Goal: Task Accomplishment & Management: Manage account settings

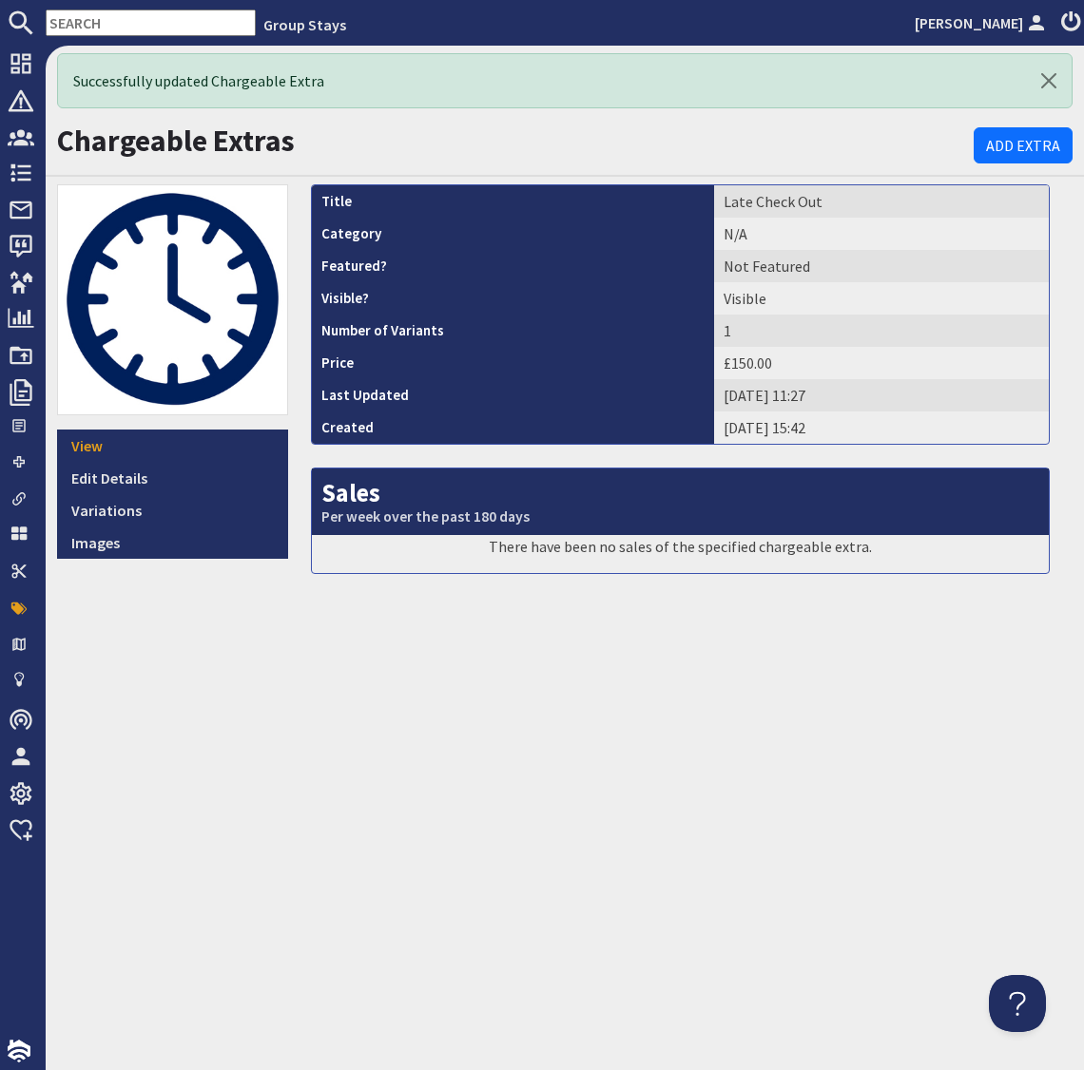
click at [146, 24] on input "text" at bounding box center [151, 23] width 210 height 27
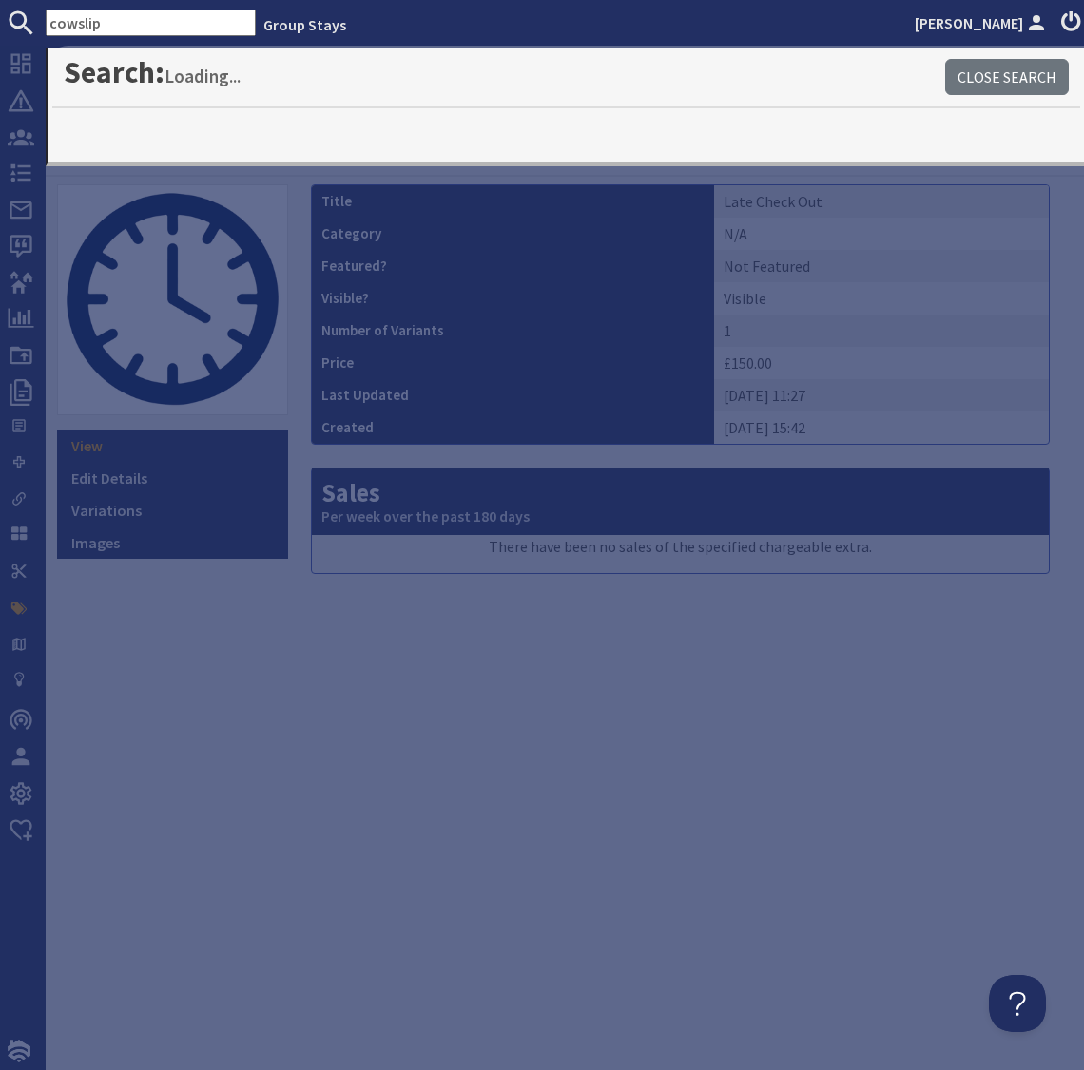
type input "cowslip"
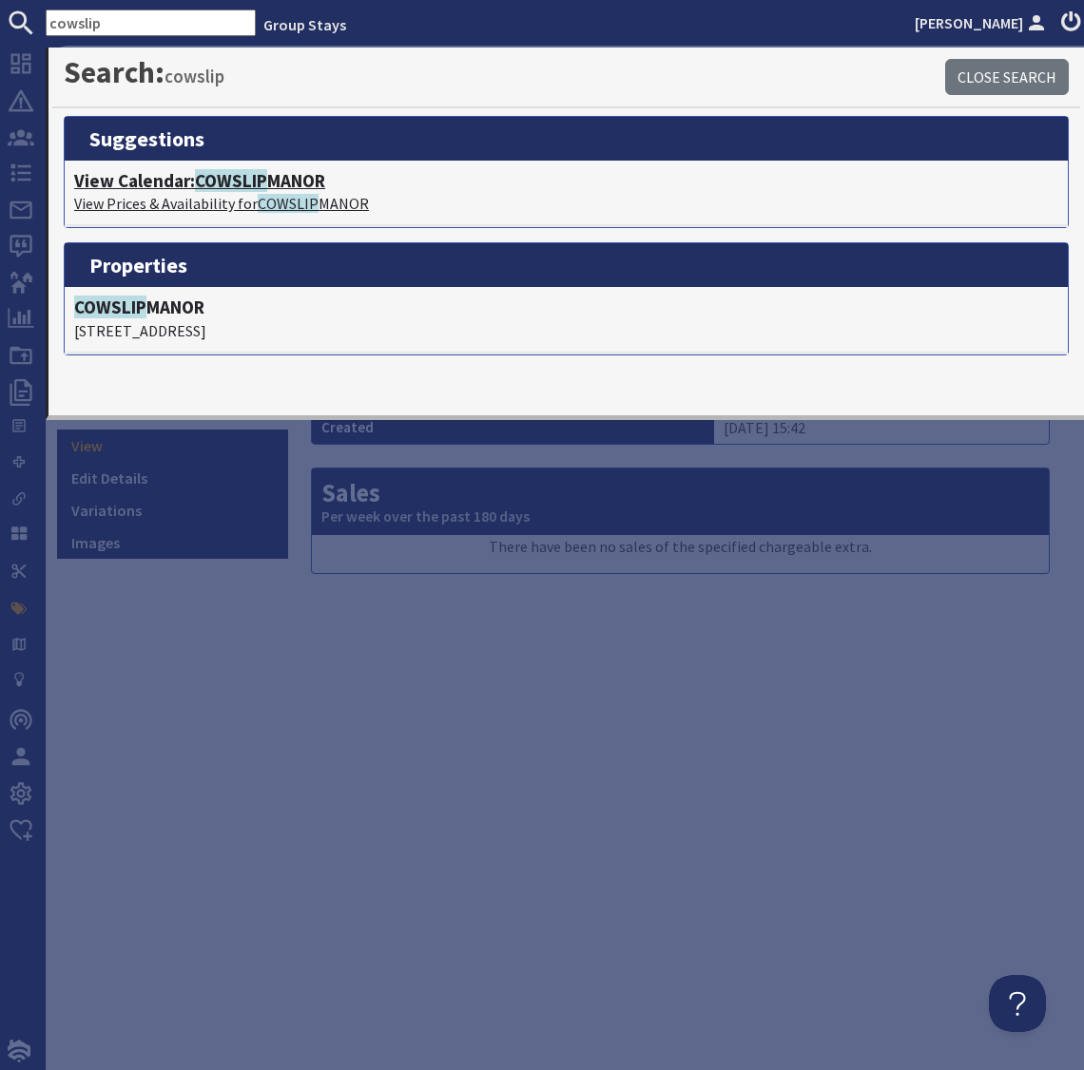
click at [285, 185] on h4 "View Calendar: COWSLIP MANOR" at bounding box center [566, 181] width 984 height 22
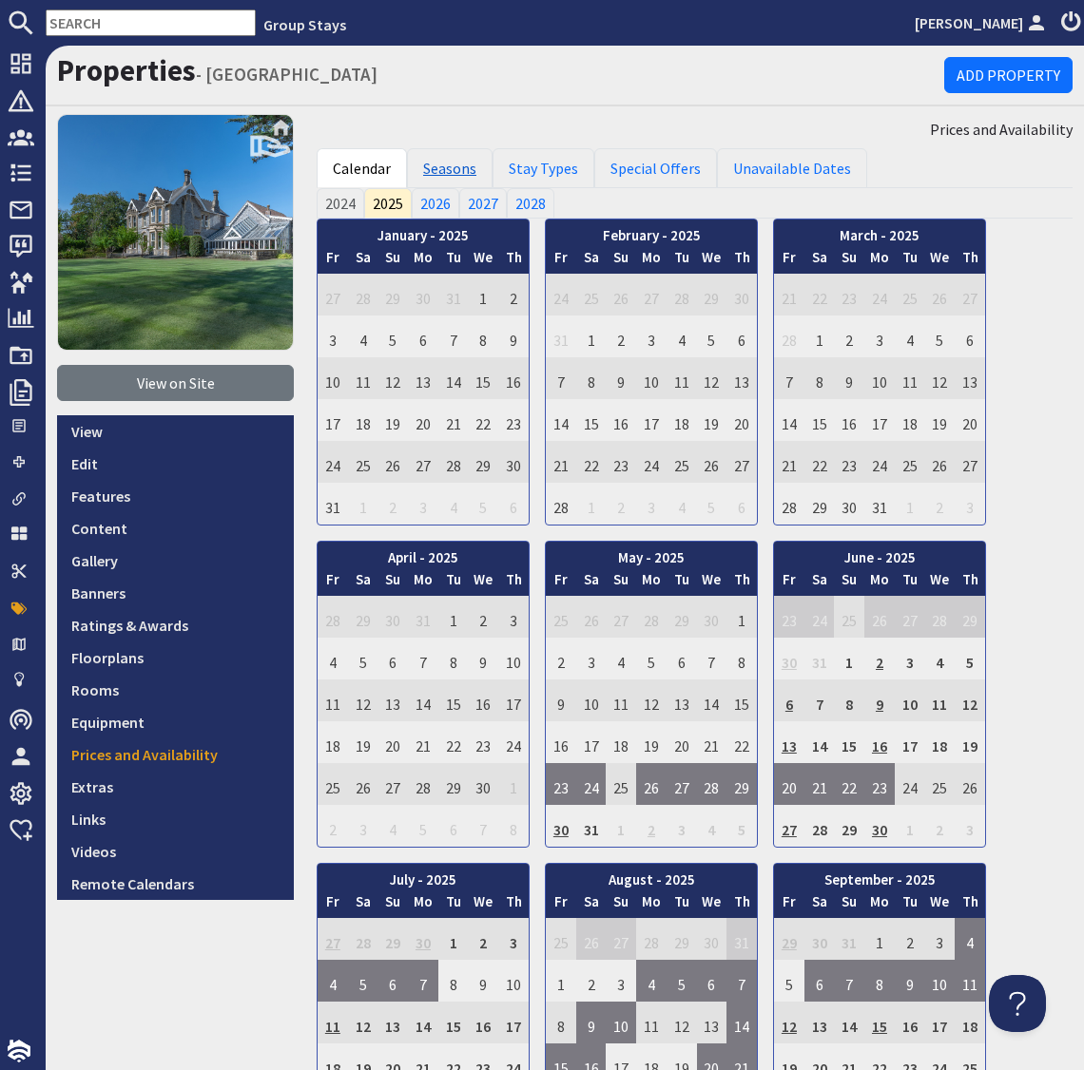
click at [457, 163] on link "Seasons" at bounding box center [450, 168] width 86 height 40
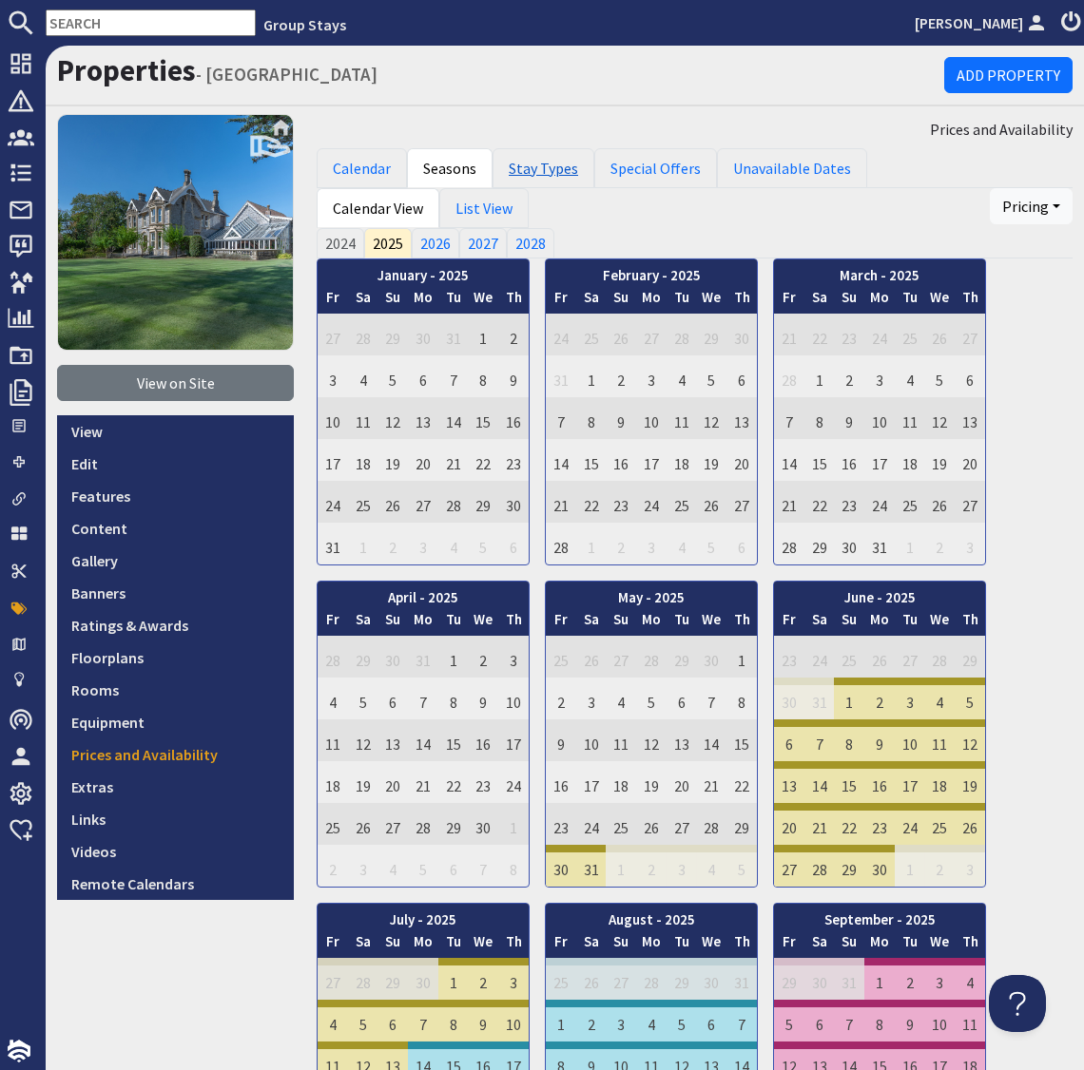
click at [523, 169] on link "Stay Types" at bounding box center [543, 168] width 102 height 40
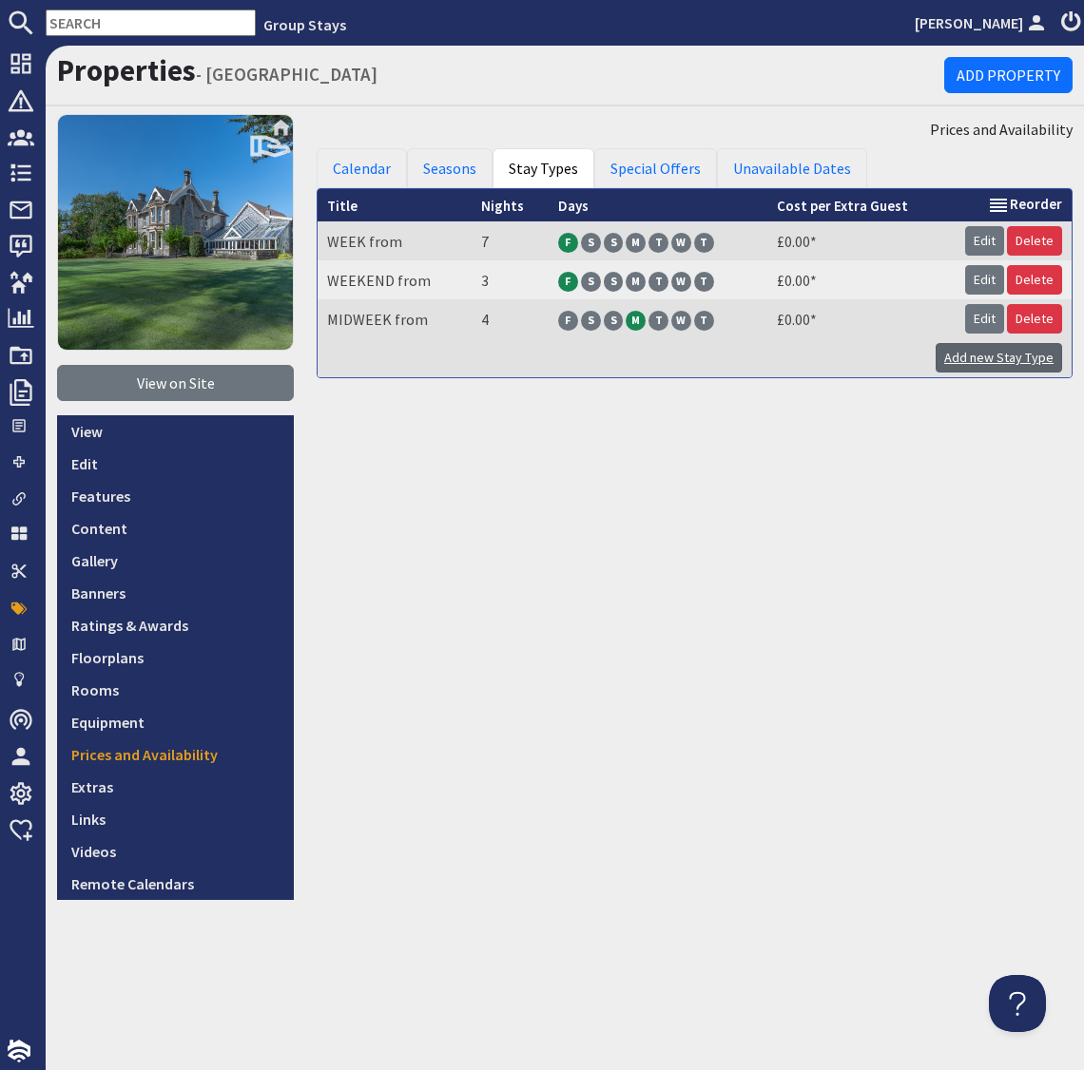
click at [1014, 364] on link "Add new Stay Type" at bounding box center [998, 357] width 126 height 29
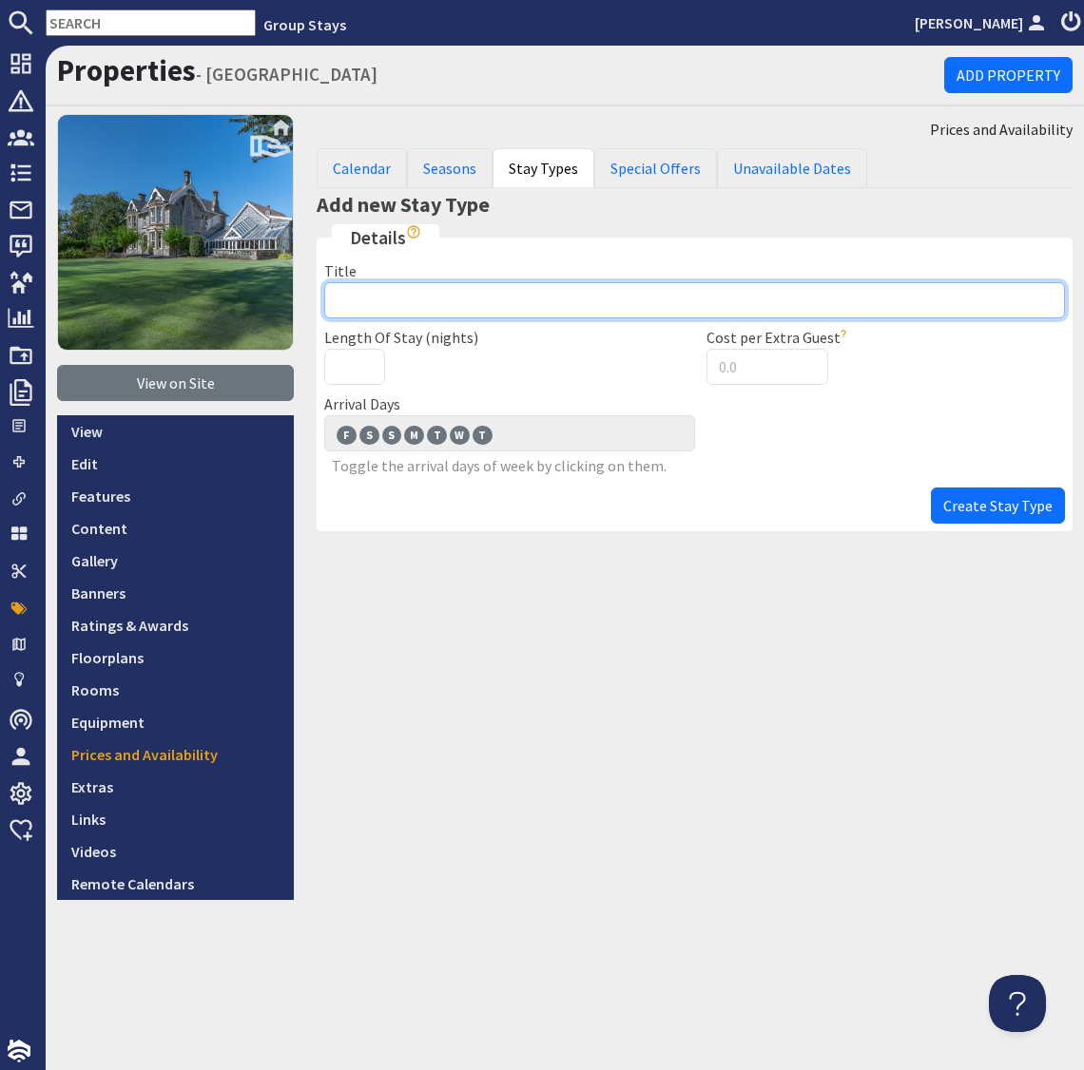
click at [436, 308] on input "Title" at bounding box center [694, 300] width 740 height 36
type input "&"
type input "7 NIGHTS from"
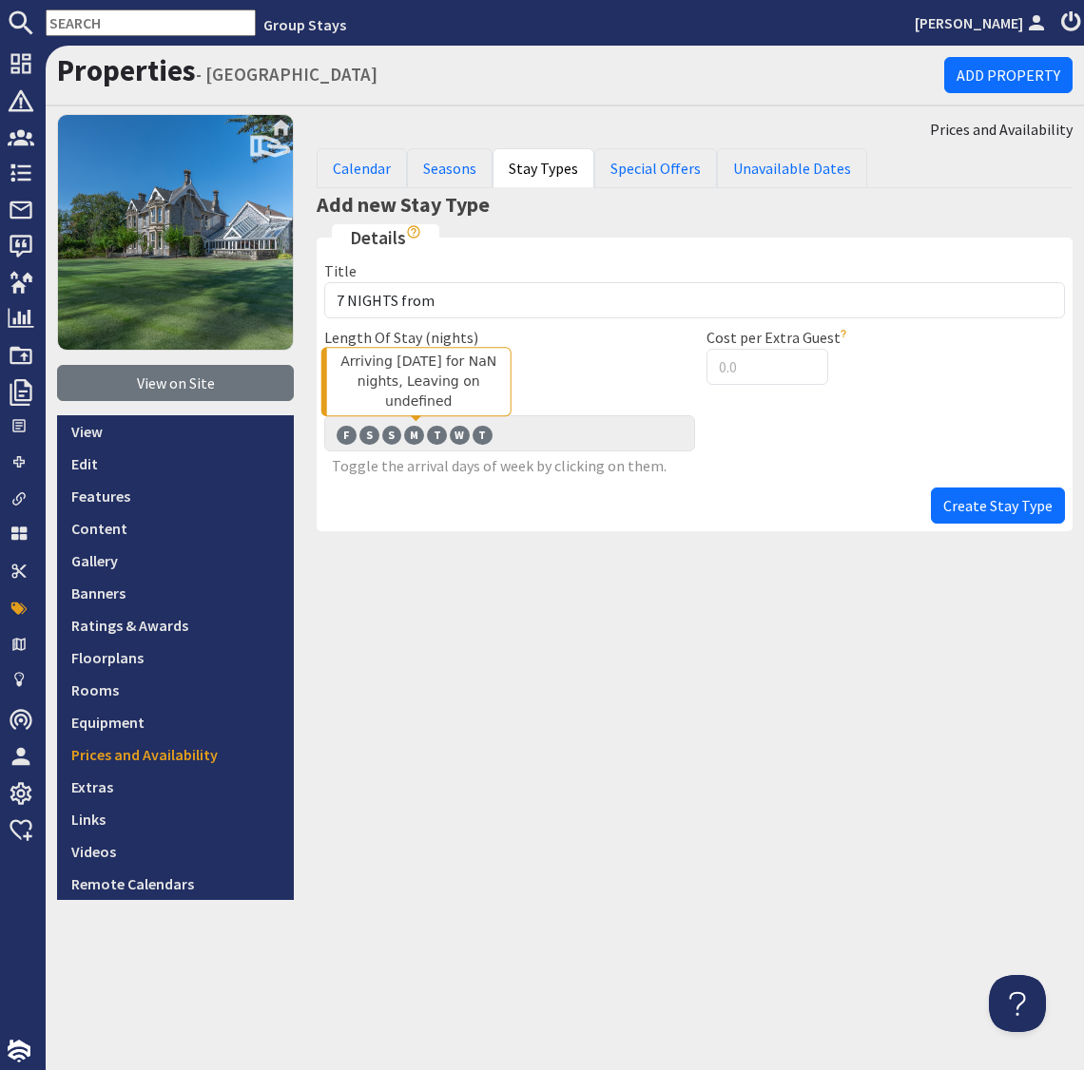
click at [417, 433] on span "M" at bounding box center [414, 435] width 20 height 19
click at [0, 0] on input "M M" at bounding box center [0, 0] width 0 height 0
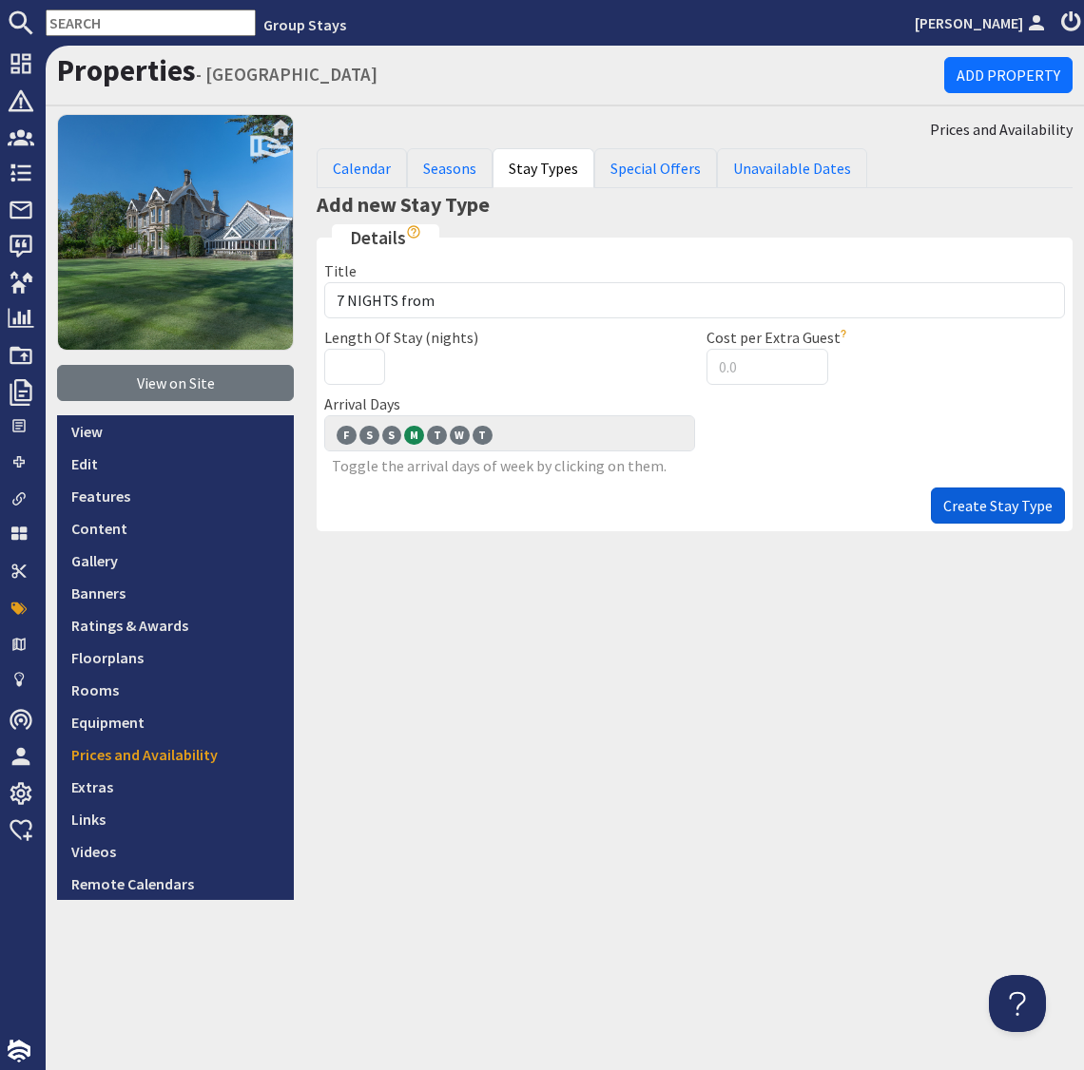
click at [989, 505] on span "Create Stay Type" at bounding box center [997, 505] width 109 height 19
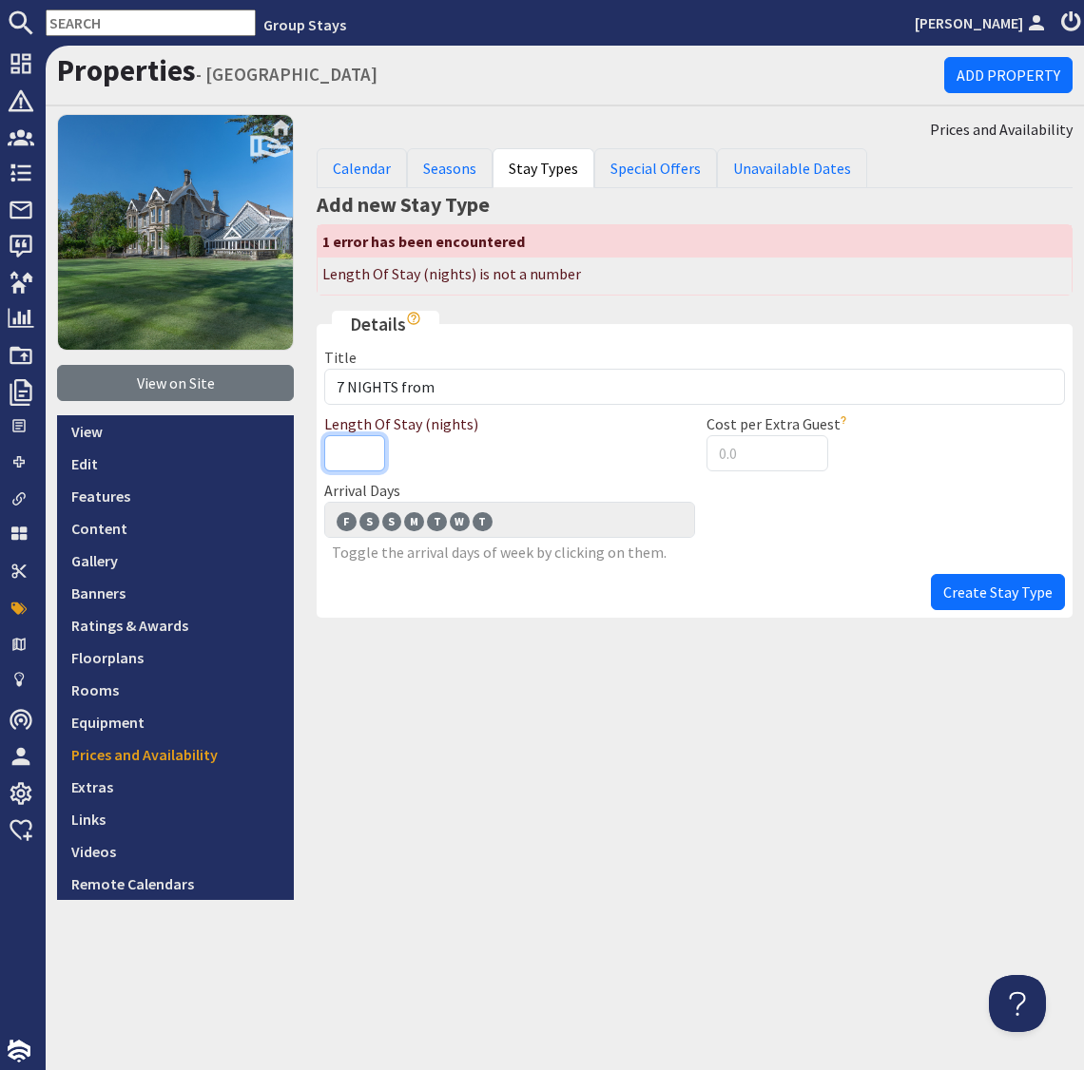
click at [349, 456] on input "Length Of Stay (nights)" at bounding box center [354, 453] width 61 height 36
type input "7"
click at [988, 587] on span "Create Stay Type" at bounding box center [997, 592] width 109 height 19
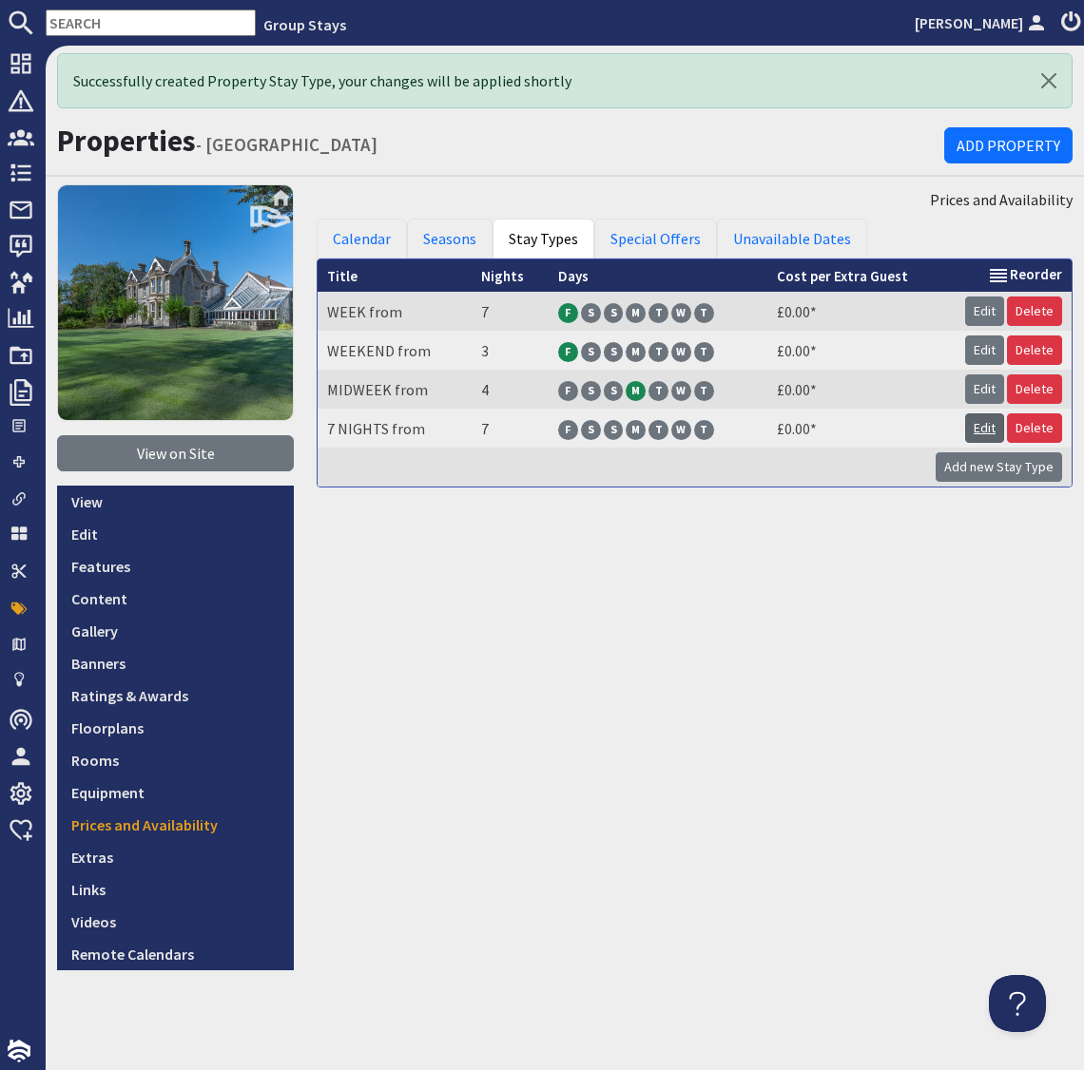
click at [980, 424] on link "Edit" at bounding box center [984, 427] width 39 height 29
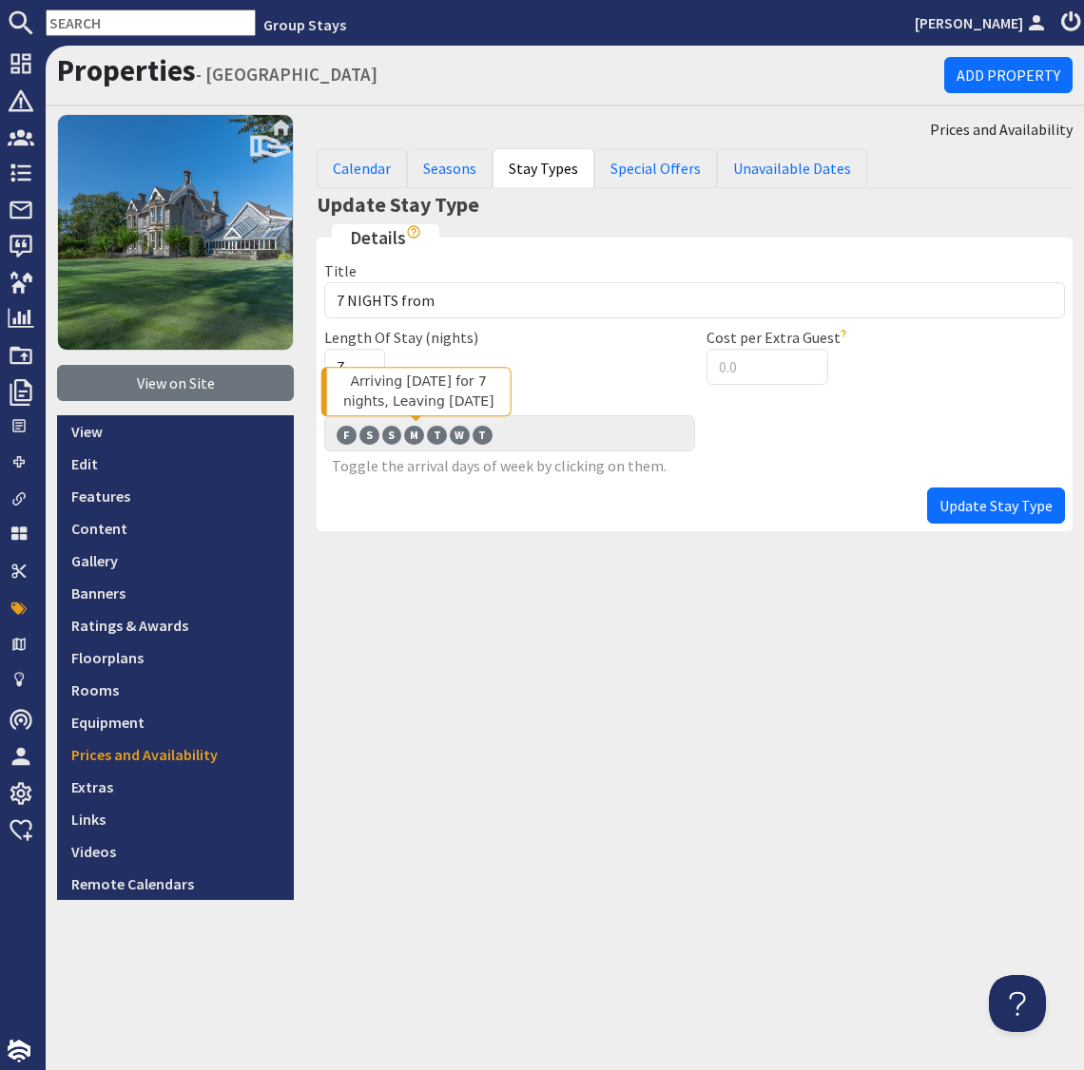
click at [413, 431] on span "M" at bounding box center [414, 435] width 20 height 19
click at [0, 0] on input "M M" at bounding box center [0, 0] width 0 height 0
click at [973, 509] on span "Update Stay Type" at bounding box center [995, 505] width 113 height 19
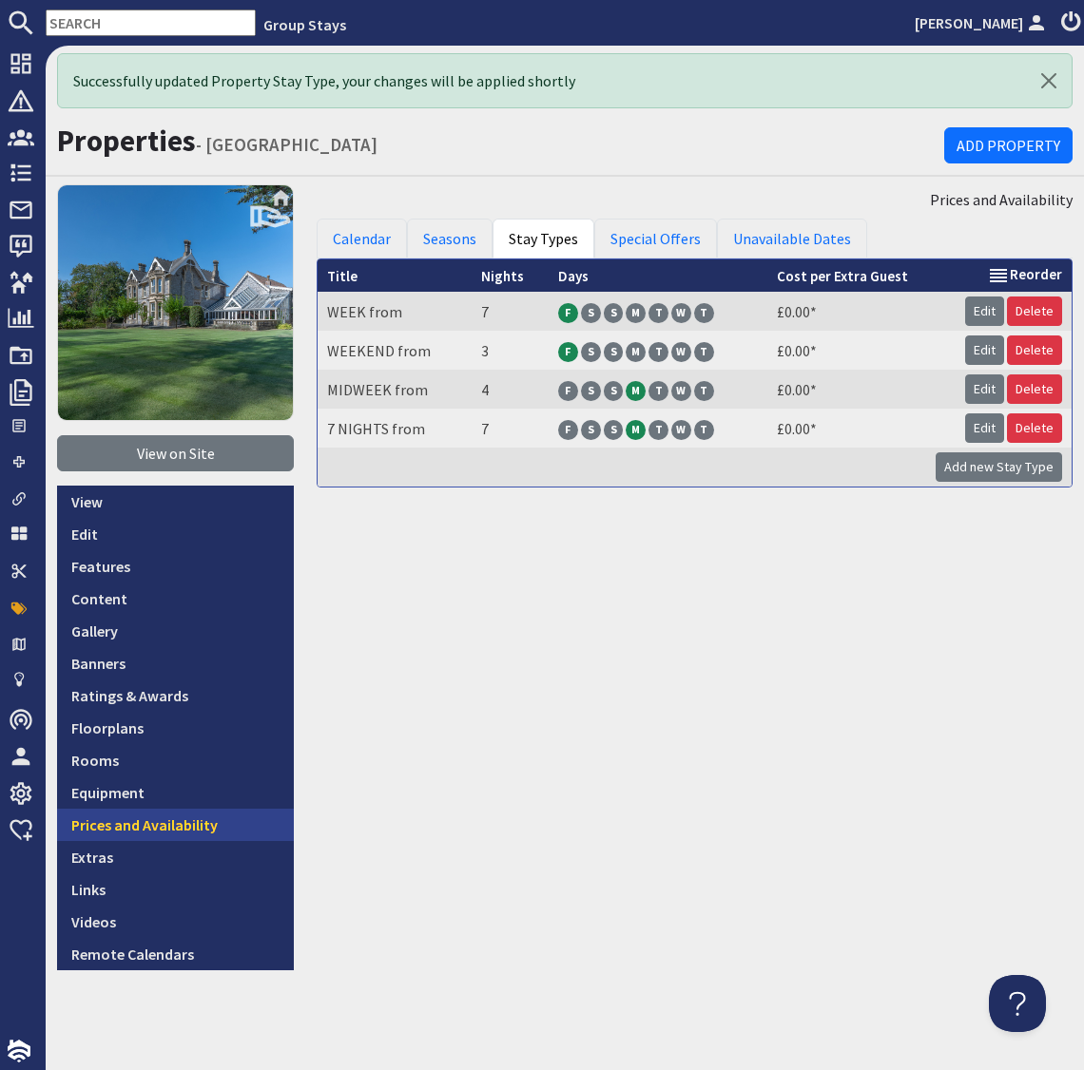
click at [174, 826] on link "Prices and Availability" at bounding box center [175, 825] width 237 height 32
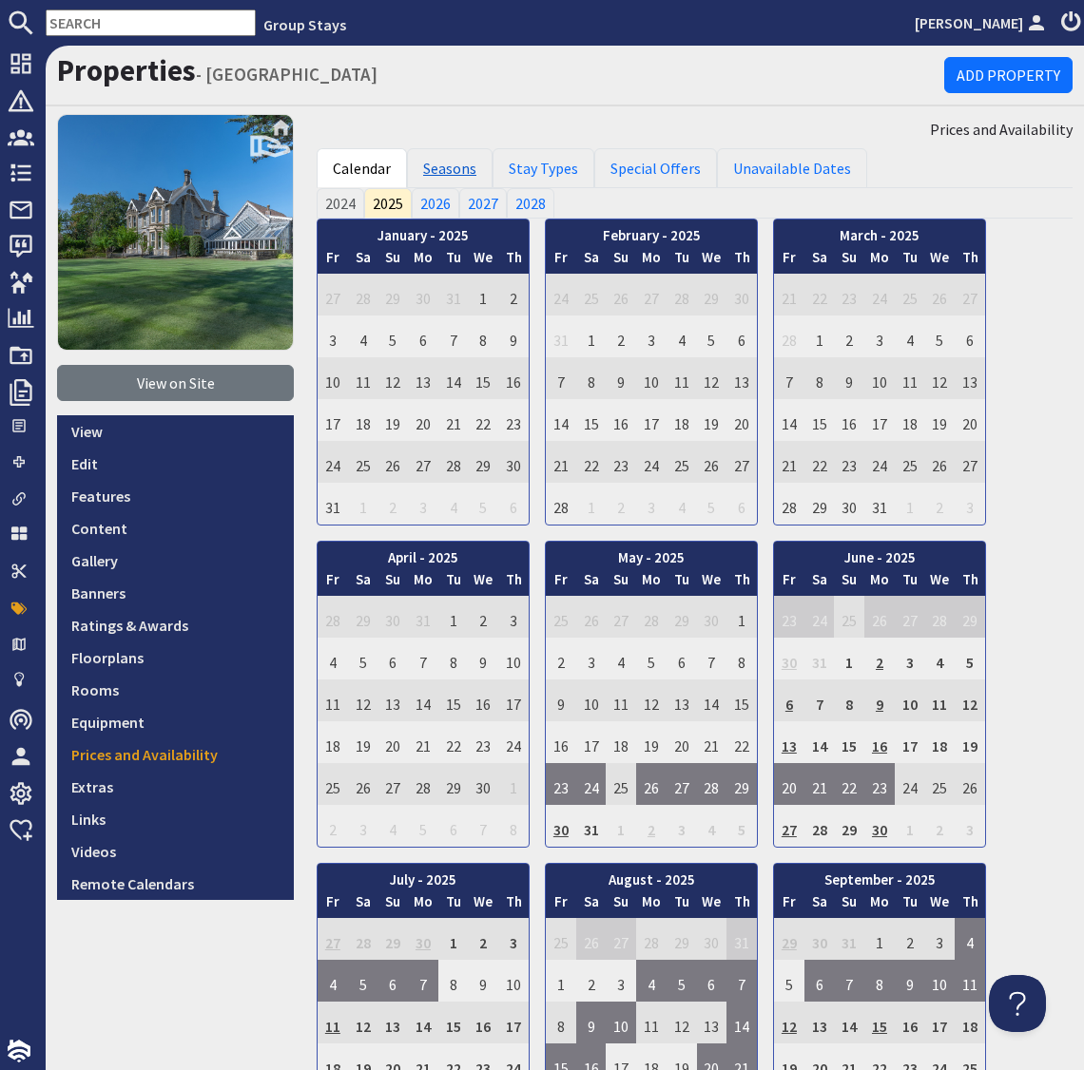
click at [460, 160] on link "Seasons" at bounding box center [450, 168] width 86 height 40
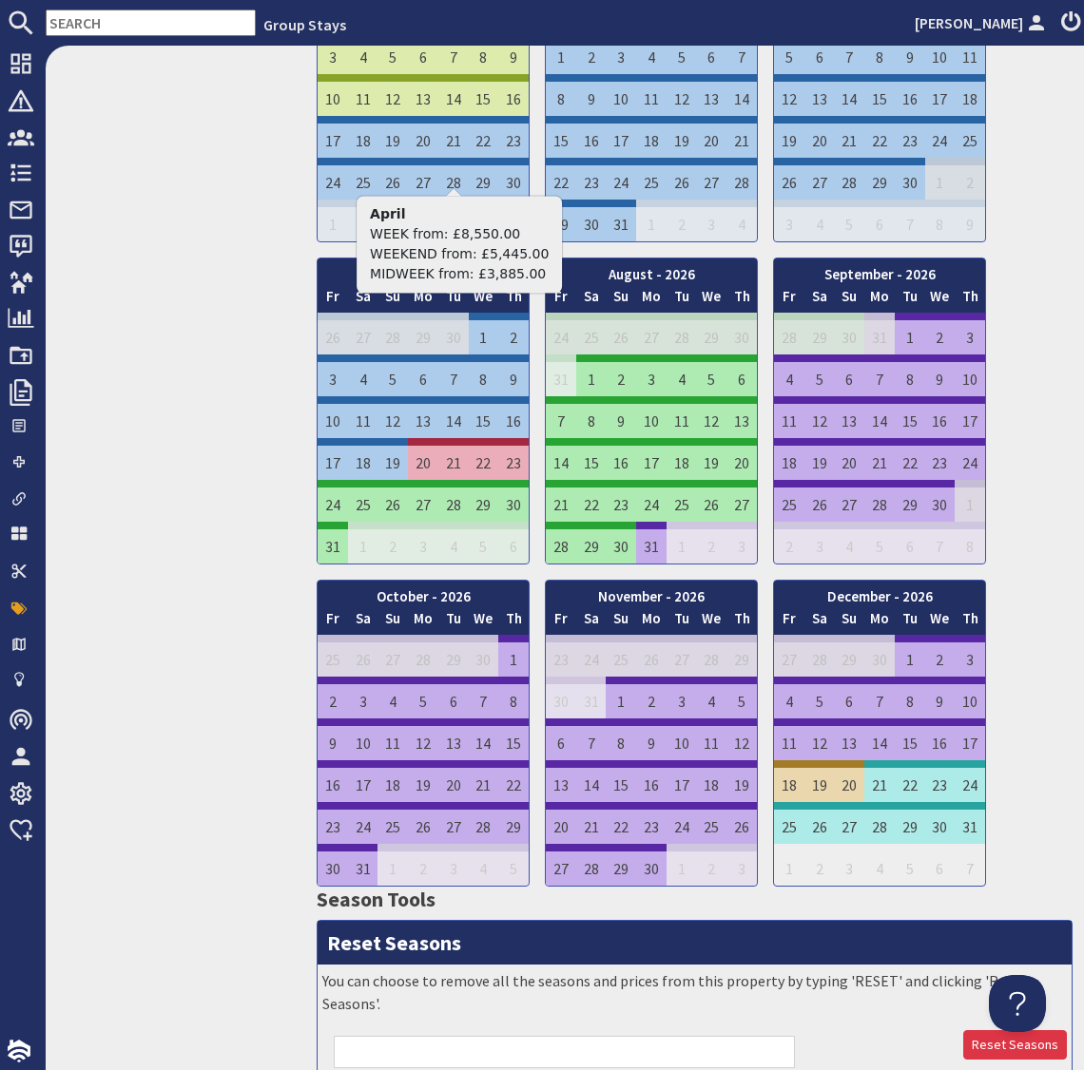
scroll to position [2039, 0]
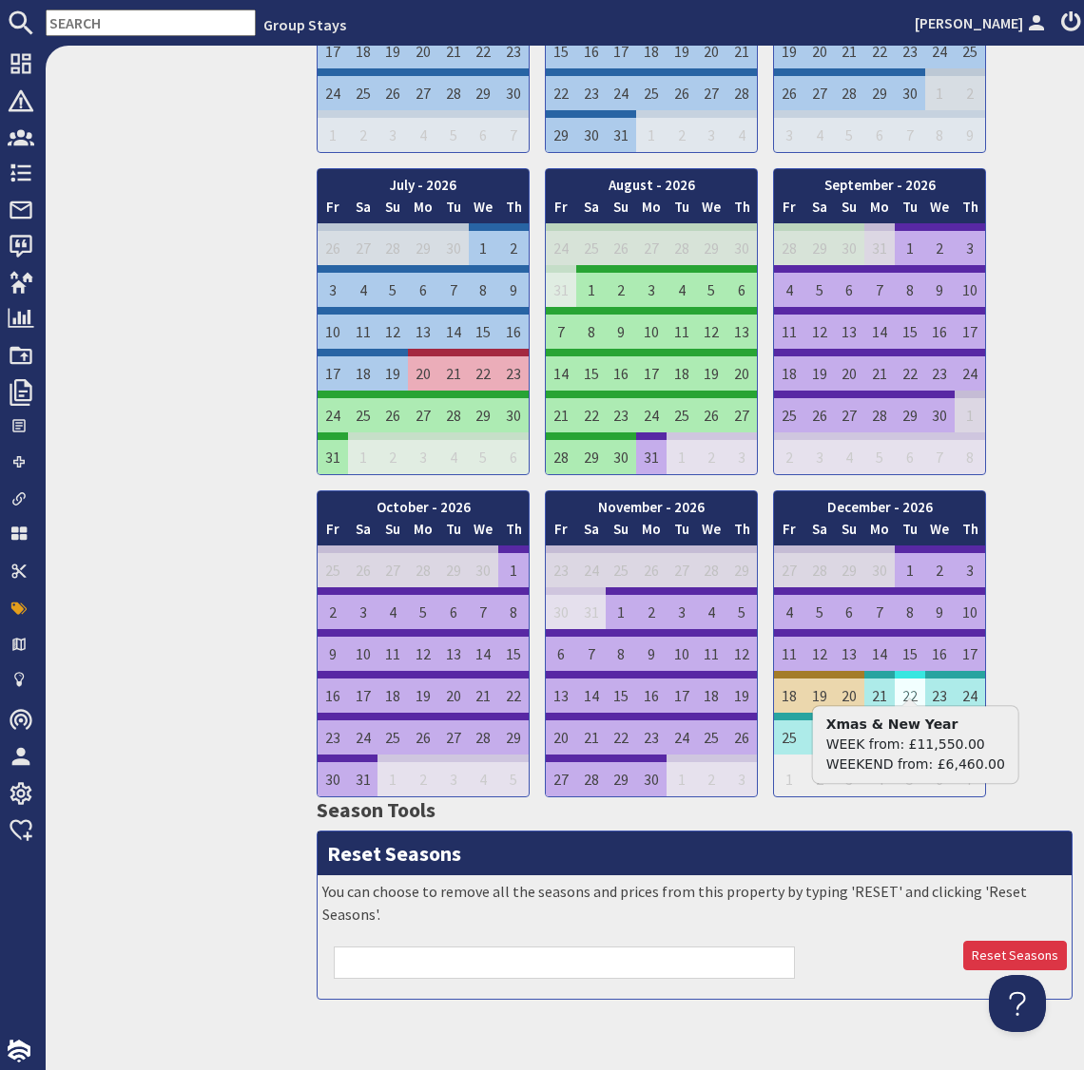
click at [907, 683] on td "22" at bounding box center [909, 692] width 30 height 42
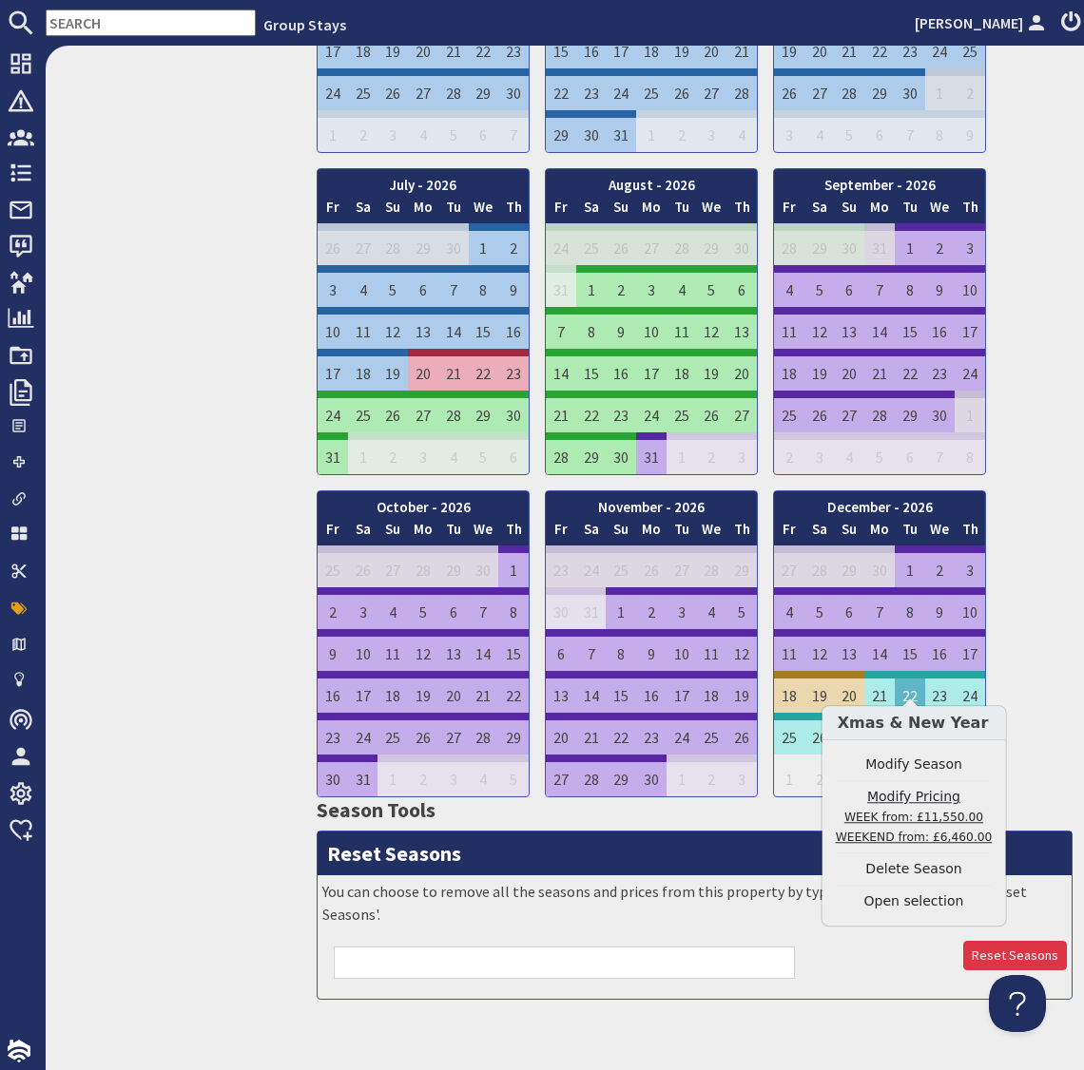
click at [913, 798] on link "Modify Pricing WEEK from: £11,550.00 WEEKEND from: £6,460.00" at bounding box center [913, 817] width 157 height 60
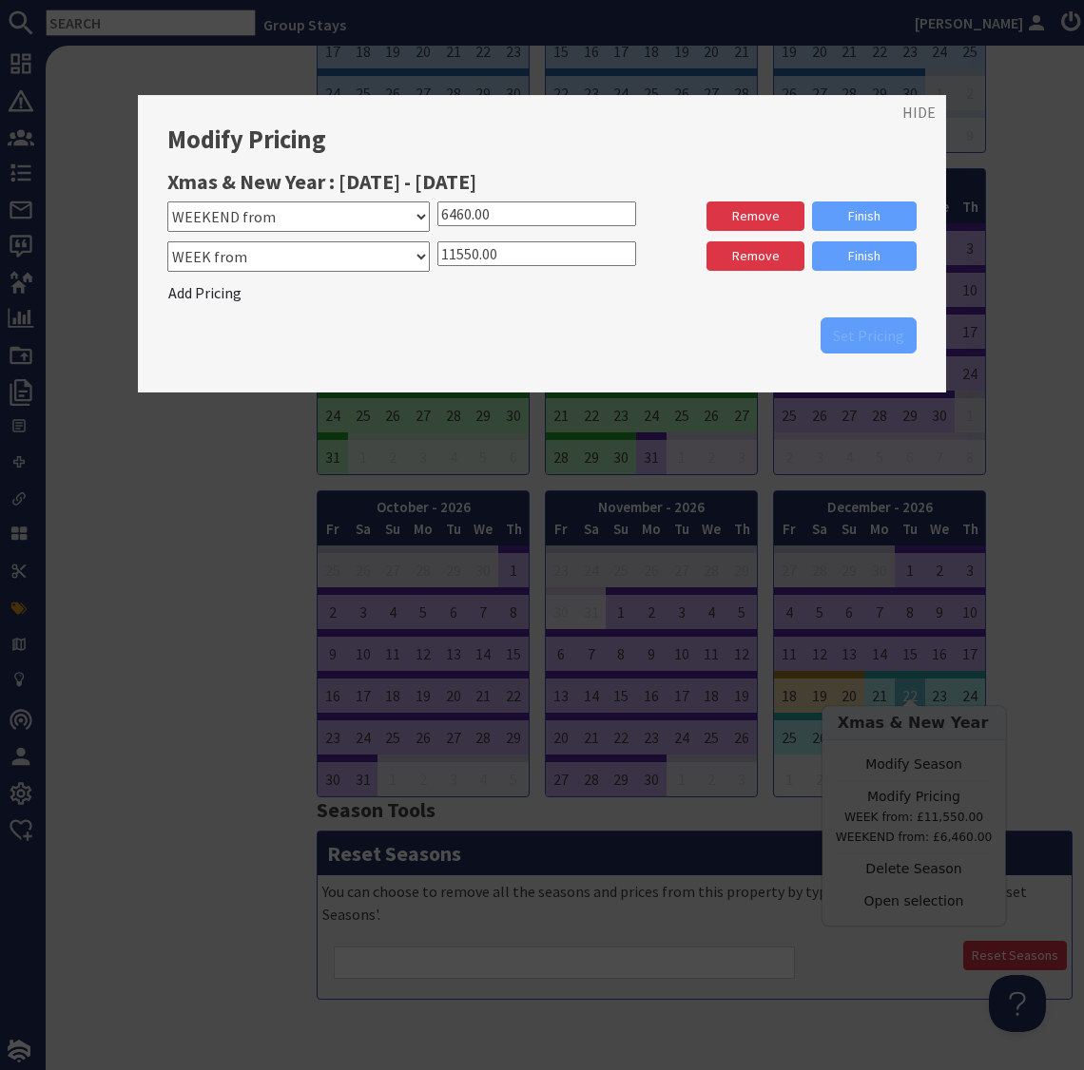
click at [286, 258] on select "Please select a stay type WEEK from MIDWEEK from 7 NIGHTS from" at bounding box center [298, 256] width 262 height 30
select select "11158"
click at [167, 241] on select "Please select a stay type WEEK from MIDWEEK from 7 NIGHTS from" at bounding box center [298, 256] width 262 height 30
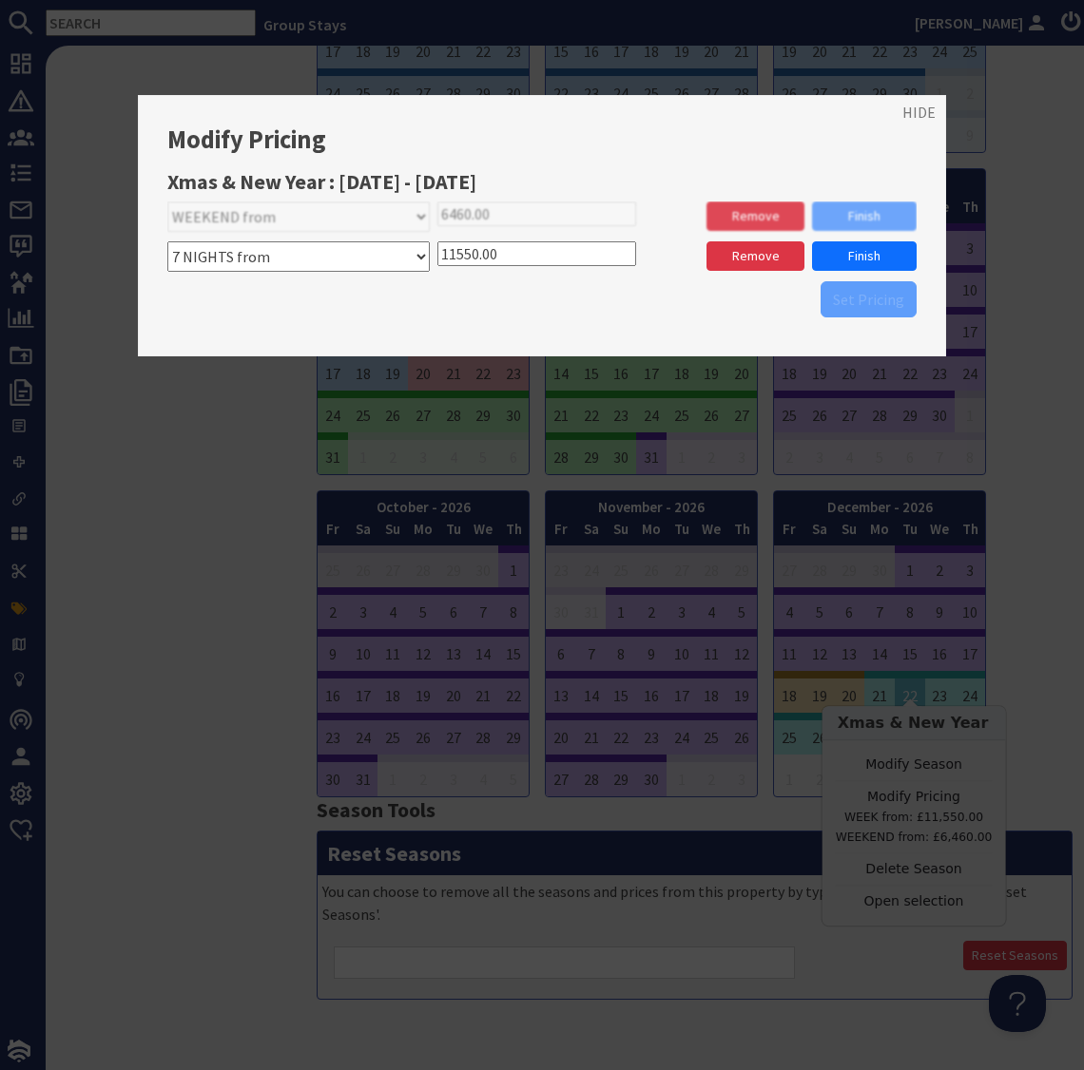
click at [858, 310] on div "Set Pricing" at bounding box center [541, 299] width 749 height 36
click at [864, 257] on link "Finish" at bounding box center [864, 255] width 105 height 29
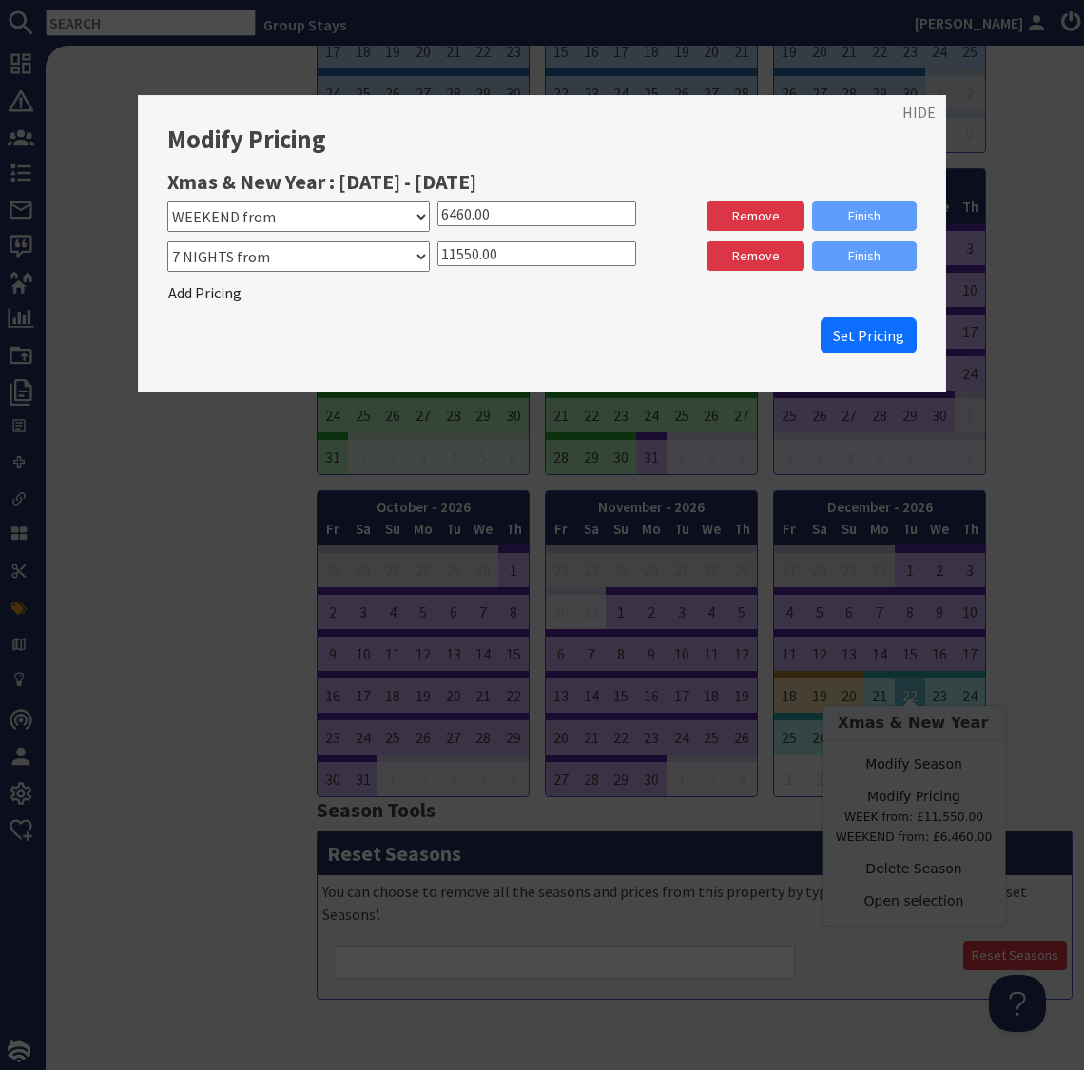
click at [872, 334] on span "Set Pricing" at bounding box center [868, 335] width 71 height 19
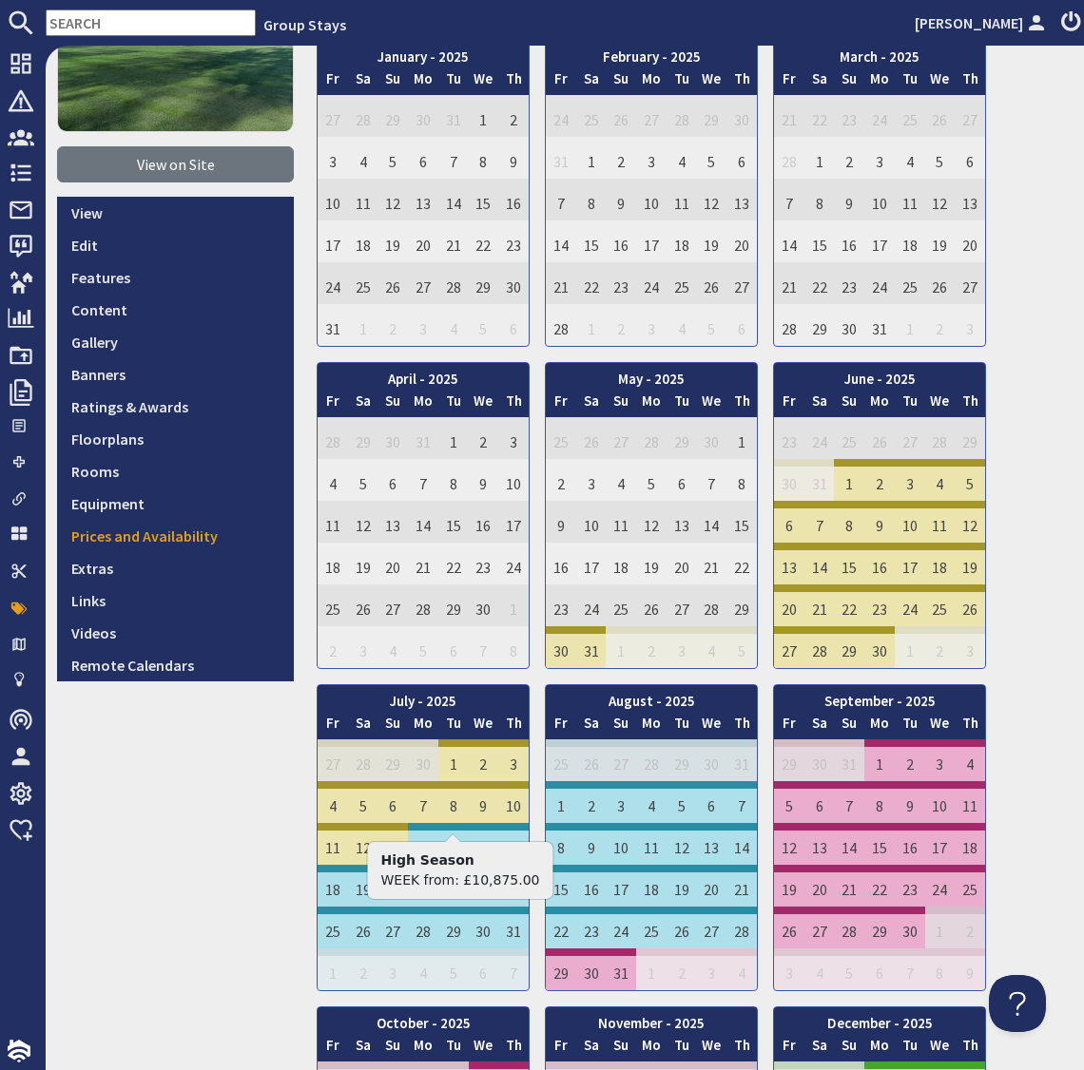
scroll to position [202, 0]
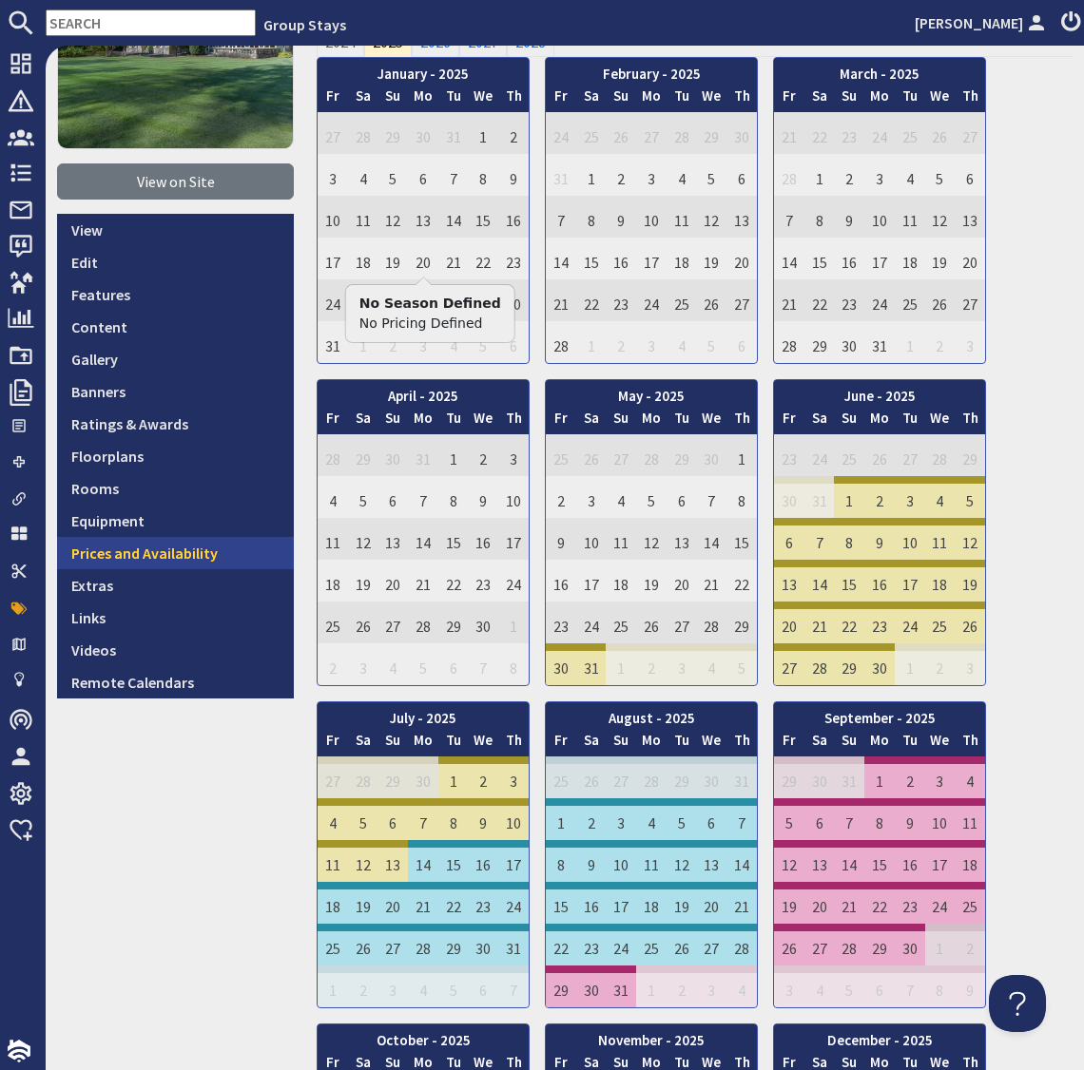
click at [182, 553] on link "Prices and Availability" at bounding box center [175, 553] width 237 height 32
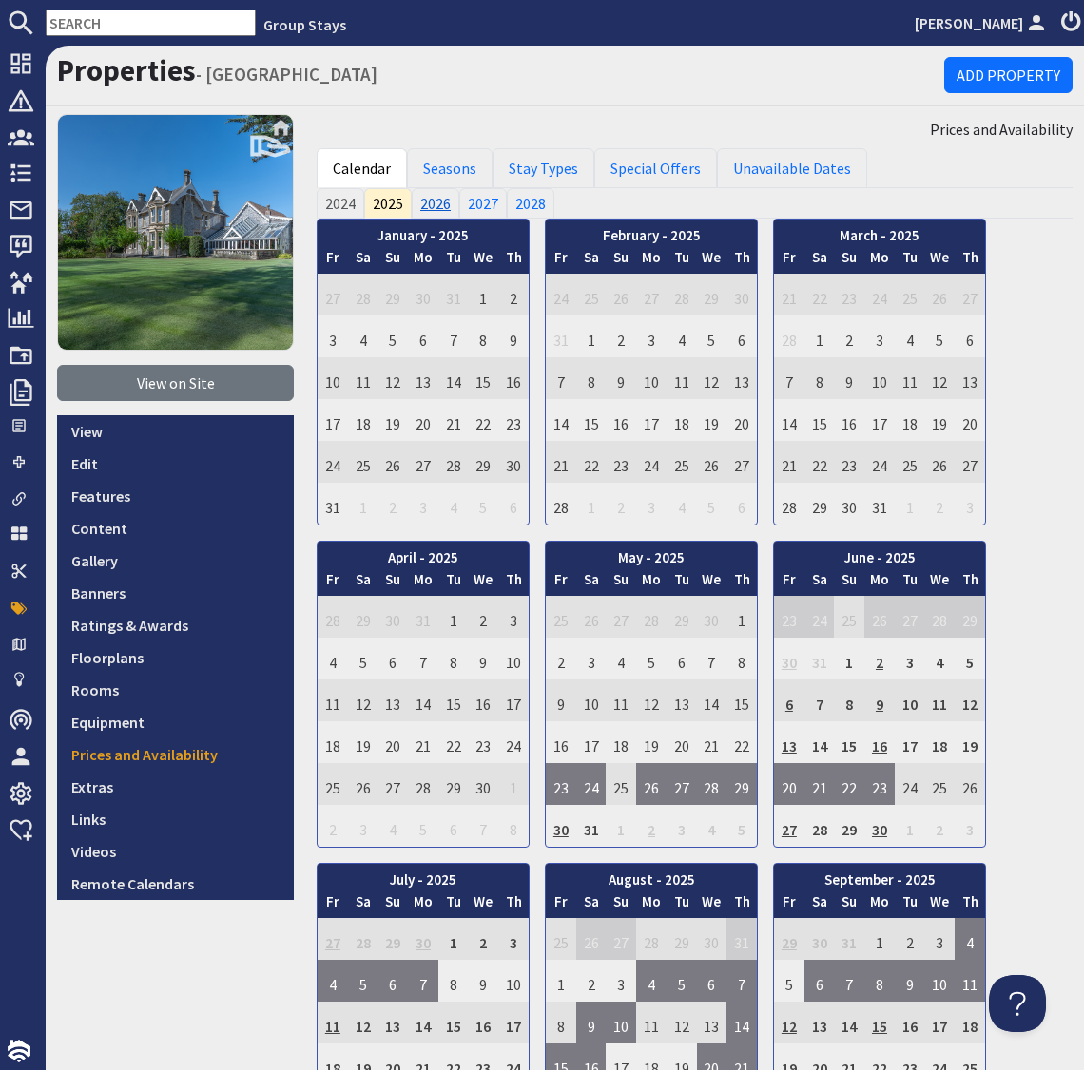
click at [439, 203] on link "2026" at bounding box center [436, 203] width 48 height 30
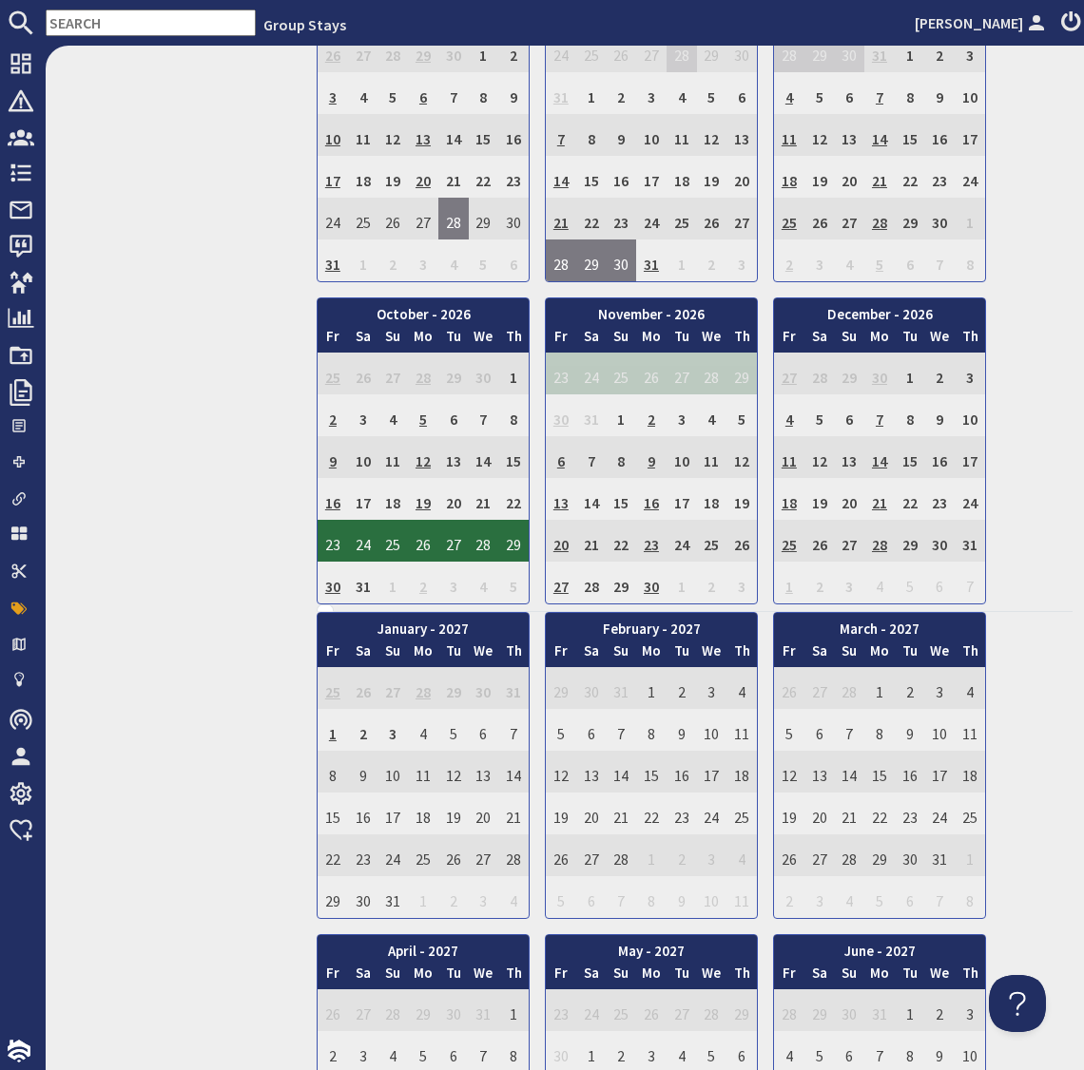
scroll to position [893, 0]
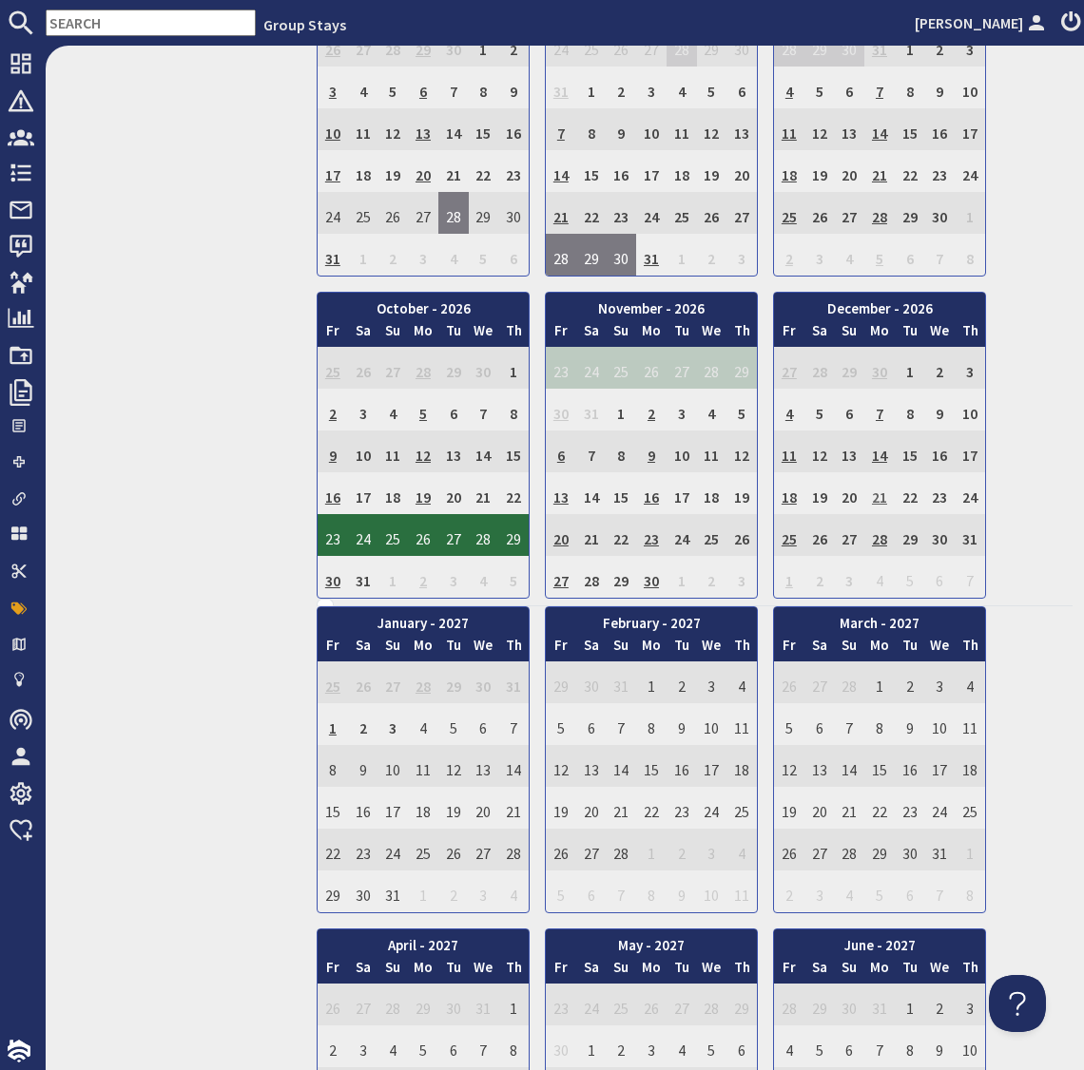
click at [881, 489] on td "21" at bounding box center [879, 493] width 30 height 42
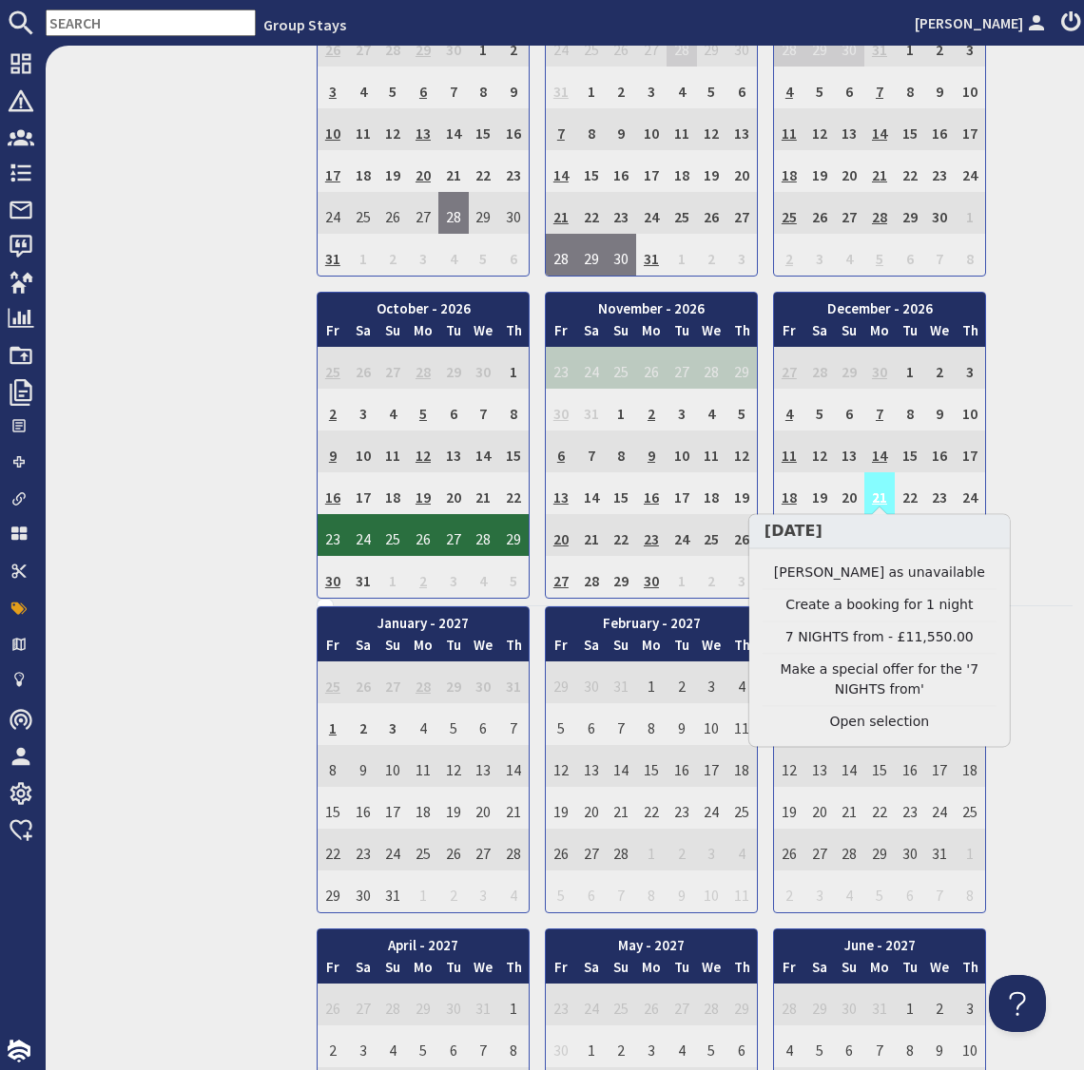
click at [881, 489] on td "21" at bounding box center [879, 493] width 30 height 42
click at [901, 724] on link "Clear selection" at bounding box center [879, 723] width 234 height 20
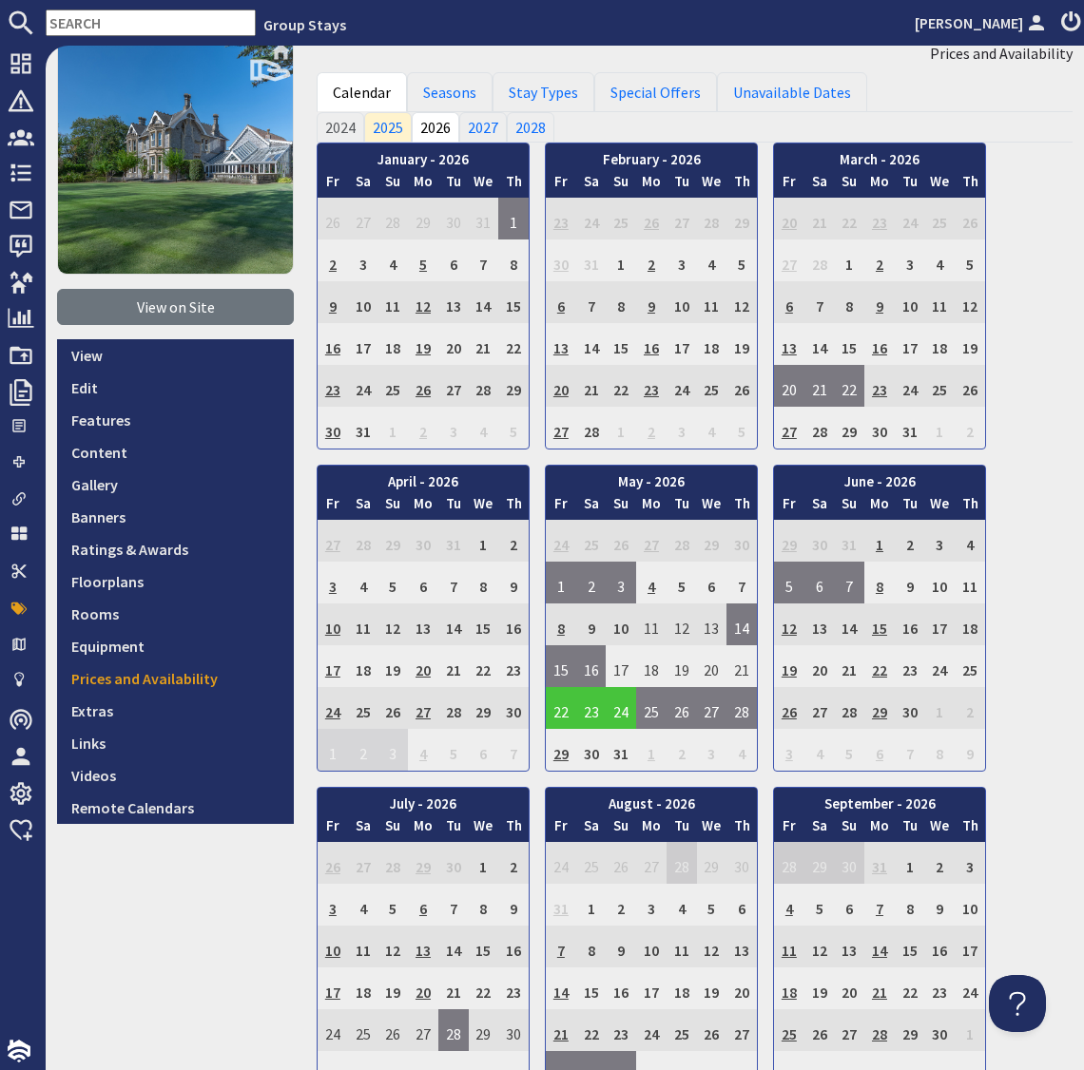
scroll to position [0, 0]
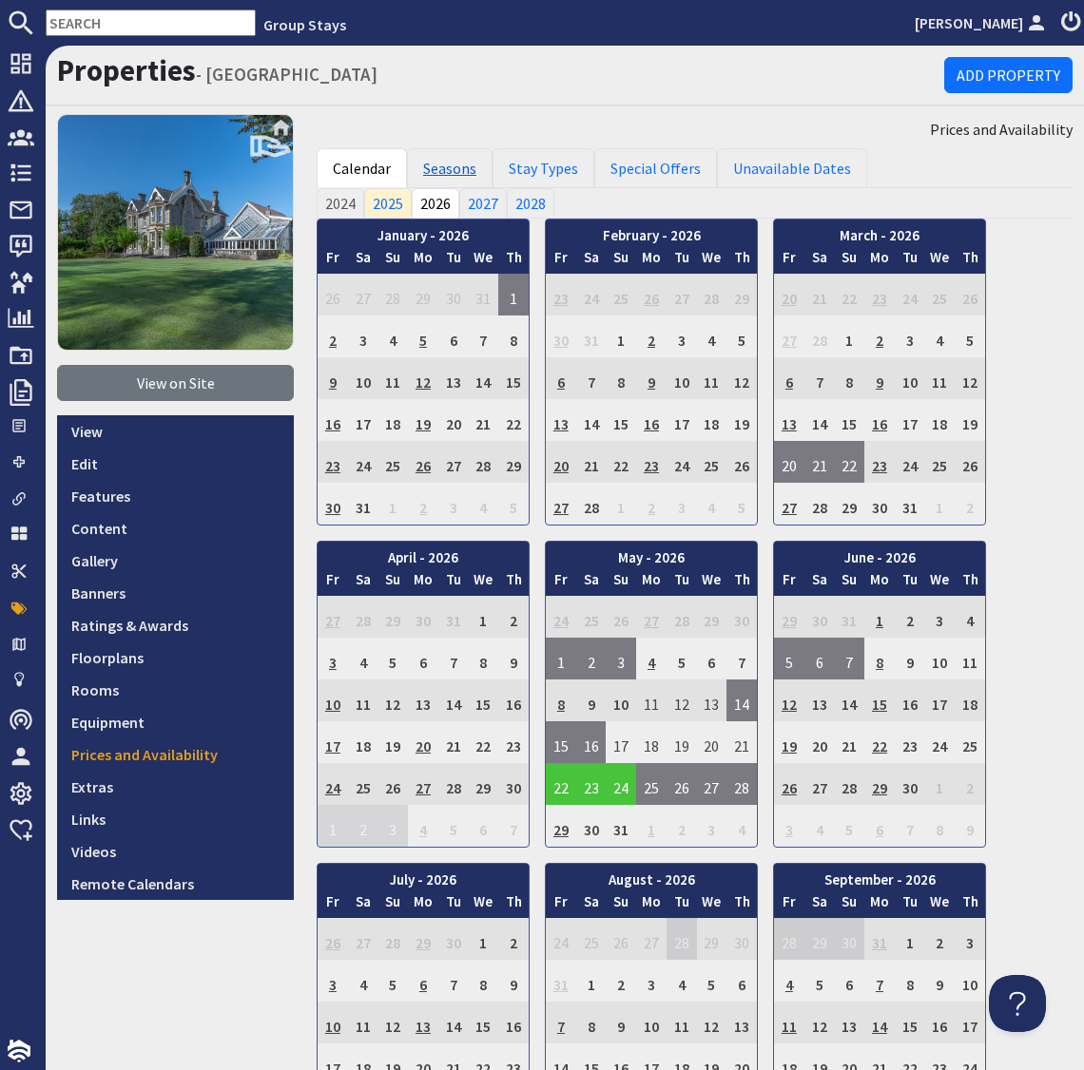
click at [440, 161] on link "Seasons" at bounding box center [450, 168] width 86 height 40
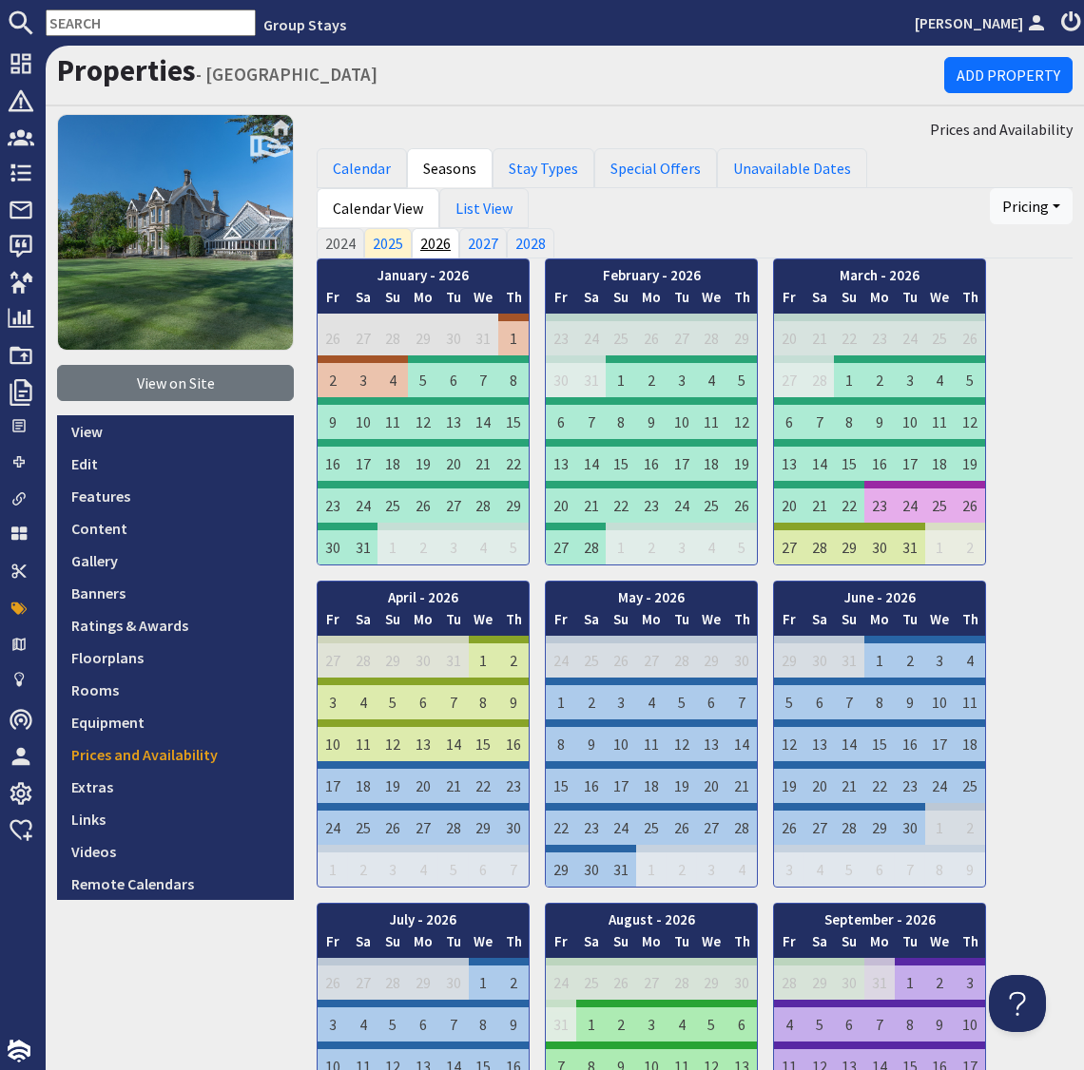
click at [438, 248] on link "2026" at bounding box center [436, 243] width 48 height 30
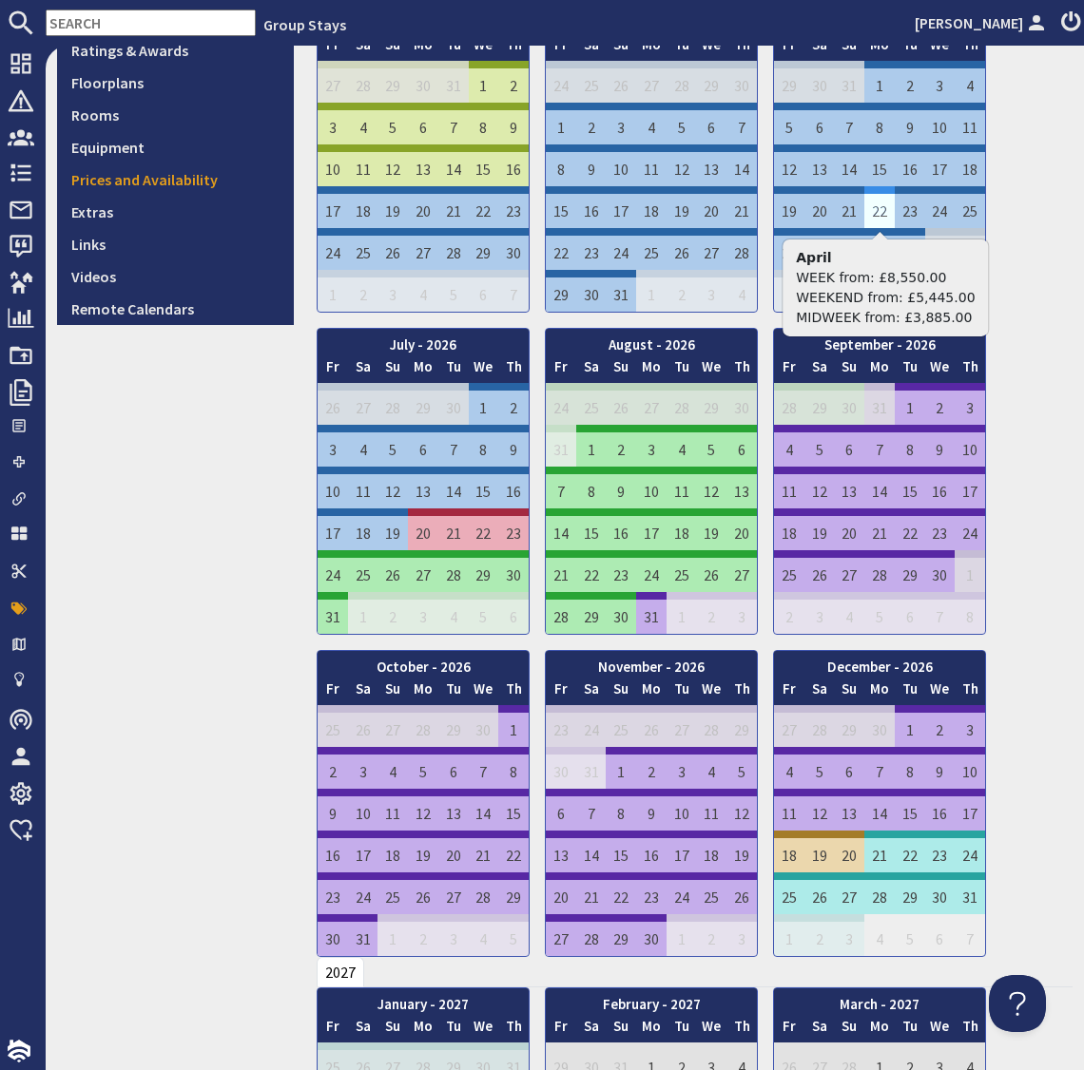
scroll to position [579, 0]
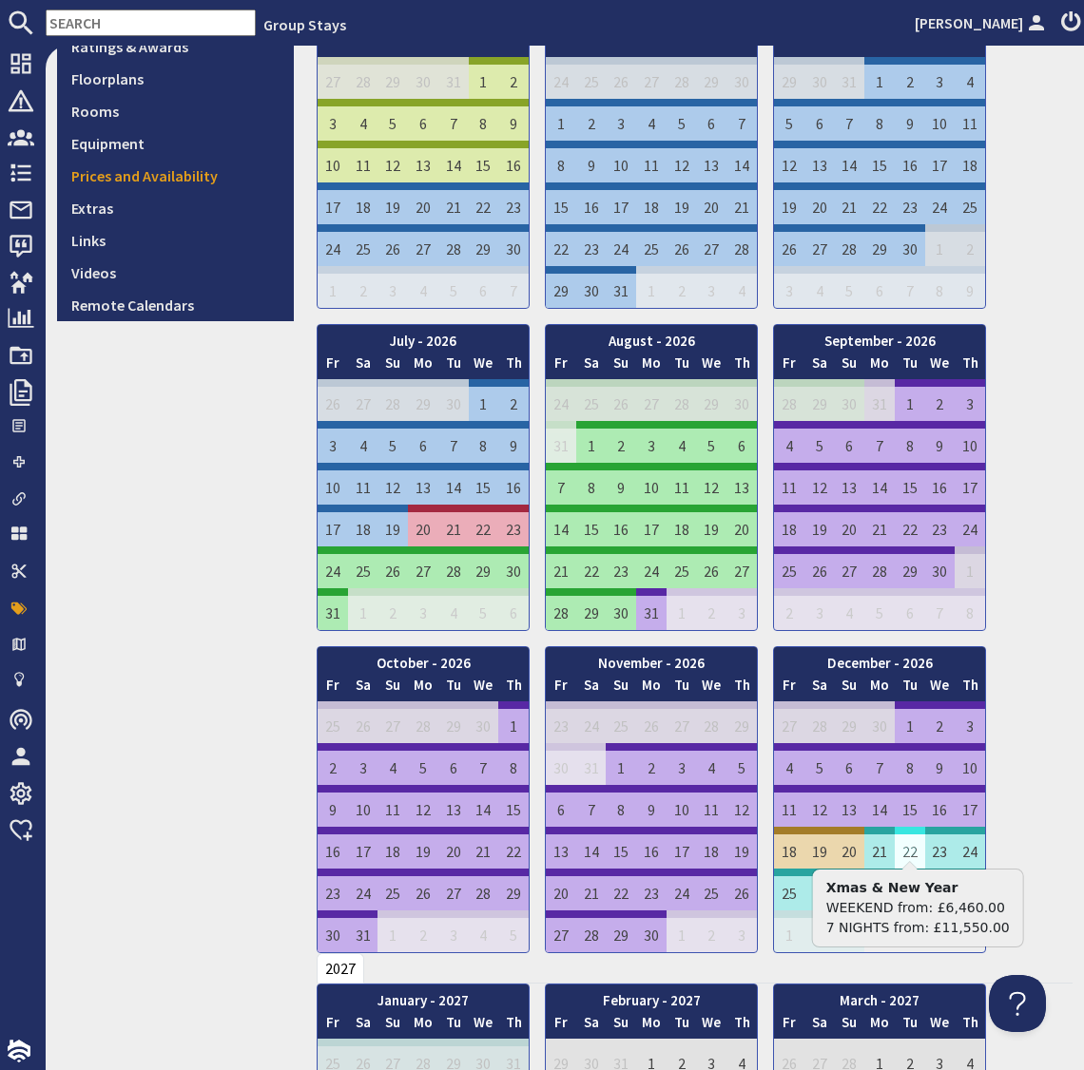
click at [908, 847] on td "22" at bounding box center [909, 848] width 30 height 42
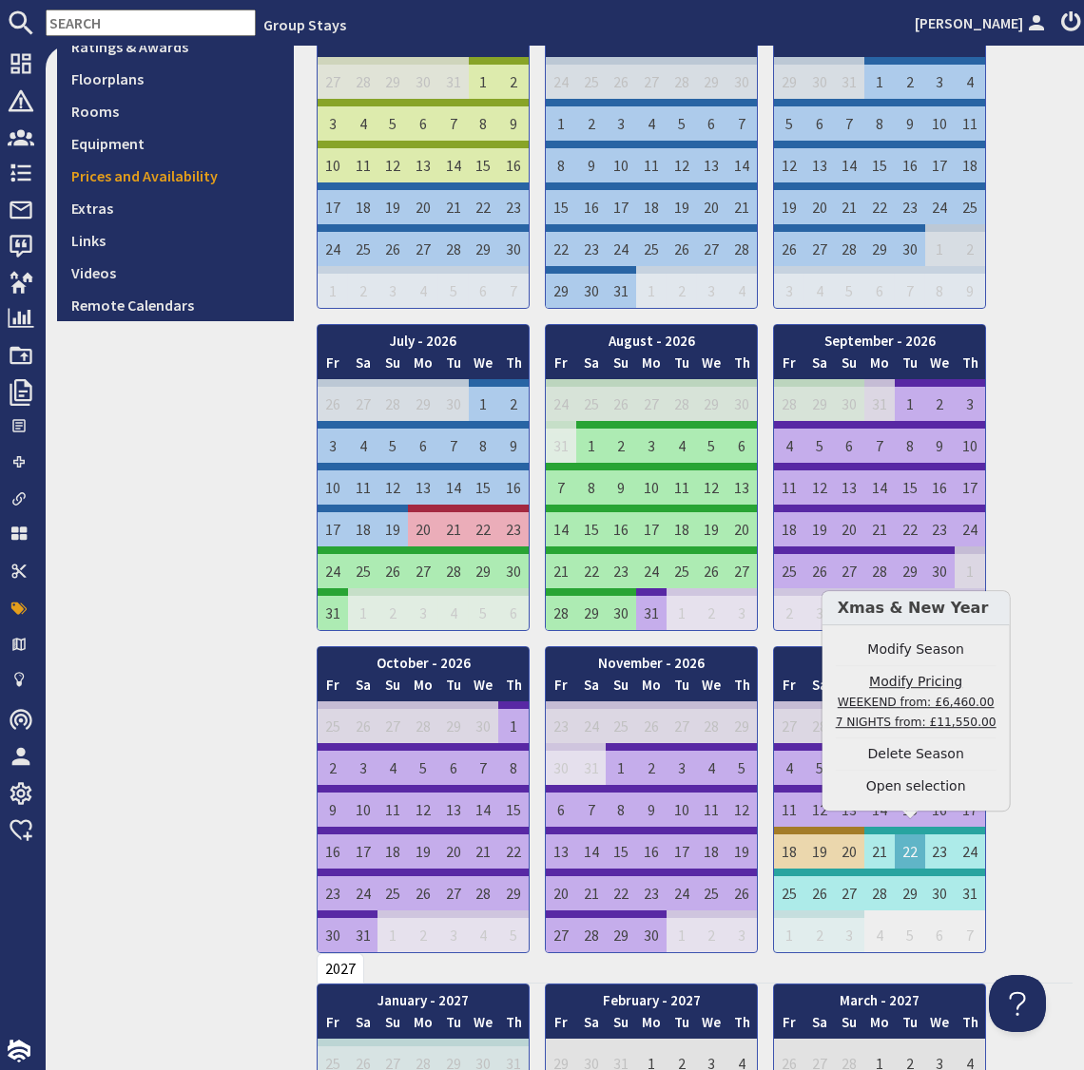
click at [917, 681] on link "Modify Pricing WEEKEND from: £6,460.00 7 NIGHTS from: £11,550.00" at bounding box center [915, 702] width 161 height 60
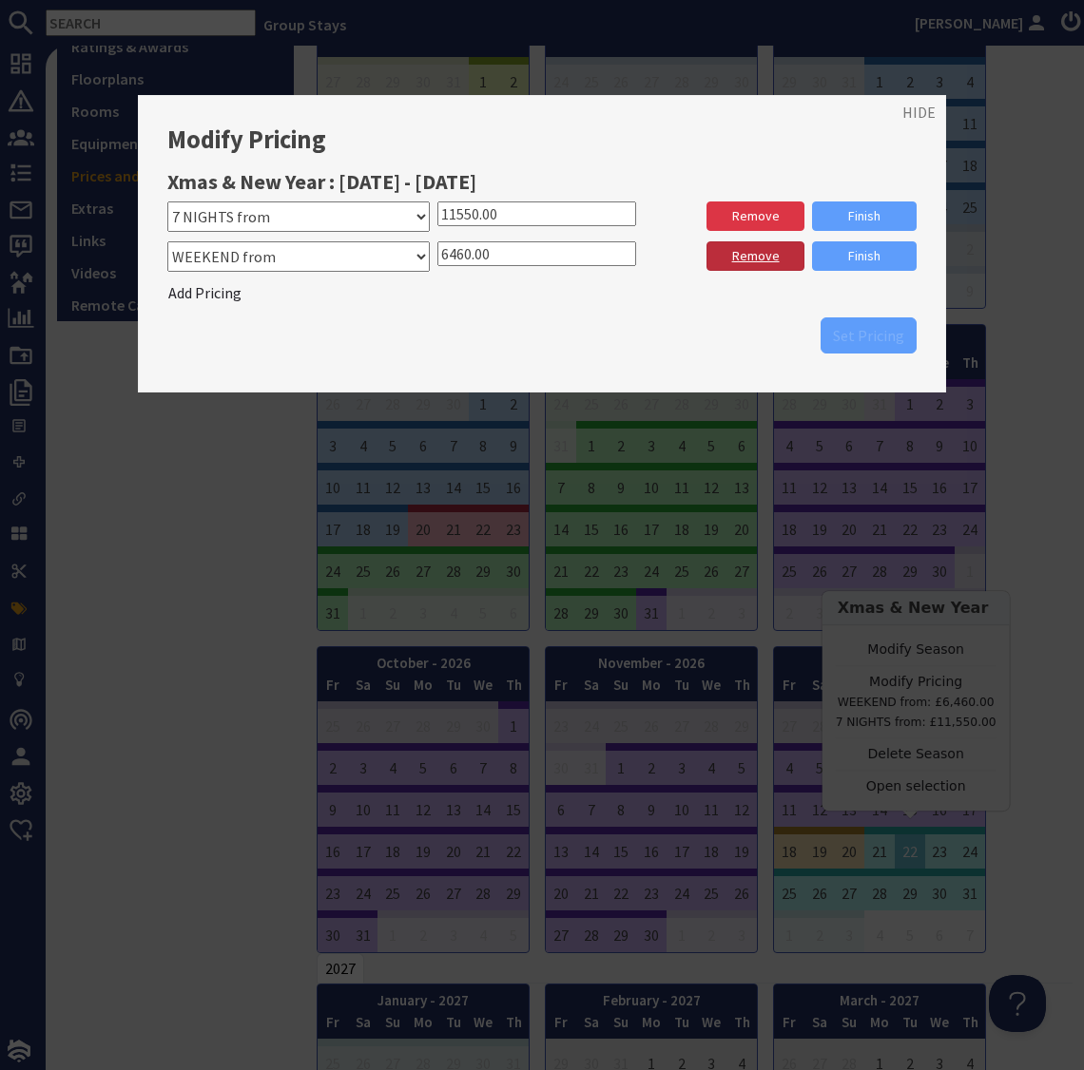
click at [761, 257] on link "Remove" at bounding box center [754, 255] width 97 height 29
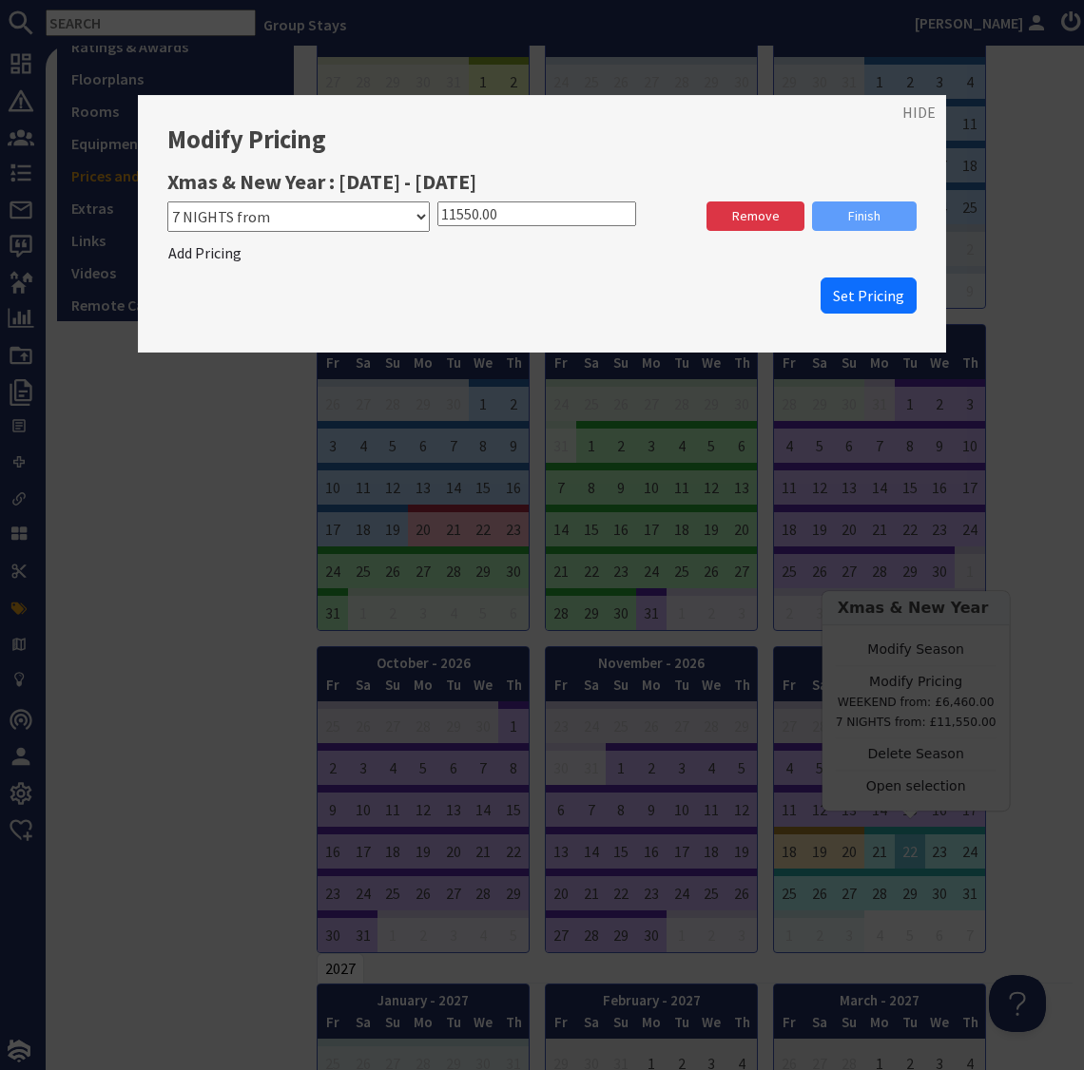
click at [875, 298] on span "Set Pricing" at bounding box center [868, 295] width 71 height 19
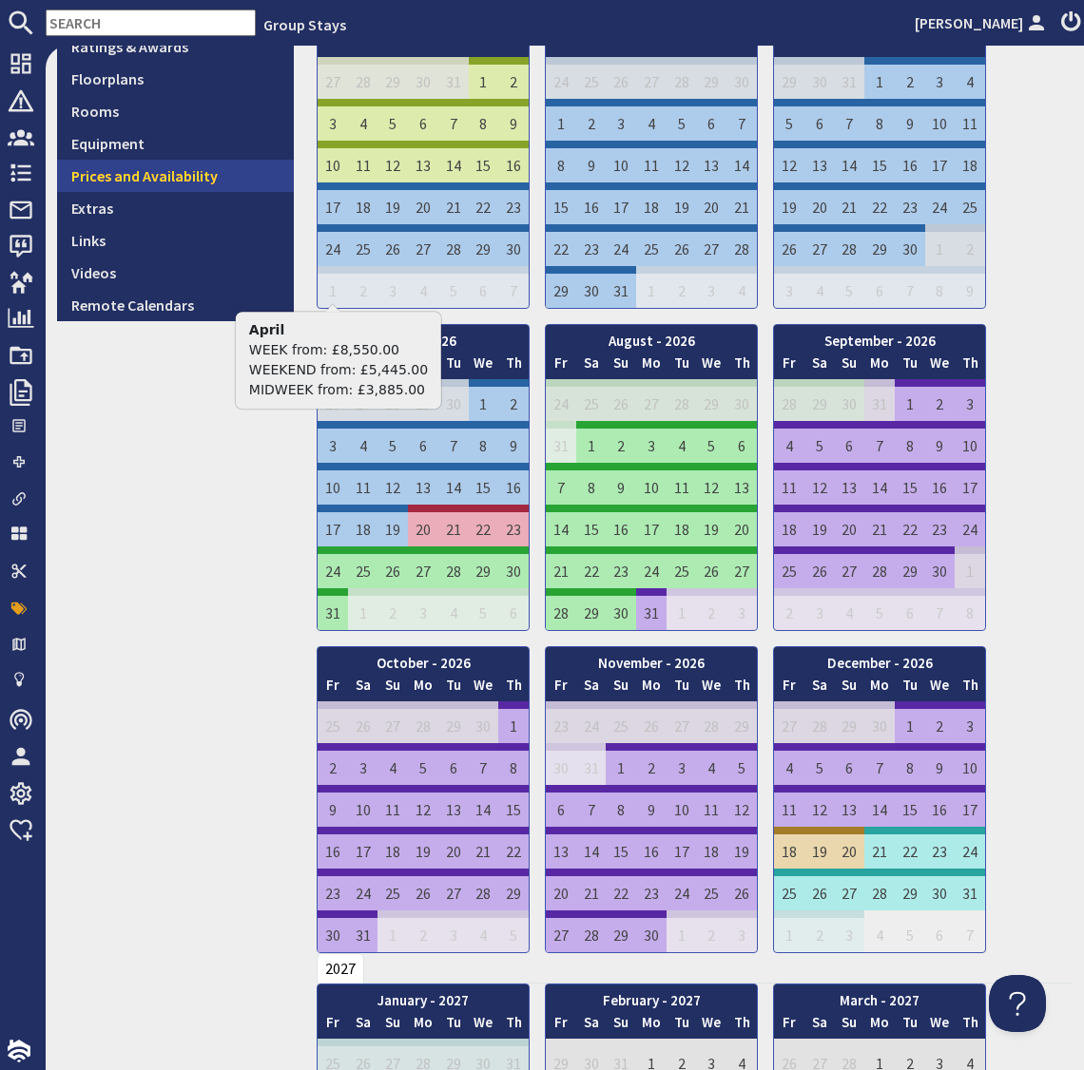
click at [175, 177] on link "Prices and Availability" at bounding box center [175, 176] width 237 height 32
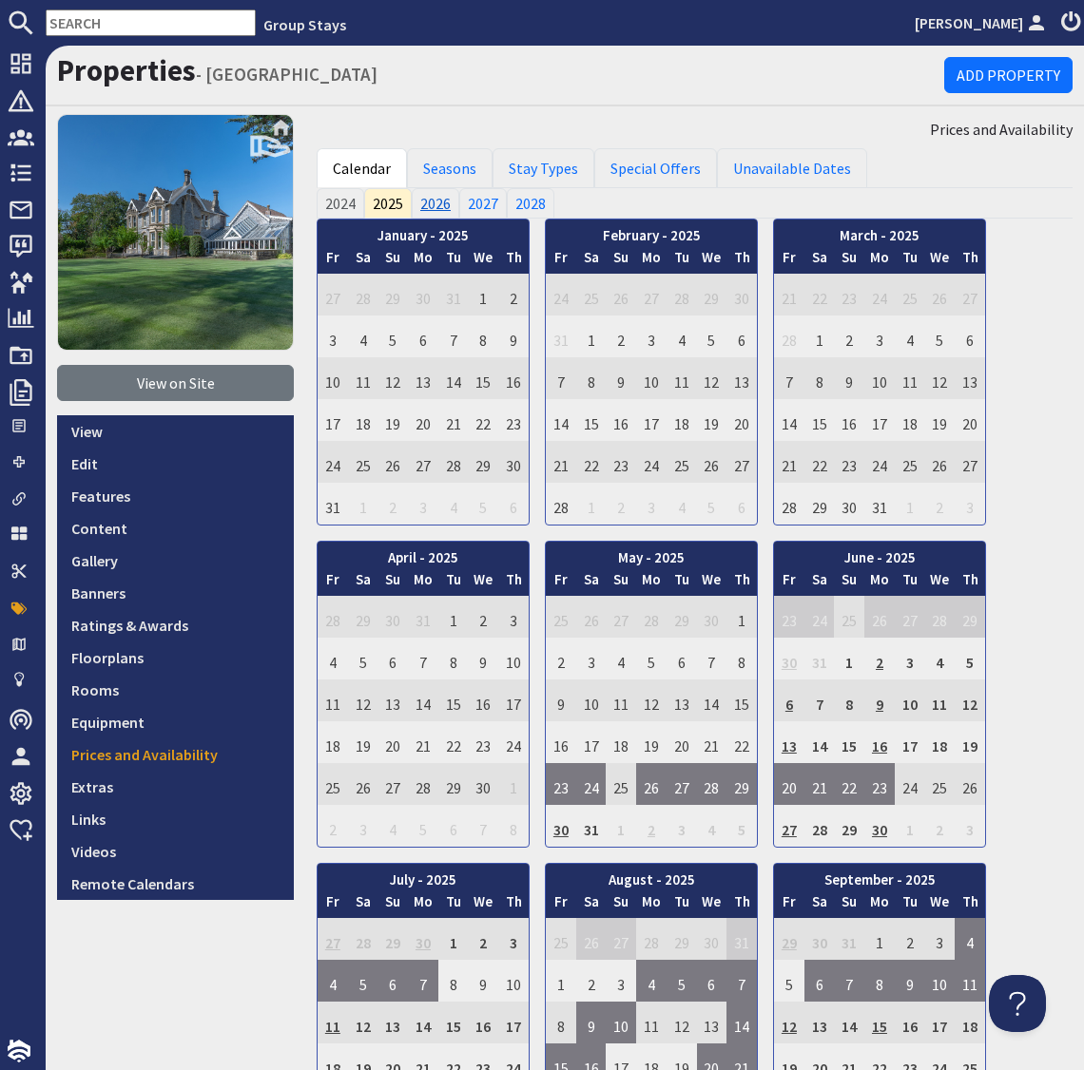
click at [439, 202] on link "2026" at bounding box center [436, 203] width 48 height 30
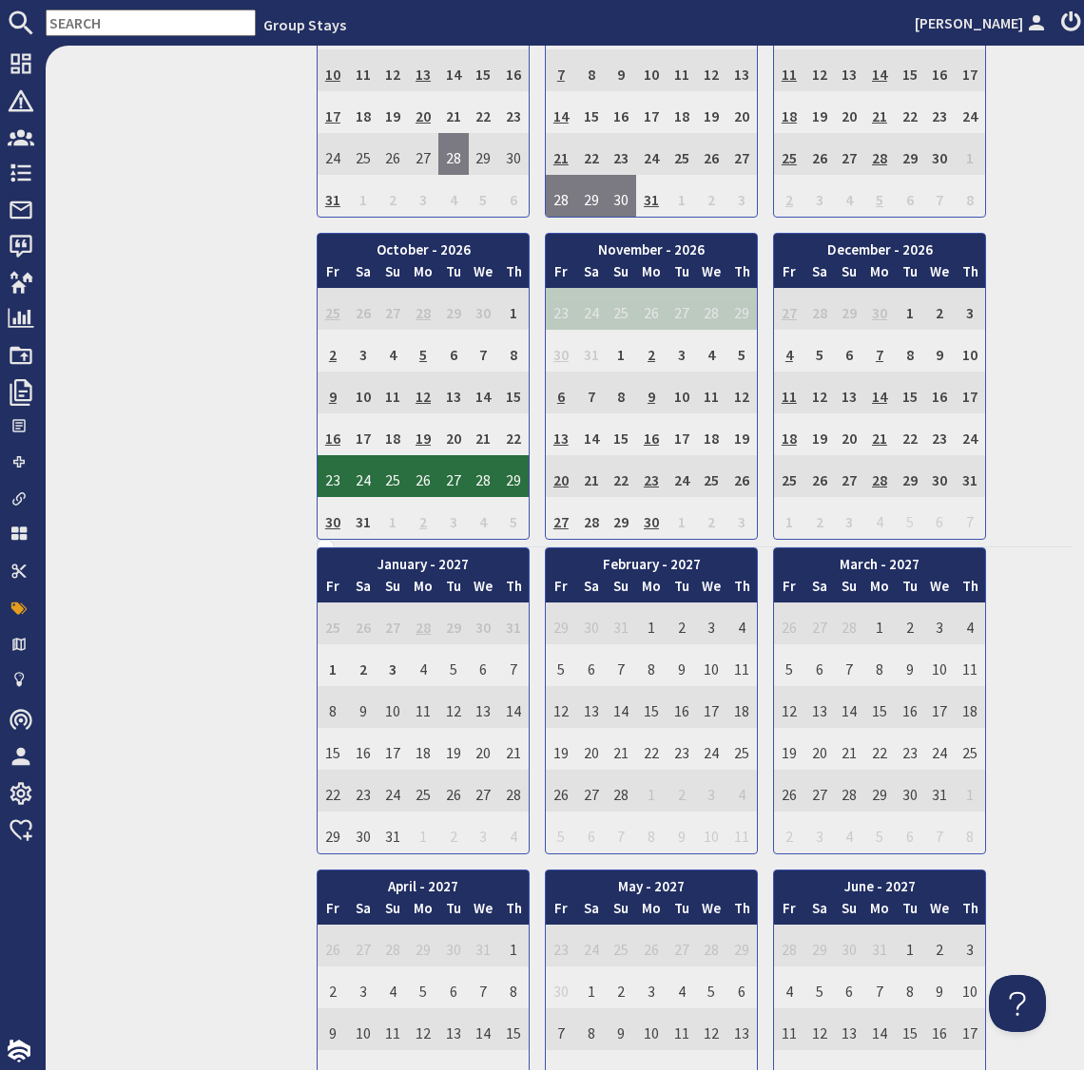
scroll to position [956, 0]
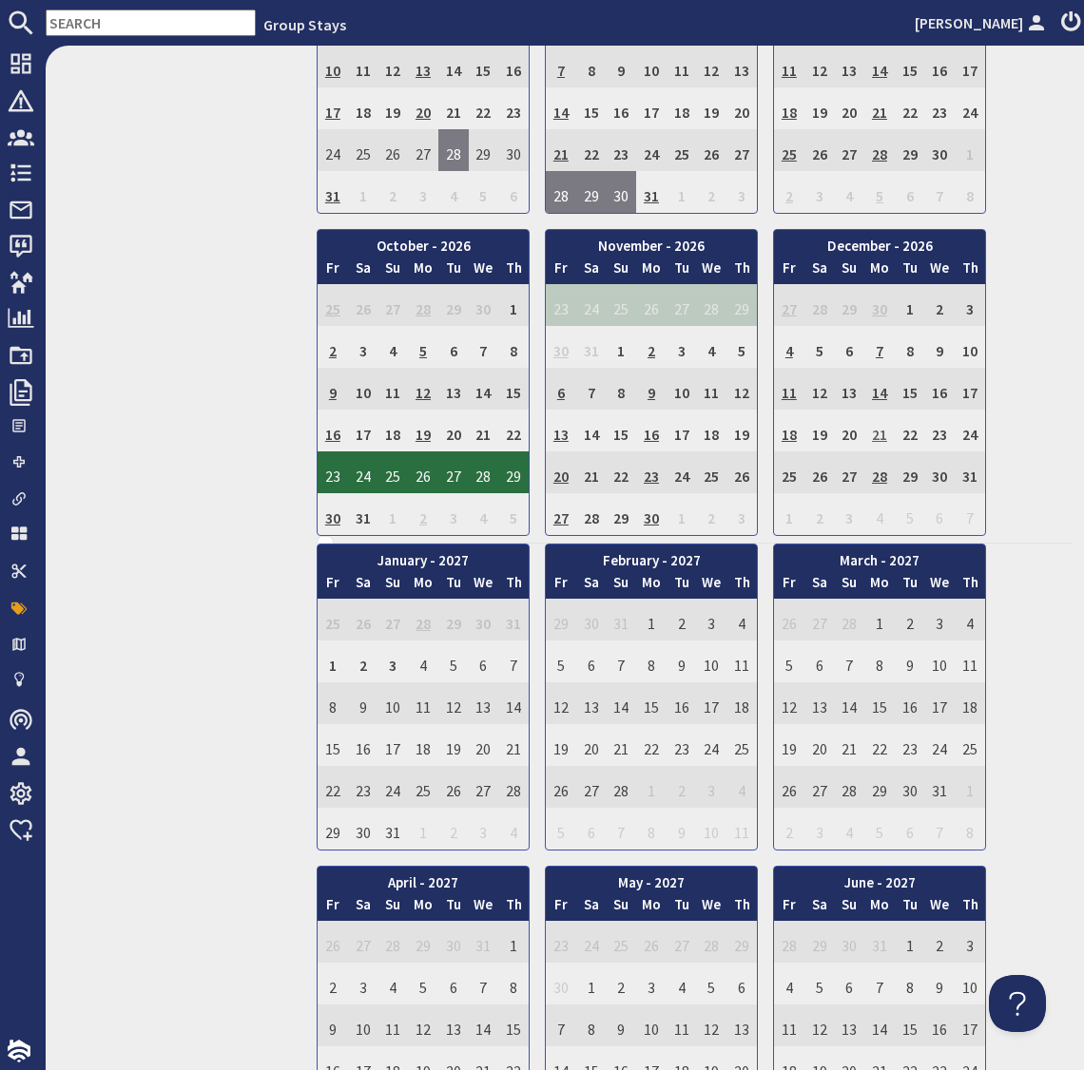
click at [884, 424] on td "21" at bounding box center [879, 431] width 30 height 42
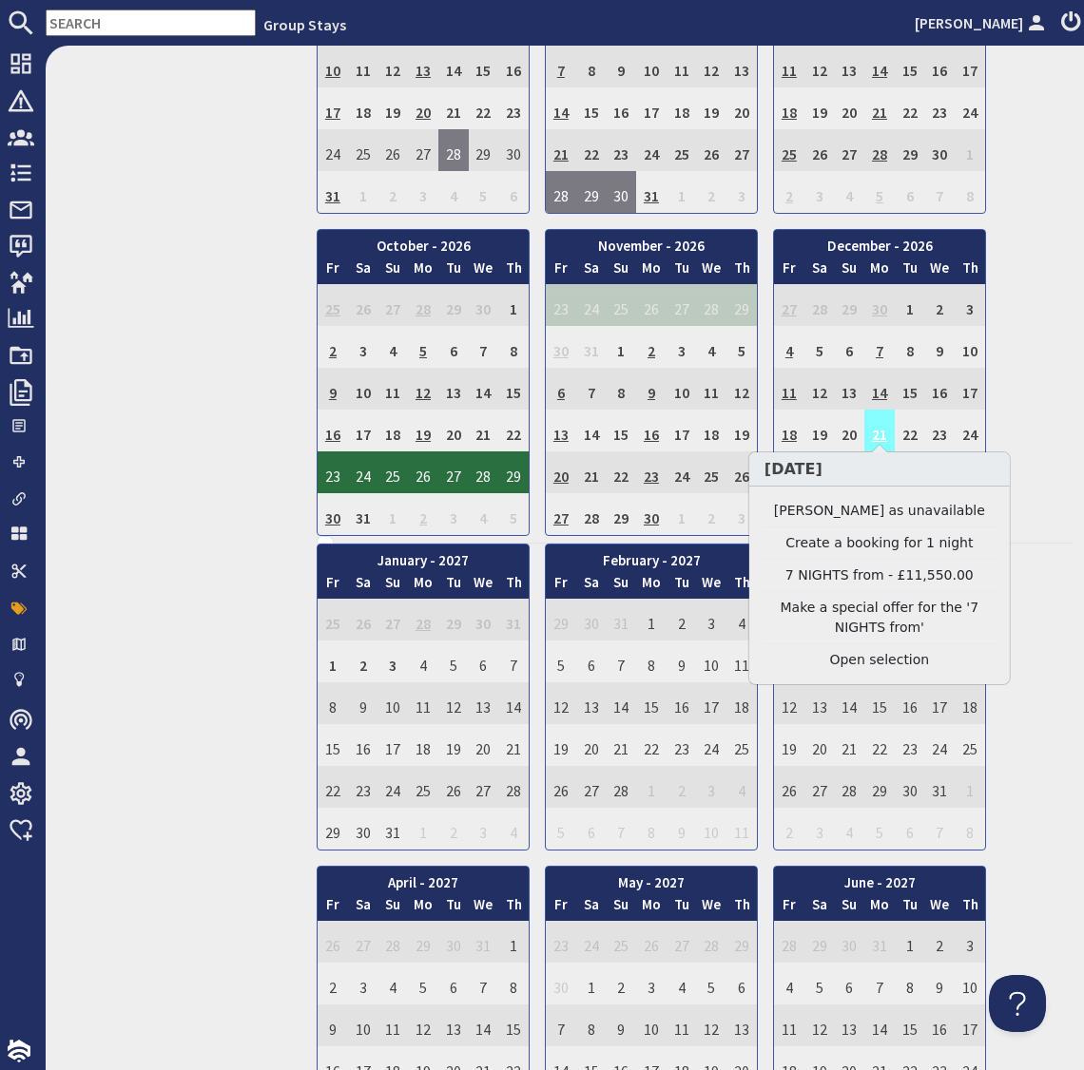
click at [884, 424] on td "21" at bounding box center [879, 431] width 30 height 42
click at [884, 665] on link "Clear selection" at bounding box center [879, 660] width 234 height 20
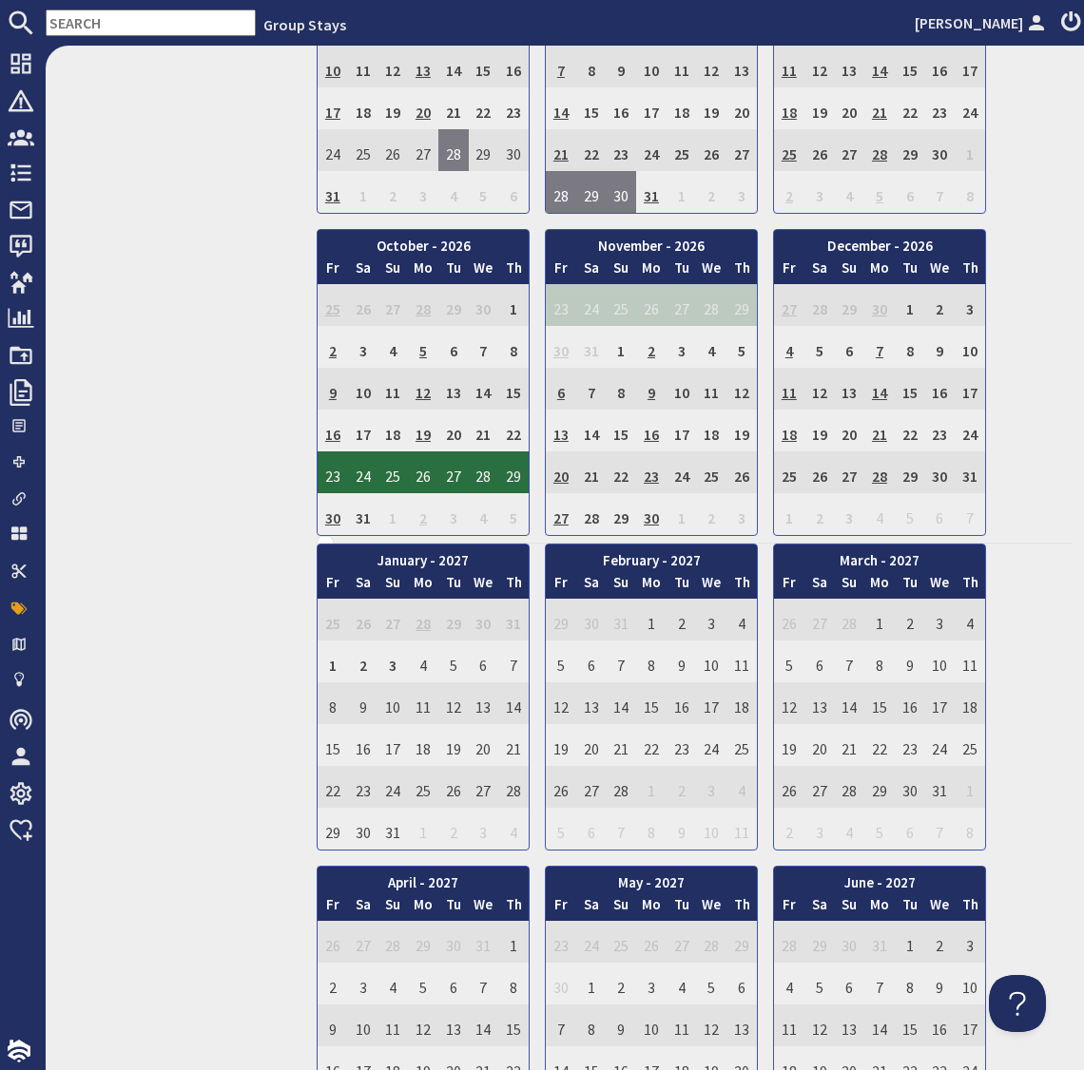
click at [119, 26] on input "text" at bounding box center [151, 23] width 210 height 27
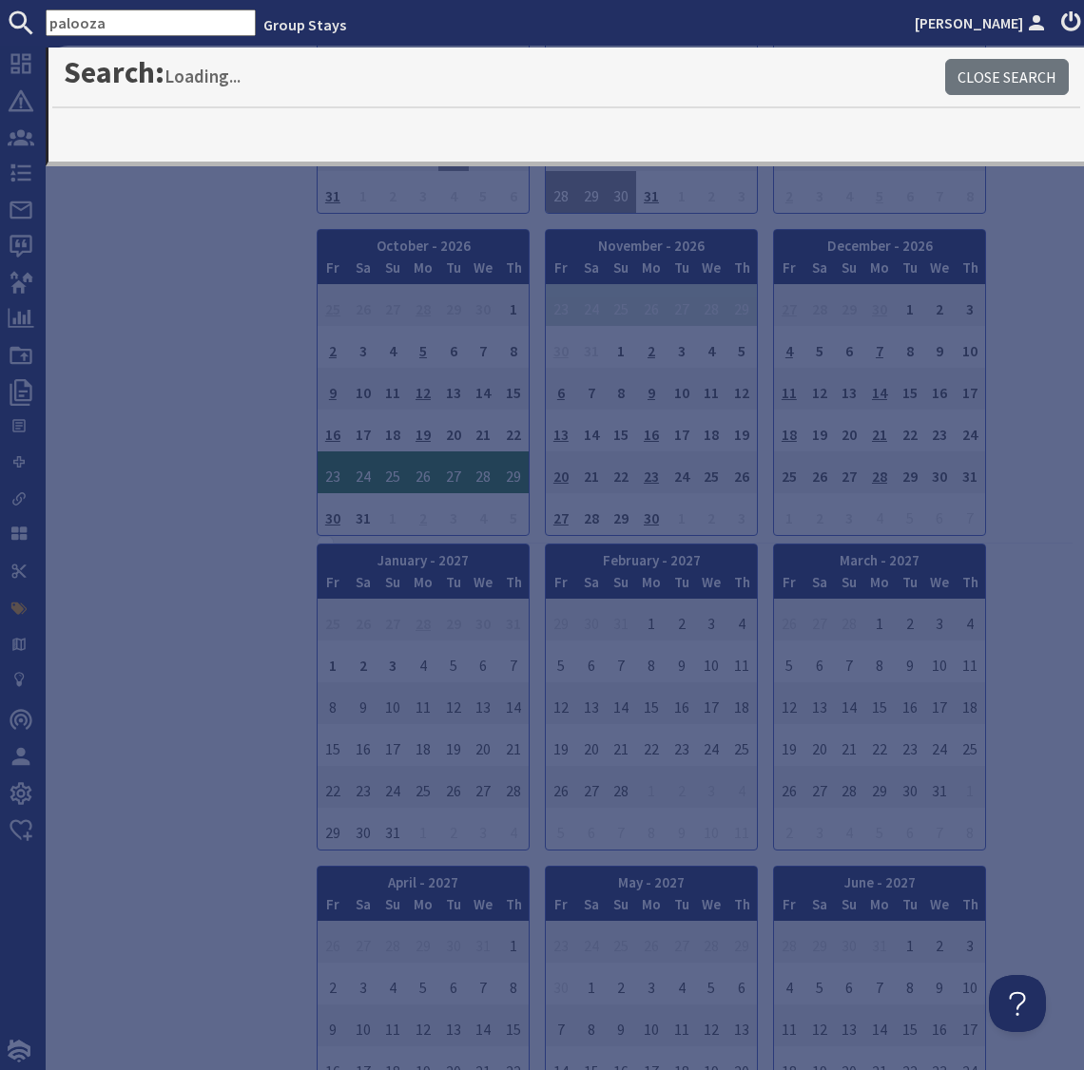
type input "palooza"
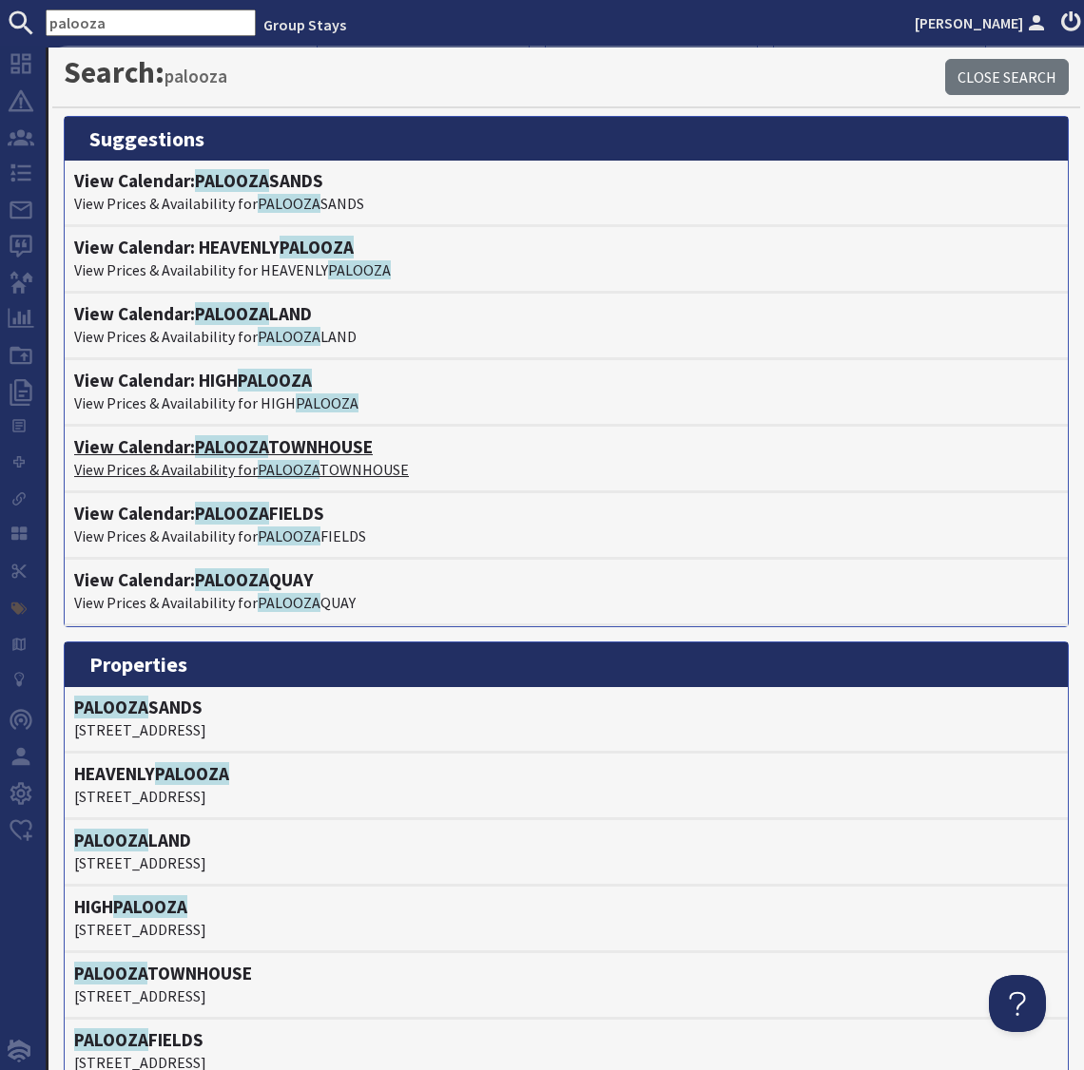
click at [295, 451] on h4 "View Calendar: PALOOZA TOWNHOUSE" at bounding box center [566, 447] width 984 height 22
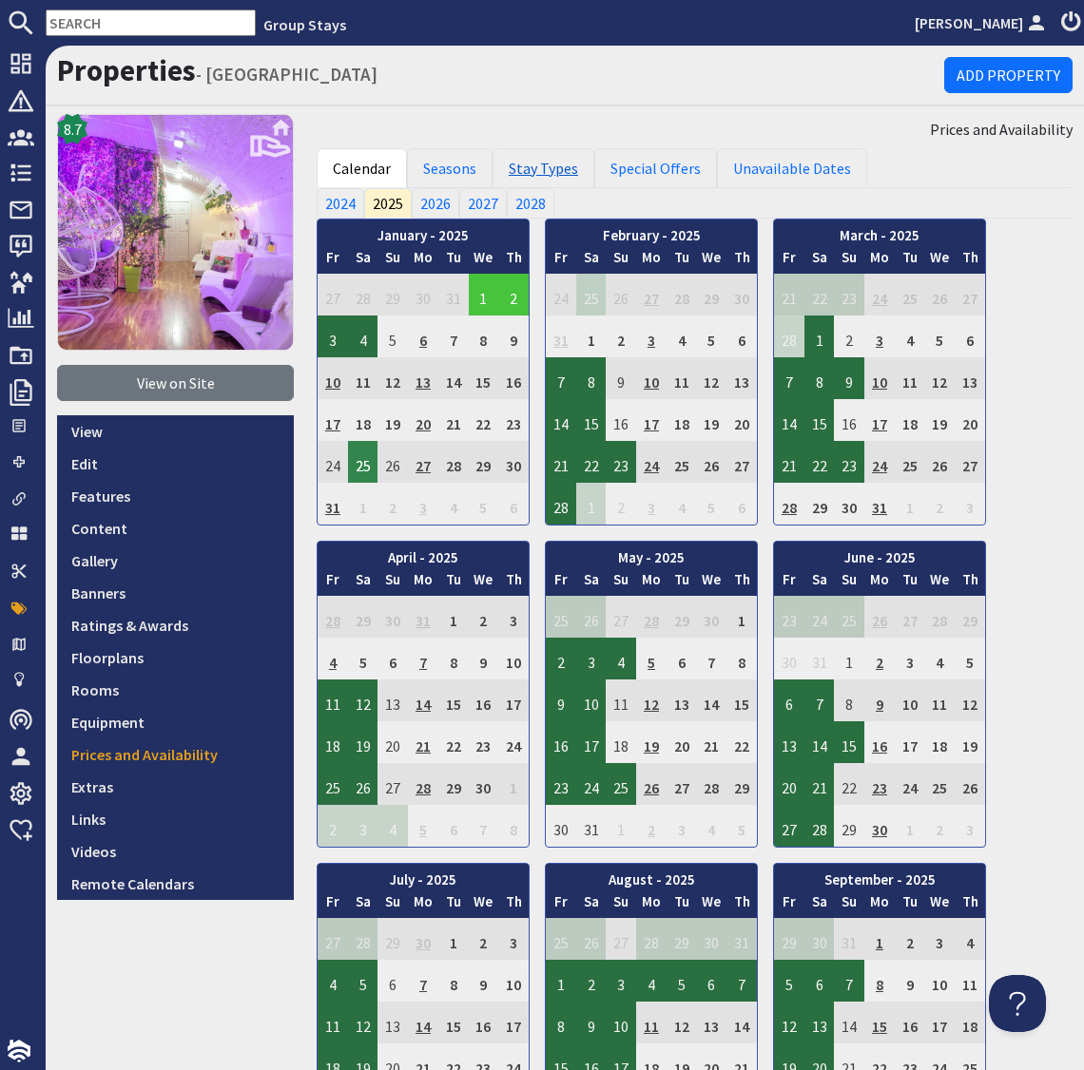
click at [558, 169] on link "Stay Types" at bounding box center [543, 168] width 102 height 40
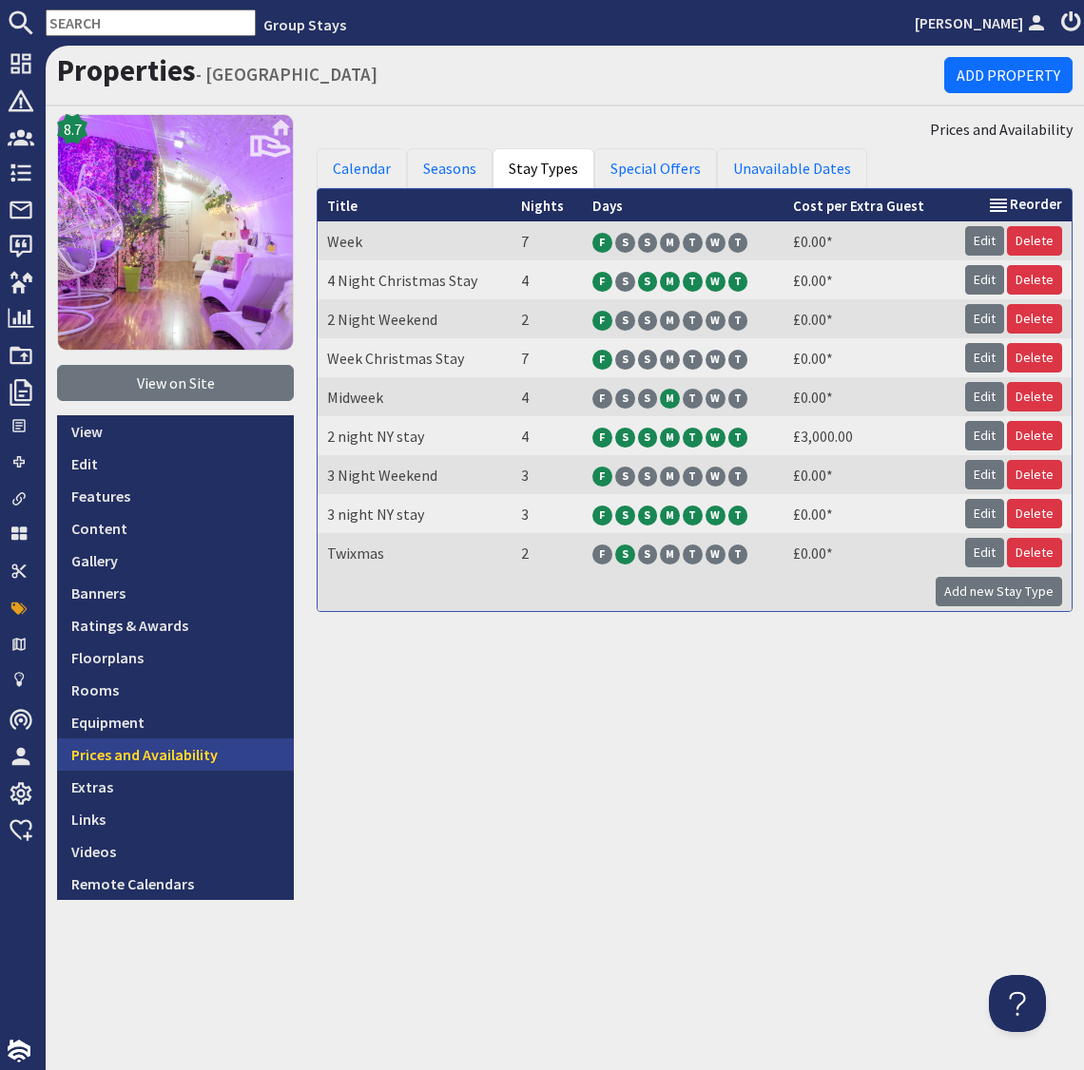
click at [180, 754] on link "Prices and Availability" at bounding box center [175, 755] width 237 height 32
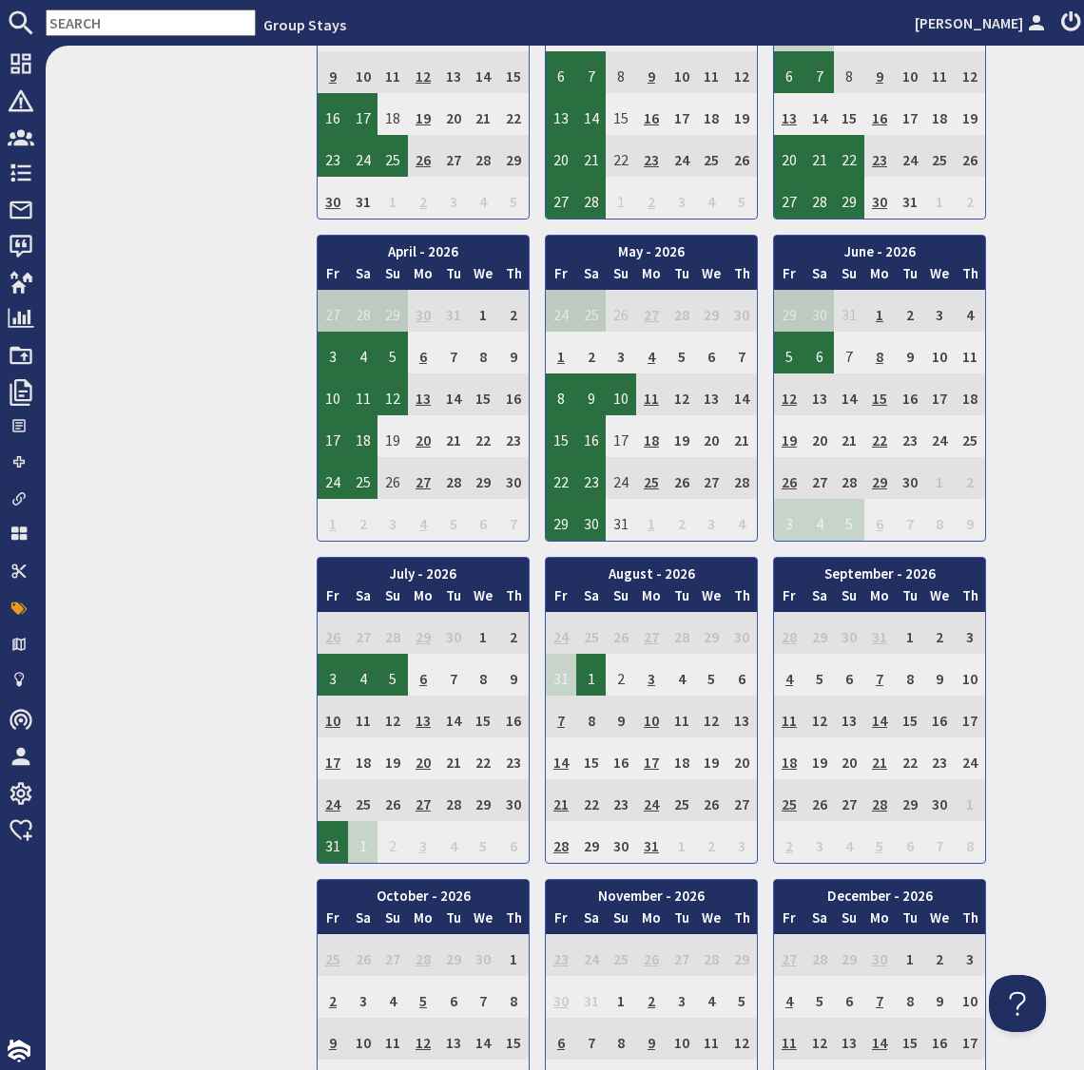
scroll to position [1660, 0]
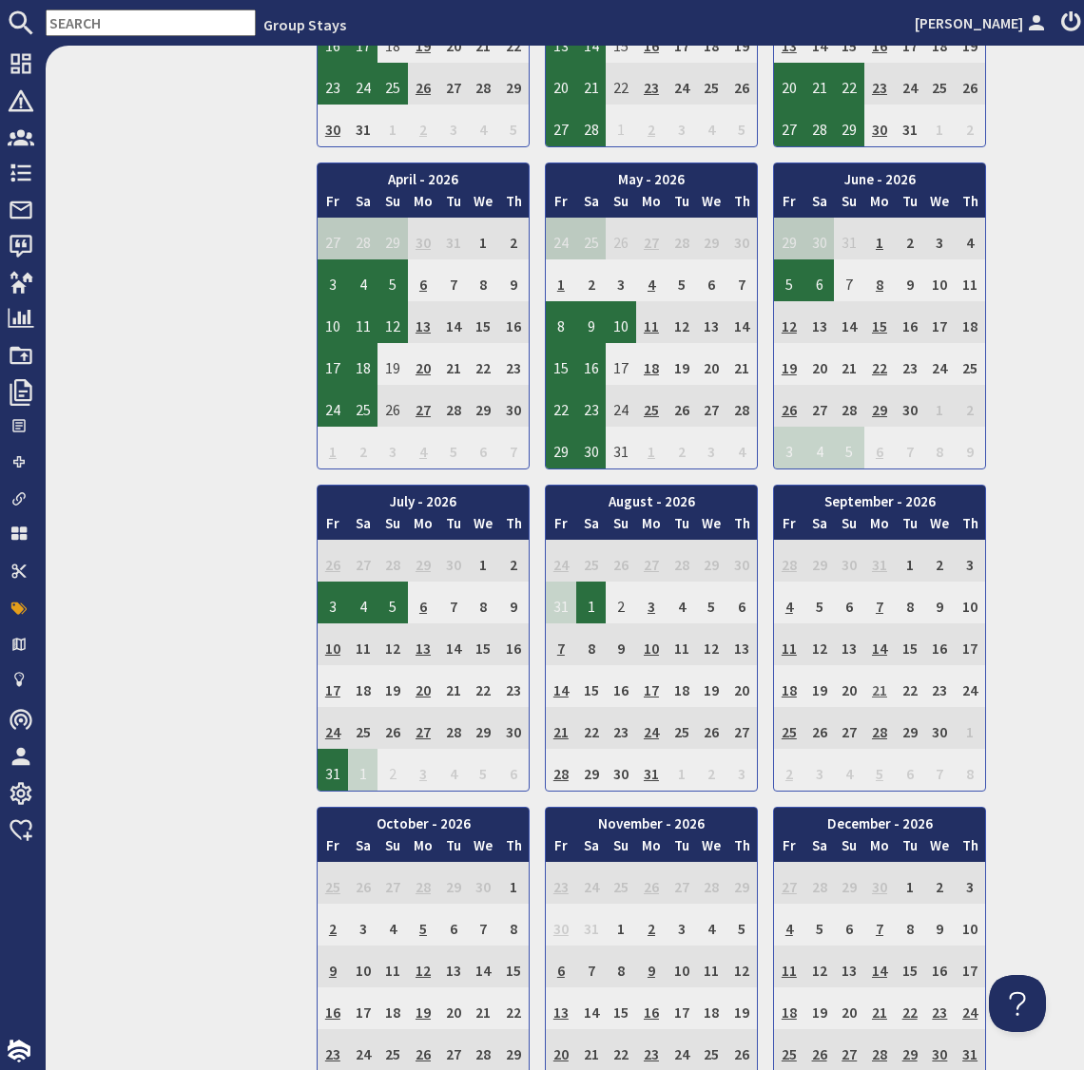
click at [878, 674] on td "21" at bounding box center [879, 686] width 30 height 42
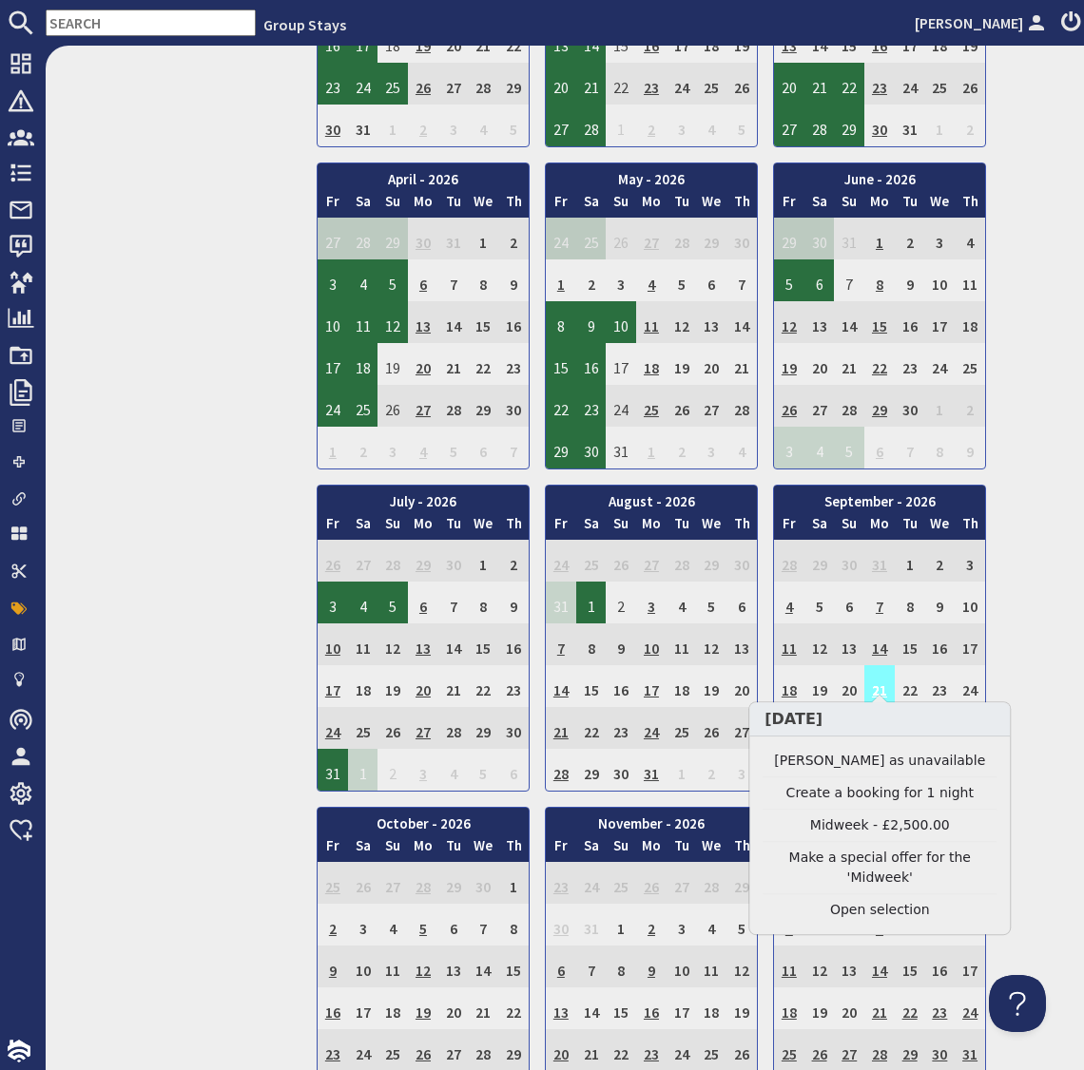
click at [878, 674] on td "21" at bounding box center [879, 686] width 30 height 42
click at [890, 900] on link "Clear selection" at bounding box center [879, 910] width 234 height 20
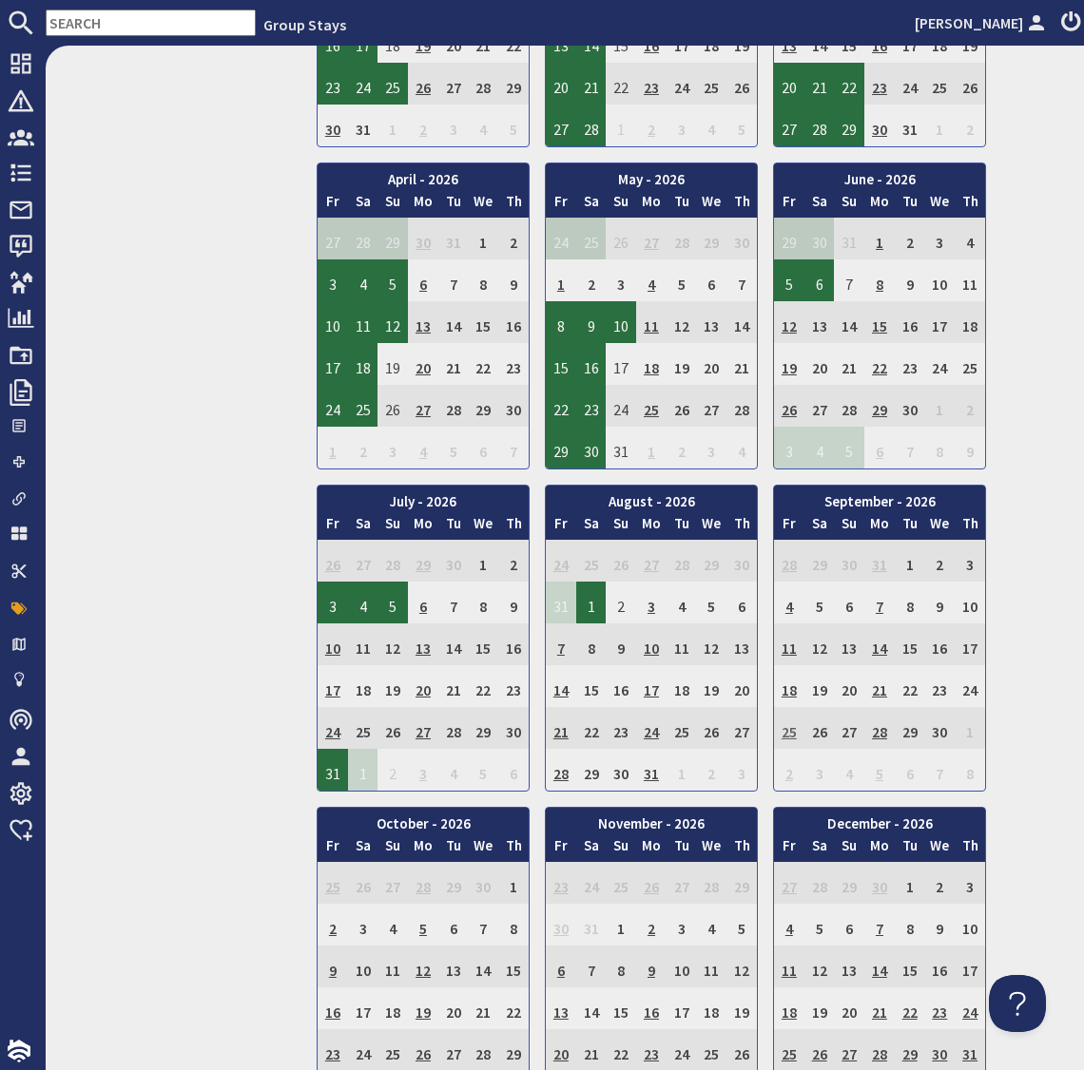
click at [791, 718] on td "25" at bounding box center [789, 728] width 30 height 42
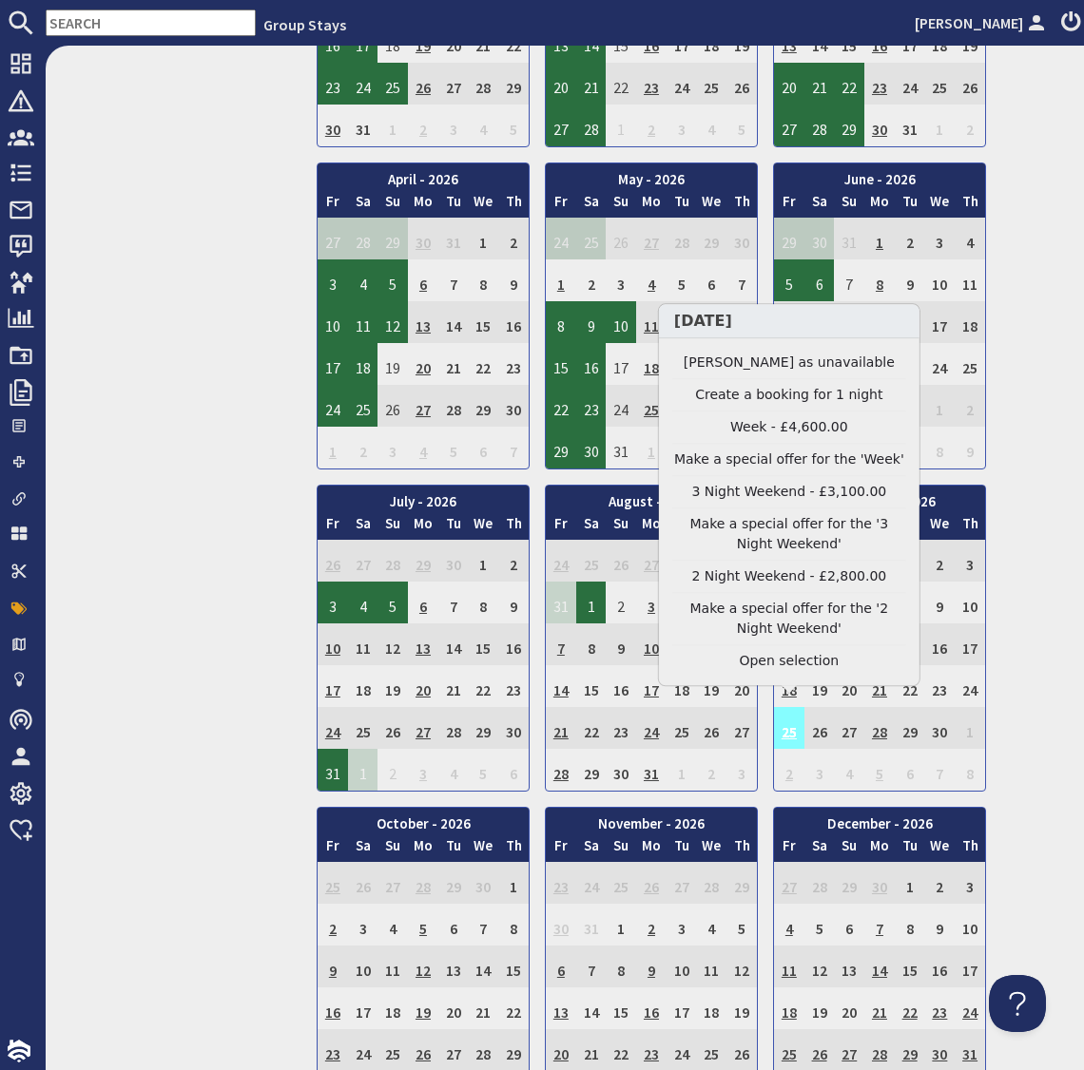
click at [791, 718] on td "25" at bounding box center [789, 728] width 30 height 42
click at [797, 665] on link "Clear selection" at bounding box center [789, 661] width 234 height 20
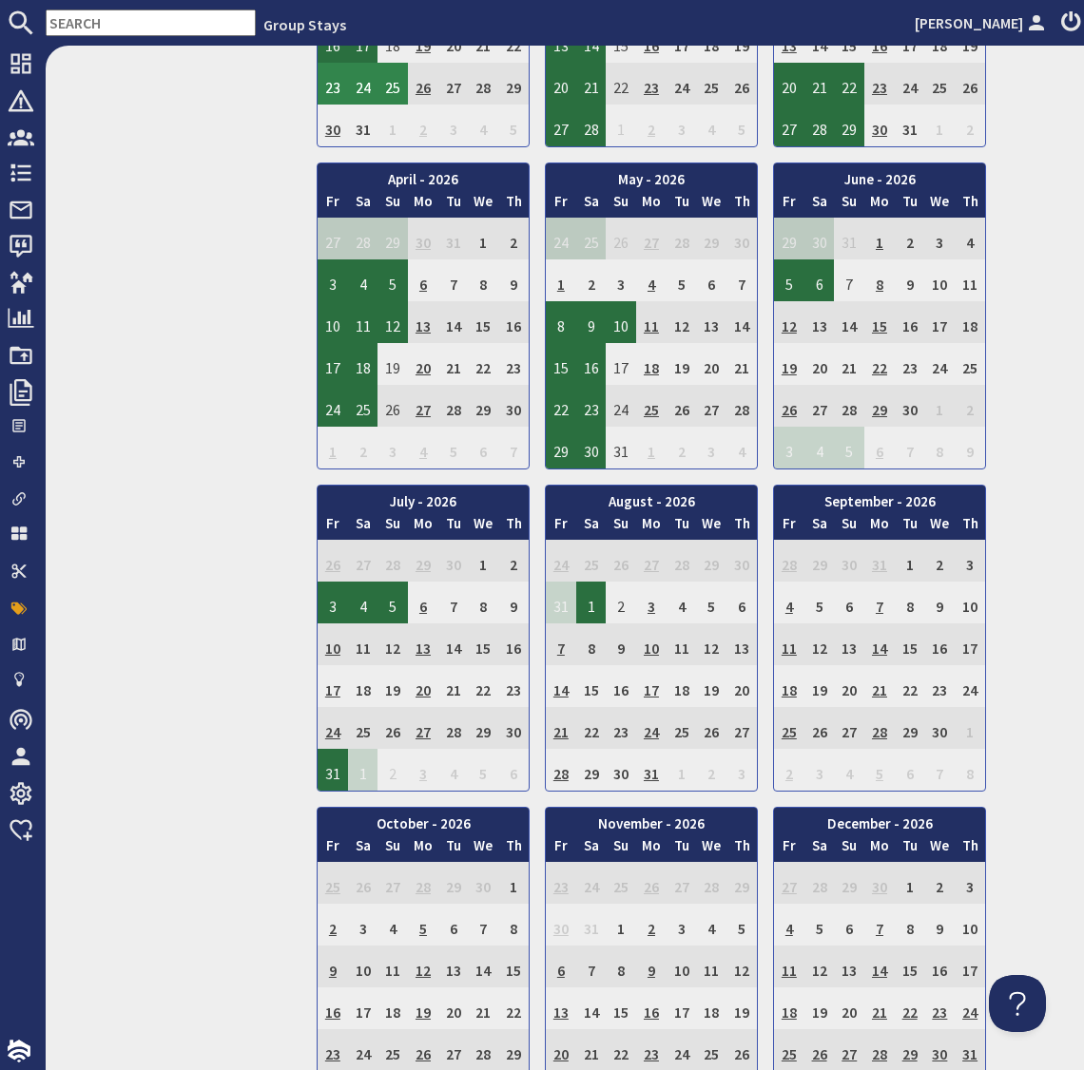
click at [168, 27] on input "text" at bounding box center [151, 23] width 210 height 27
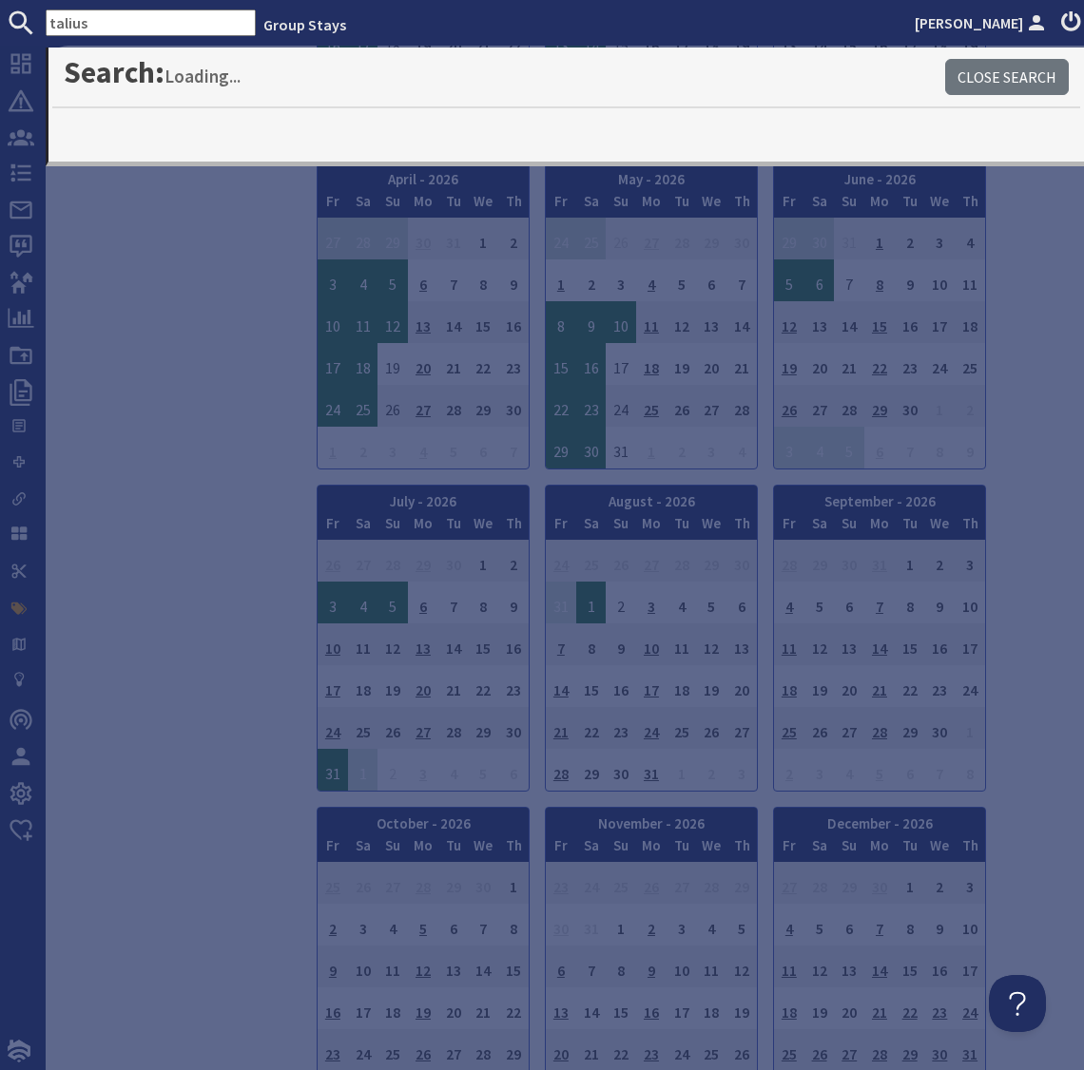
type input "talius"
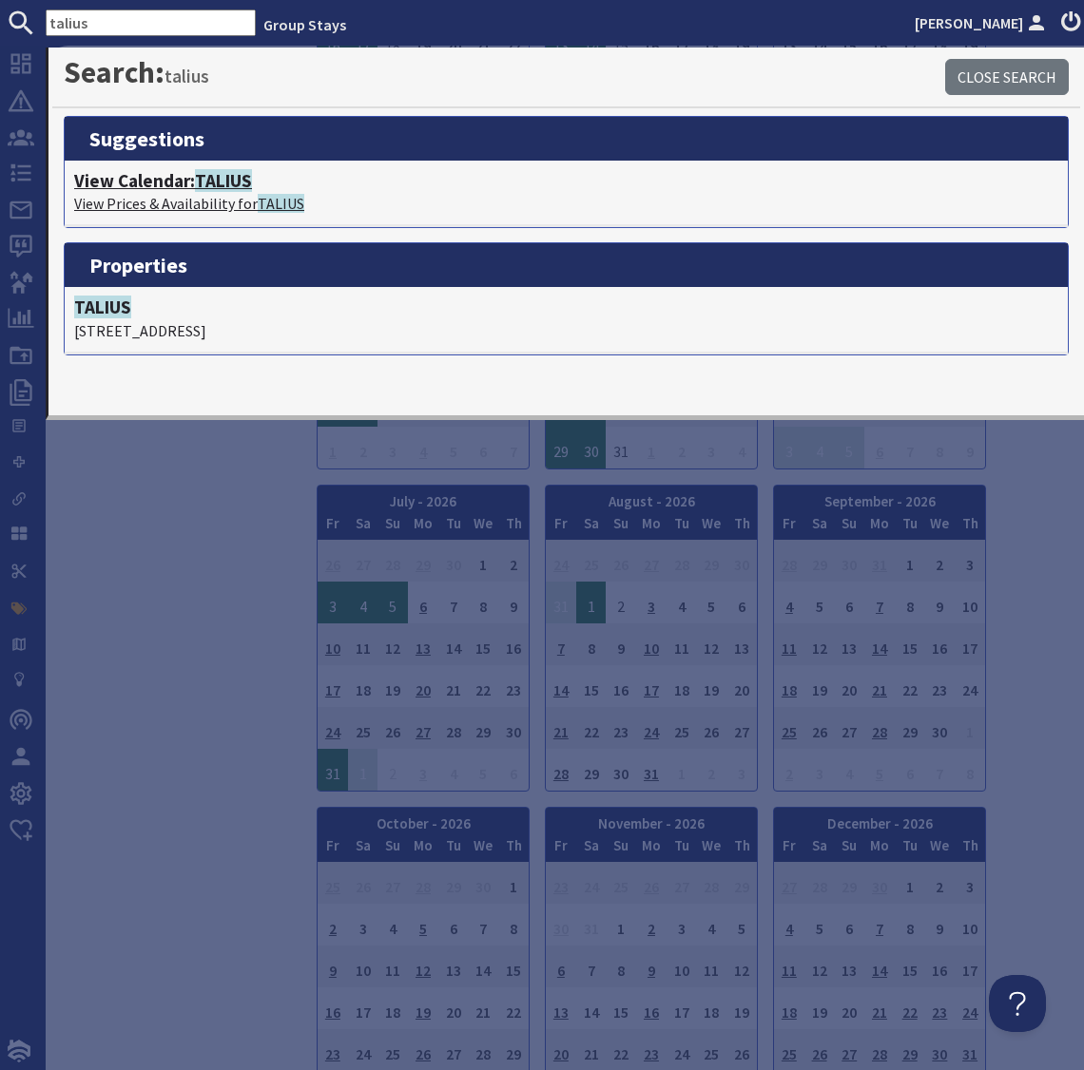
click at [211, 198] on p "View Prices & Availability for TALIUS" at bounding box center [566, 203] width 984 height 23
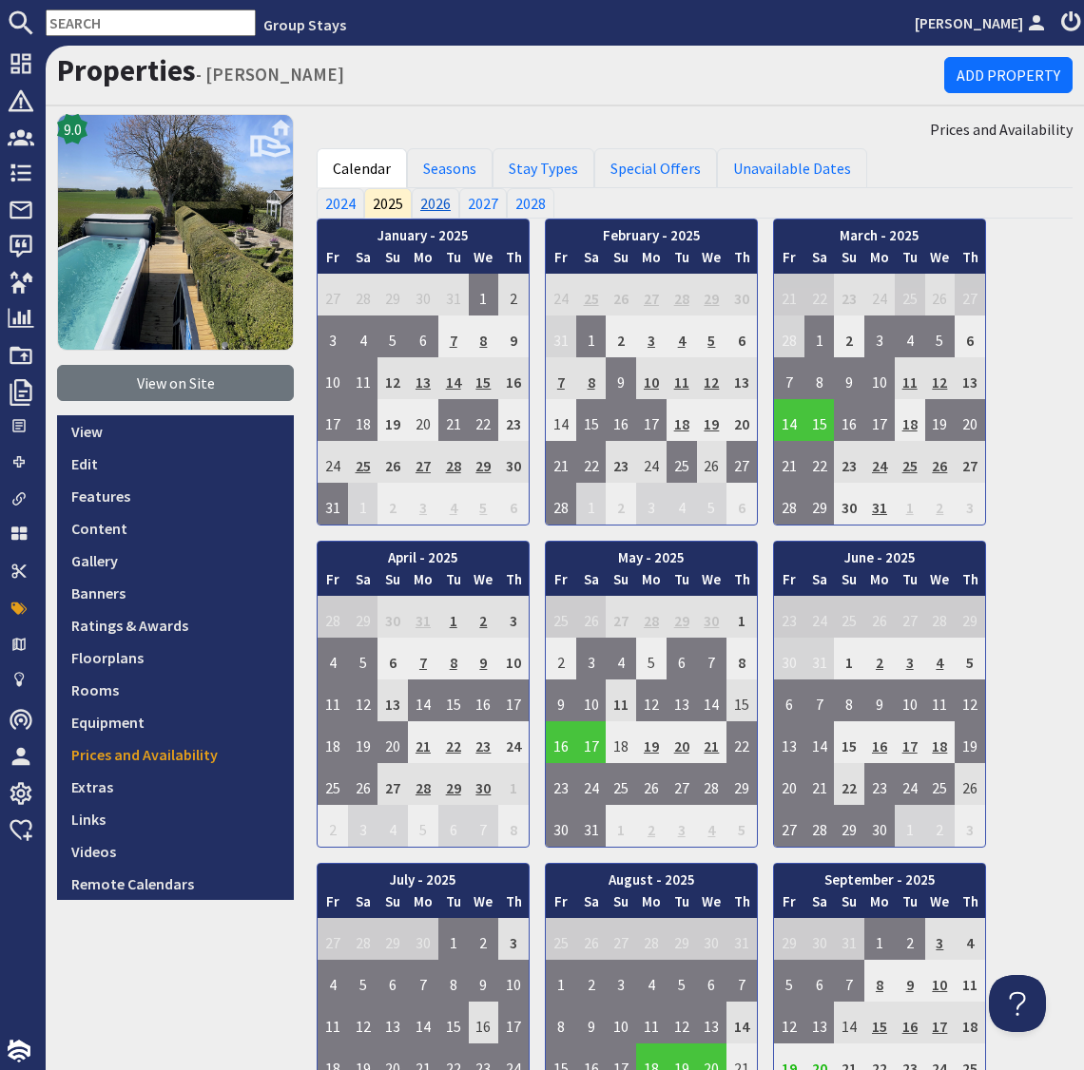
click at [436, 210] on link "2026" at bounding box center [436, 203] width 48 height 30
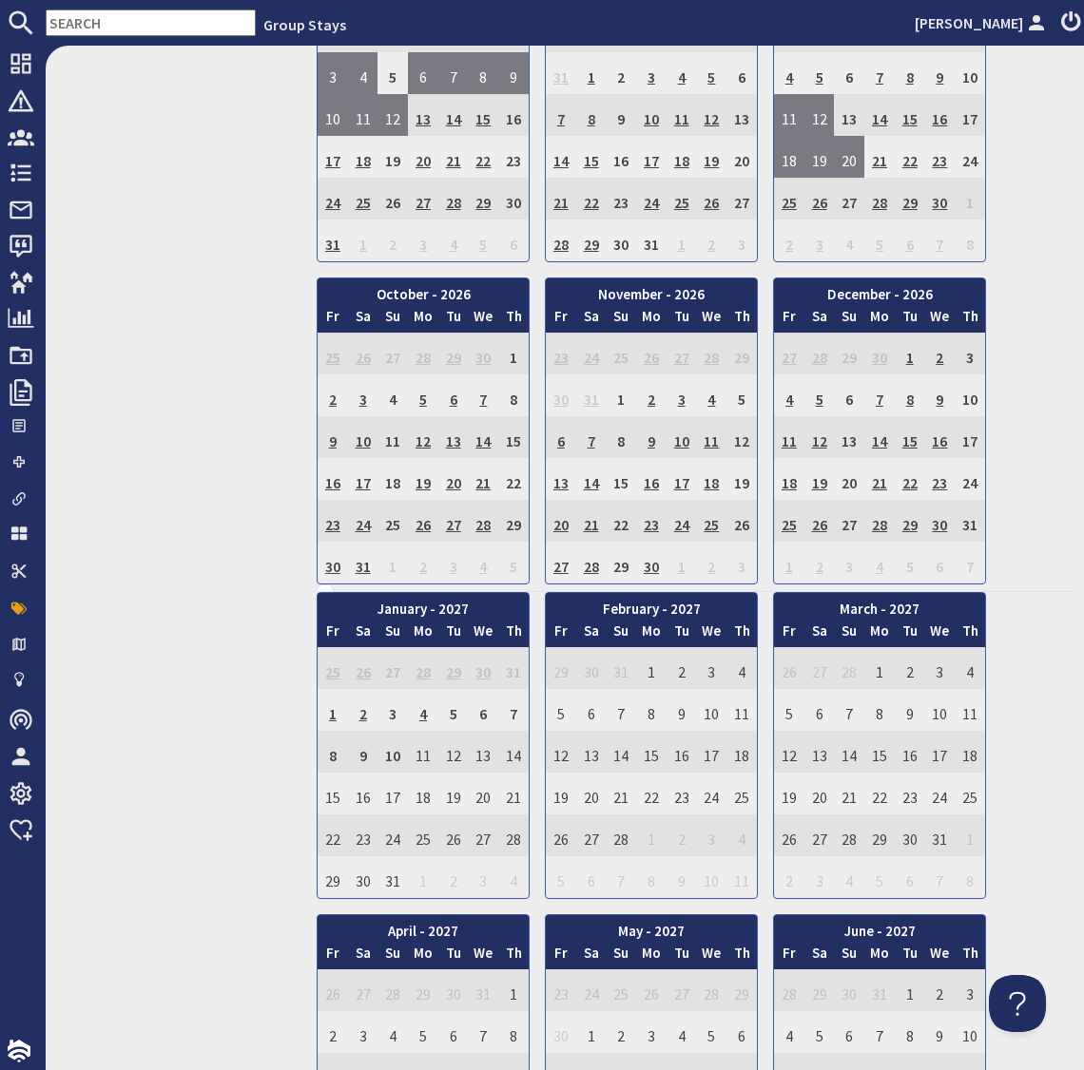
scroll to position [911, 0]
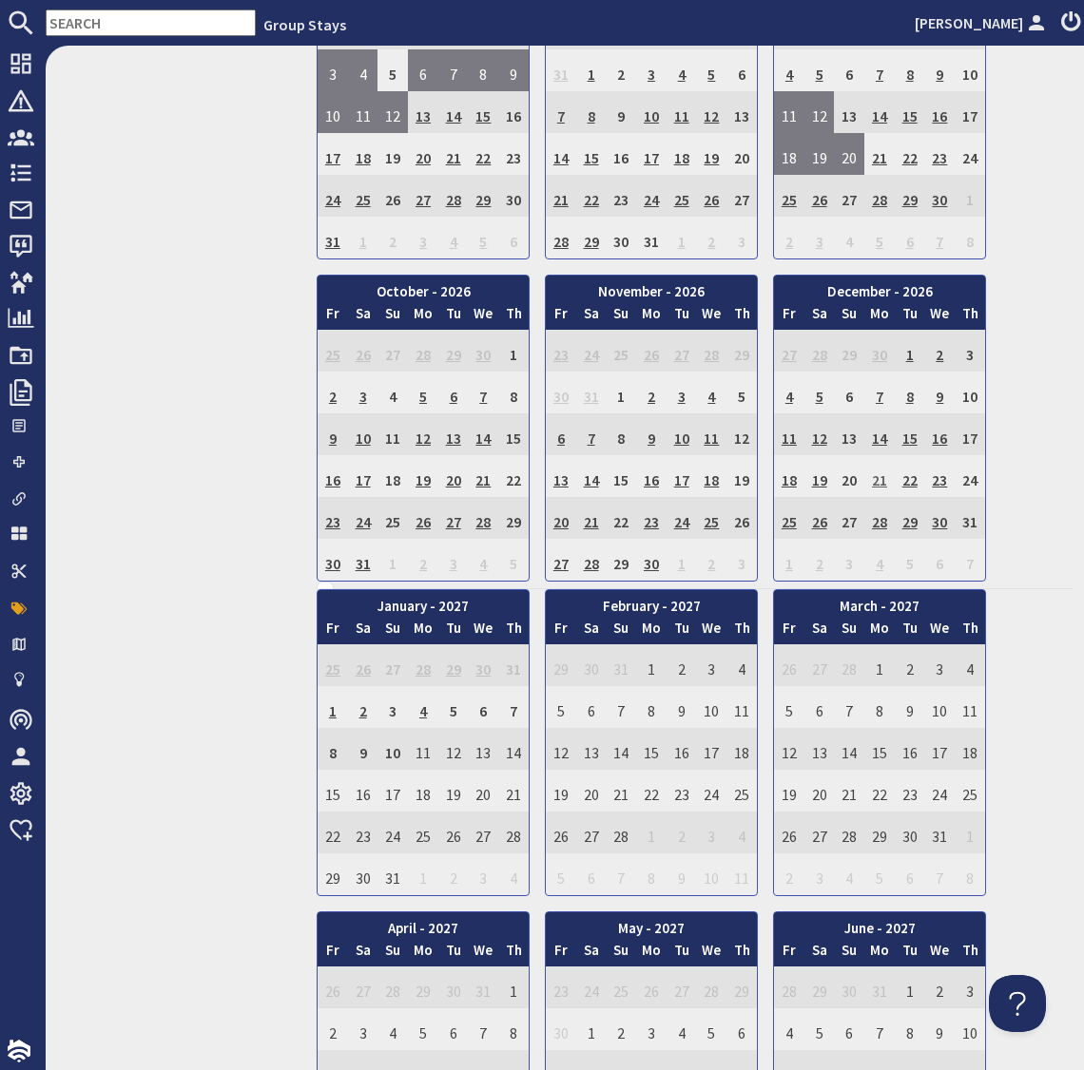
click at [880, 472] on td "21" at bounding box center [879, 476] width 30 height 42
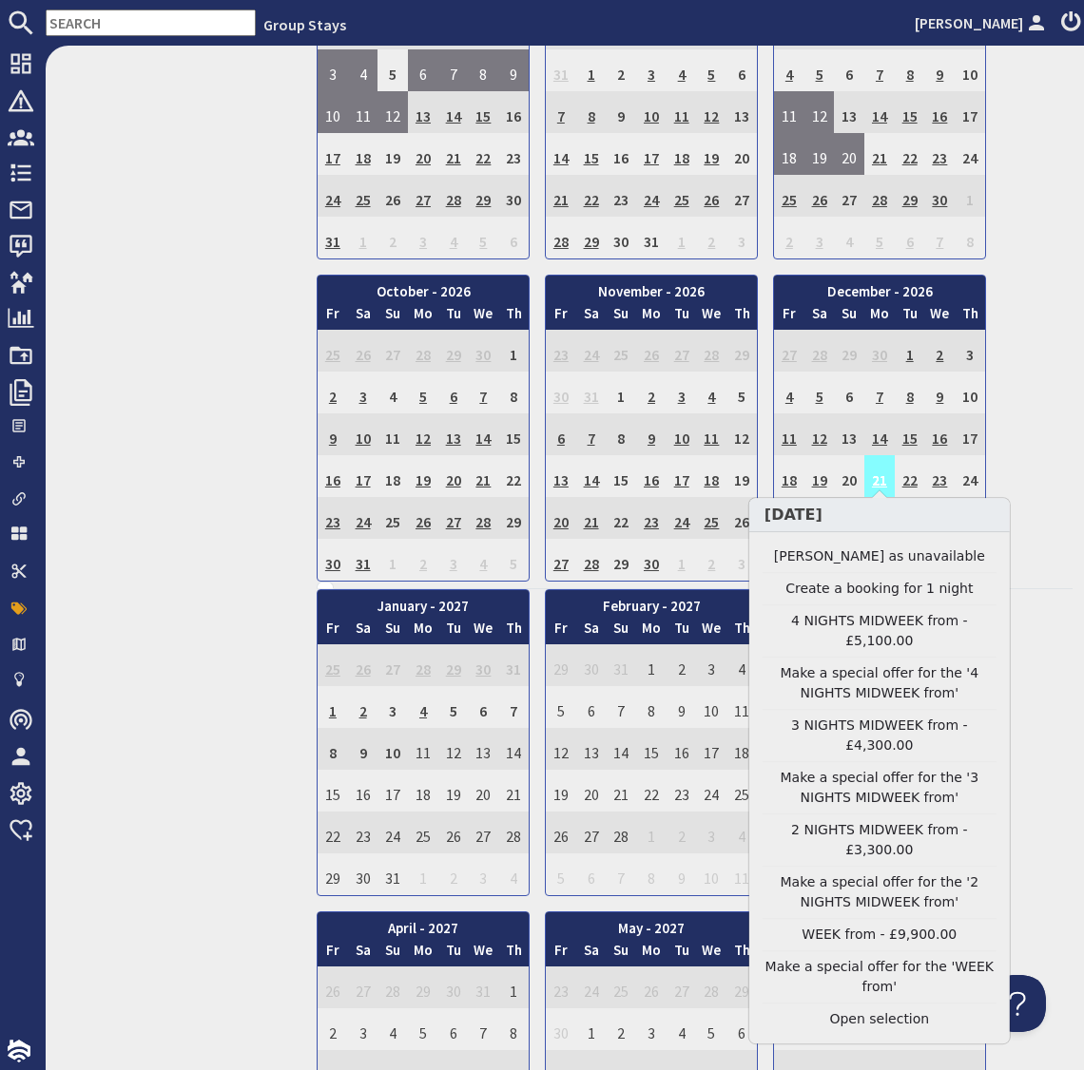
click at [880, 472] on td "21" at bounding box center [879, 476] width 30 height 42
drag, startPoint x: 892, startPoint y: 998, endPoint x: 880, endPoint y: 891, distance: 108.0
click at [891, 1009] on link "Clear selection" at bounding box center [879, 1019] width 234 height 20
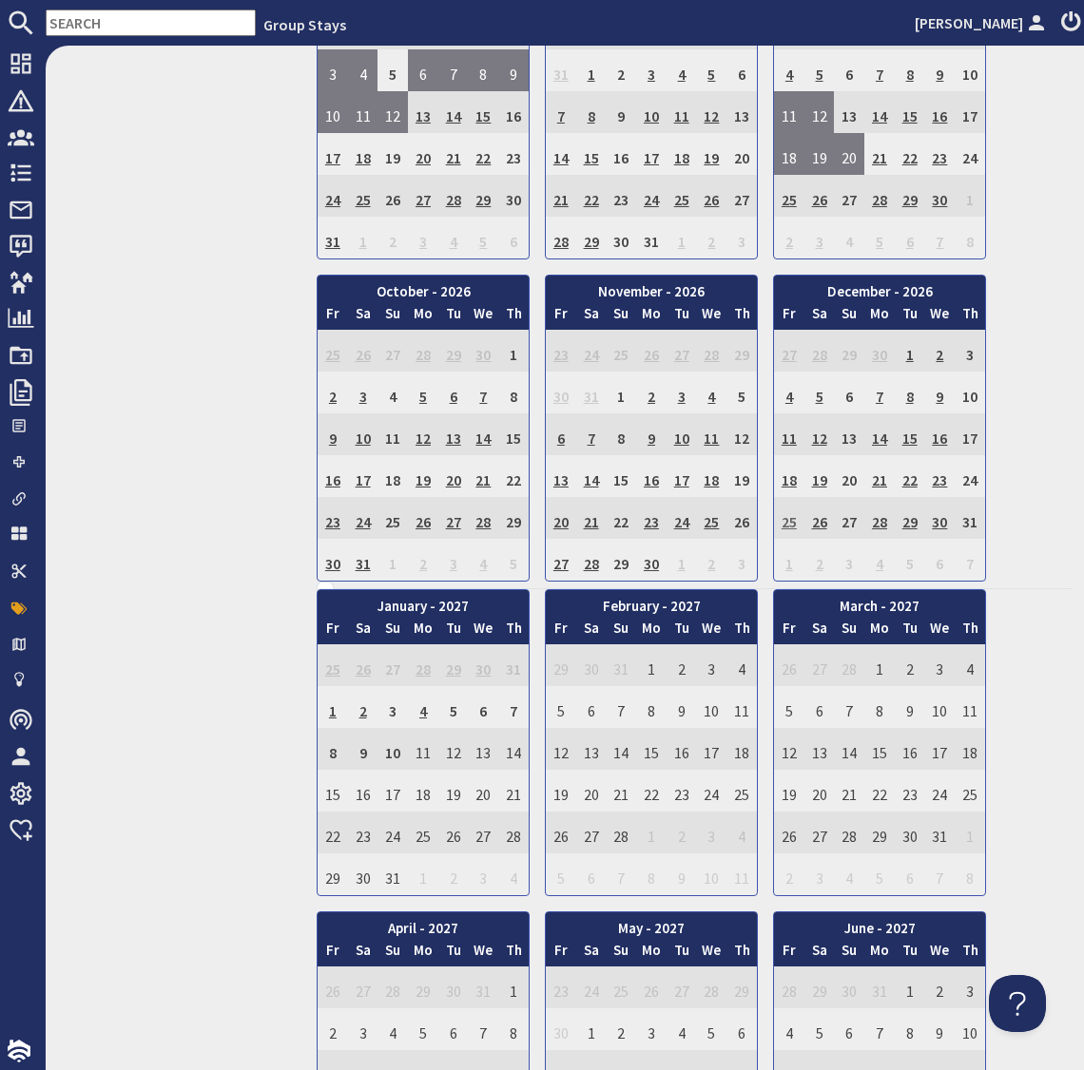
click at [791, 514] on td "25" at bounding box center [789, 518] width 30 height 42
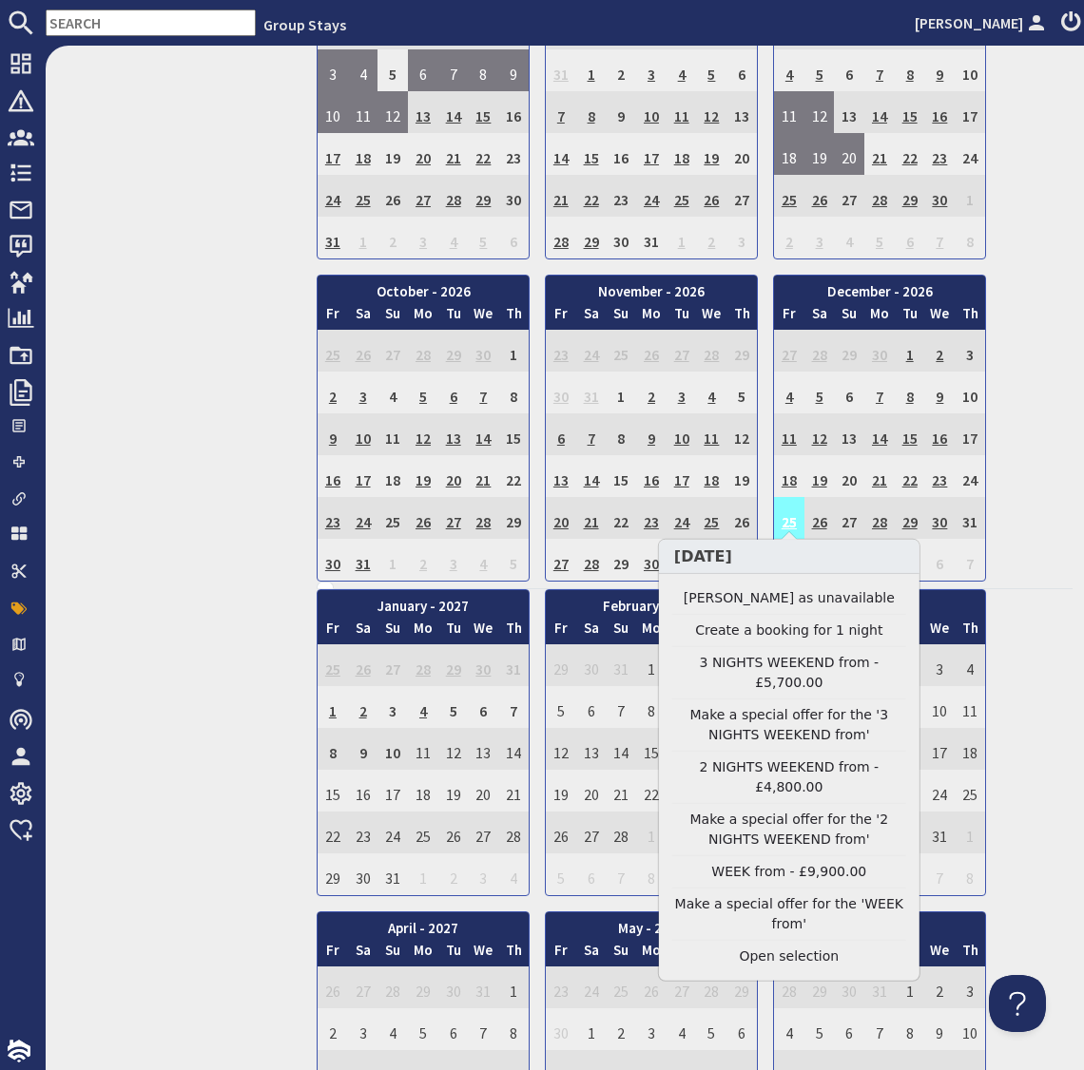
click at [791, 514] on td "25" at bounding box center [789, 518] width 30 height 42
click at [789, 959] on link "Clear selection" at bounding box center [789, 957] width 234 height 20
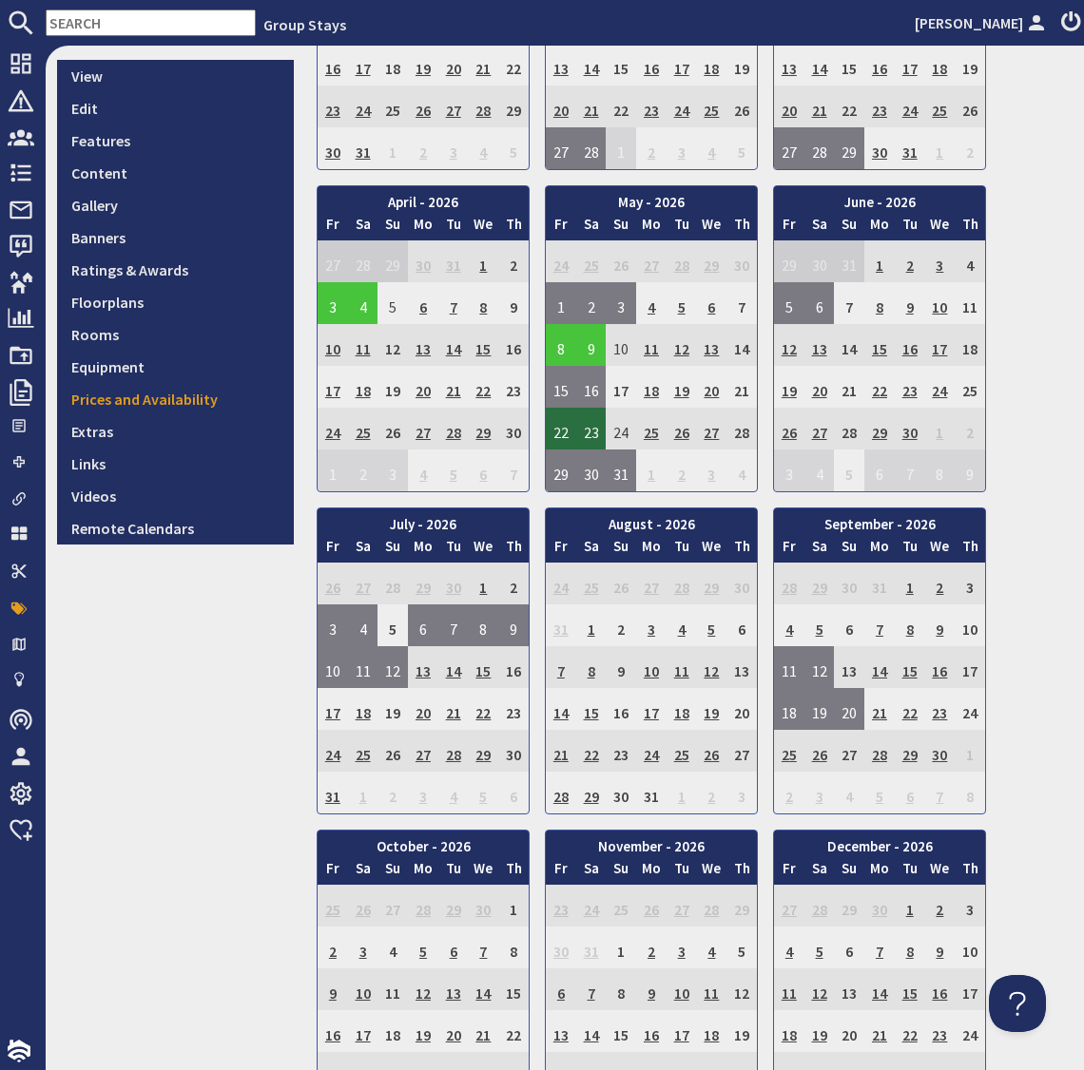
scroll to position [0, 0]
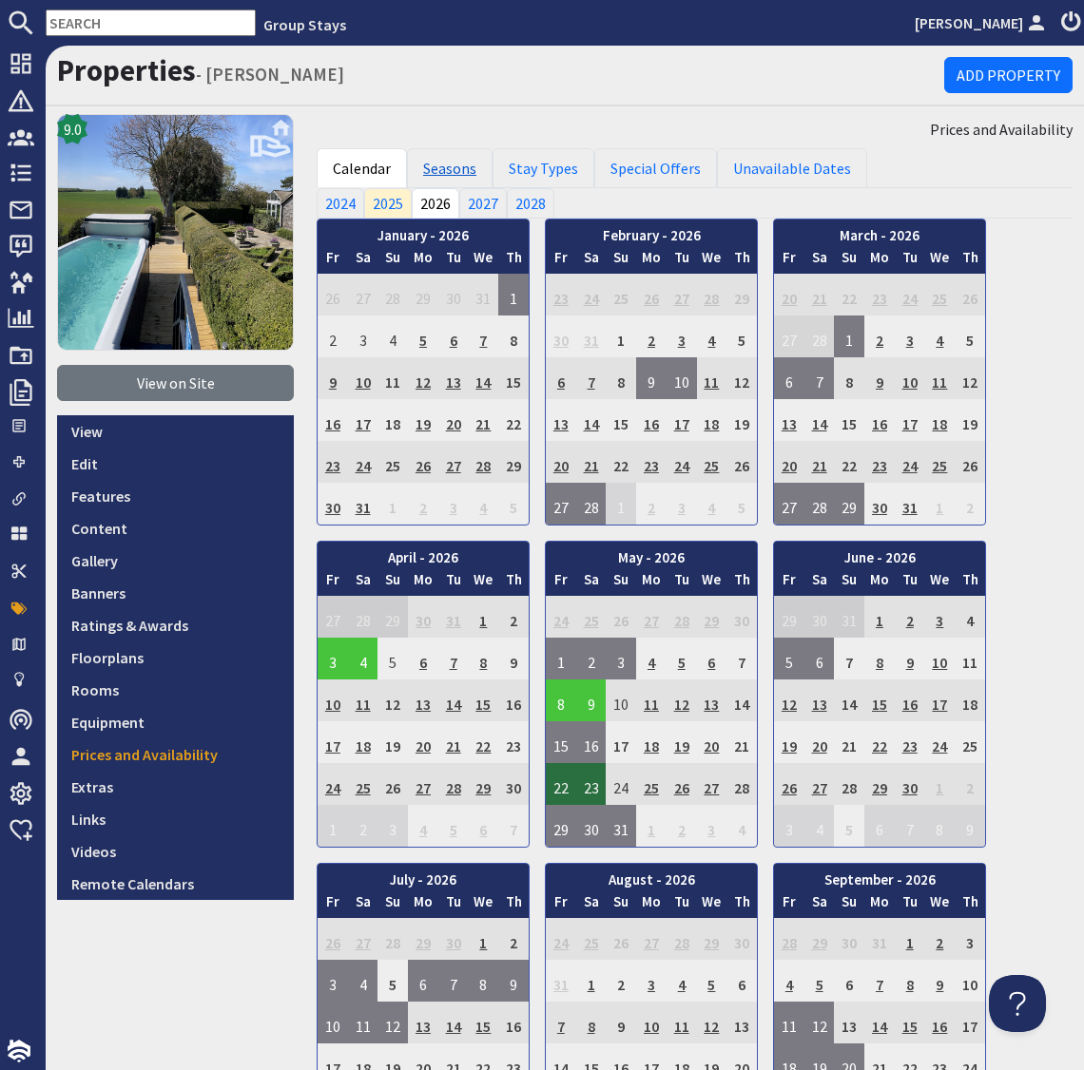
click at [439, 162] on link "Seasons" at bounding box center [450, 168] width 86 height 40
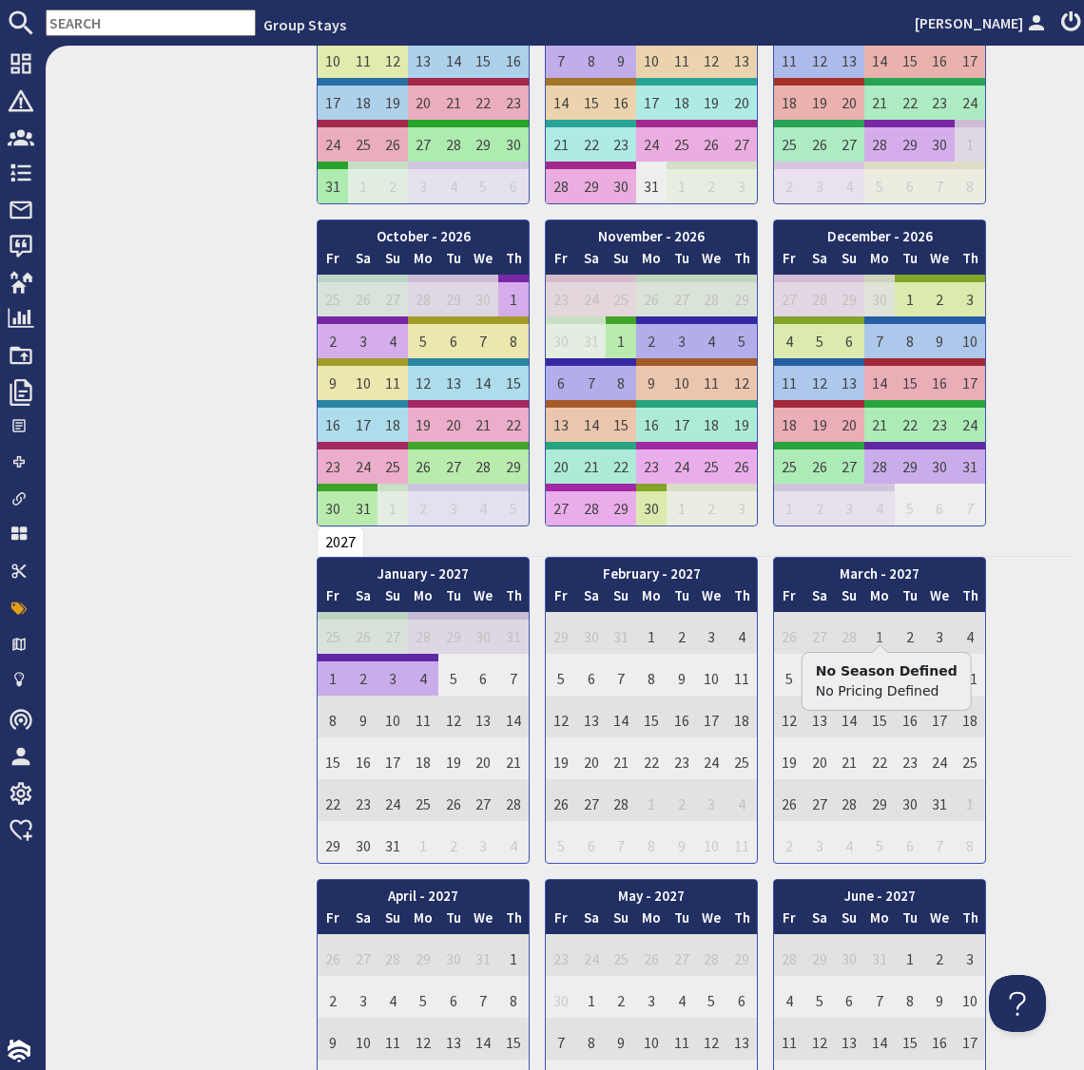
scroll to position [1007, 0]
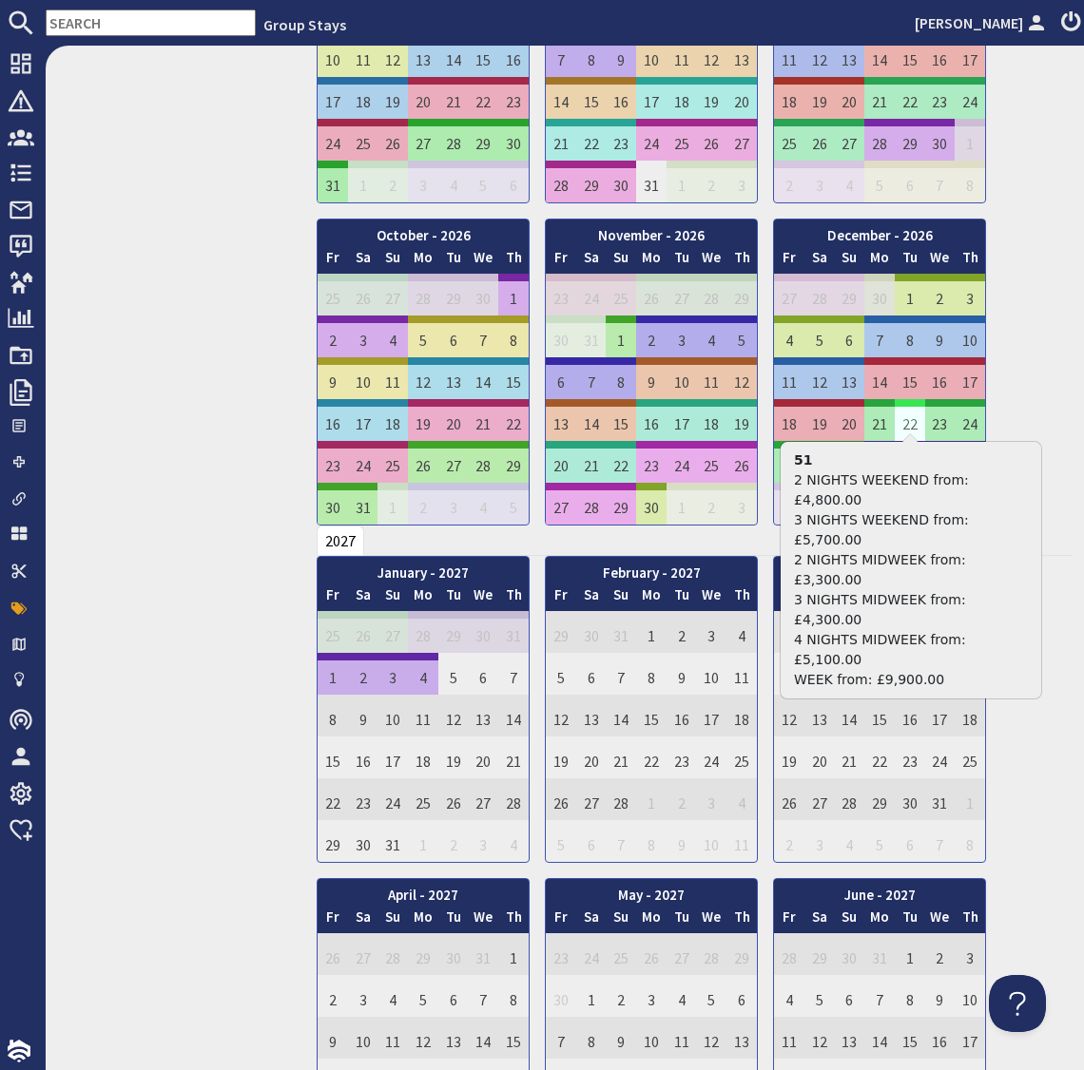
click at [906, 416] on td "22" at bounding box center [909, 420] width 30 height 42
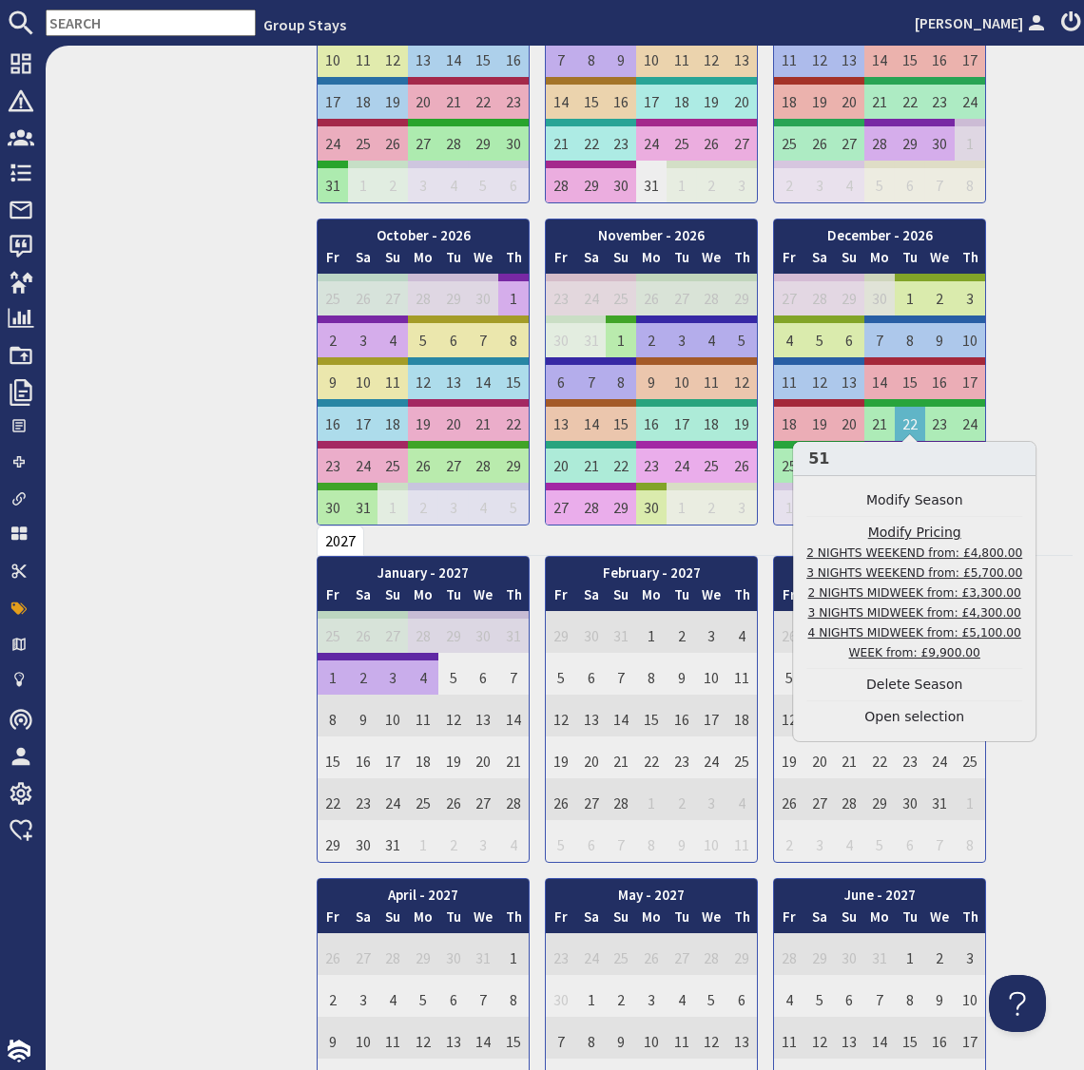
click at [913, 529] on link "Modify Pricing 2 NIGHTS WEEKEND from: £4,800.00 3 NIGHTS WEEKEND from: £5,700.0…" at bounding box center [914, 593] width 216 height 140
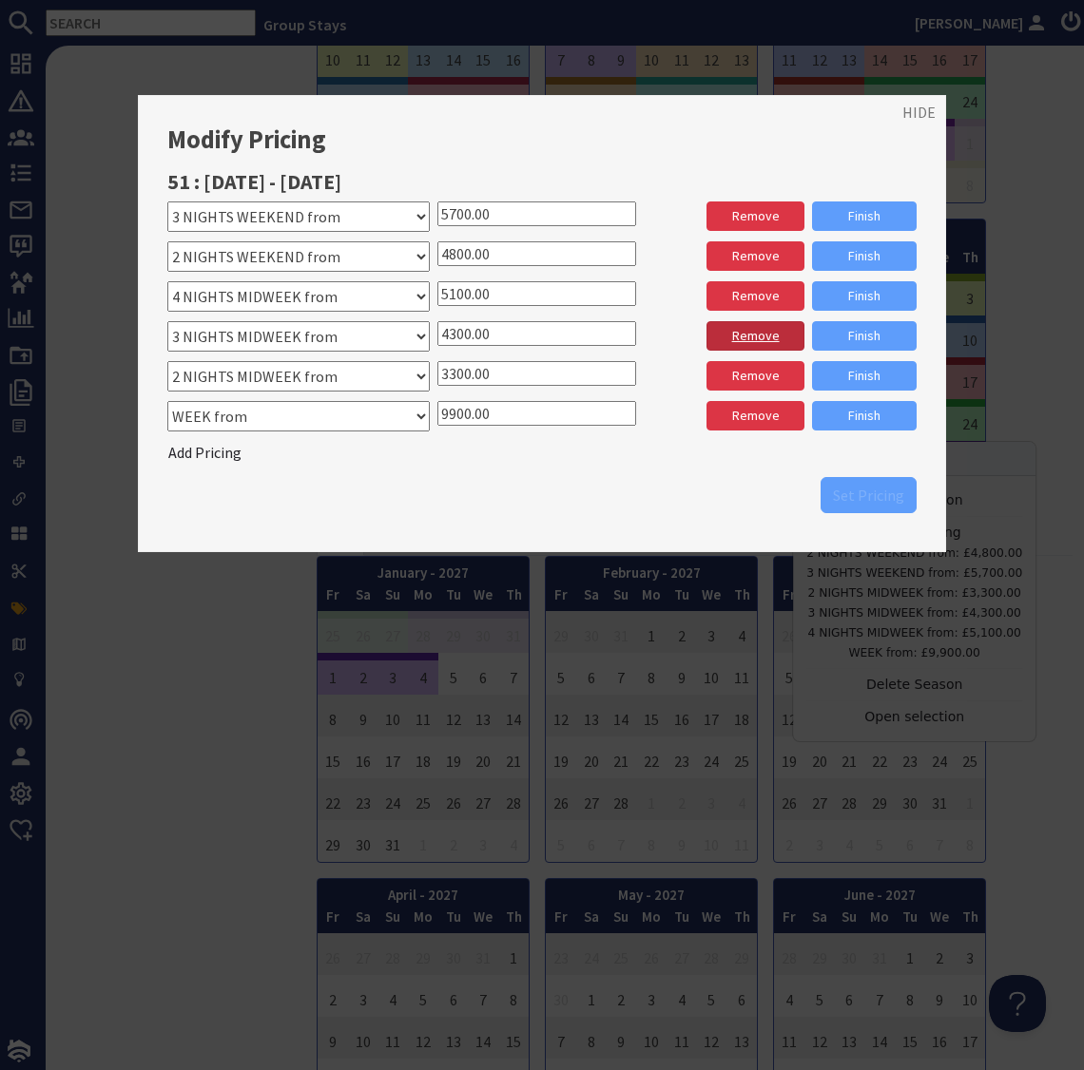
click at [745, 339] on link "Remove" at bounding box center [754, 335] width 97 height 29
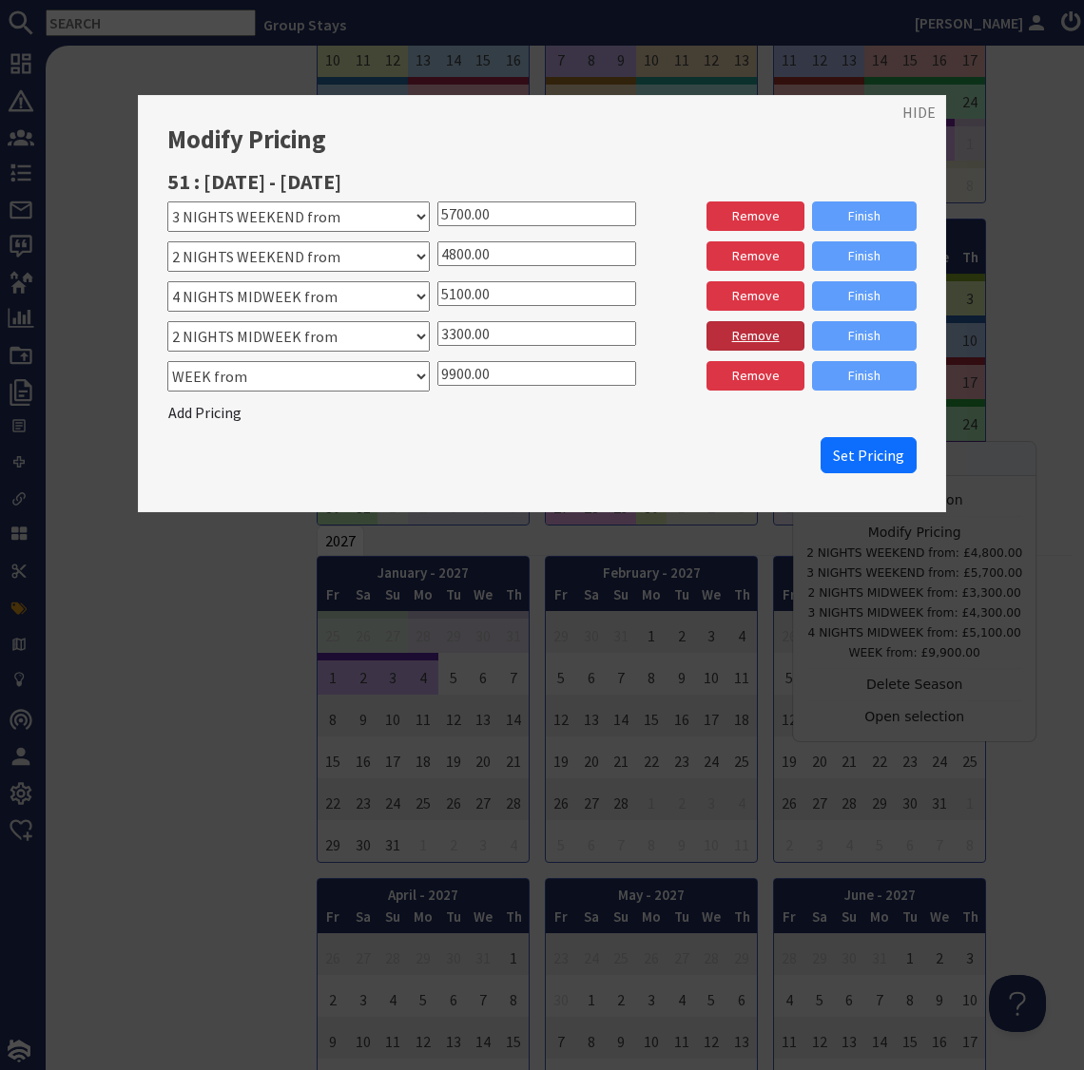
click at [743, 328] on link "Remove" at bounding box center [754, 335] width 97 height 29
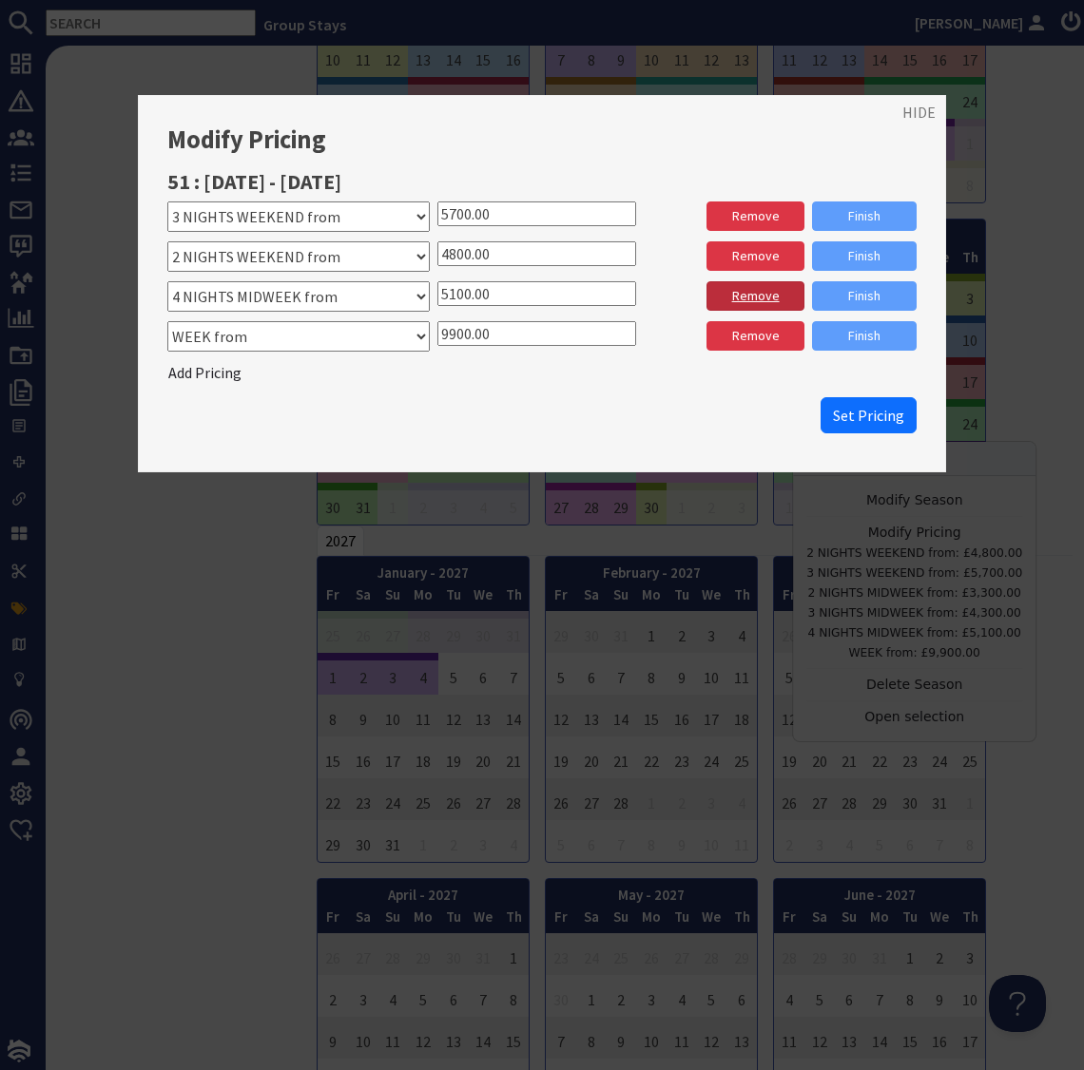
click at [745, 298] on link "Remove" at bounding box center [754, 295] width 97 height 29
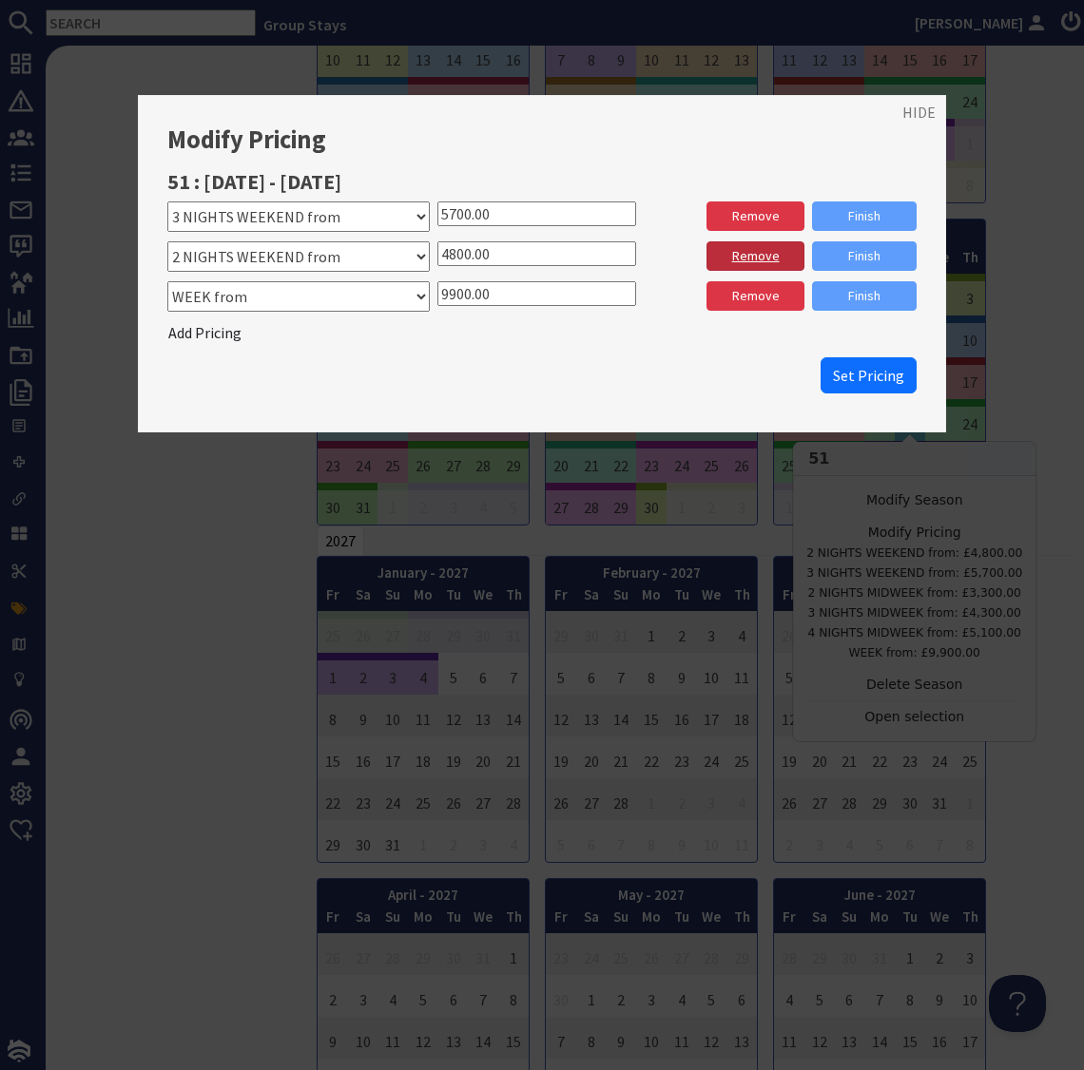
click at [747, 257] on link "Remove" at bounding box center [754, 255] width 97 height 29
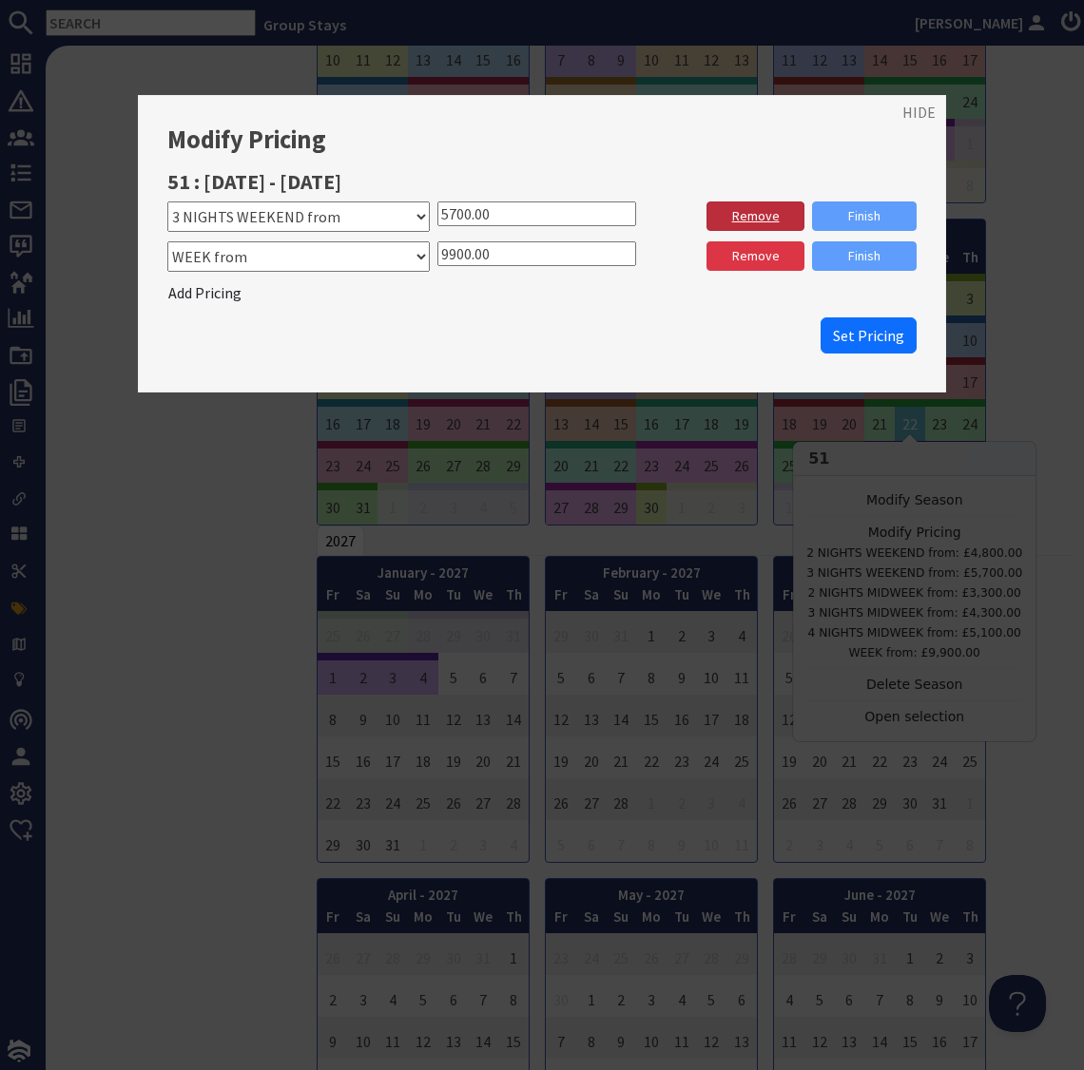
click at [751, 212] on link "Remove" at bounding box center [754, 216] width 97 height 29
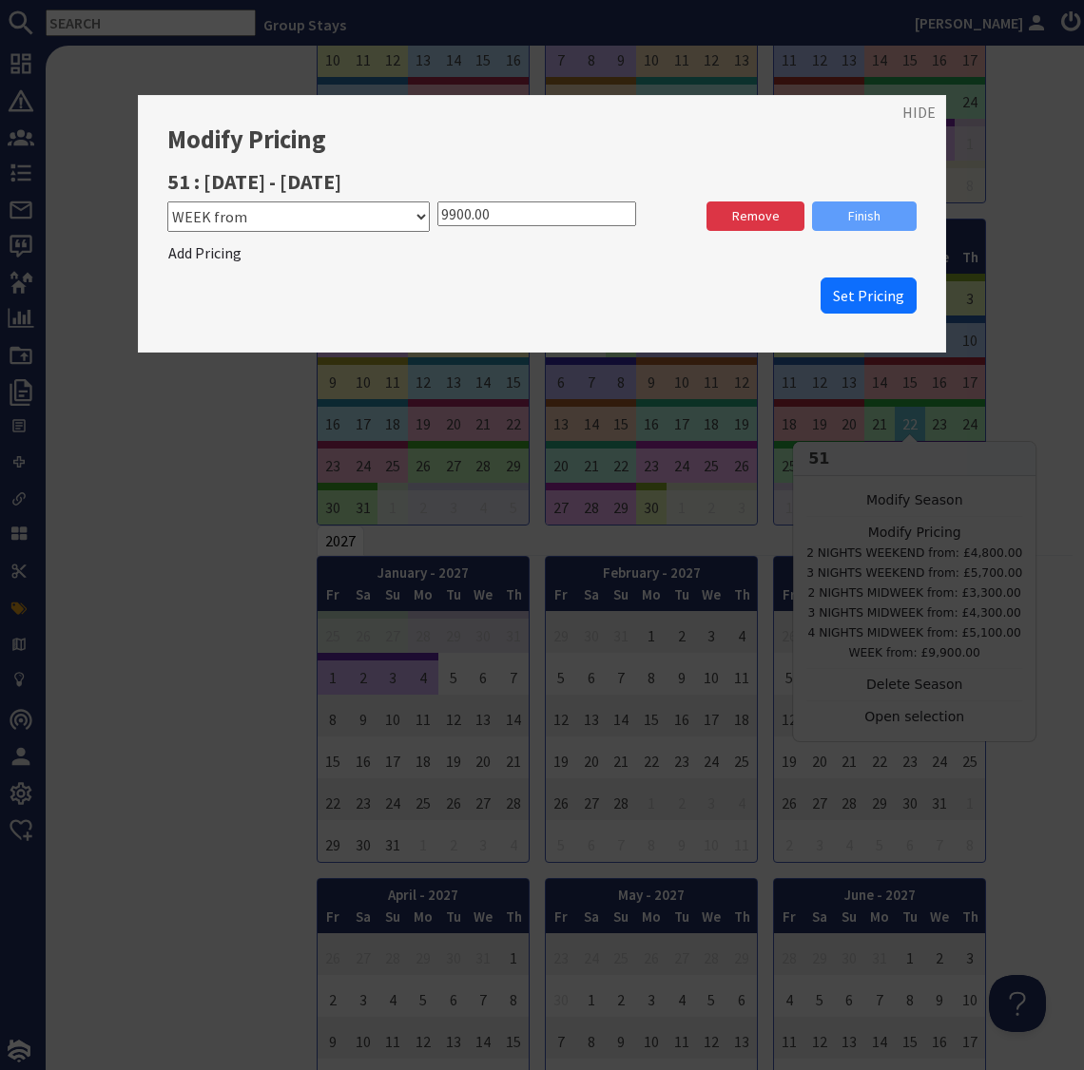
click at [420, 219] on select "Please select a stay type 2 NIGHTS MIDWEEK from 3 NIGHTS MIDWEEK from 4 NIGHTS …" at bounding box center [298, 217] width 262 height 30
click at [897, 296] on span "Set Pricing" at bounding box center [868, 295] width 71 height 19
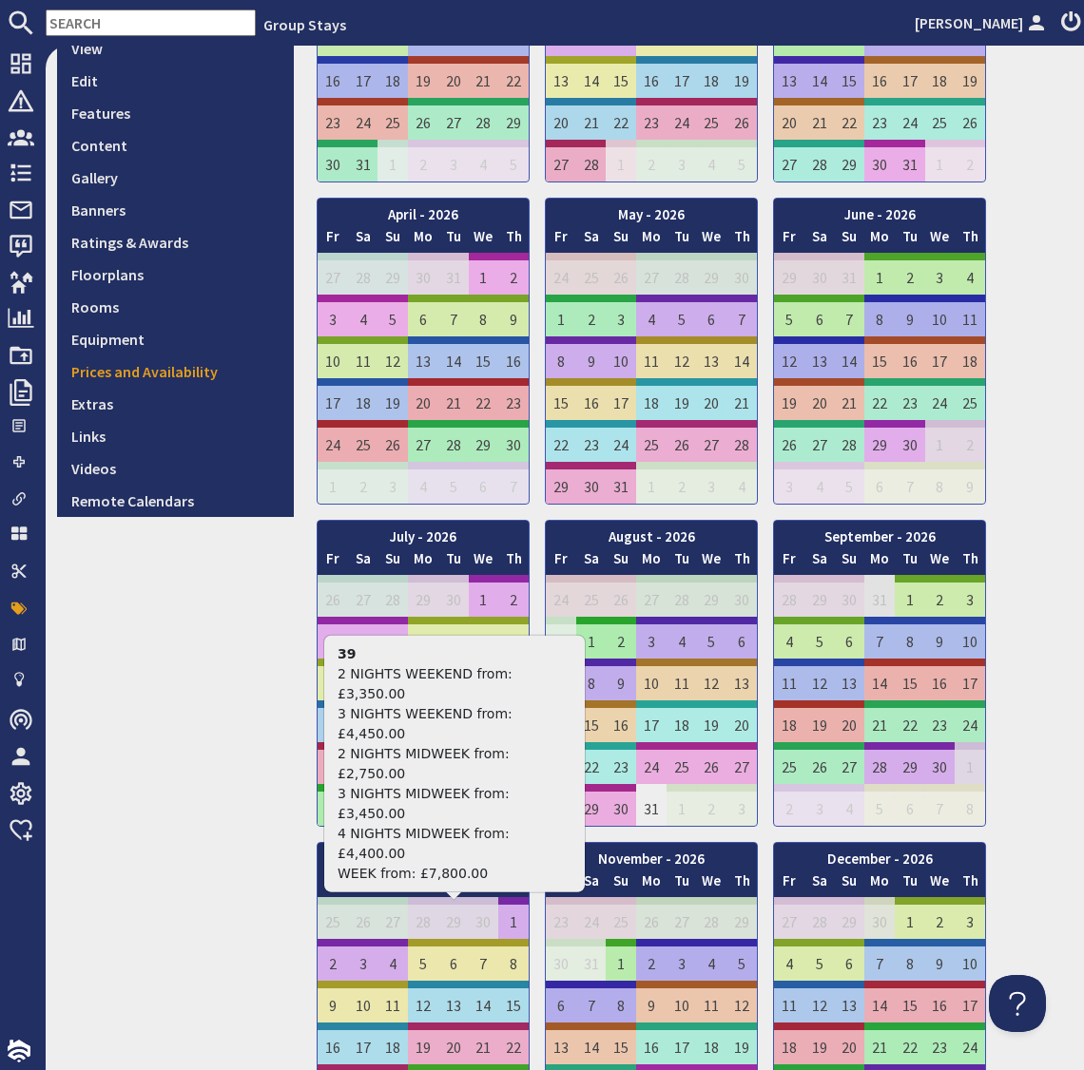
scroll to position [347, 0]
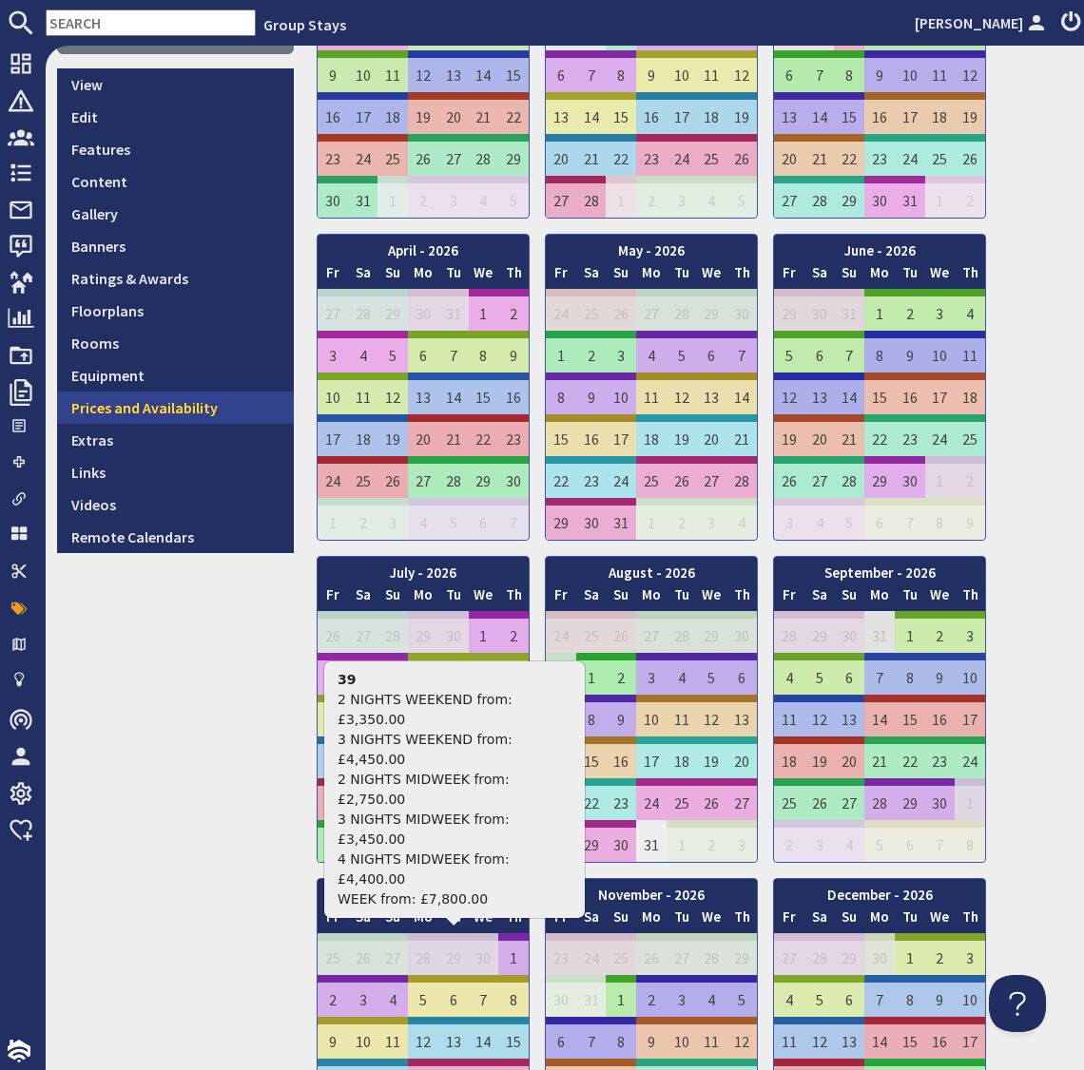
click at [186, 406] on link "Prices and Availability" at bounding box center [175, 408] width 237 height 32
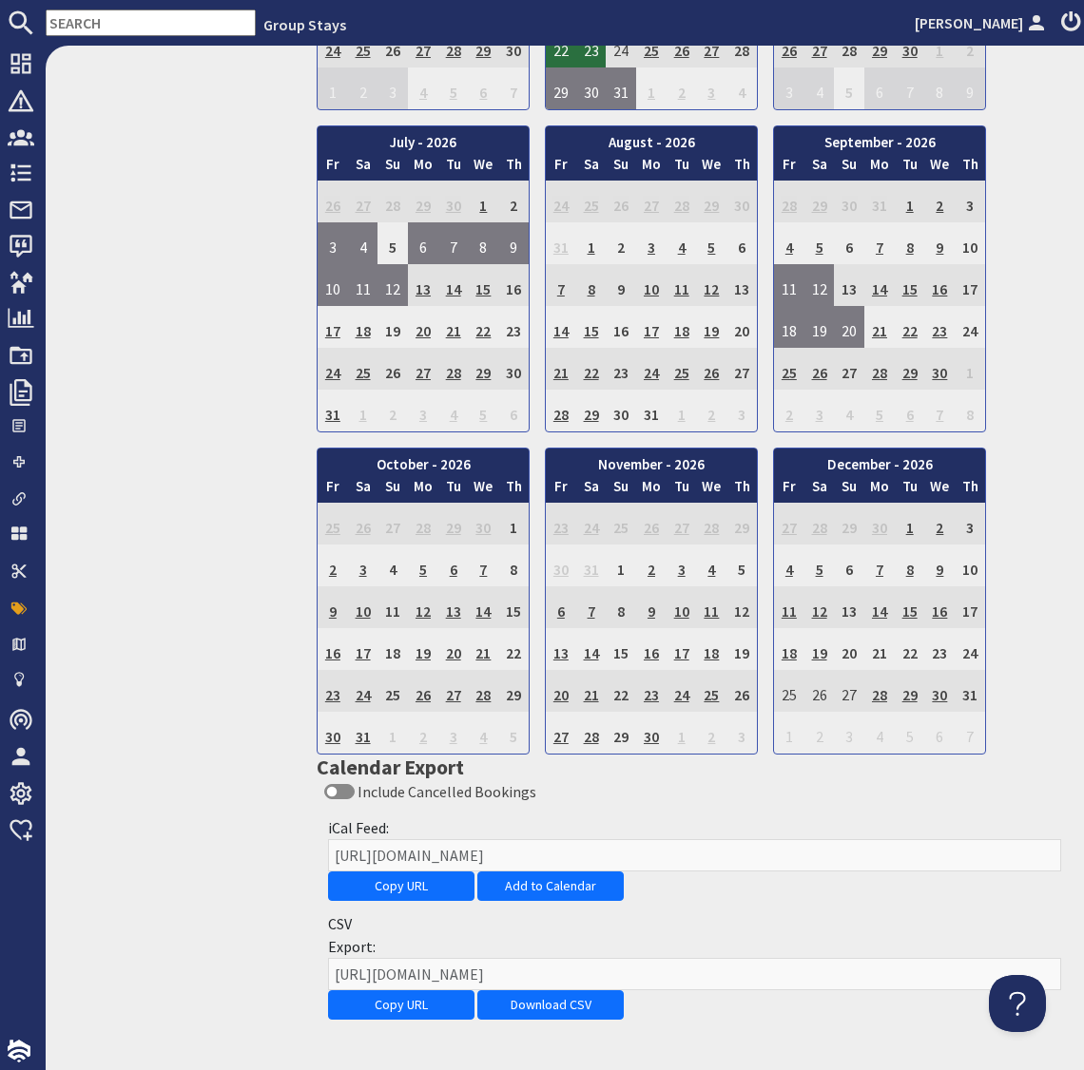
scroll to position [2040, 0]
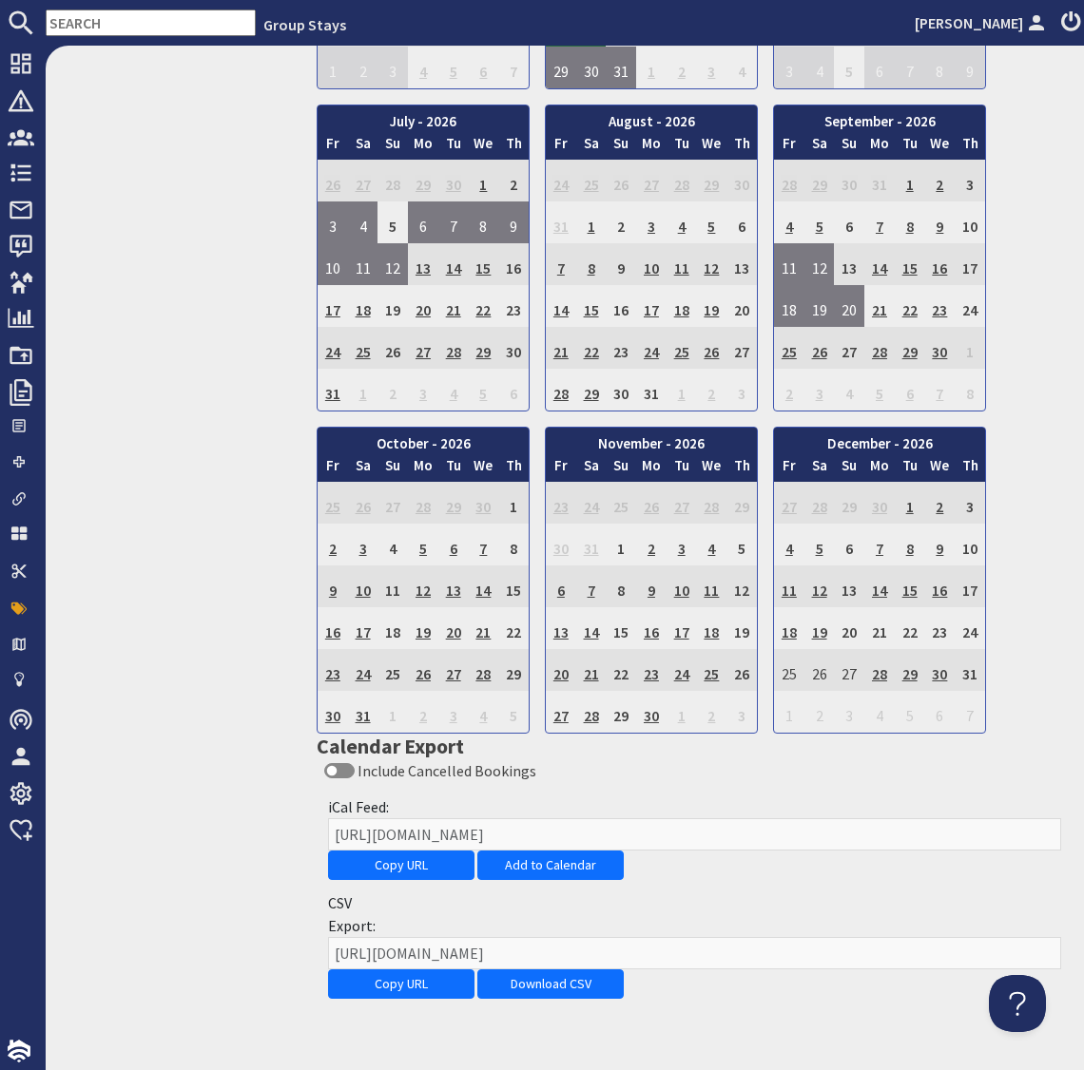
click at [1035, 627] on div "January - 2026 Fr Sa Su Mo Tu We Th 26 27 28 29 30 31 1 2 Fr" at bounding box center [695, 97] width 756 height 1274
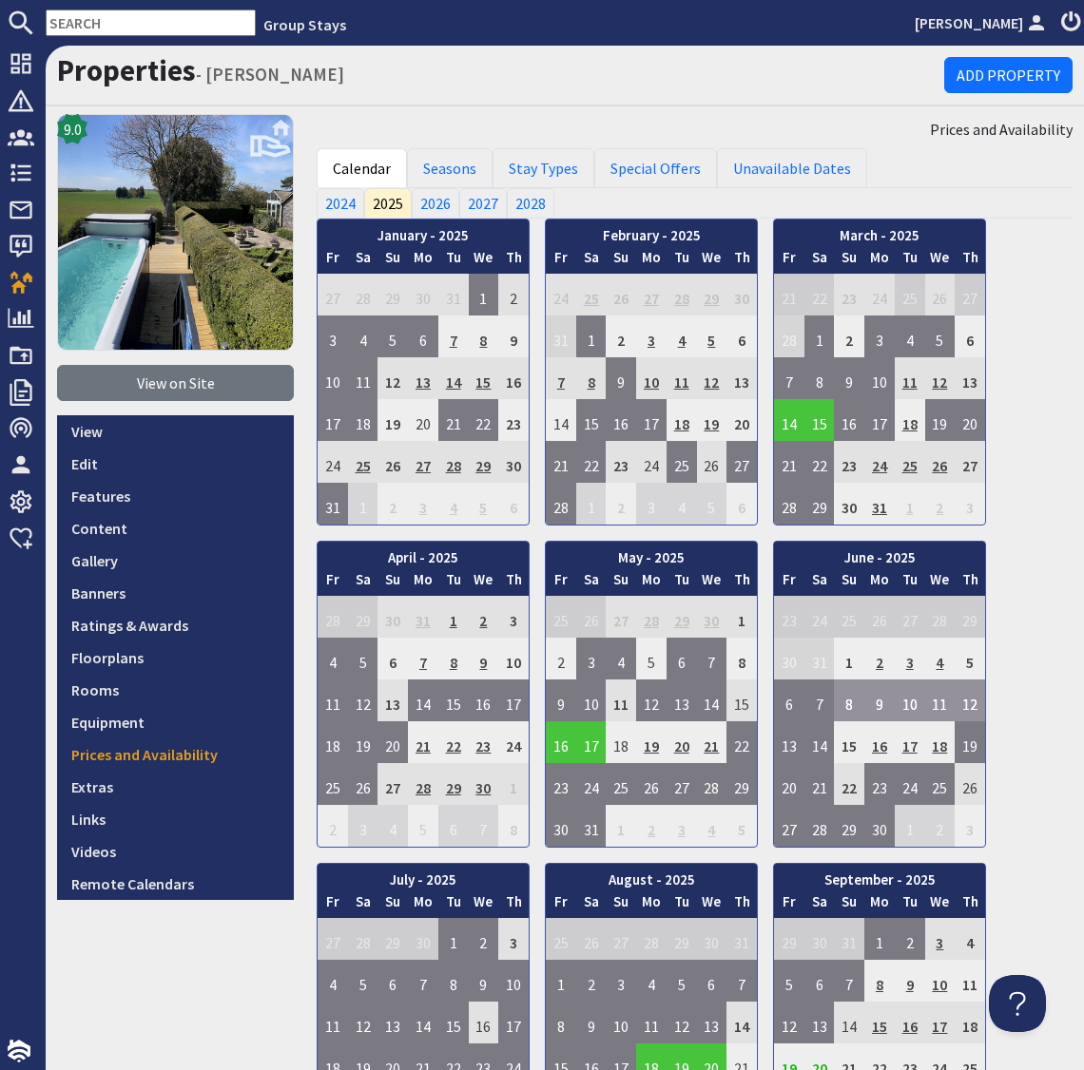
click at [1031, 701] on div "January - 2025 Fr Sa Su Mo Tu We Th 27 28 29 30 31 1 2 3 Fr Sa" at bounding box center [695, 856] width 756 height 1274
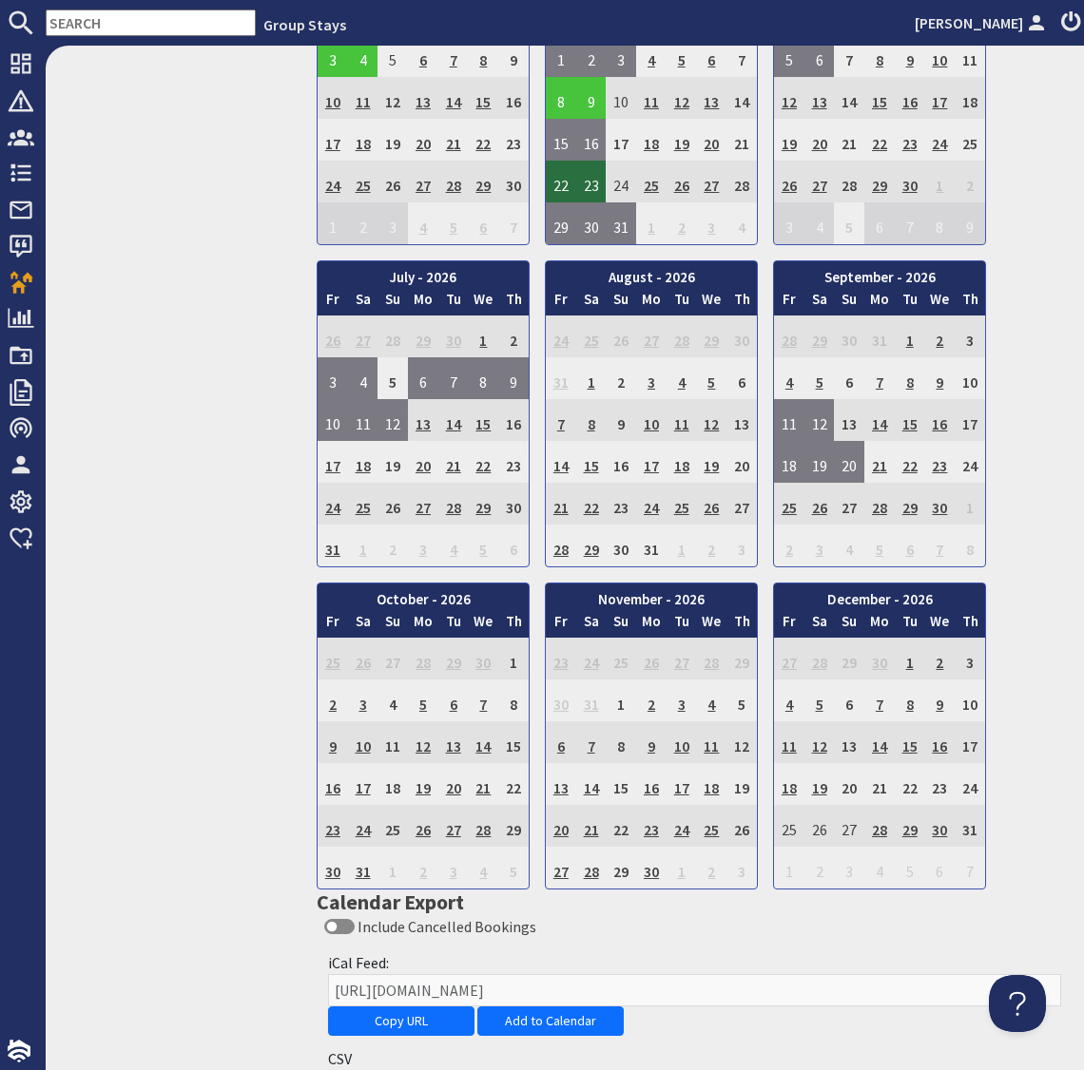
scroll to position [2040, 0]
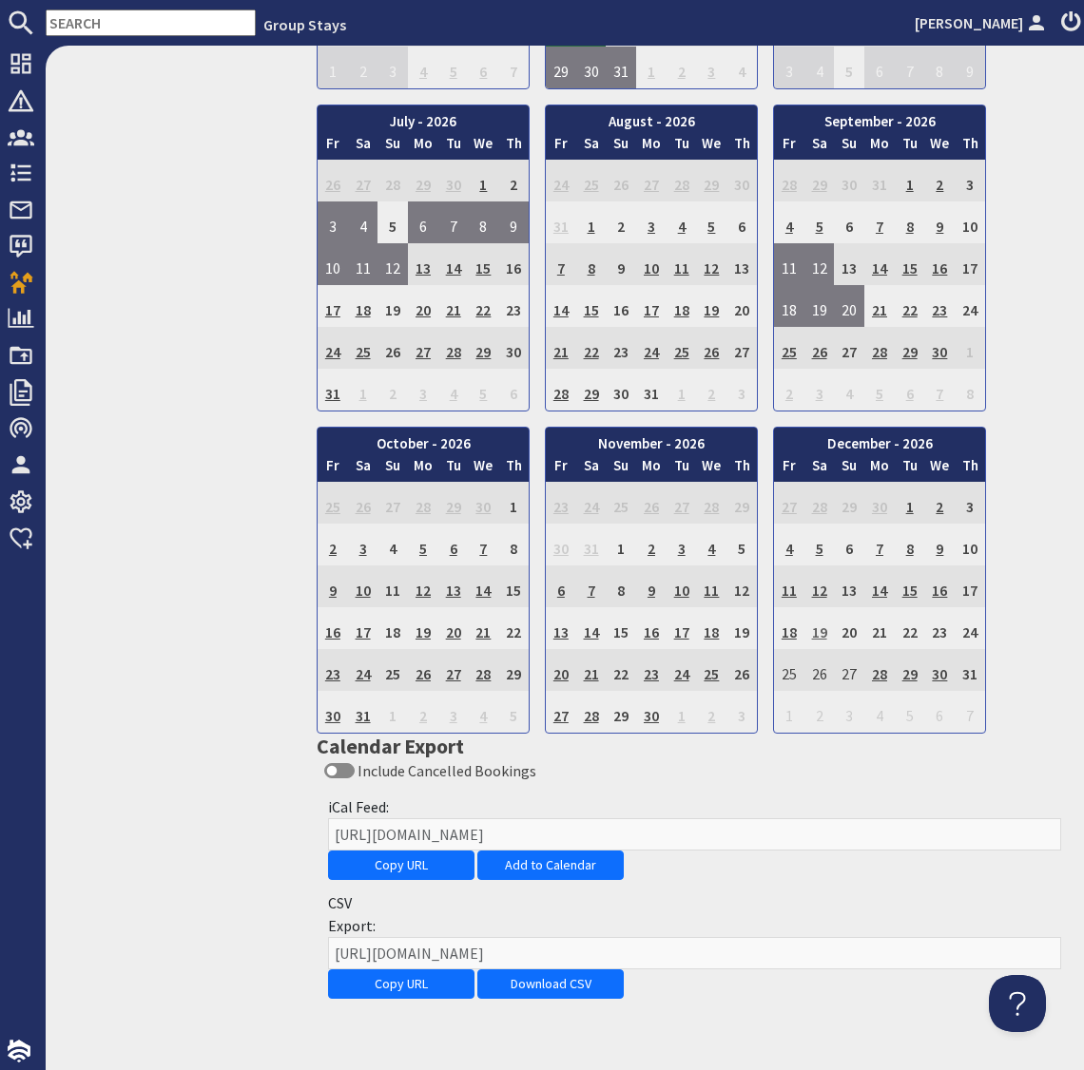
click at [819, 617] on td "19" at bounding box center [819, 628] width 30 height 42
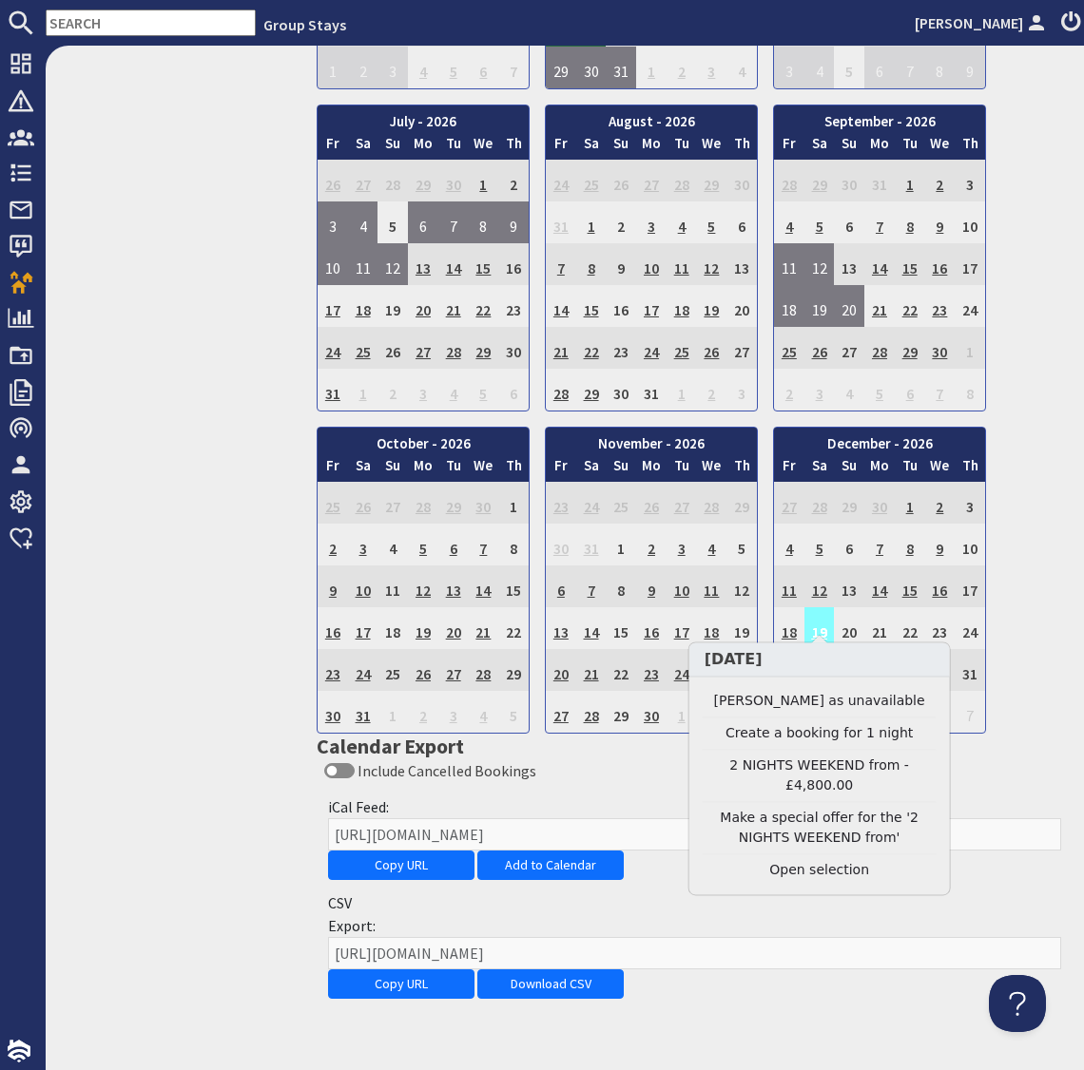
click at [818, 617] on td "19" at bounding box center [819, 628] width 30 height 42
click at [830, 873] on link "Clear selection" at bounding box center [819, 871] width 234 height 20
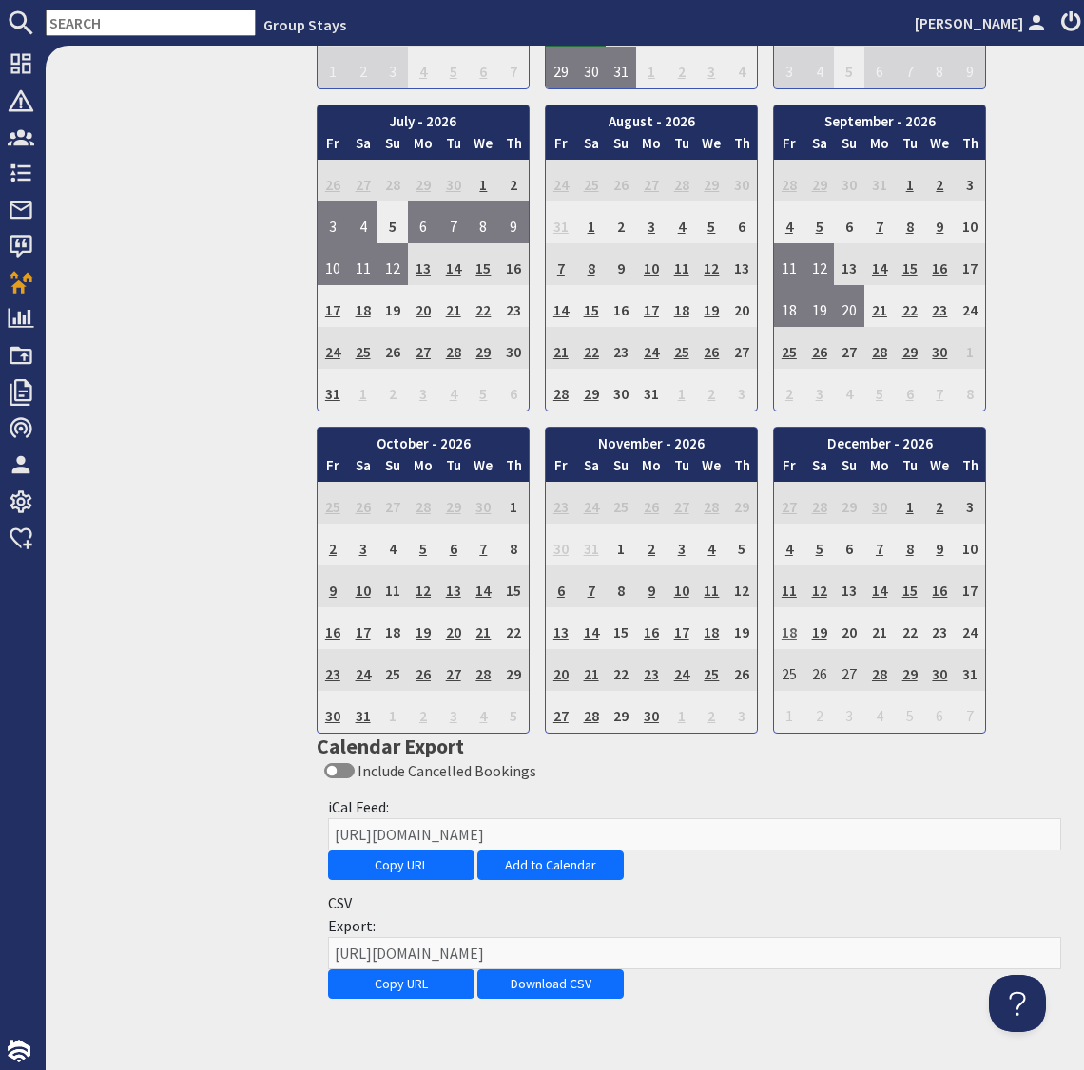
click at [785, 613] on td "18" at bounding box center [789, 628] width 30 height 42
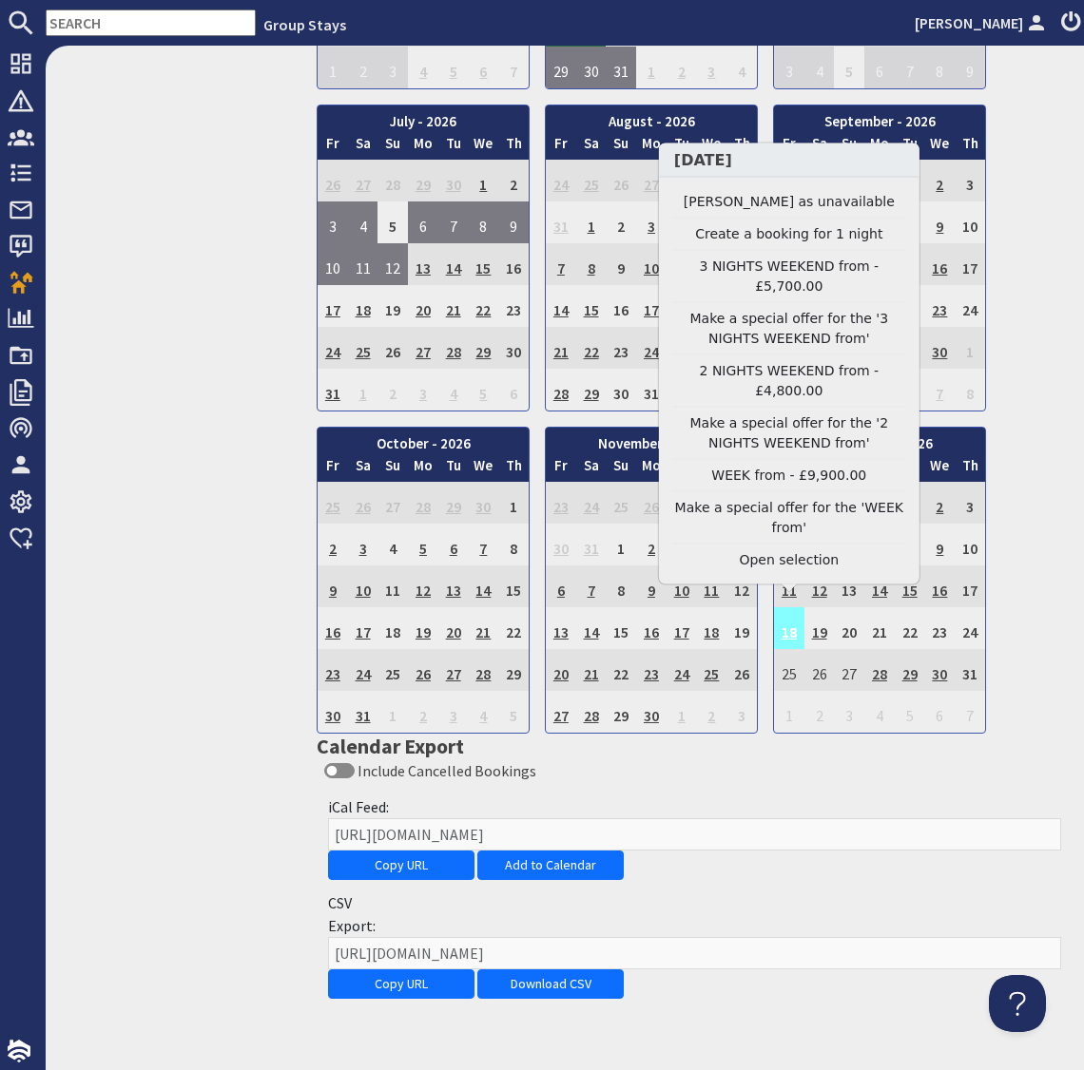
click at [789, 615] on td "18" at bounding box center [789, 628] width 30 height 42
click at [803, 565] on link "Clear selection" at bounding box center [789, 560] width 234 height 20
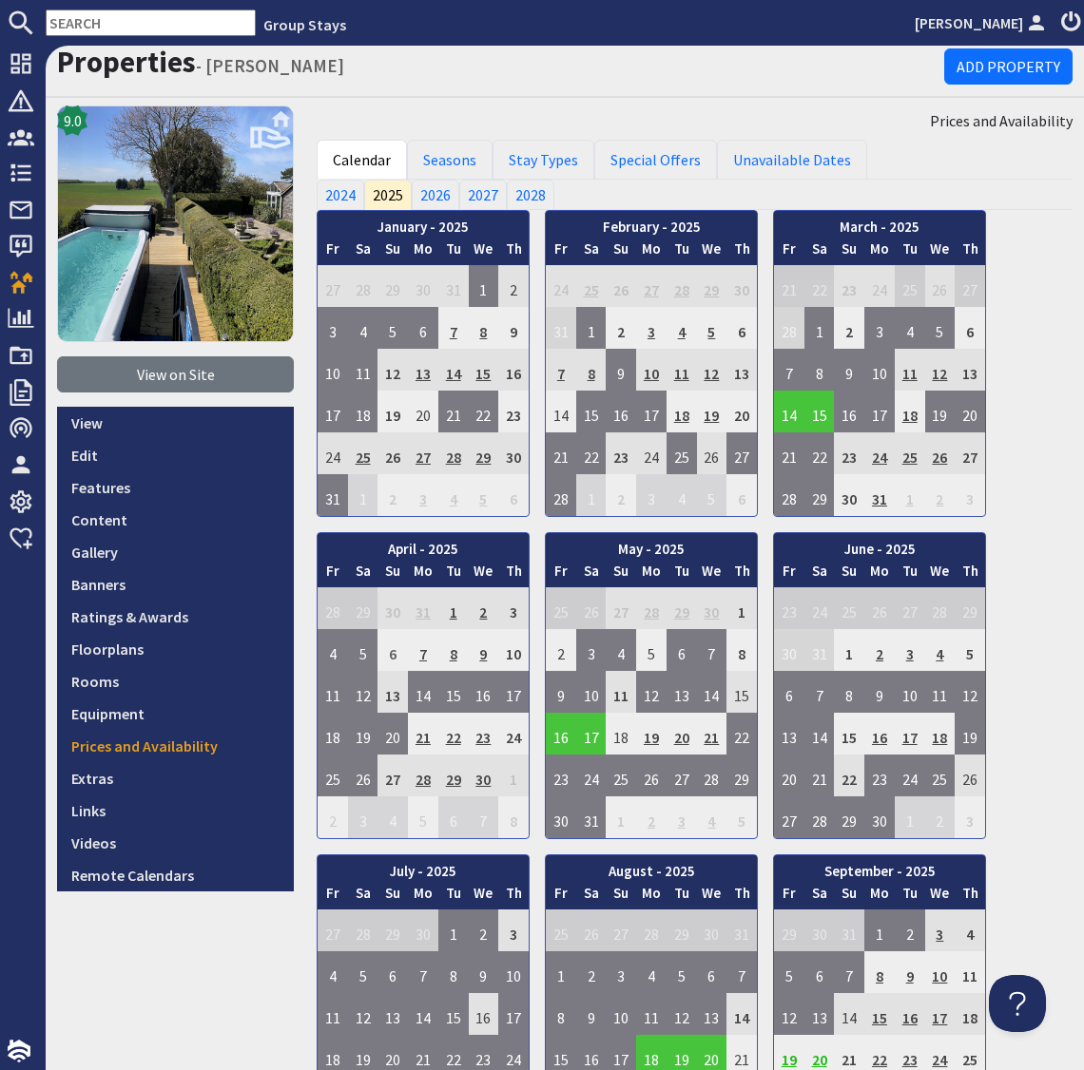
scroll to position [0, 0]
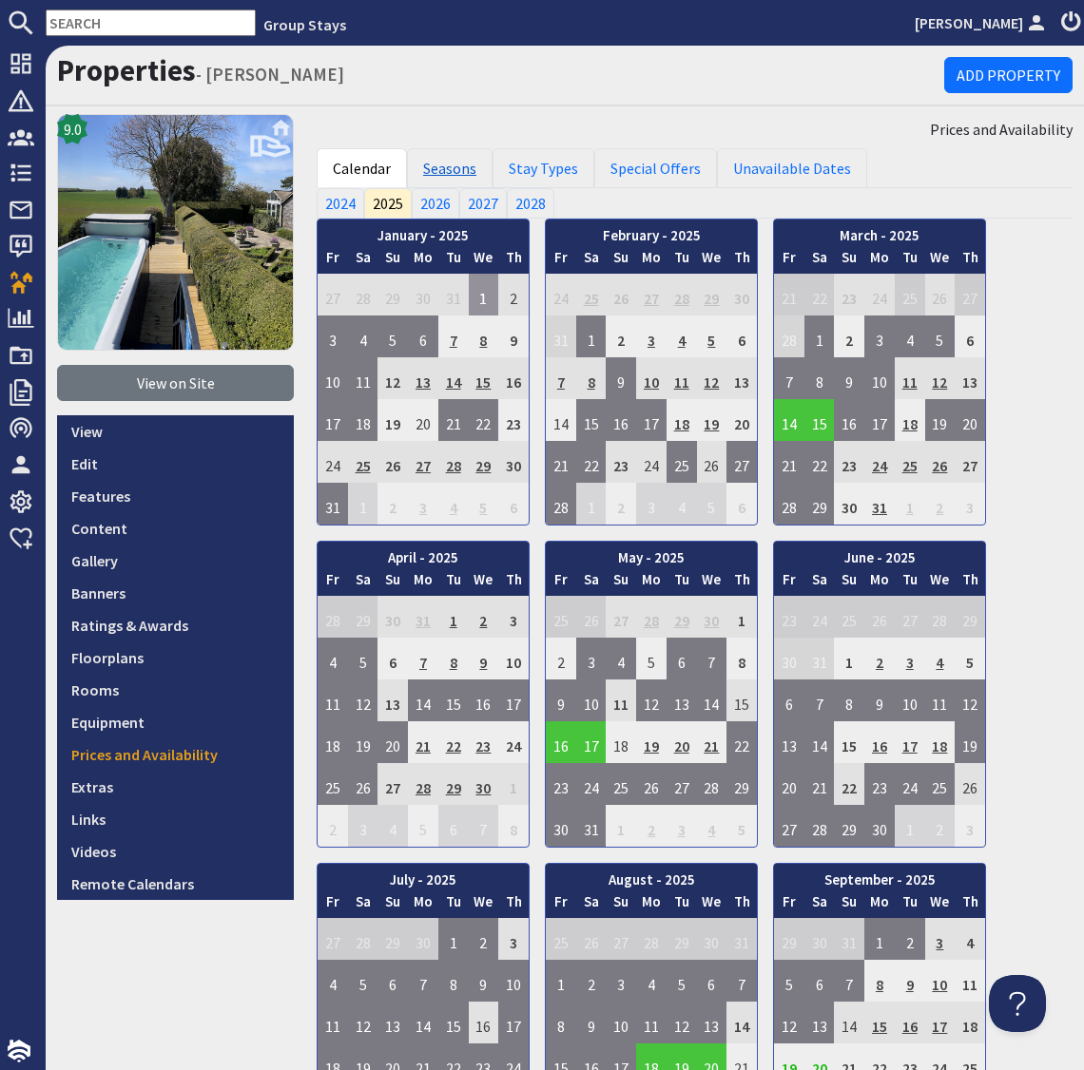
click at [427, 161] on link "Seasons" at bounding box center [450, 168] width 86 height 40
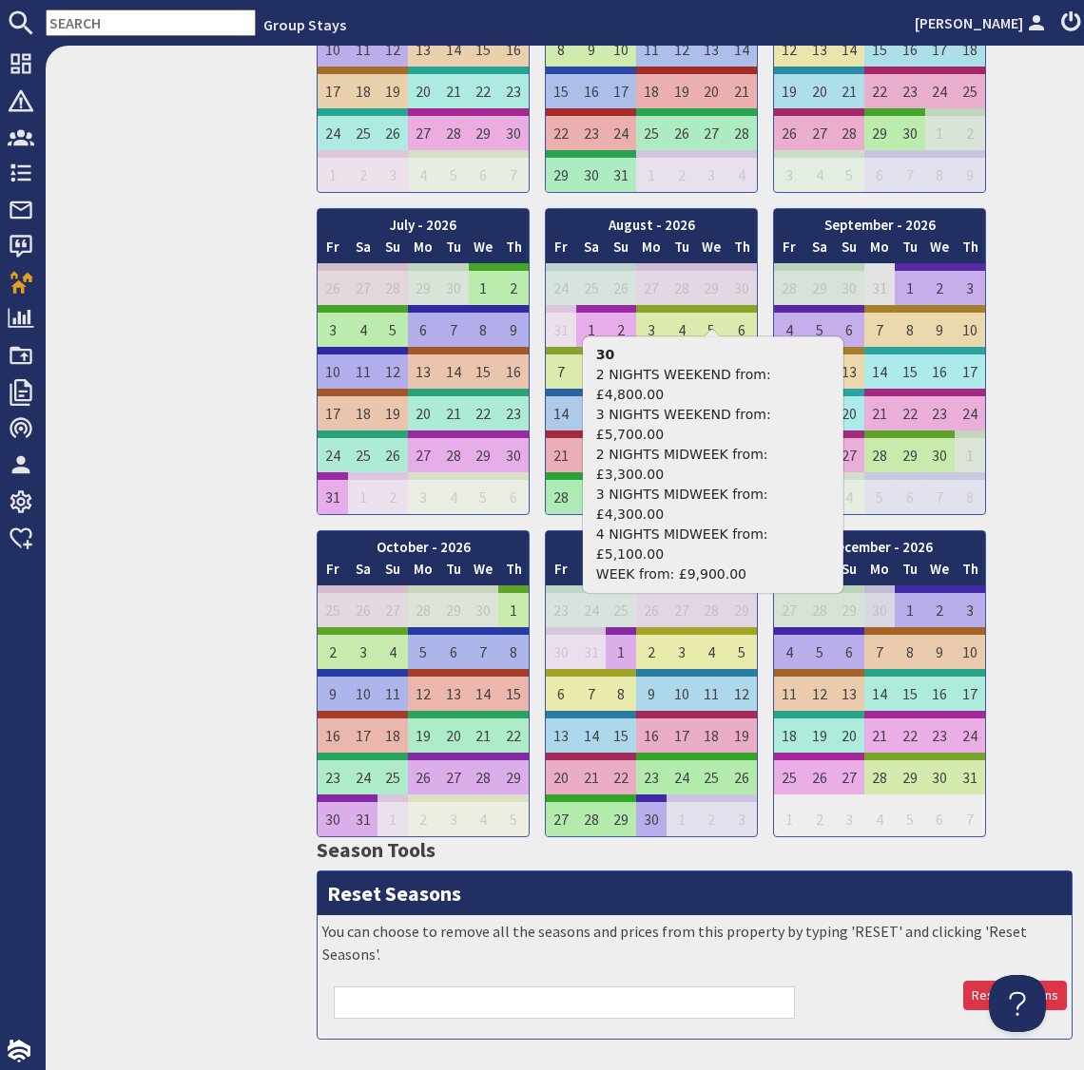
scroll to position [2039, 0]
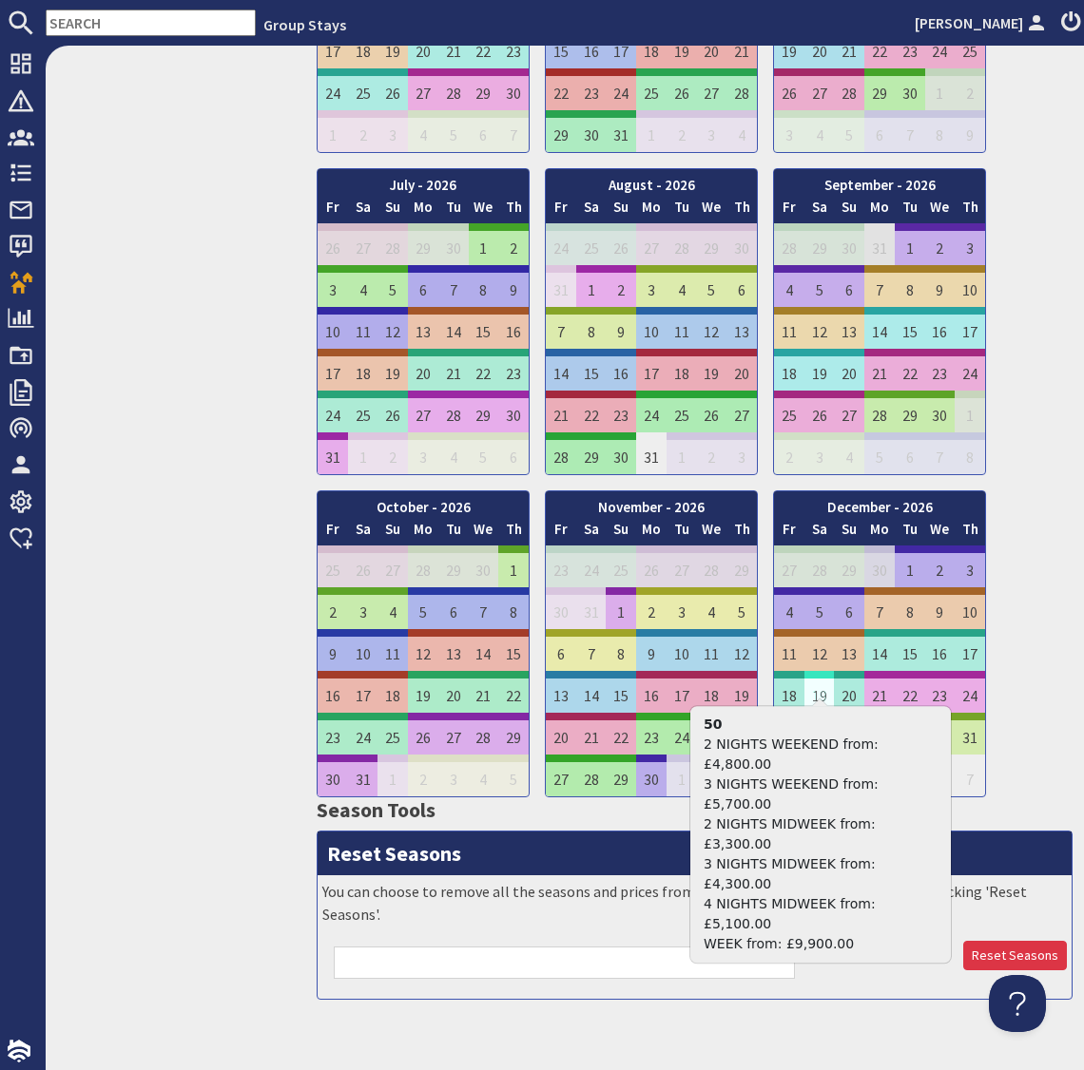
click at [815, 679] on td "19" at bounding box center [819, 692] width 30 height 42
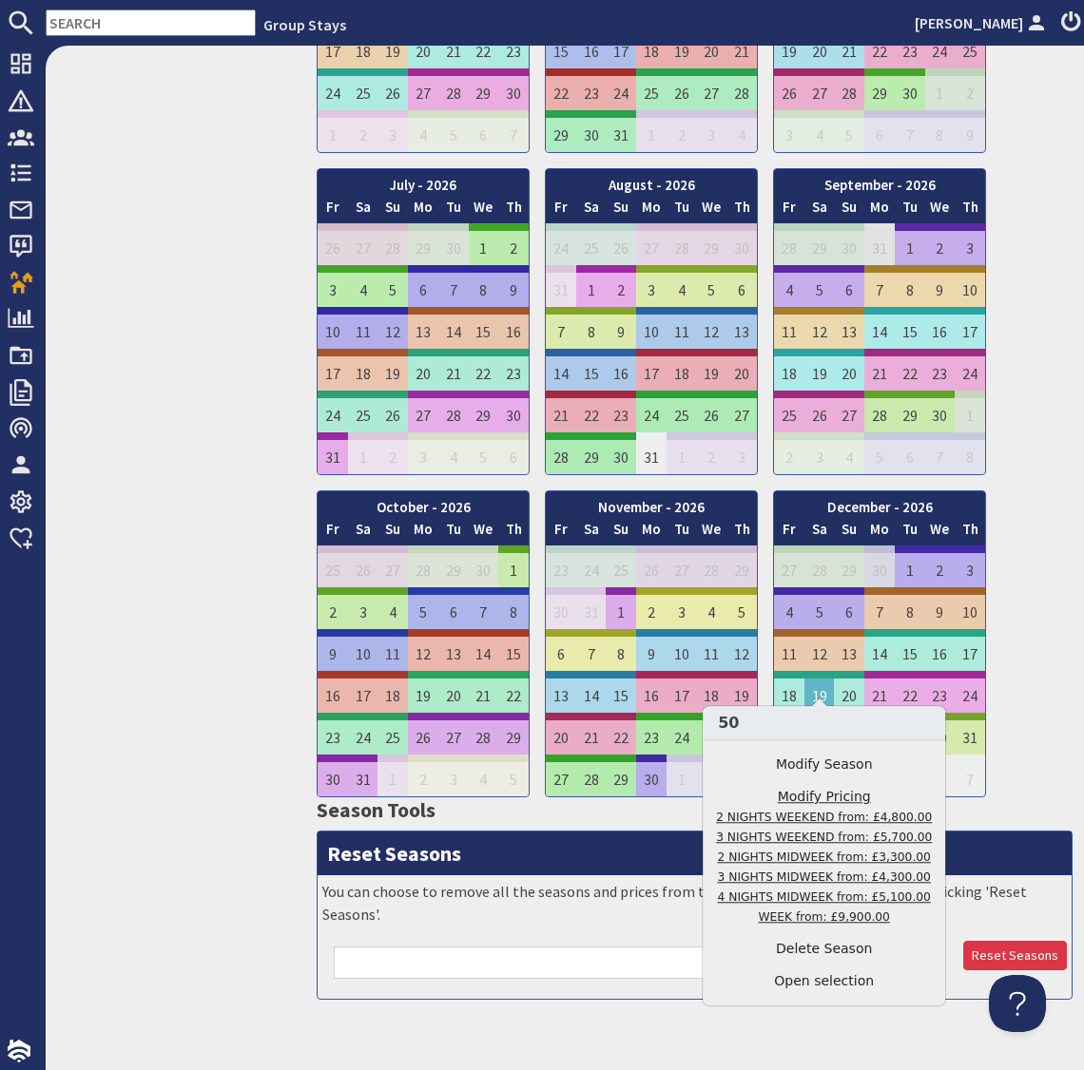
click at [804, 797] on link "Modify Pricing 2 NIGHTS WEEKEND from: £4,800.00 3 NIGHTS WEEKEND from: £5,700.0…" at bounding box center [824, 857] width 216 height 140
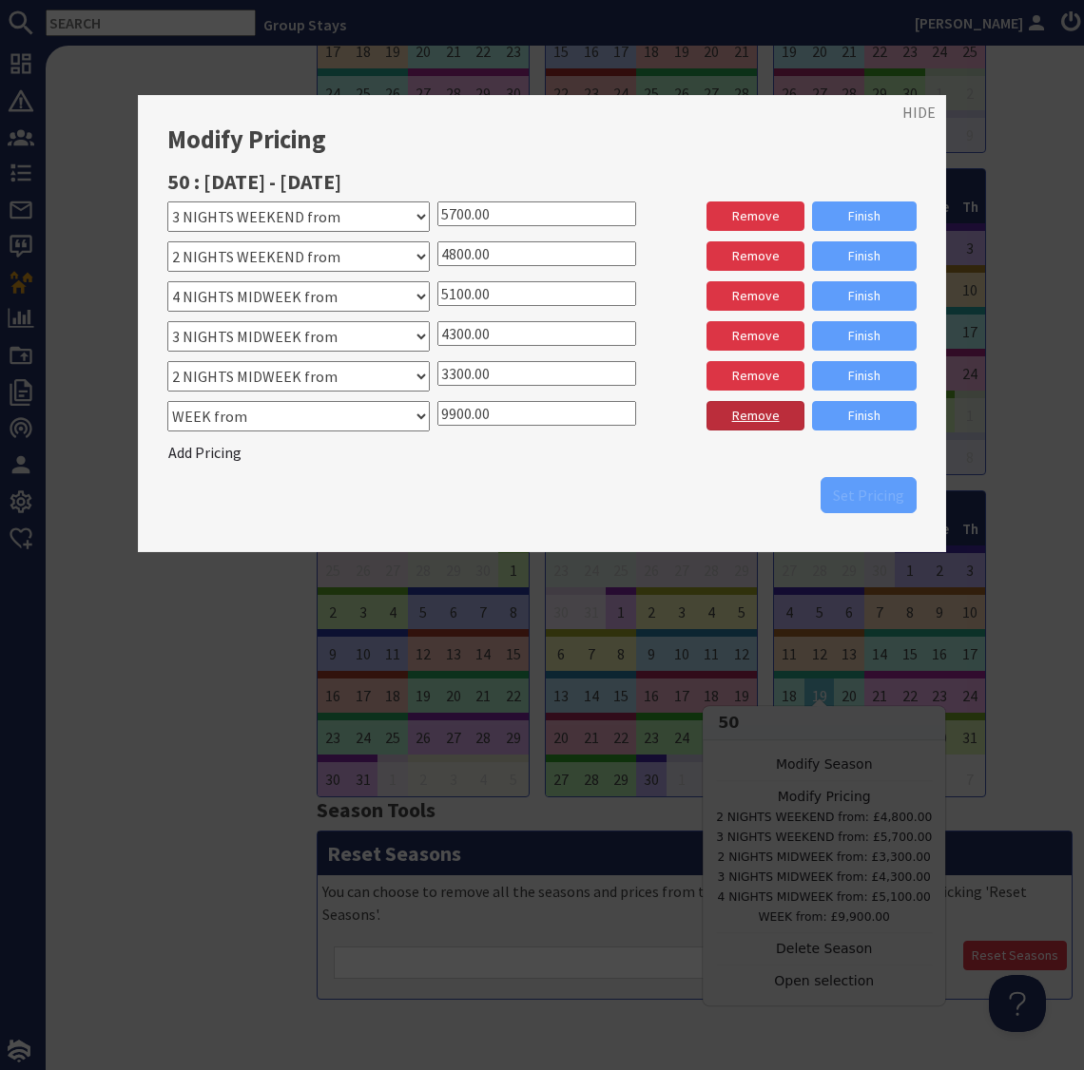
click at [767, 419] on link "Remove" at bounding box center [754, 415] width 97 height 29
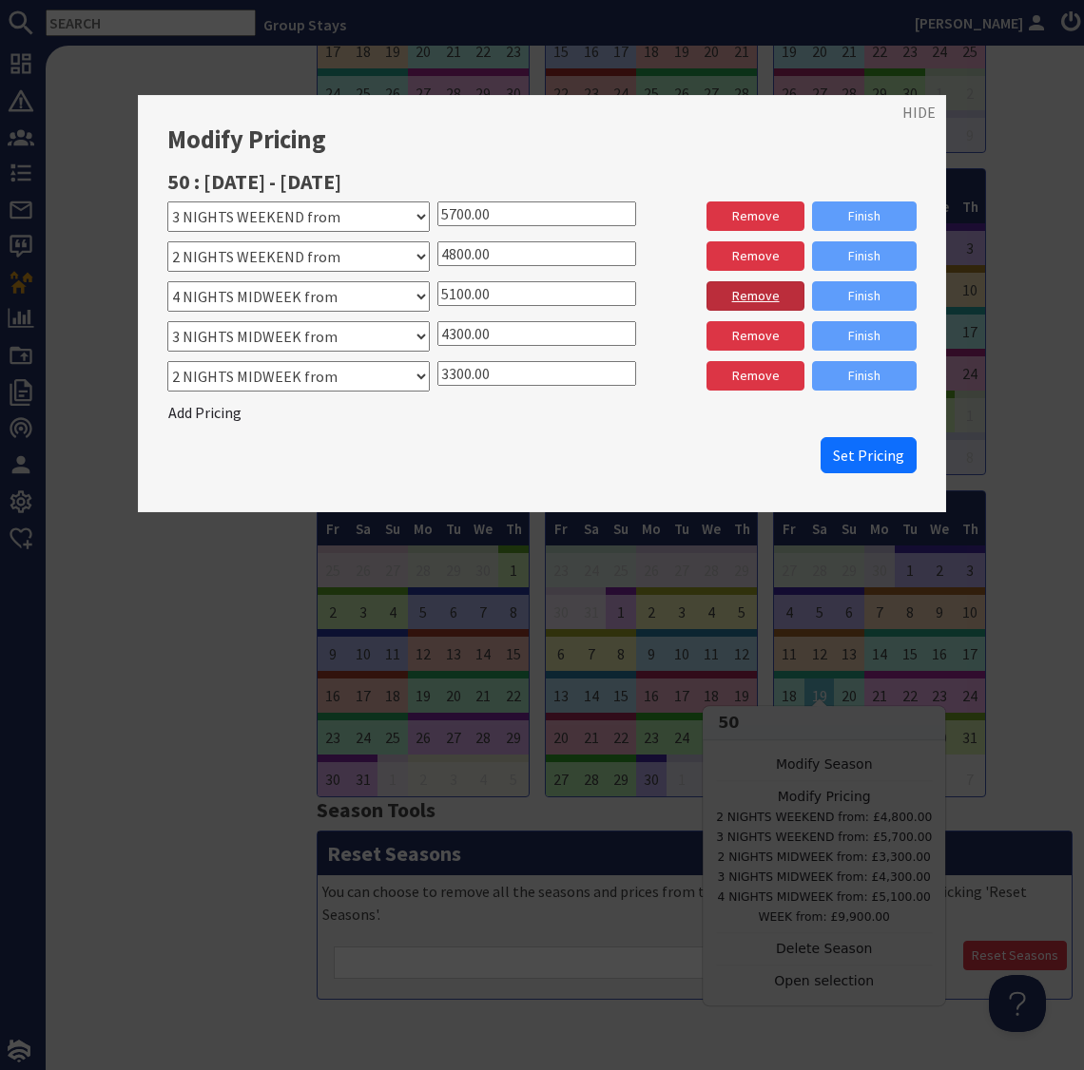
click at [746, 298] on link "Remove" at bounding box center [754, 295] width 97 height 29
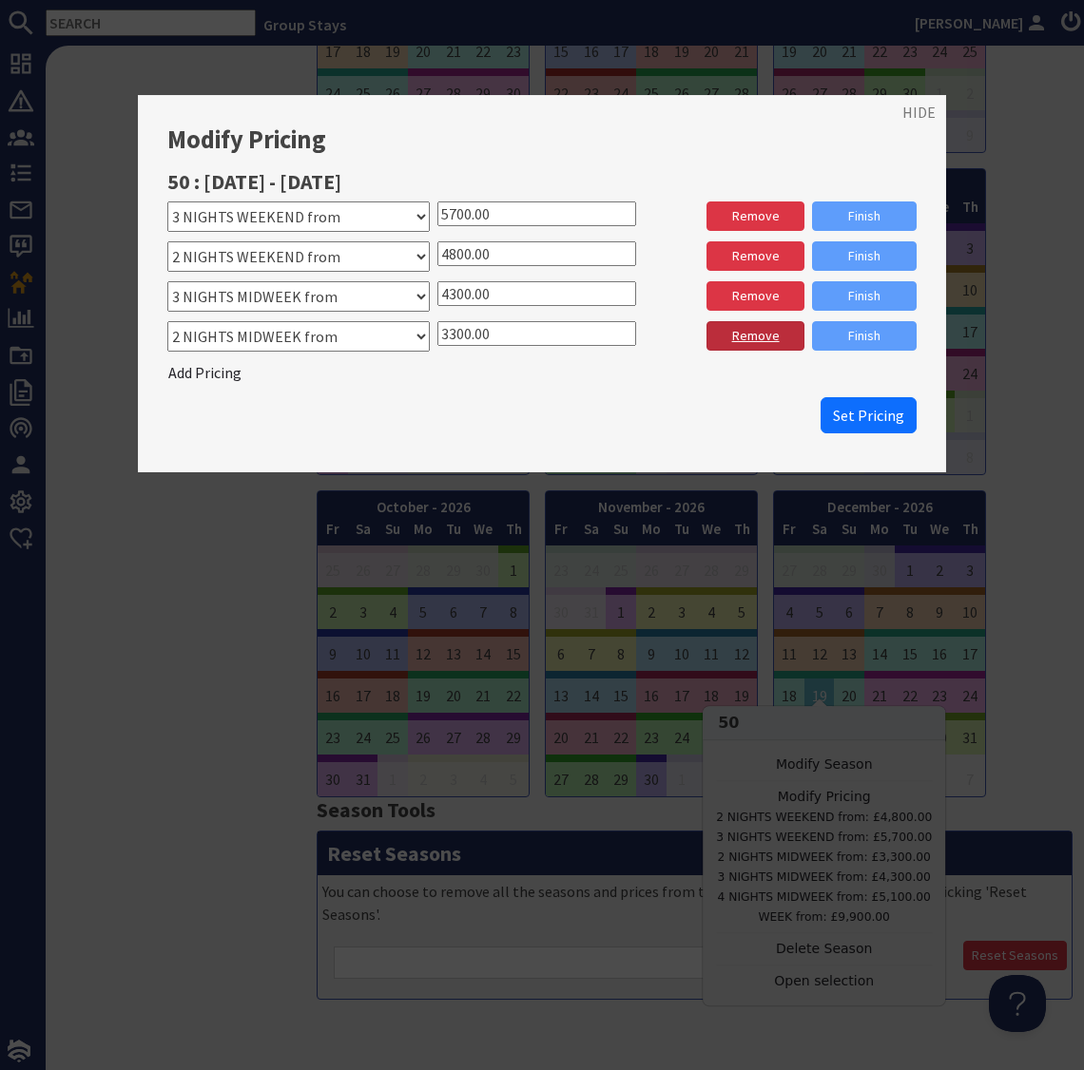
click at [743, 338] on link "Remove" at bounding box center [754, 335] width 97 height 29
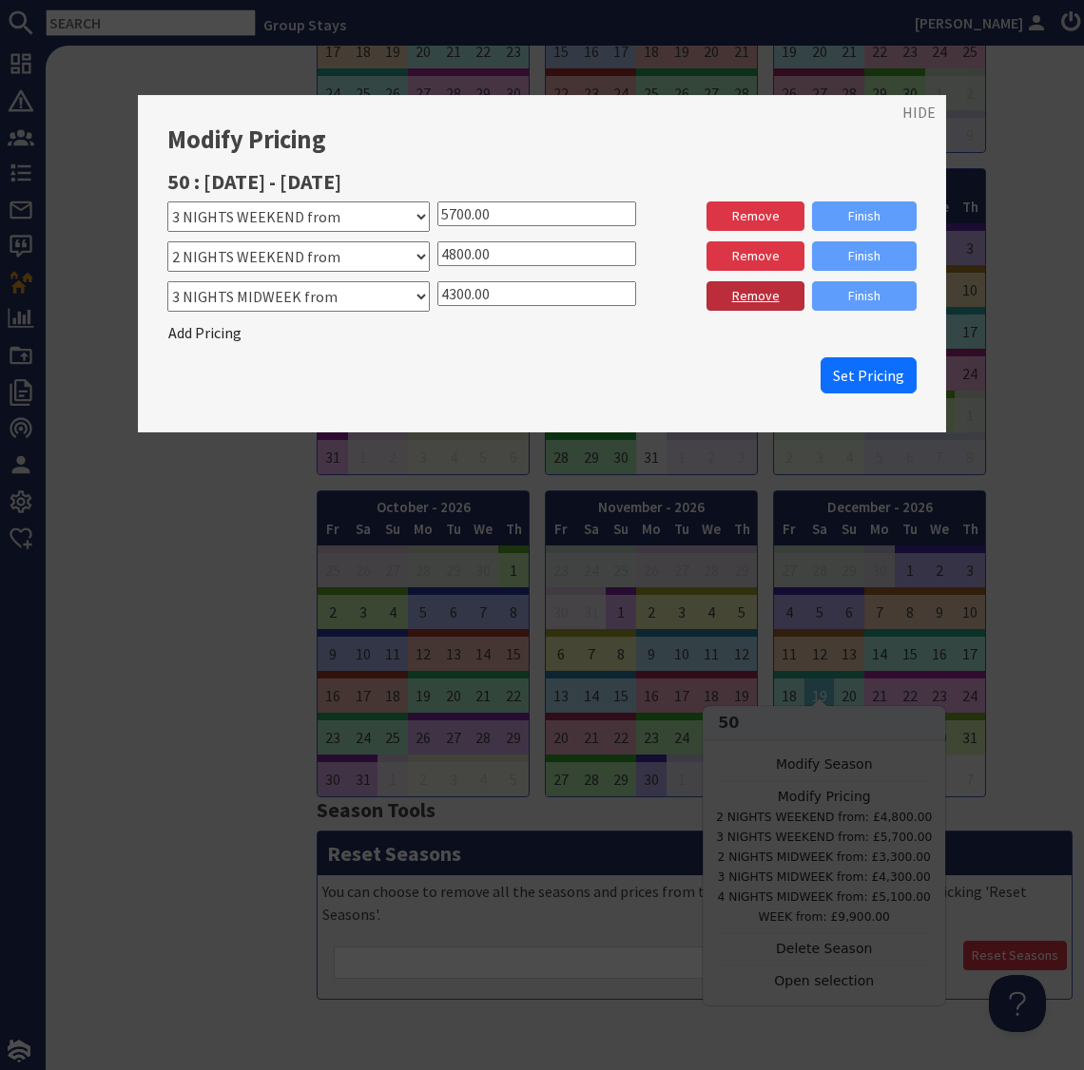
click at [744, 301] on link "Remove" at bounding box center [754, 295] width 97 height 29
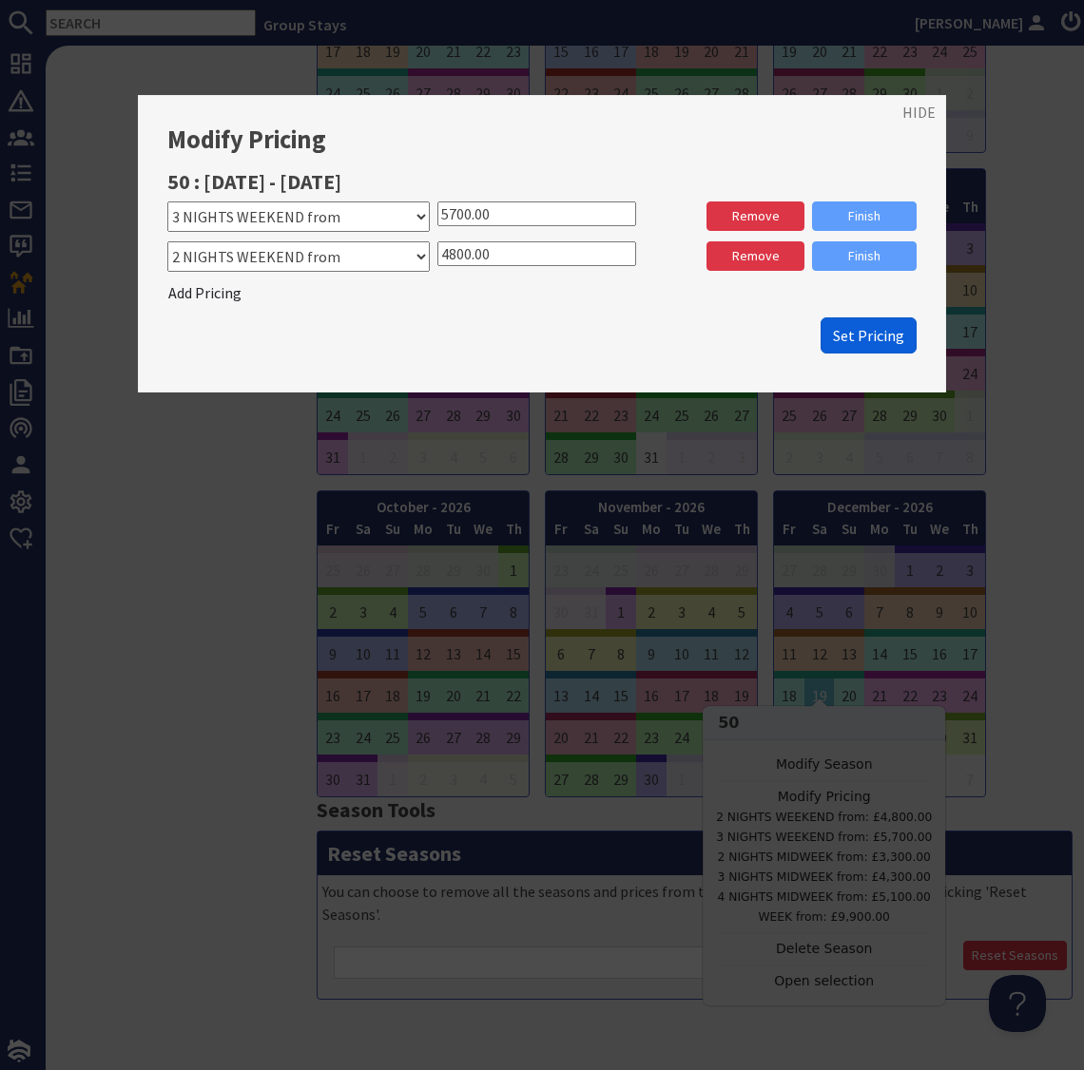
click at [855, 341] on span "Set Pricing" at bounding box center [868, 335] width 71 height 19
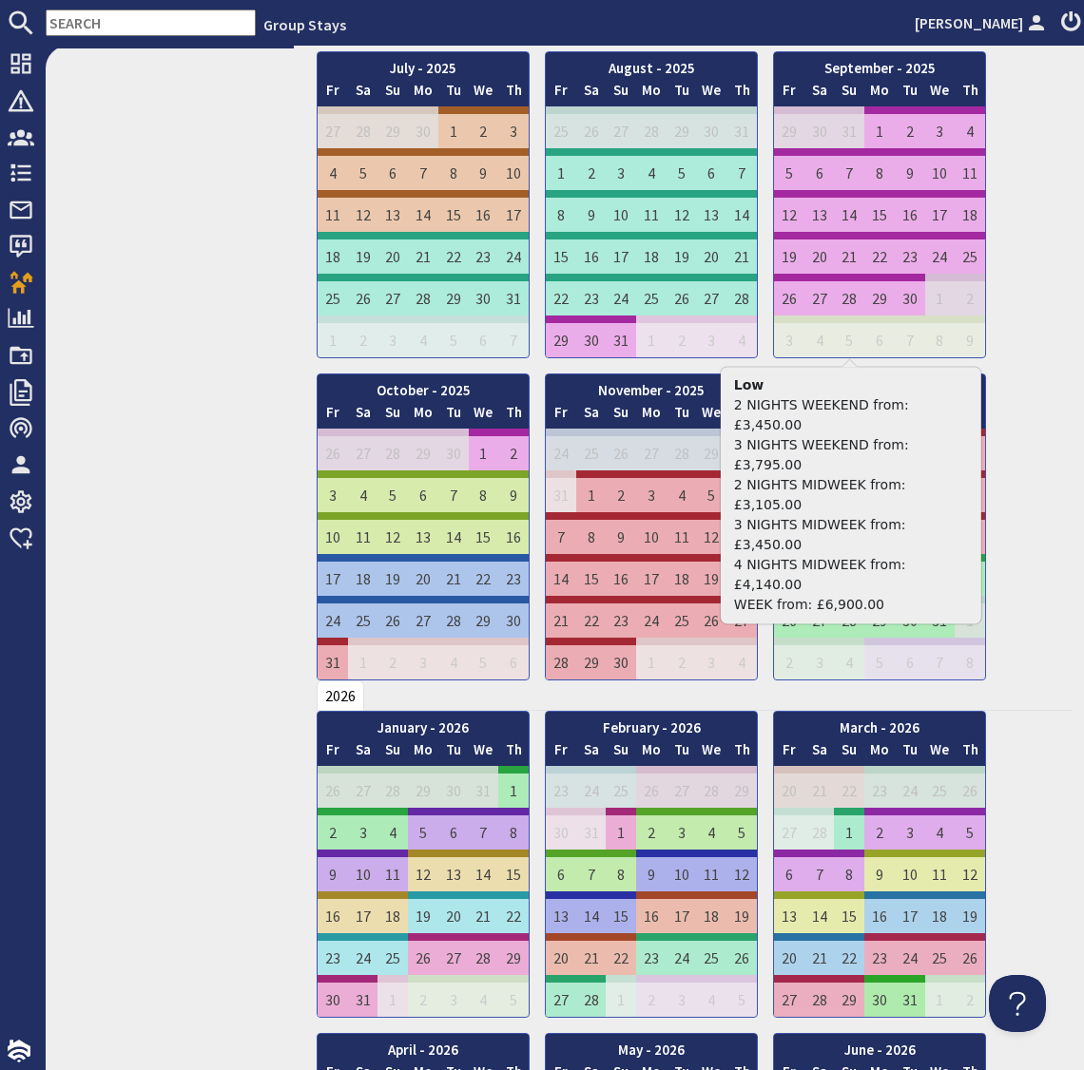
scroll to position [0, 0]
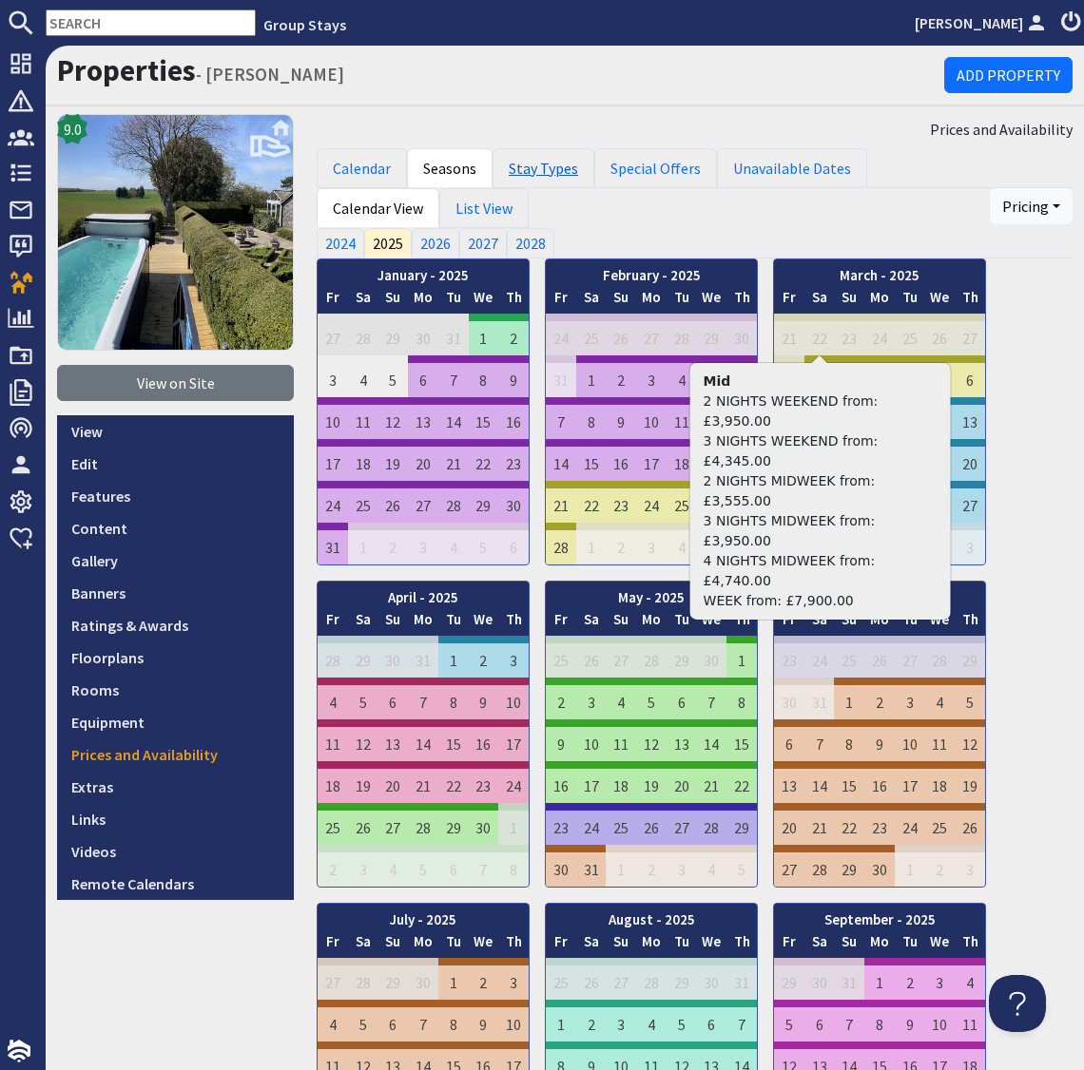
click at [547, 168] on link "Stay Types" at bounding box center [543, 168] width 102 height 40
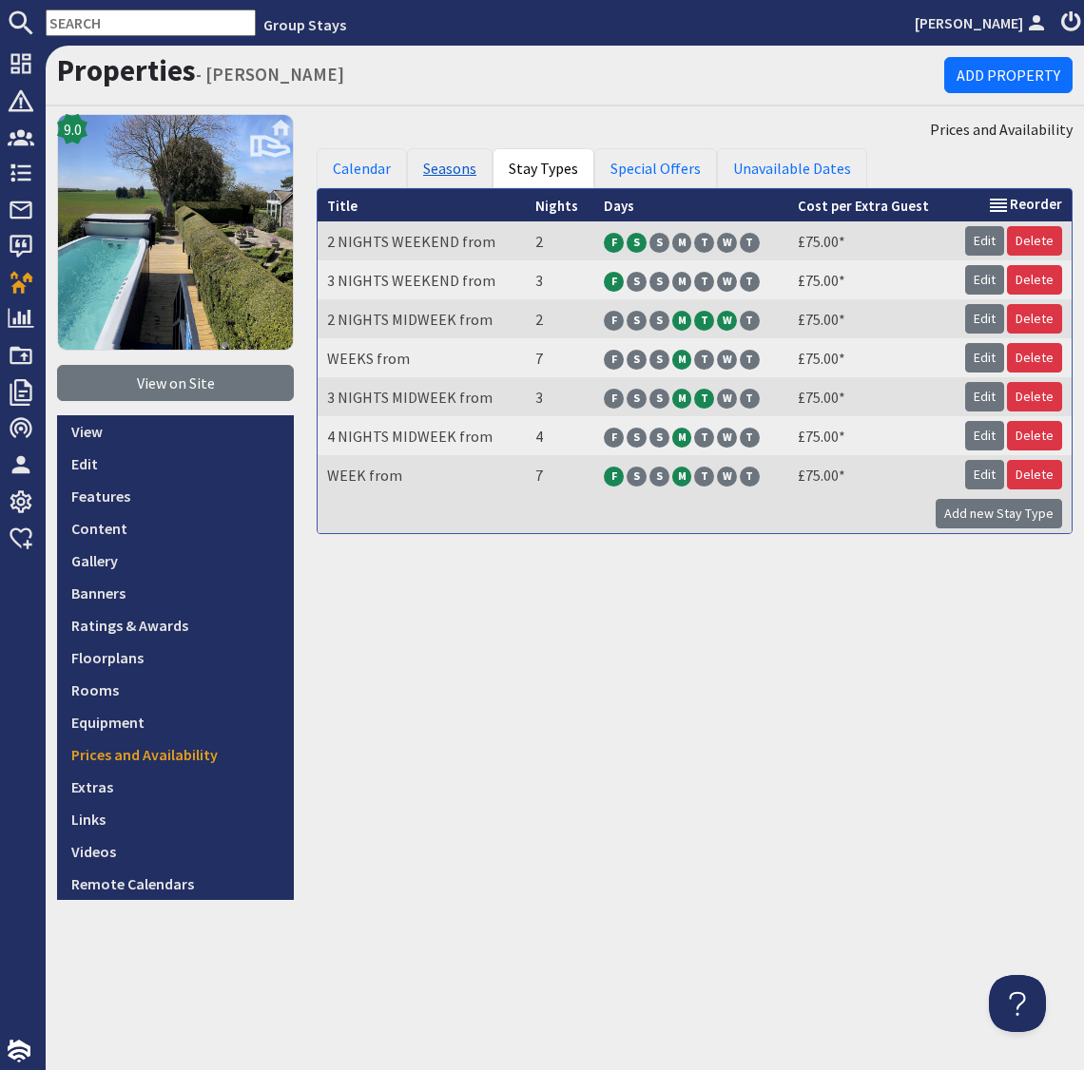
click at [456, 164] on link "Seasons" at bounding box center [450, 168] width 86 height 40
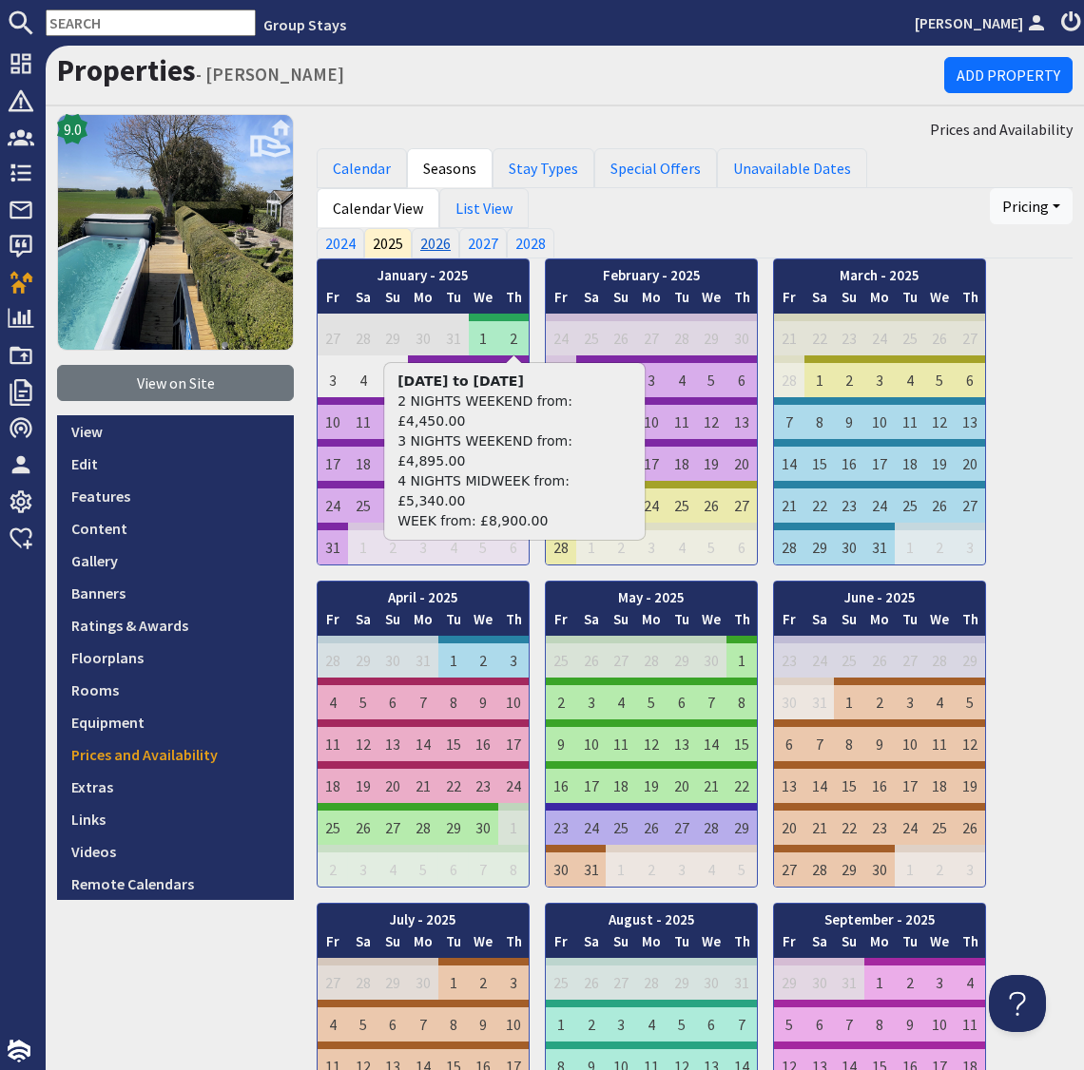
click at [436, 238] on link "2026" at bounding box center [436, 243] width 48 height 30
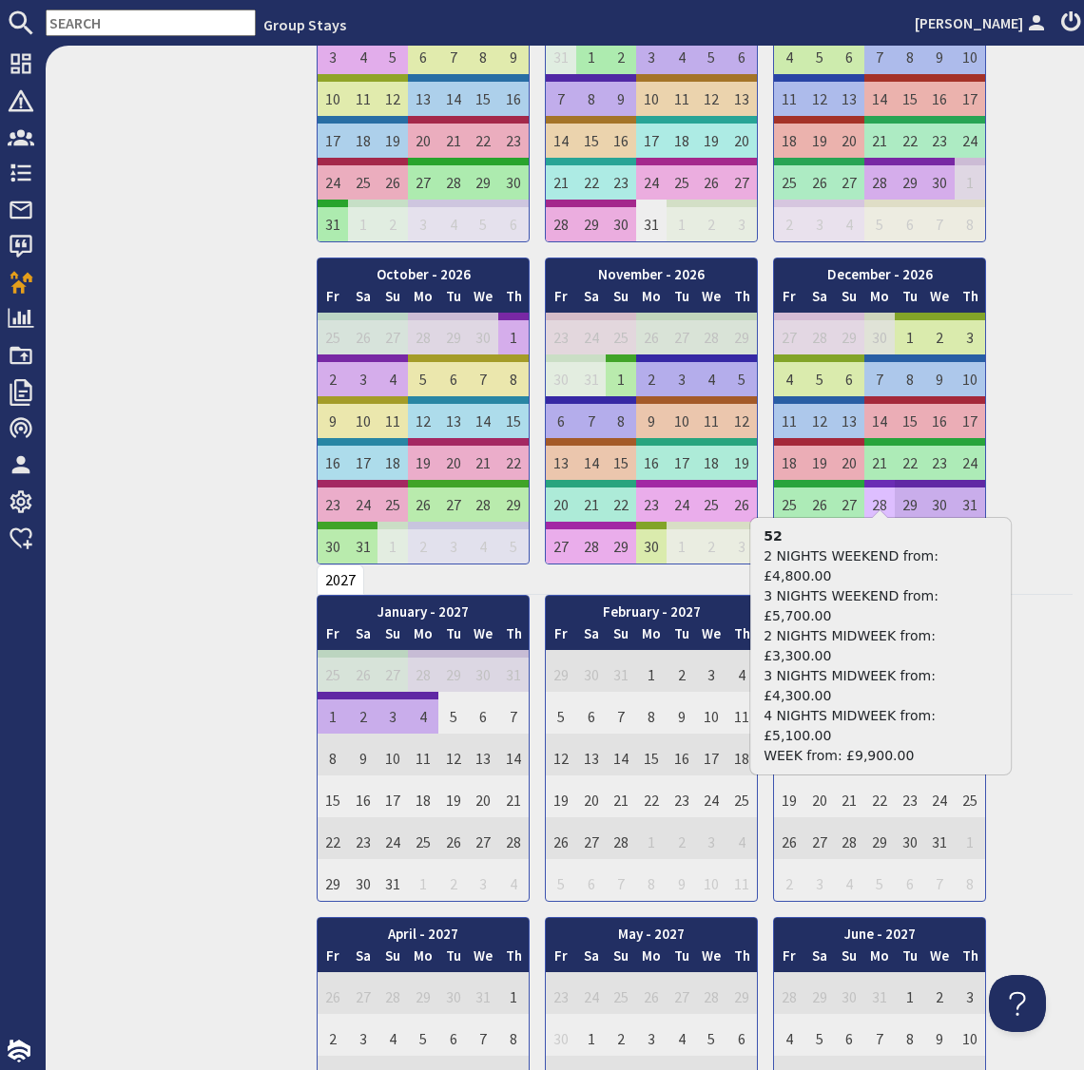
scroll to position [974, 0]
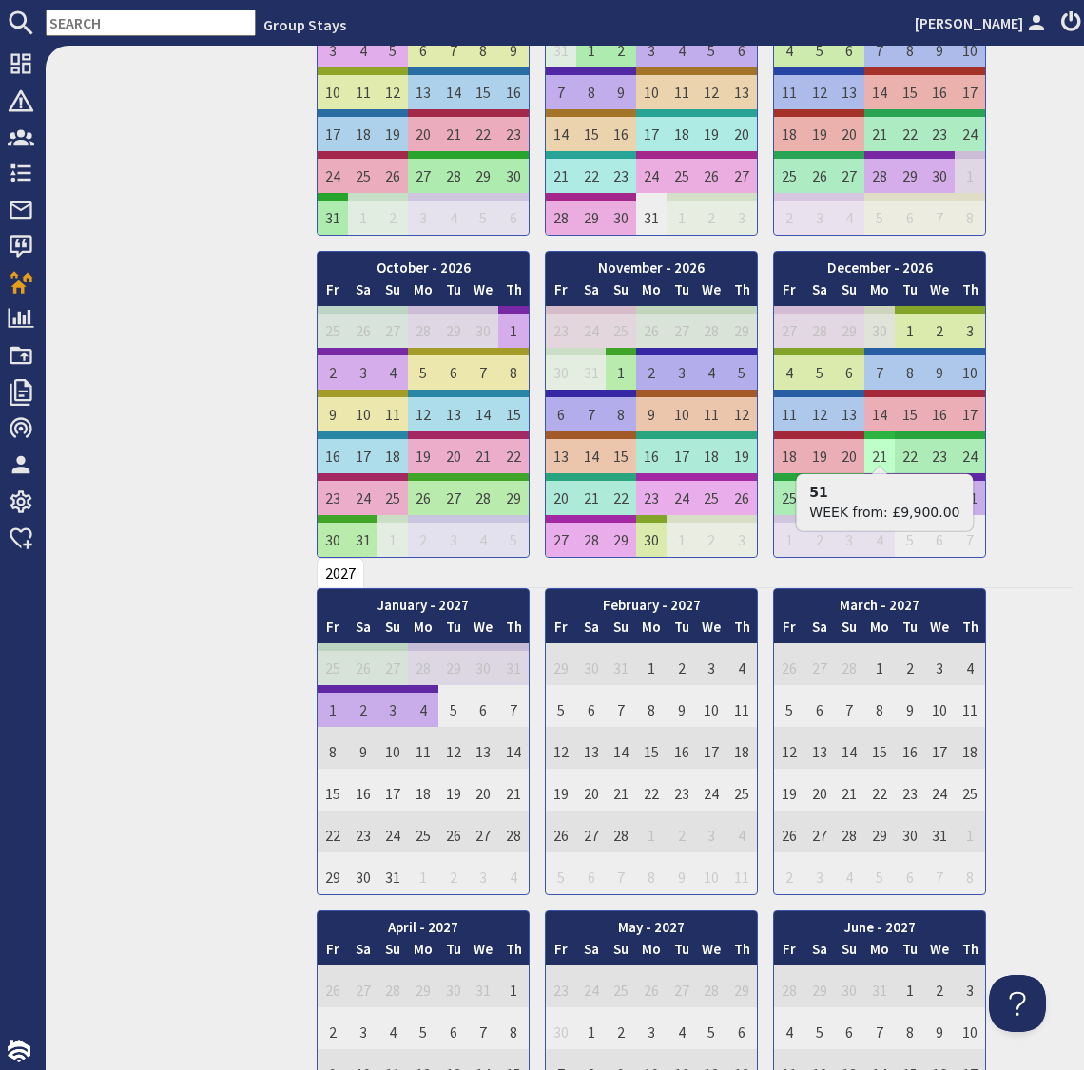
click at [879, 450] on td "21" at bounding box center [879, 453] width 30 height 42
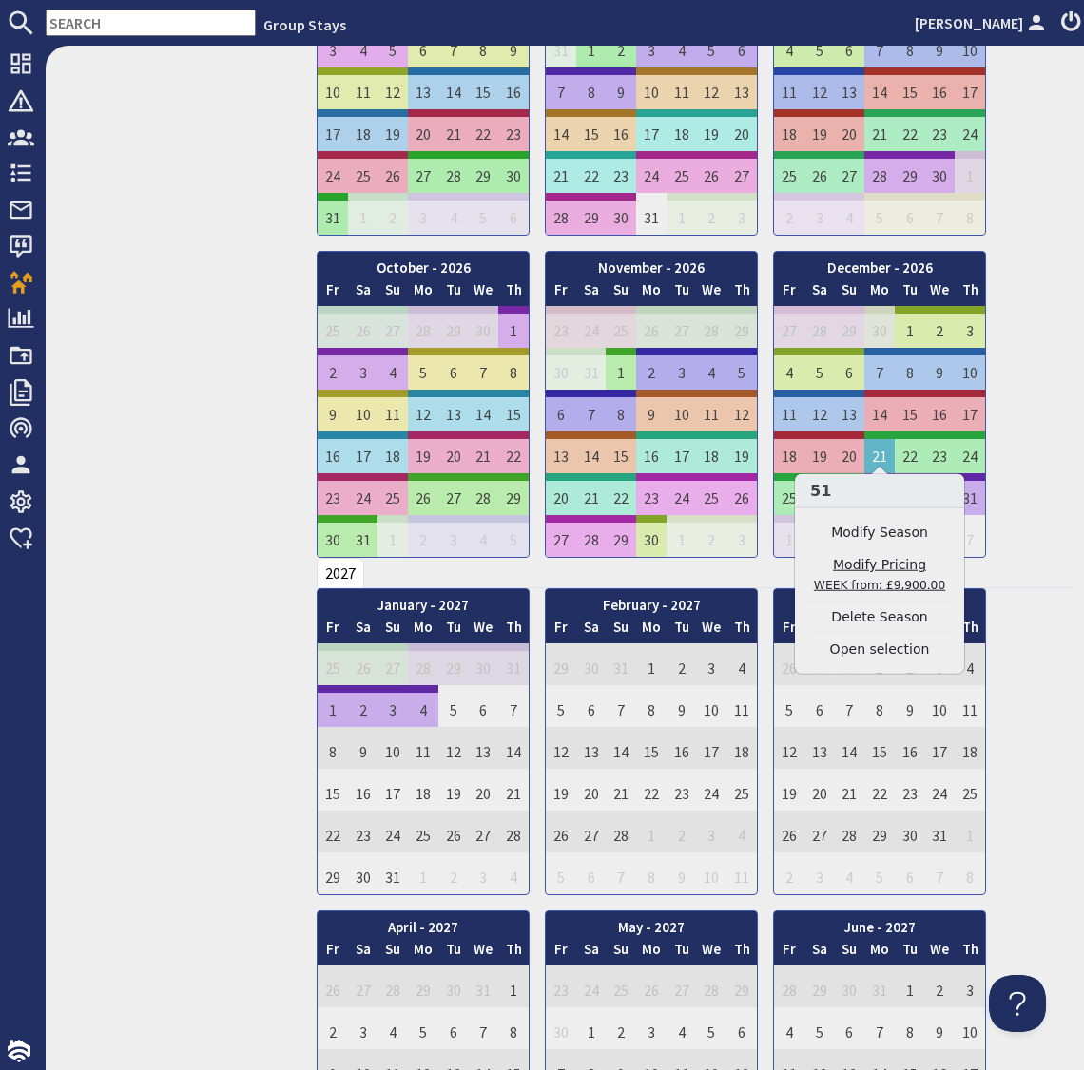
click at [879, 560] on link "Modify Pricing WEEK from: £9,900.00" at bounding box center [879, 575] width 143 height 40
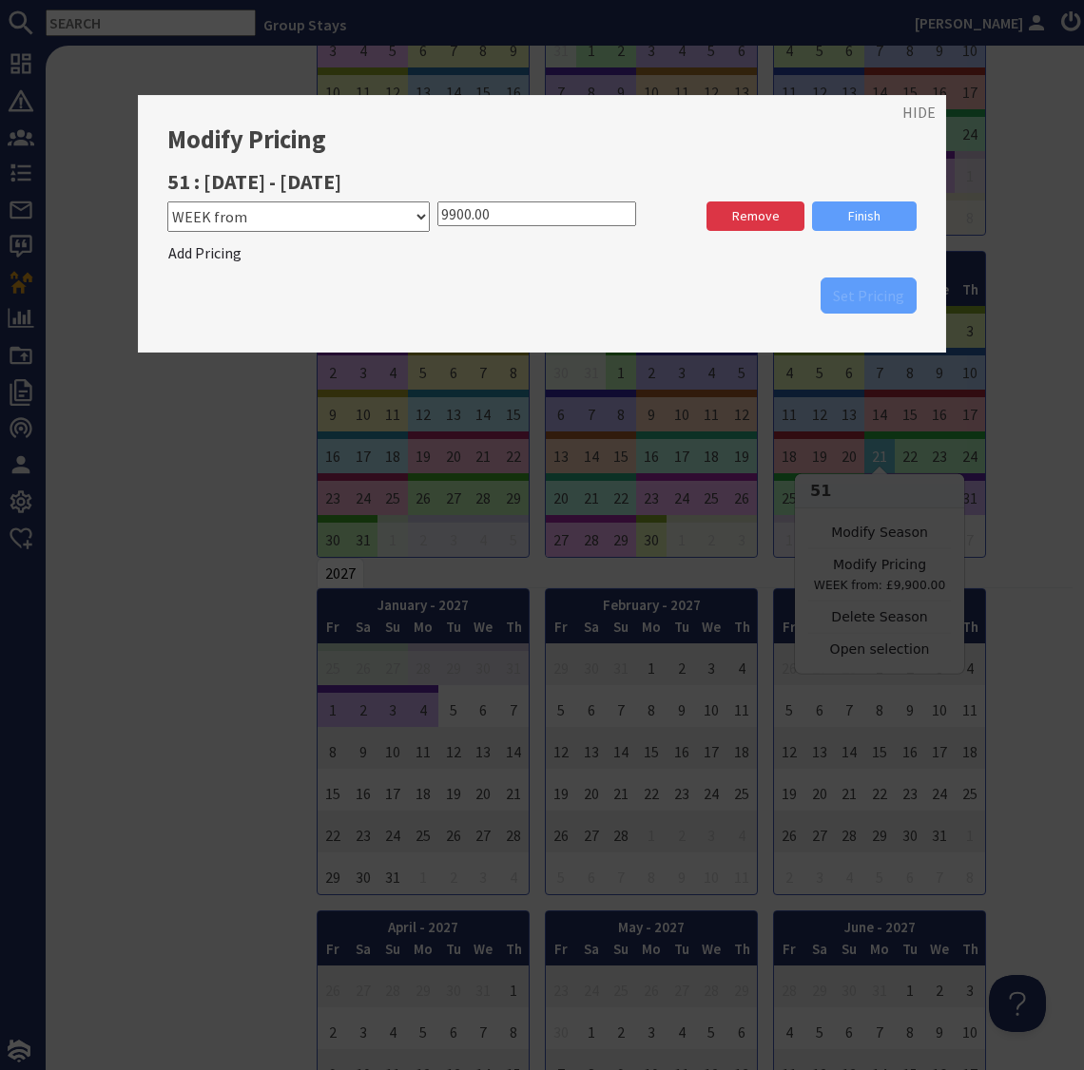
click at [411, 216] on select "Please select a stay type 2 NIGHTS MIDWEEK from 3 NIGHTS MIDWEEK from 4 NIGHTS …" at bounding box center [298, 217] width 262 height 30
select select "10278"
click at [167, 202] on select "Please select a stay type 2 NIGHTS MIDWEEK from 3 NIGHTS MIDWEEK from 4 NIGHTS …" at bounding box center [298, 217] width 262 height 30
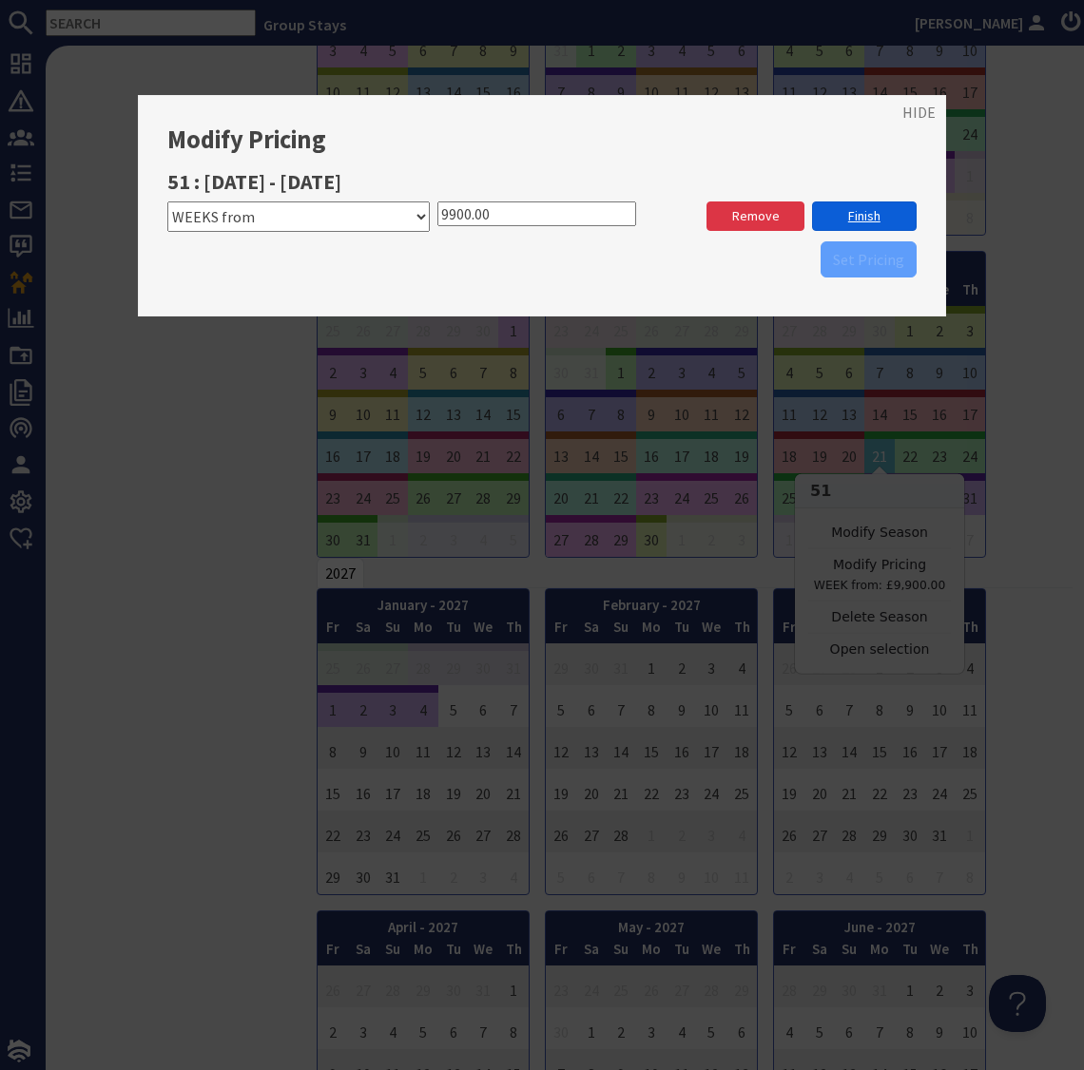
click at [846, 220] on link "Finish" at bounding box center [864, 216] width 105 height 29
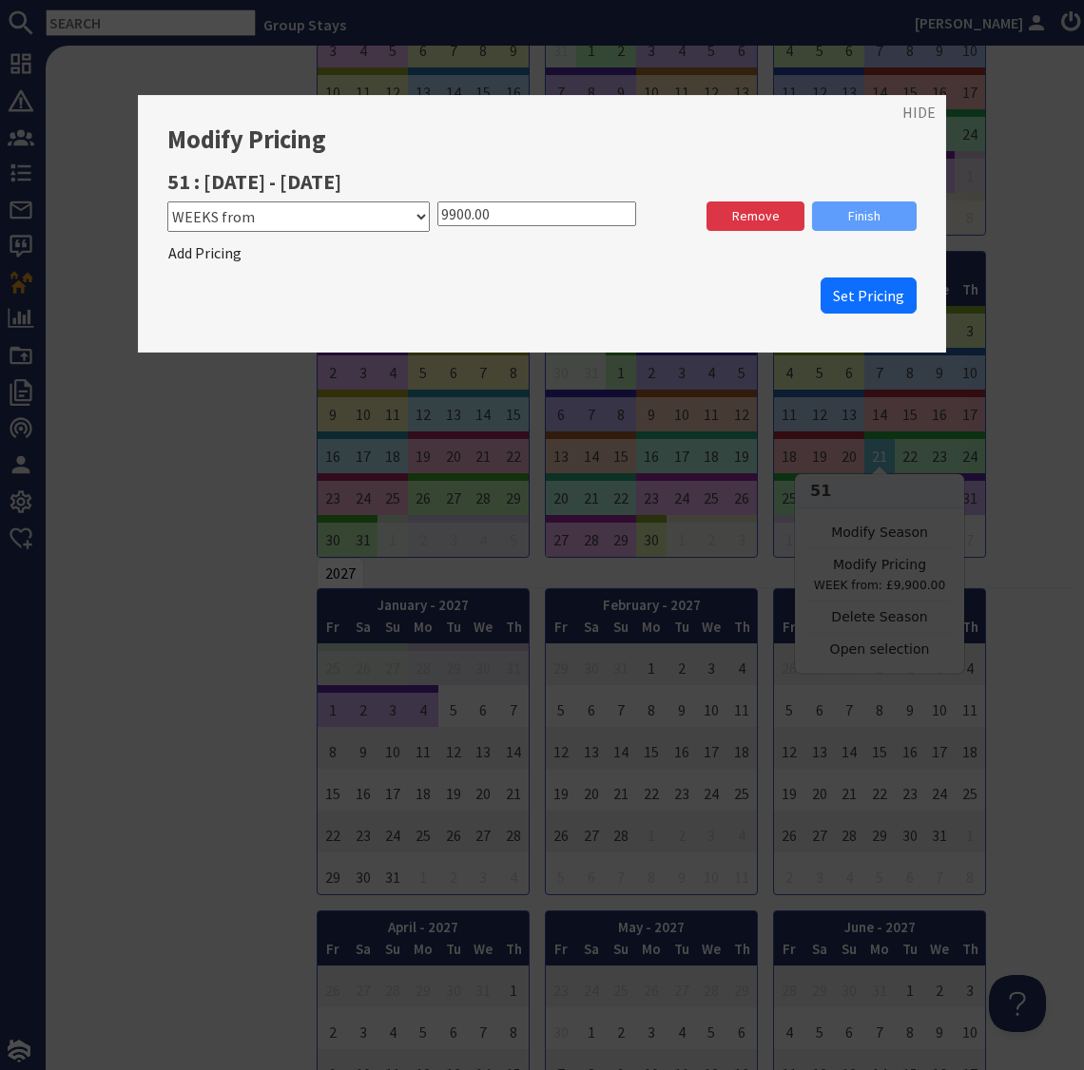
click at [851, 295] on span "Set Pricing" at bounding box center [868, 295] width 71 height 19
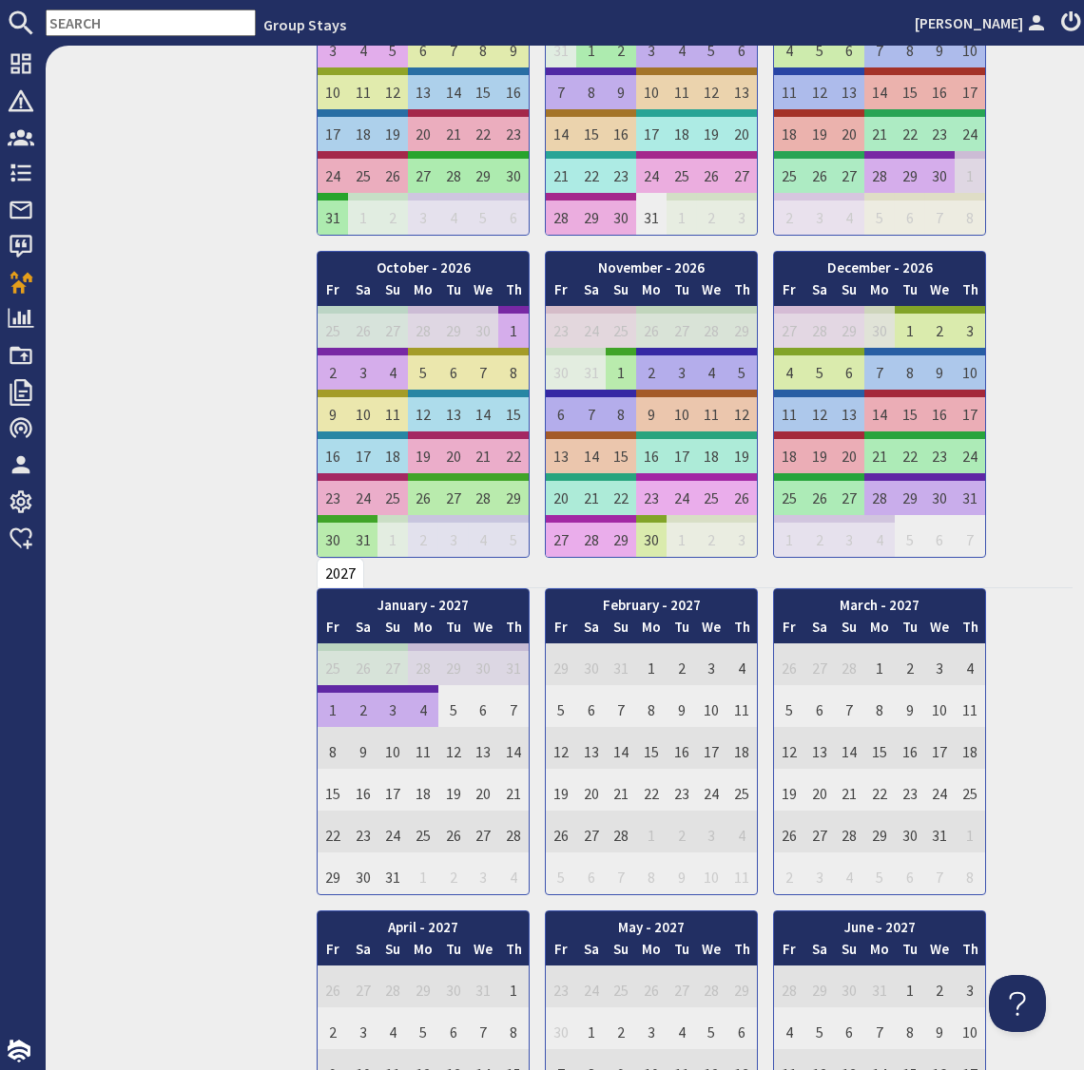
scroll to position [0, 0]
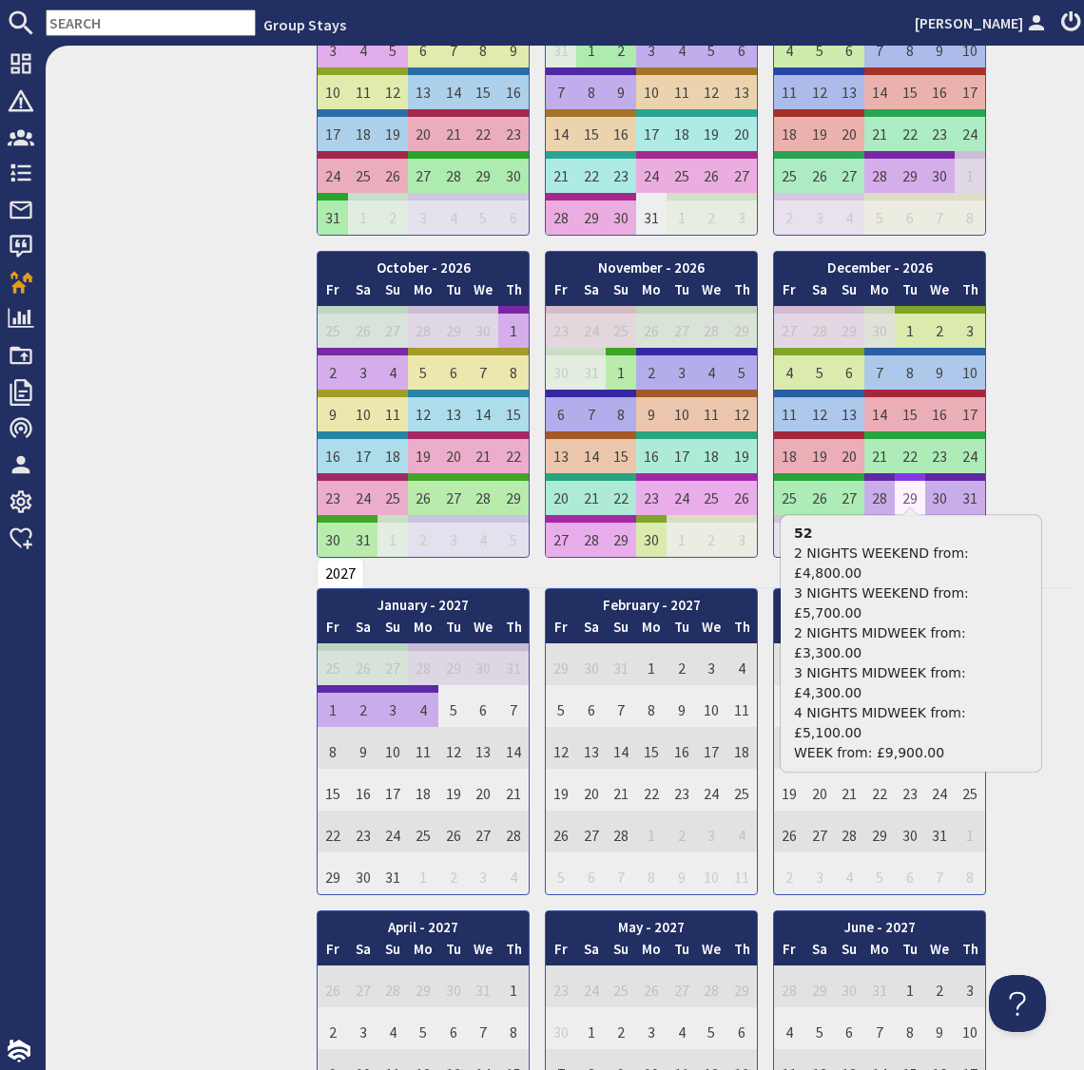
click at [914, 489] on td "29" at bounding box center [909, 494] width 30 height 42
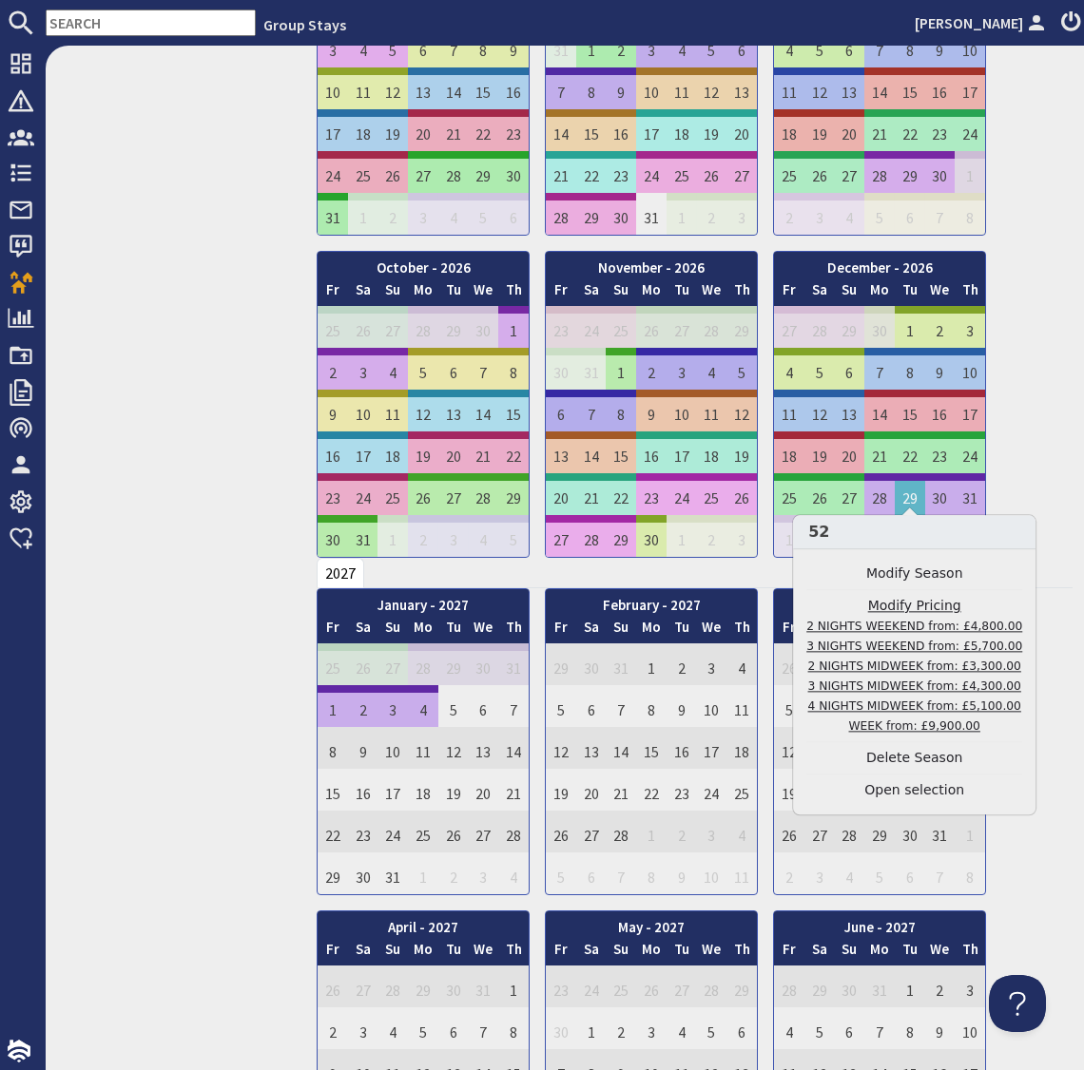
click at [903, 612] on link "Modify Pricing 2 NIGHTS WEEKEND from: £4,800.00 3 NIGHTS WEEKEND from: £5,700.0…" at bounding box center [914, 667] width 216 height 140
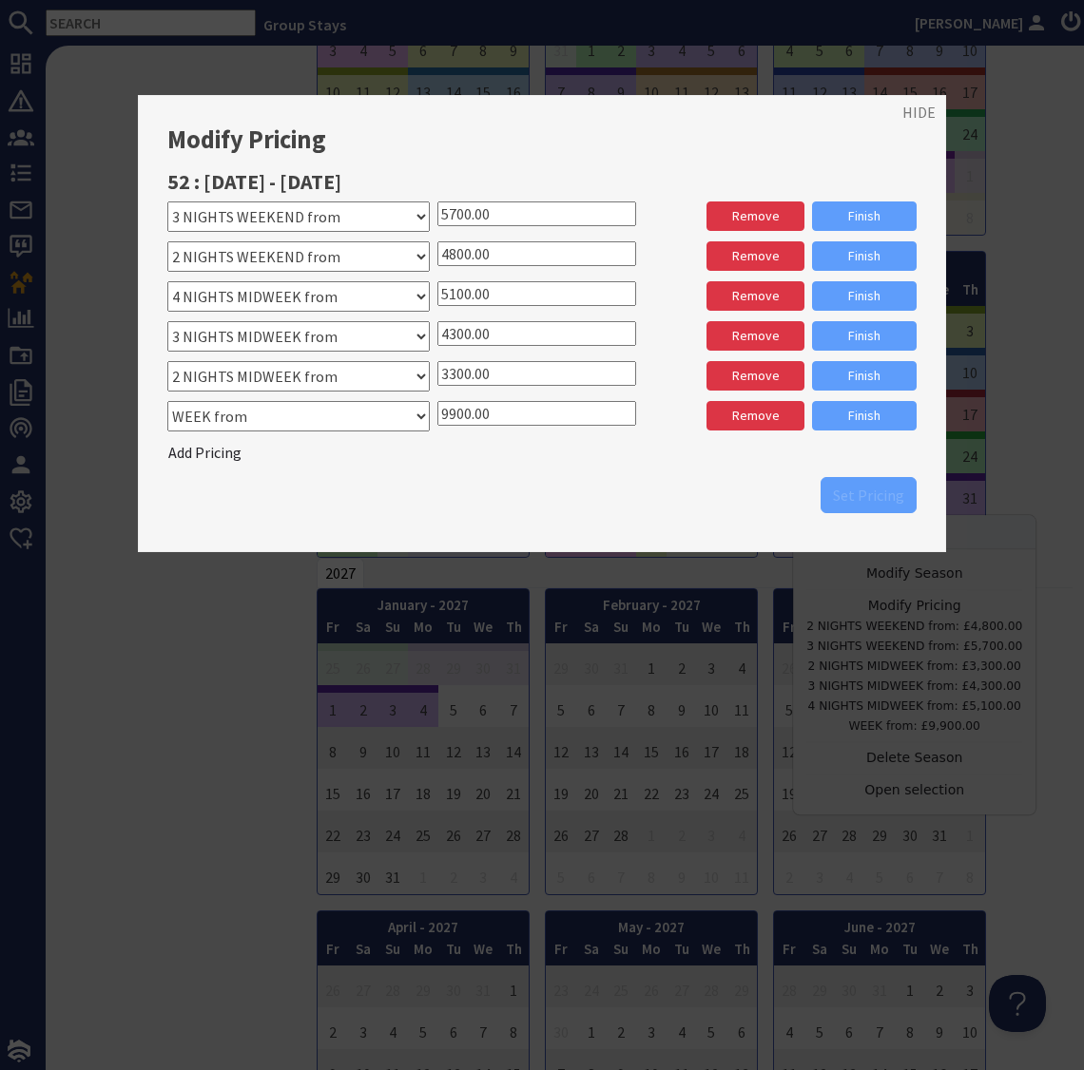
click at [310, 421] on select "Please select a stay type WEEK from WEEKS from" at bounding box center [298, 416] width 262 height 30
click at [384, 418] on select "Please select a stay type WEEK from WEEKS from" at bounding box center [298, 416] width 262 height 30
select select "10278"
click at [167, 401] on select "Please select a stay type WEEK from WEEKS from" at bounding box center [298, 416] width 262 height 30
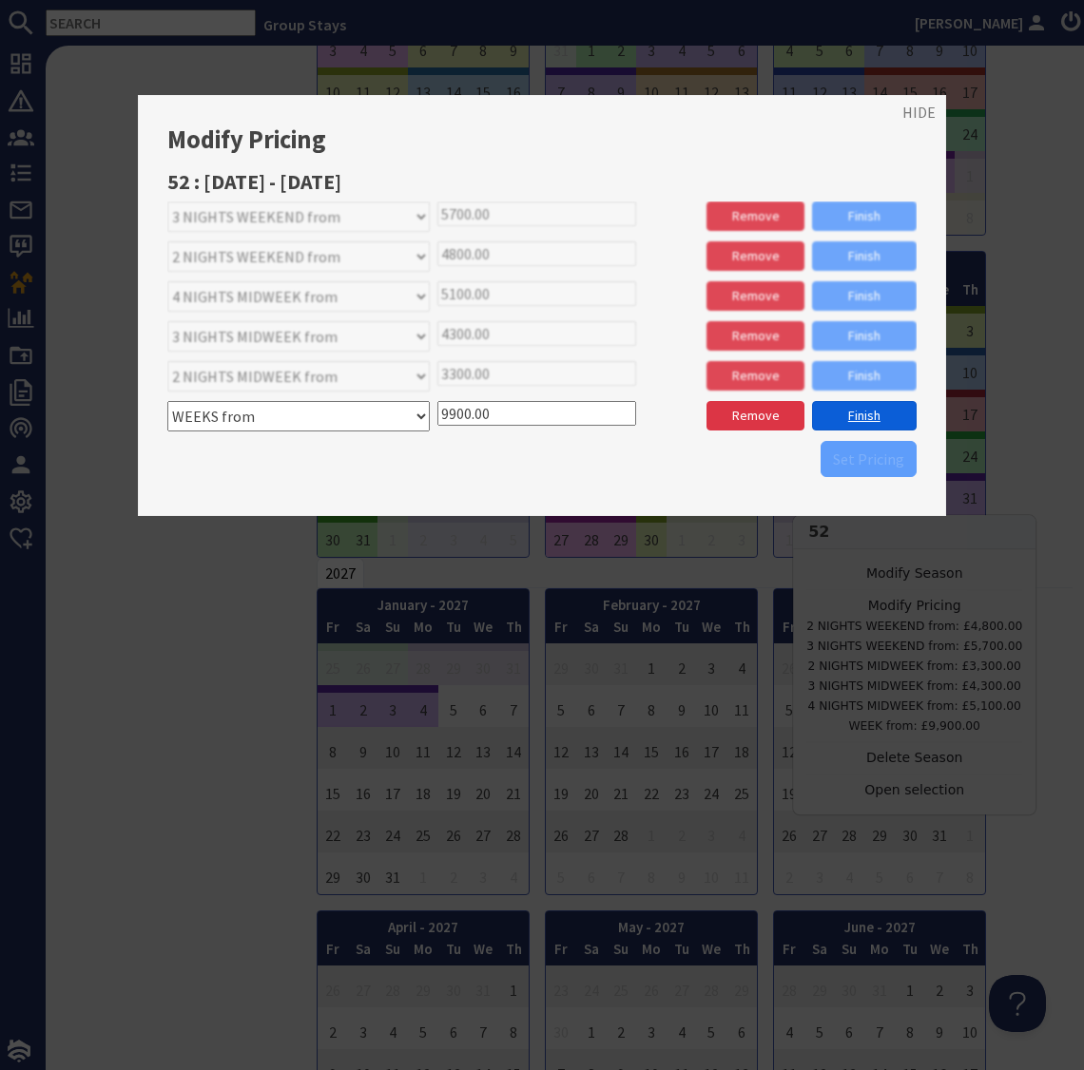
click at [849, 415] on link "Finish" at bounding box center [864, 415] width 105 height 29
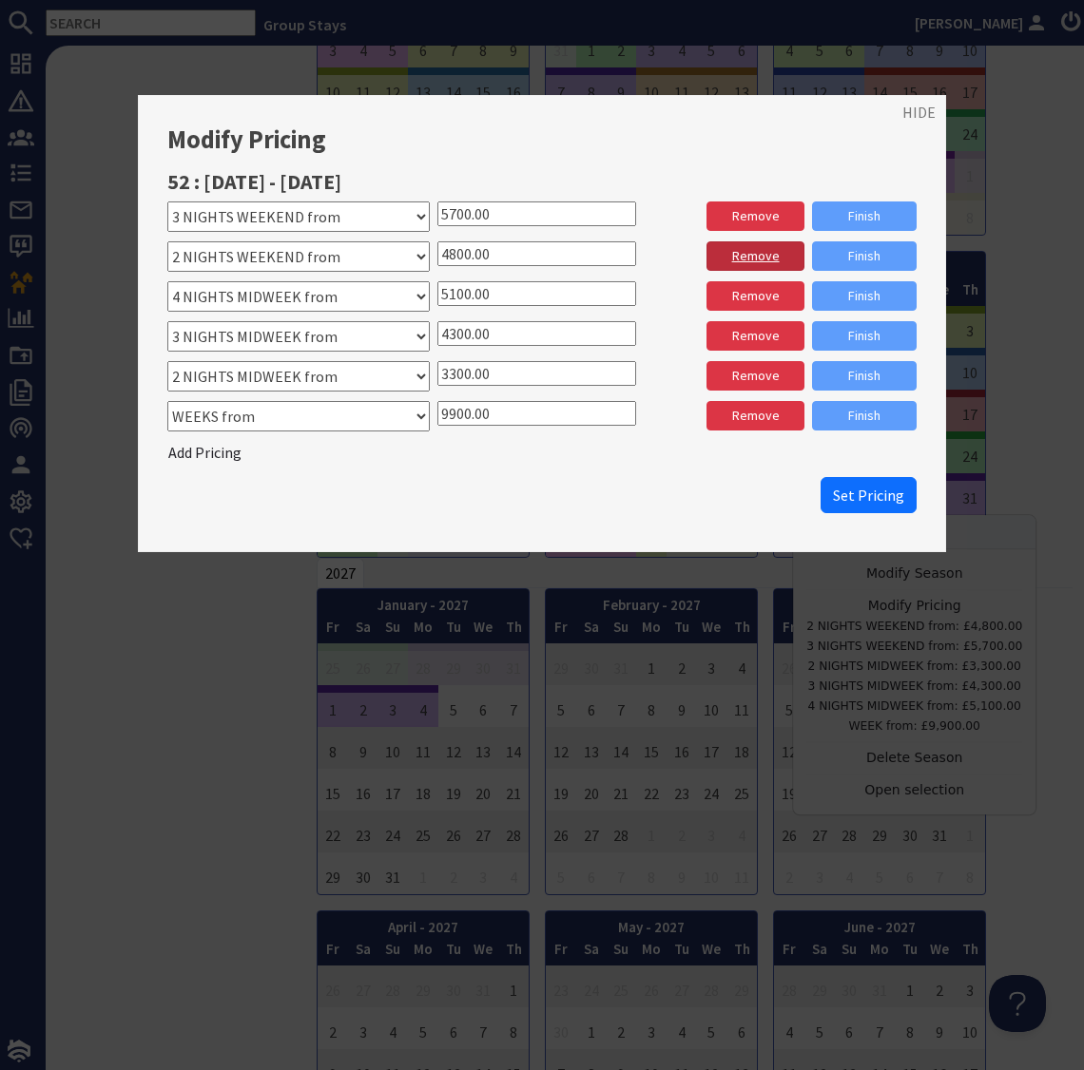
click at [745, 257] on link "Remove" at bounding box center [754, 255] width 97 height 29
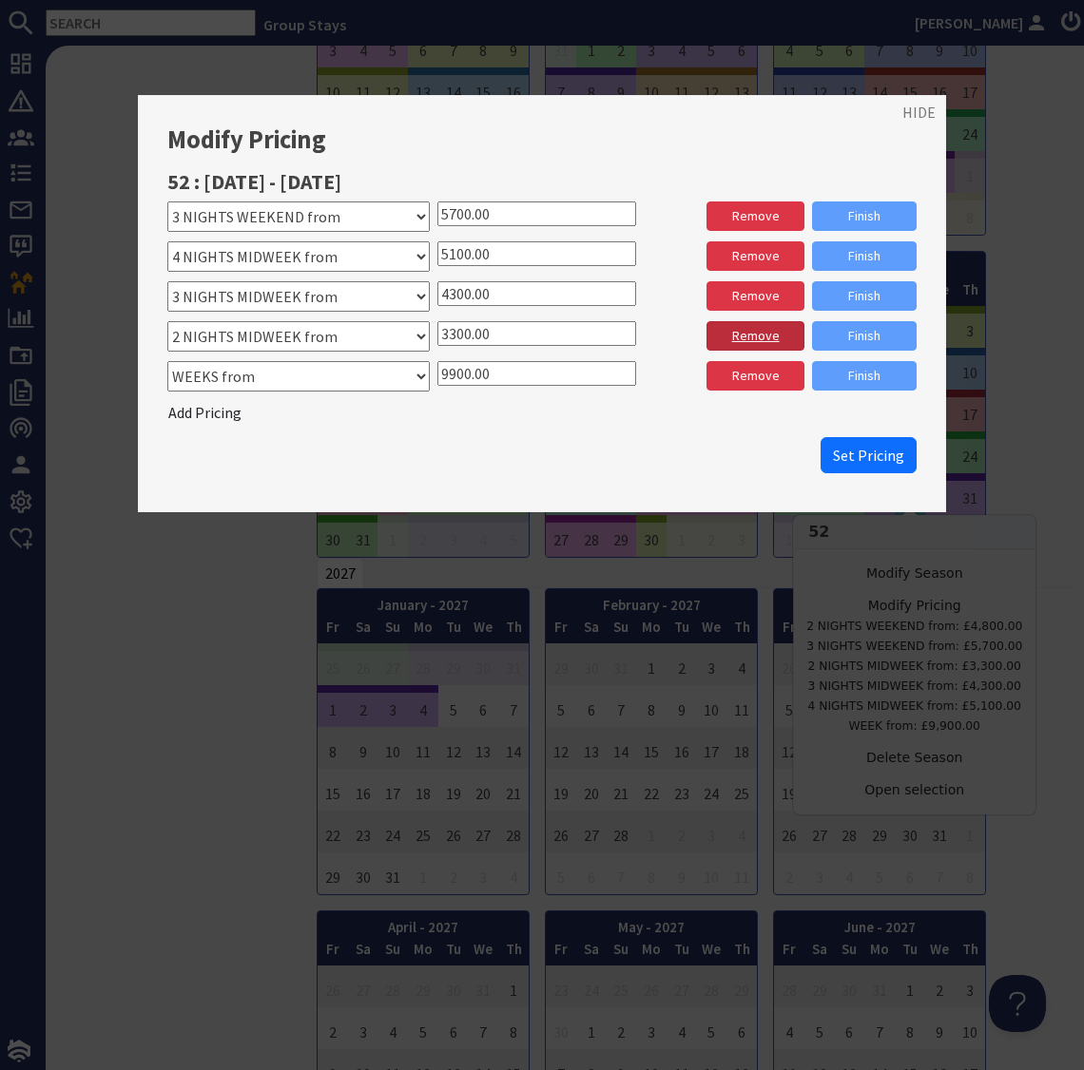
click at [757, 333] on link "Remove" at bounding box center [754, 335] width 97 height 29
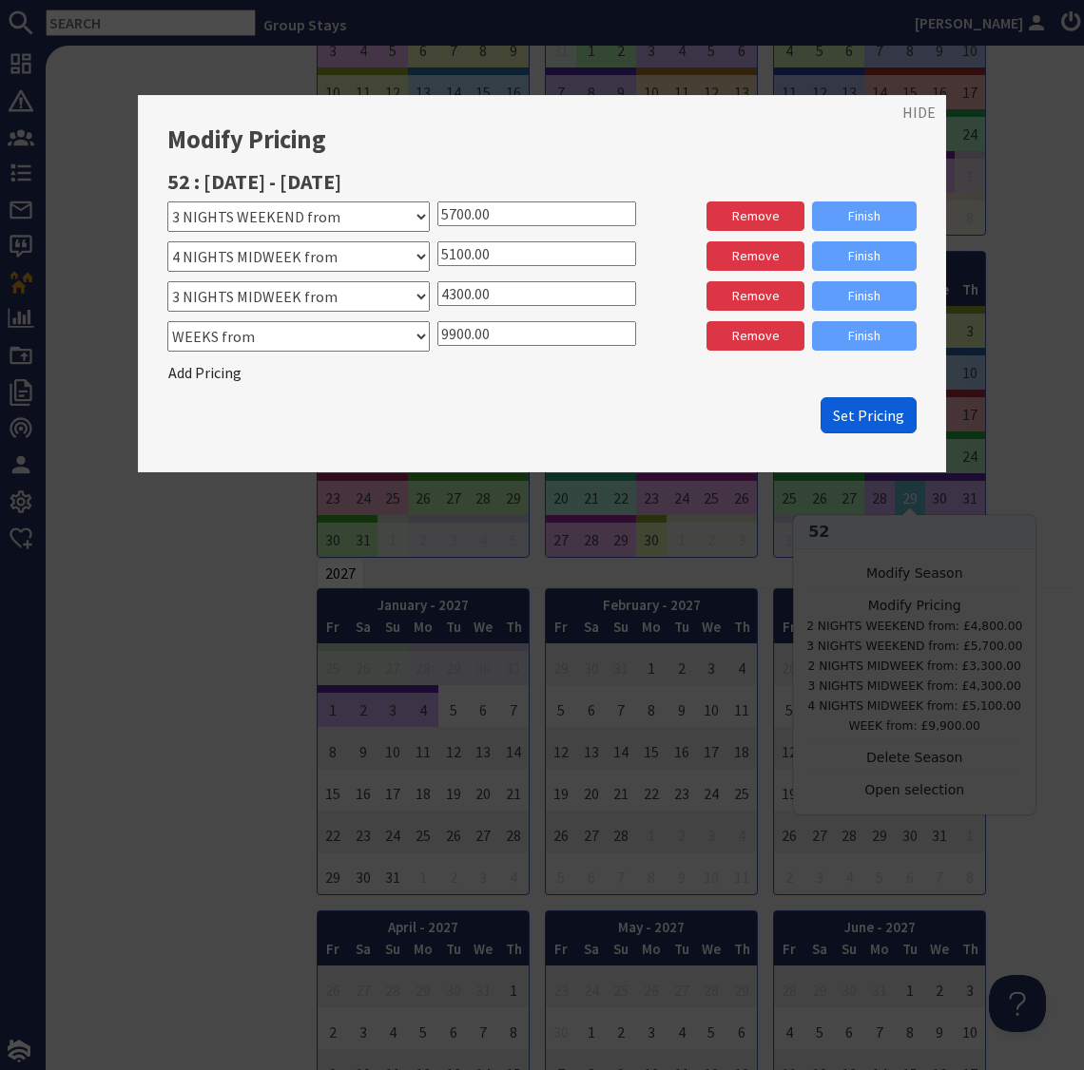
click at [864, 418] on span "Set Pricing" at bounding box center [868, 415] width 71 height 19
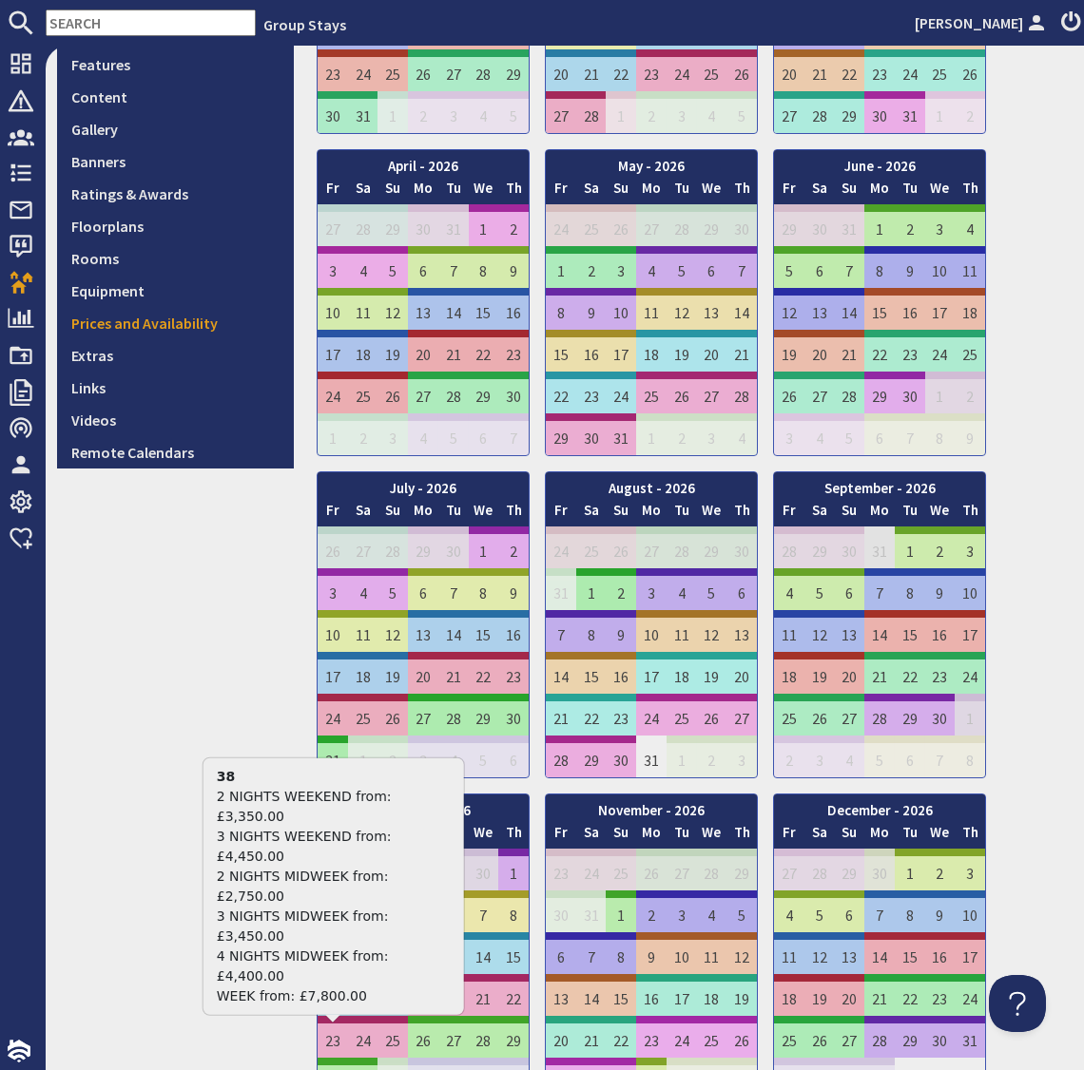
scroll to position [95, 0]
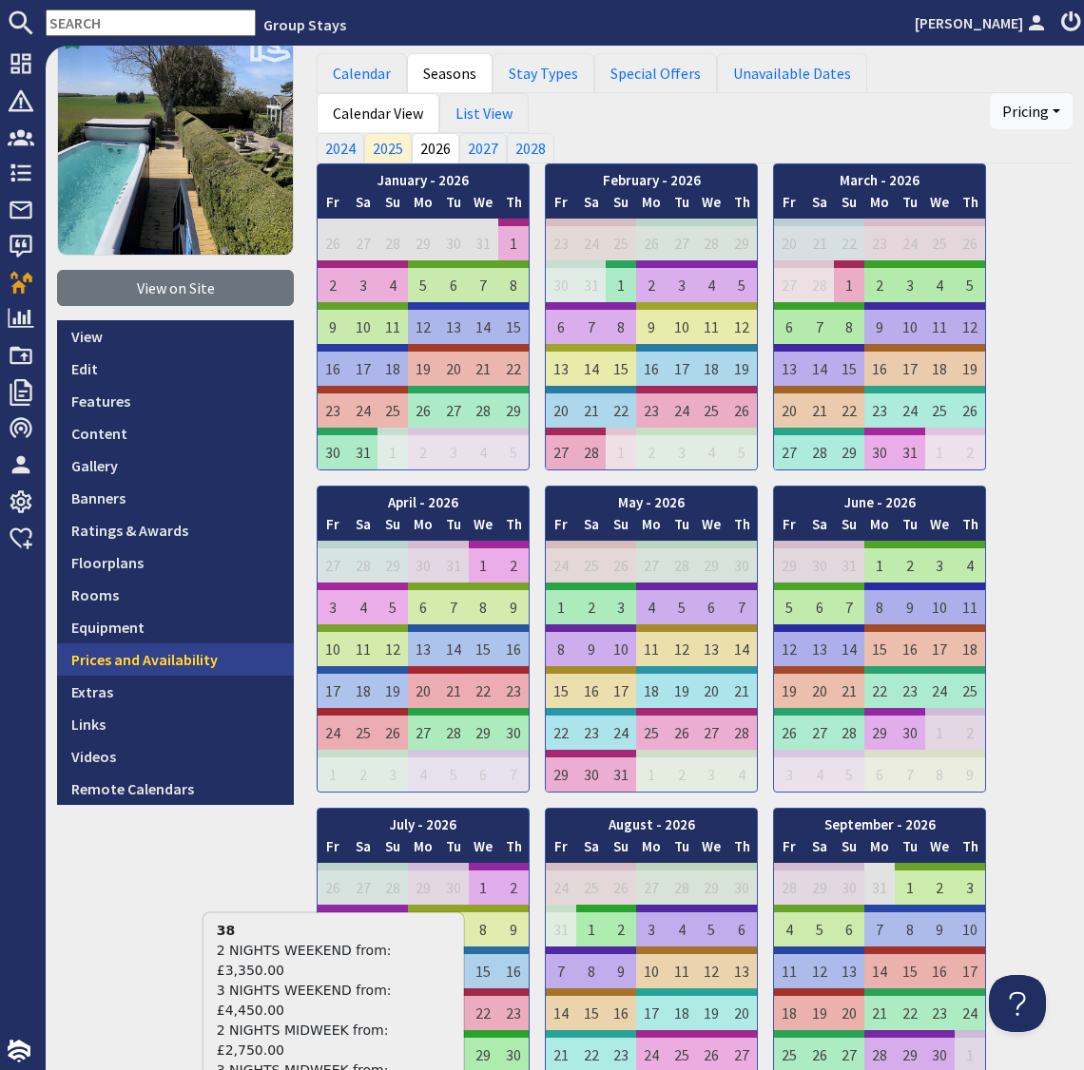
click at [161, 657] on link "Prices and Availability" at bounding box center [175, 659] width 237 height 32
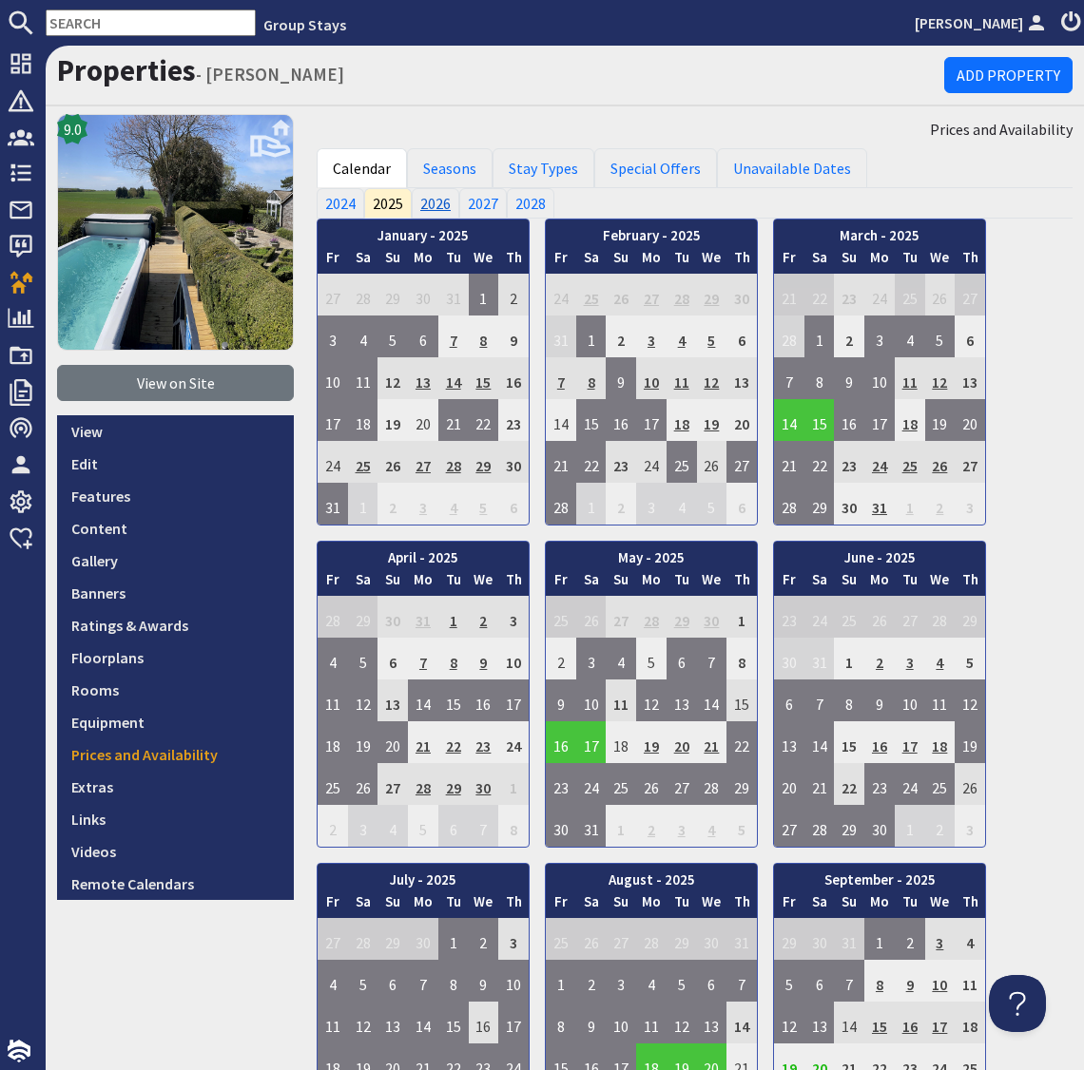
click at [432, 202] on link "2026" at bounding box center [436, 203] width 48 height 30
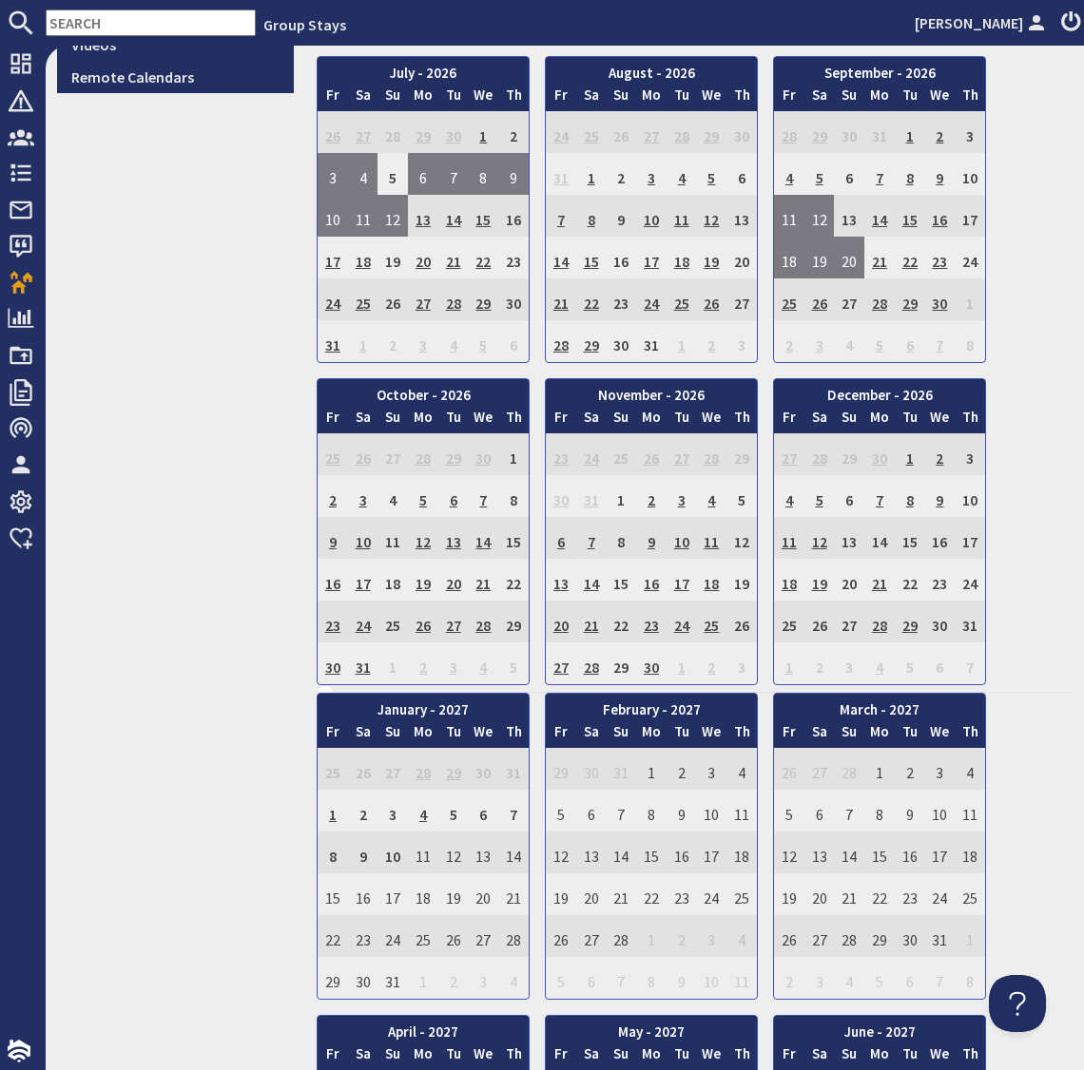
scroll to position [793, 0]
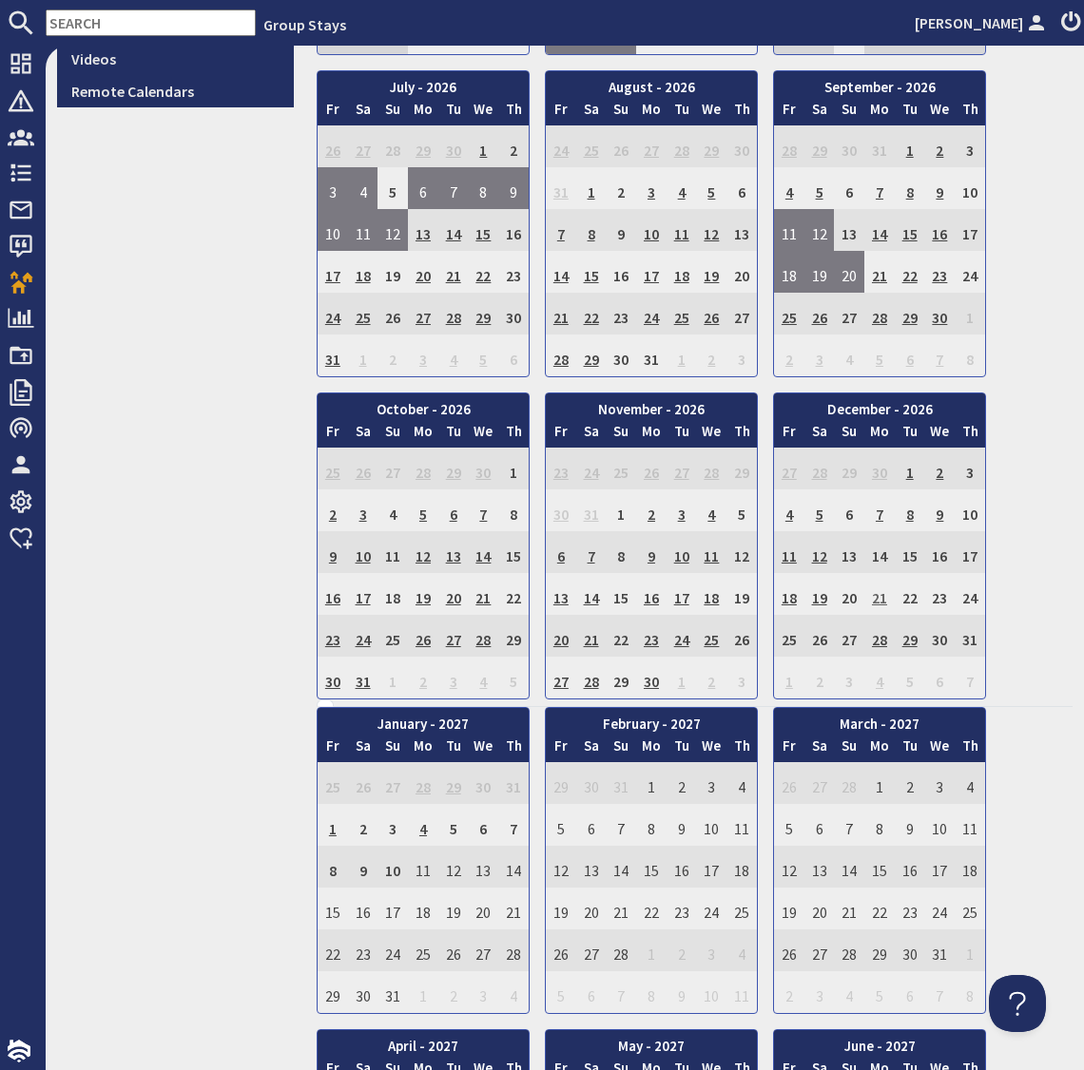
click at [879, 588] on td "21" at bounding box center [879, 594] width 30 height 42
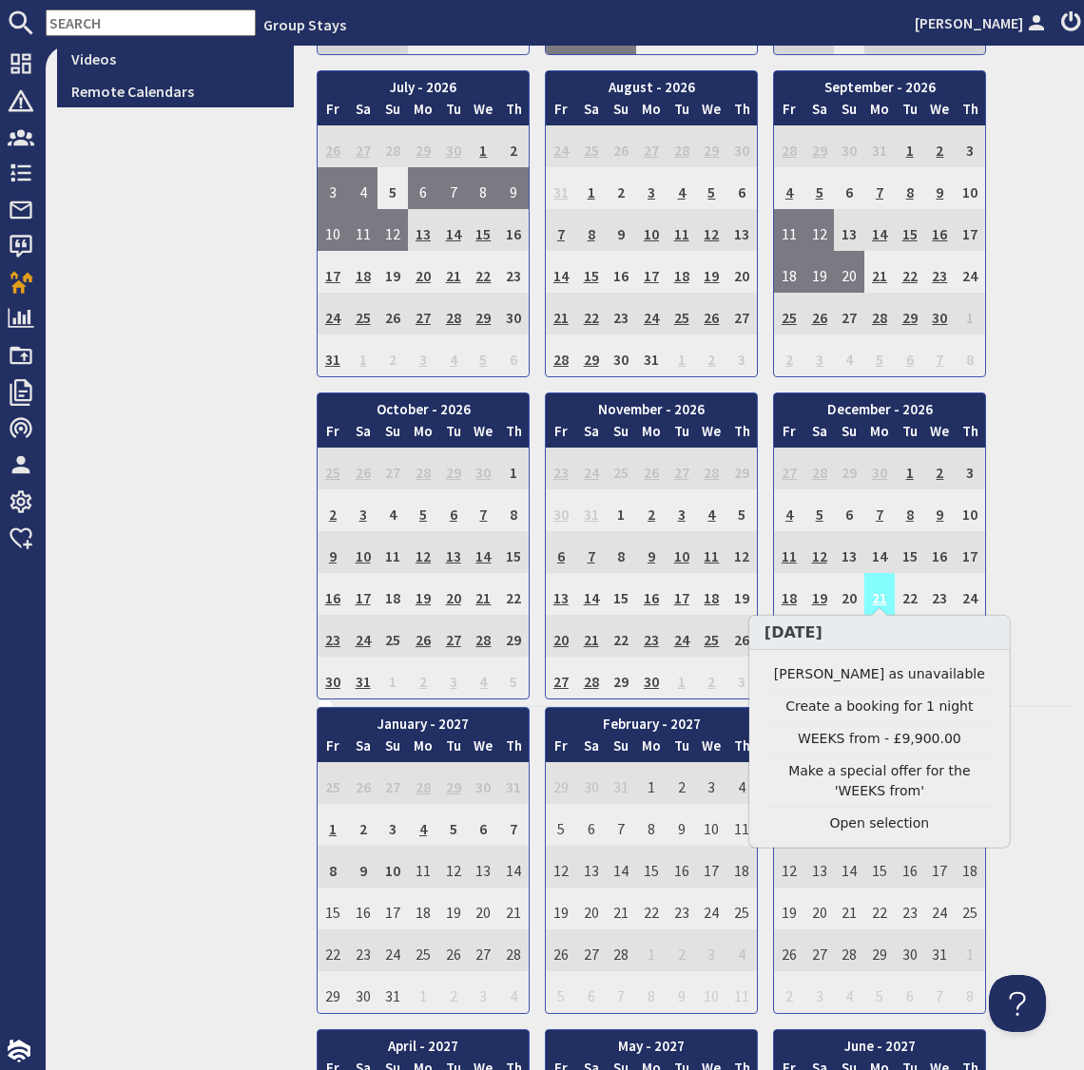
click at [879, 588] on td "21" at bounding box center [879, 594] width 30 height 42
click at [859, 823] on link "Clear selection" at bounding box center [879, 824] width 234 height 20
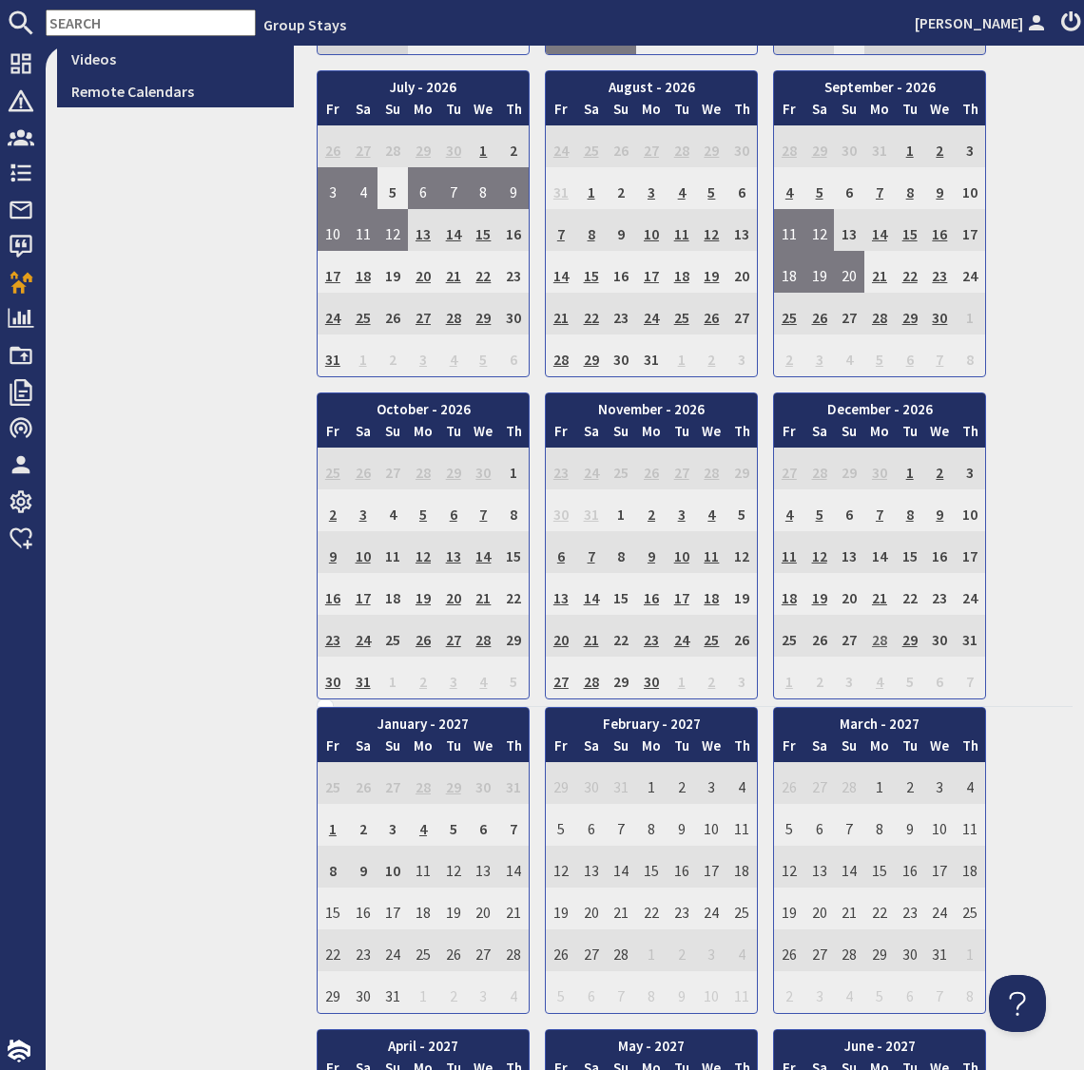
click at [881, 630] on td "28" at bounding box center [879, 636] width 30 height 42
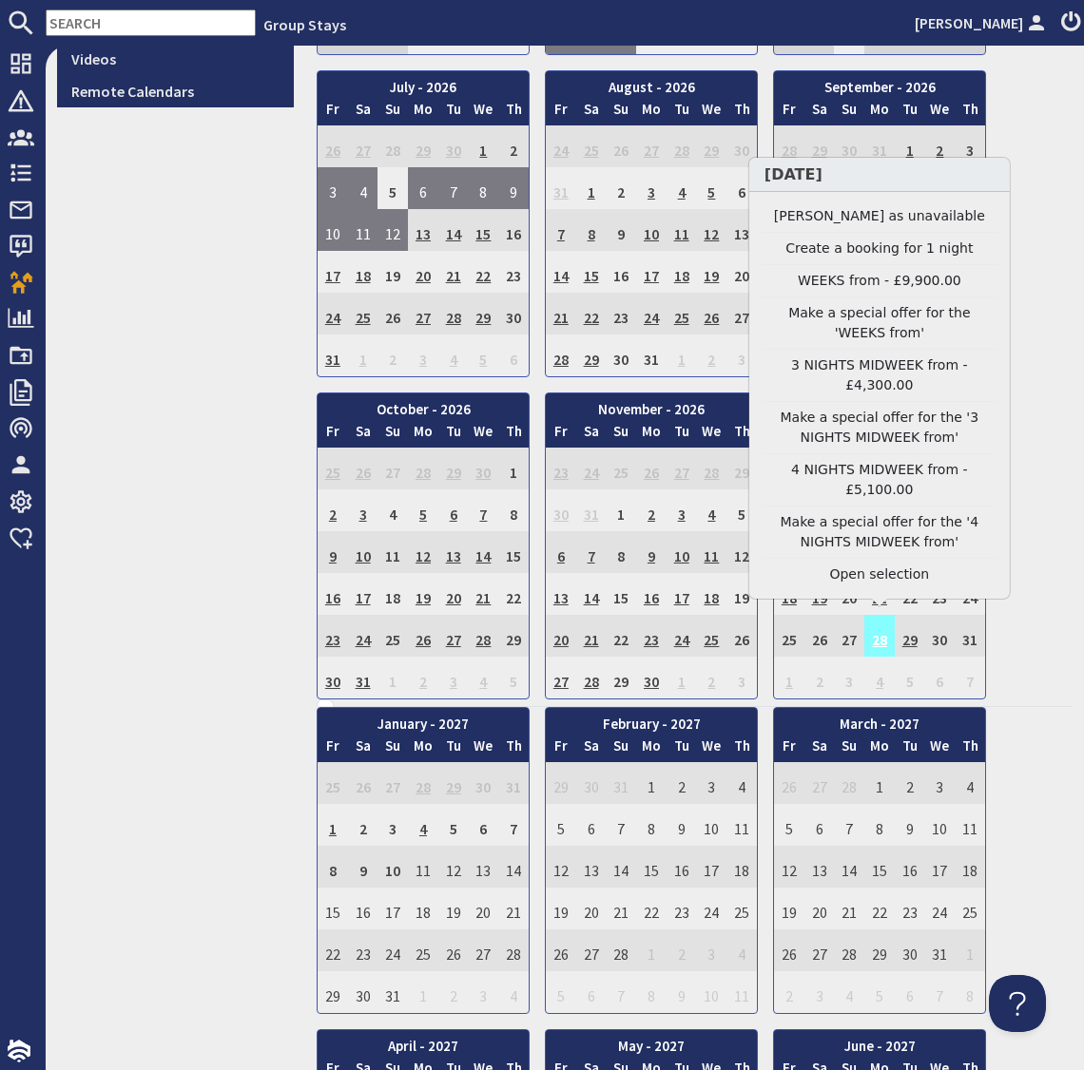
click at [881, 630] on td "28" at bounding box center [879, 636] width 30 height 42
drag, startPoint x: 885, startPoint y: 571, endPoint x: 892, endPoint y: 586, distance: 16.6
click at [885, 571] on link "Clear selection" at bounding box center [879, 575] width 234 height 20
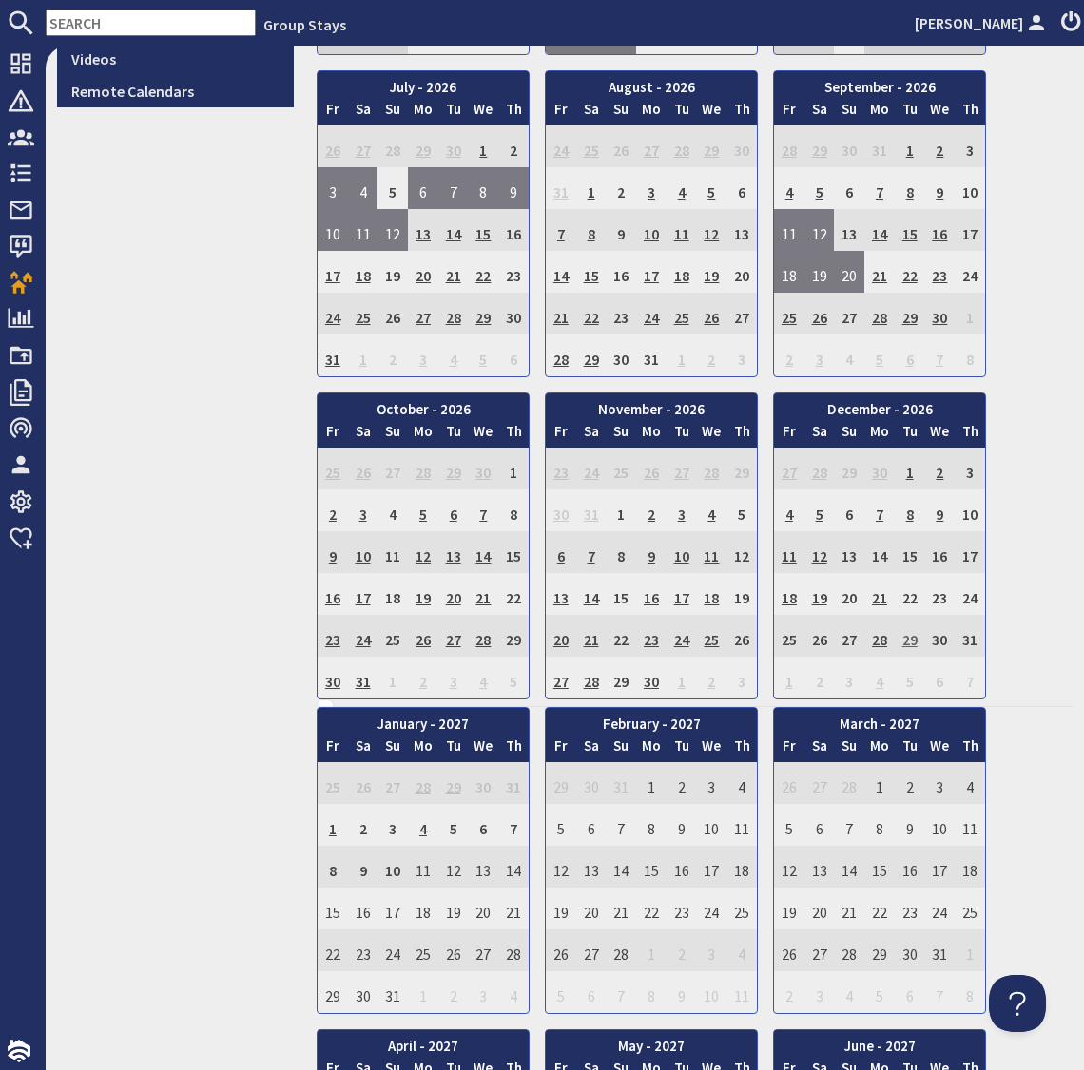
click at [909, 631] on td "29" at bounding box center [909, 636] width 30 height 42
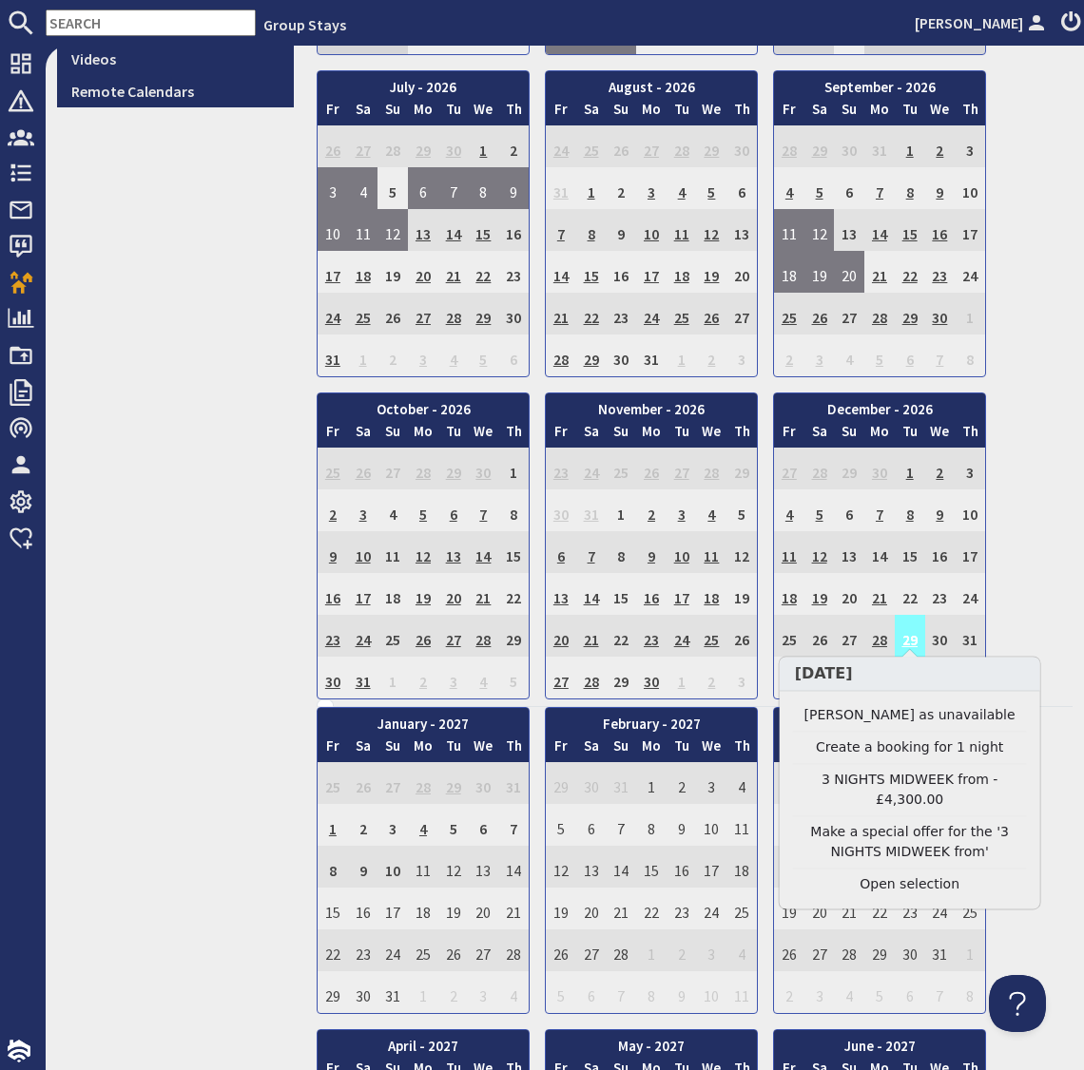
click at [909, 631] on td "29" at bounding box center [909, 636] width 30 height 42
click at [913, 894] on li "Clear selection" at bounding box center [910, 885] width 234 height 31
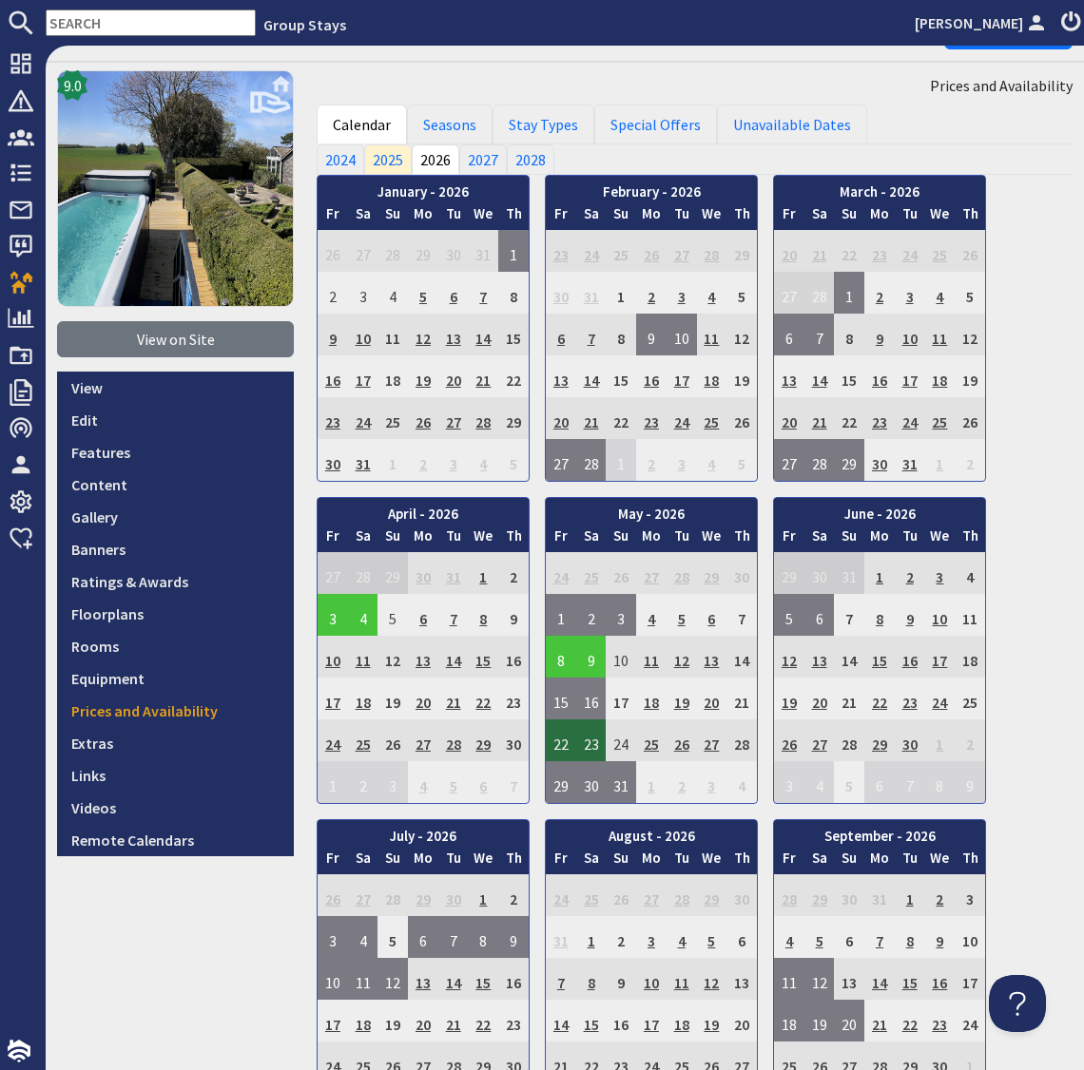
scroll to position [0, 0]
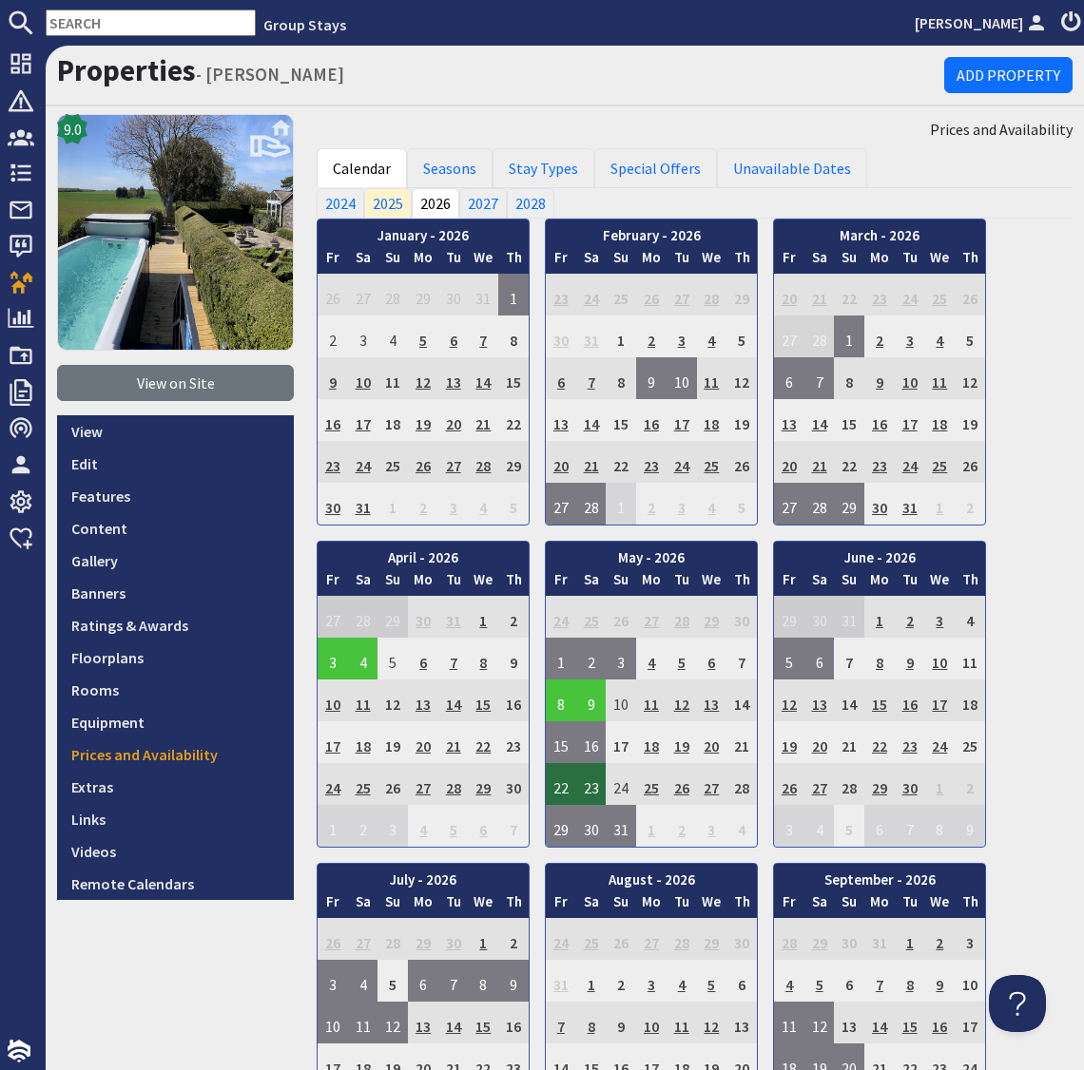
click at [71, 16] on input "text" at bounding box center [151, 23] width 210 height 27
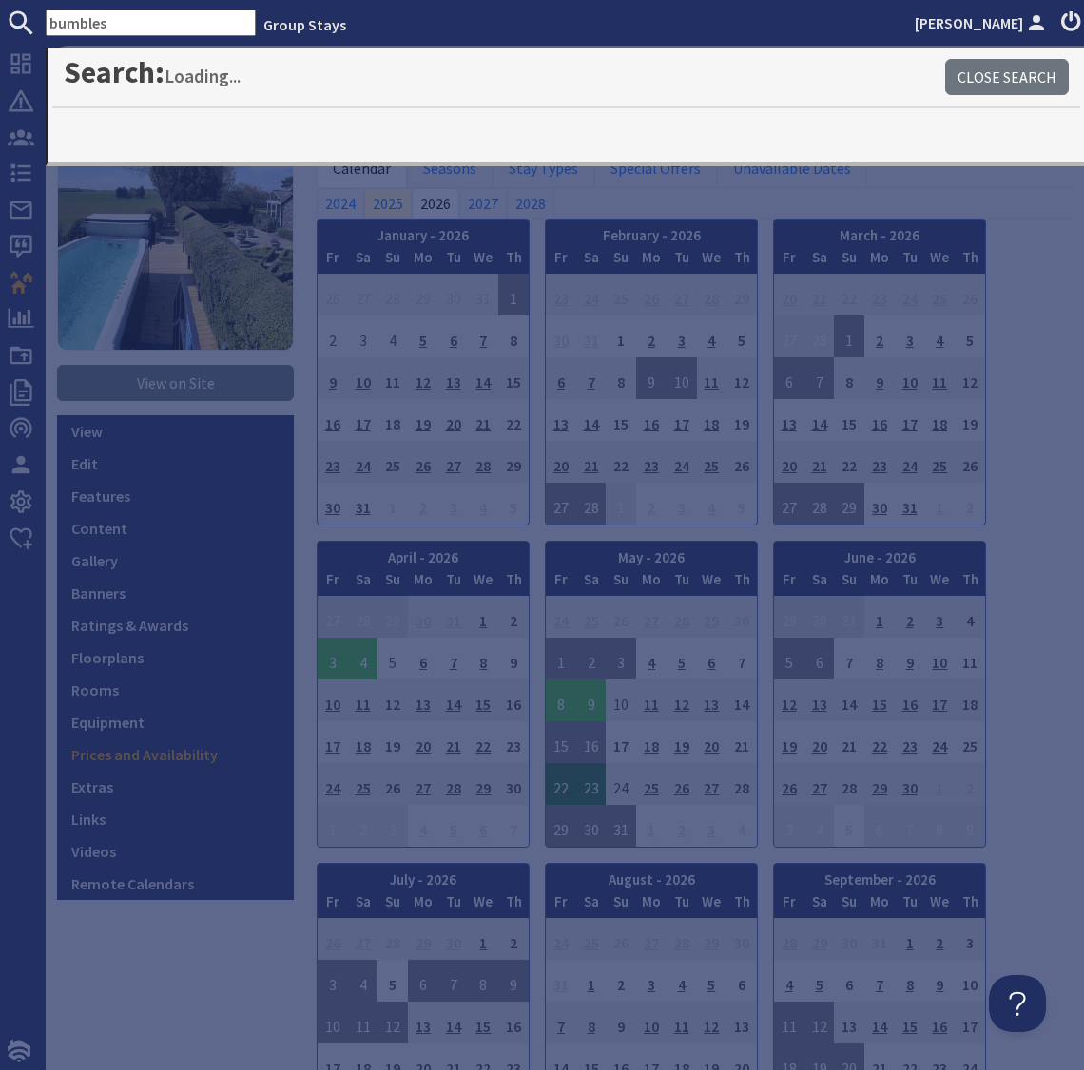
type input "bumbles"
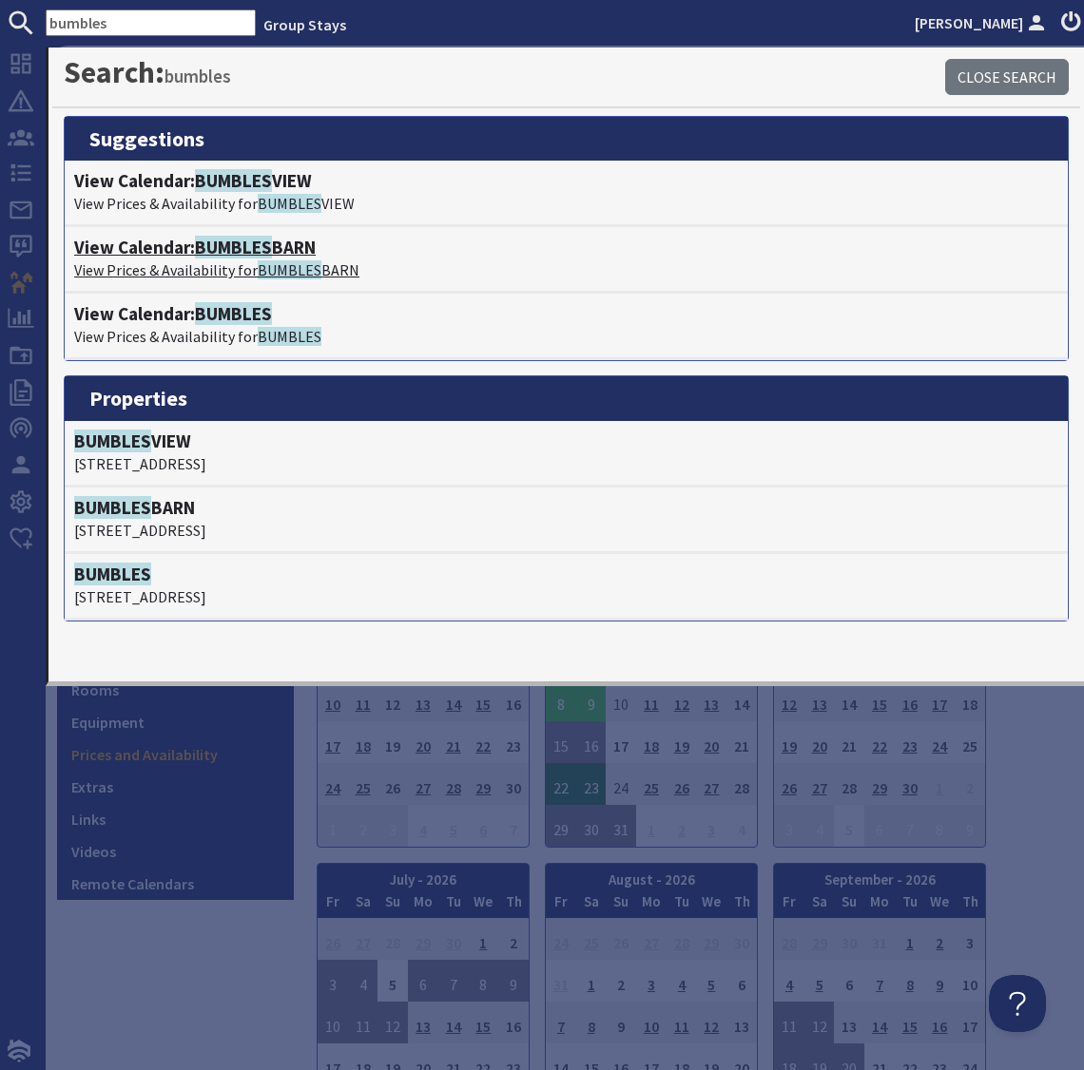
click at [228, 242] on span "BUMBLES" at bounding box center [233, 247] width 77 height 23
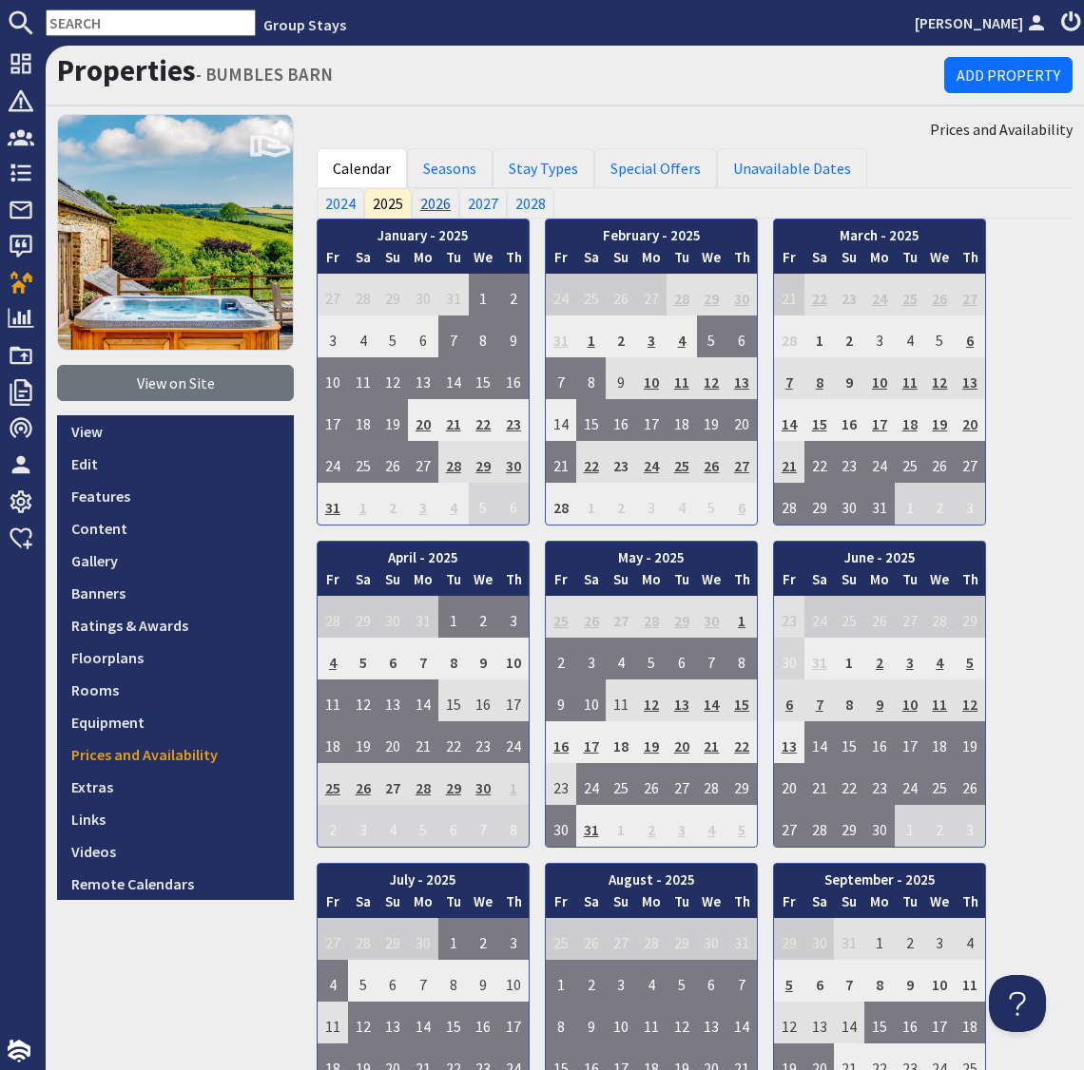
click at [432, 201] on link "2026" at bounding box center [436, 203] width 48 height 30
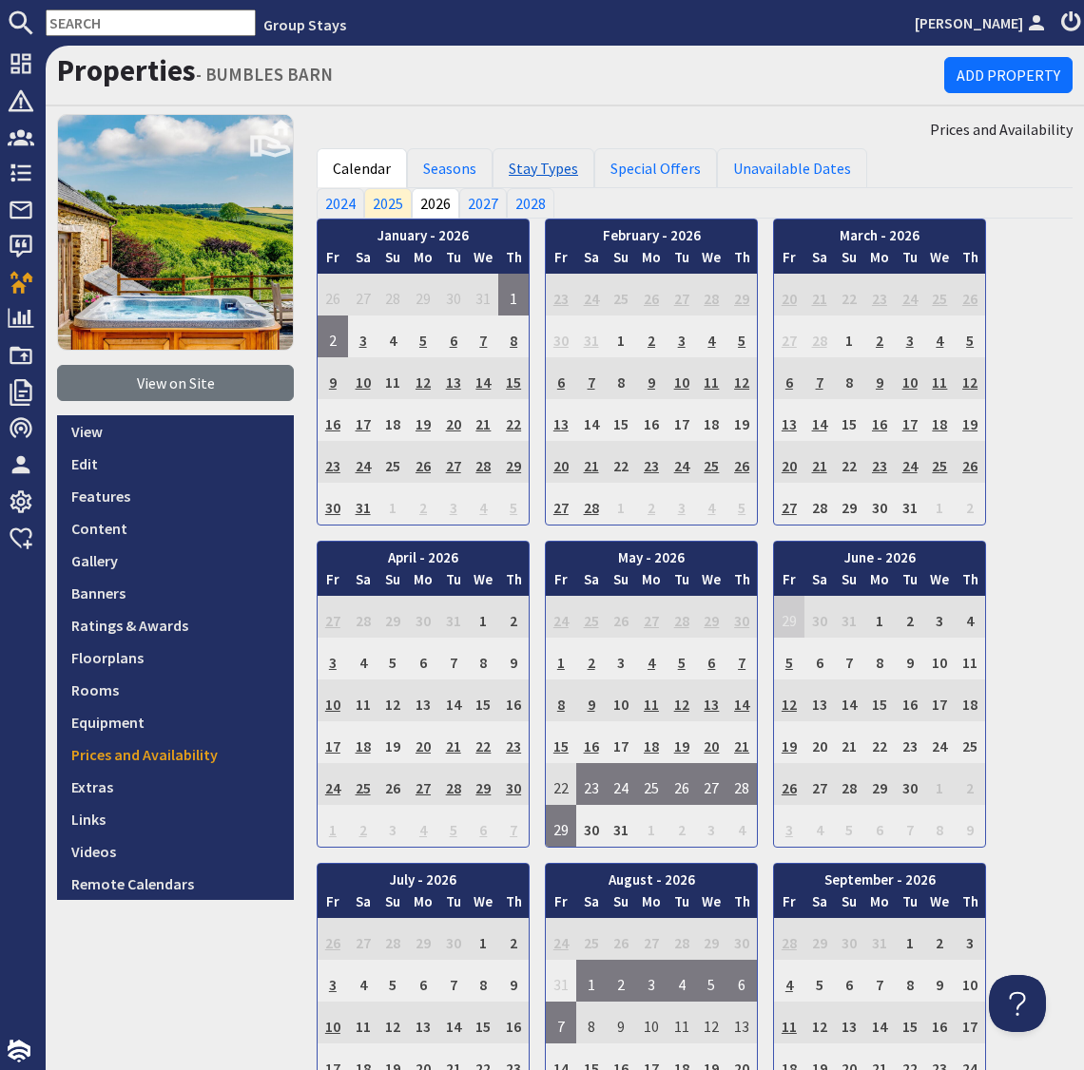
click at [545, 160] on link "Stay Types" at bounding box center [543, 168] width 102 height 40
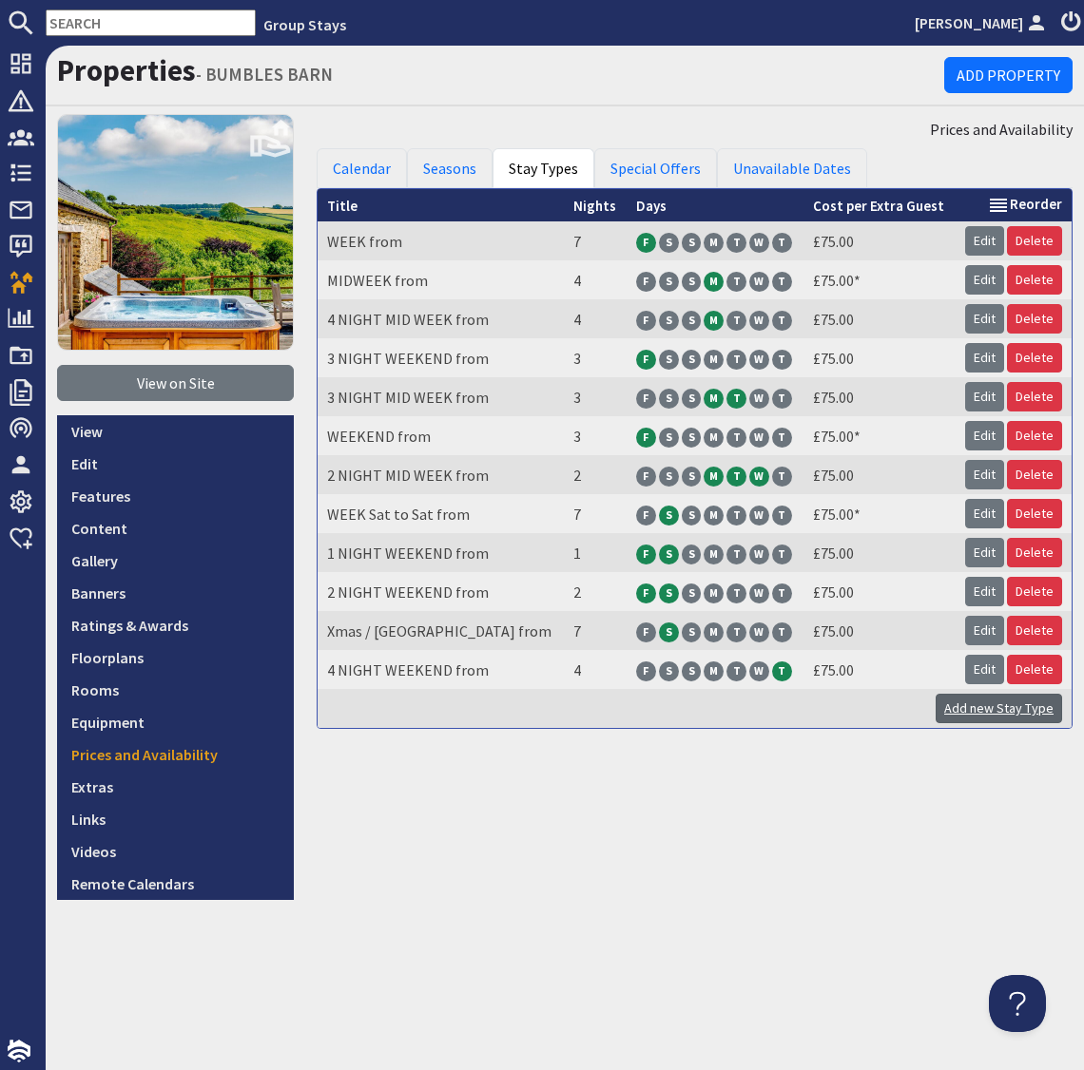
click at [985, 712] on link "Add new Stay Type" at bounding box center [998, 708] width 126 height 29
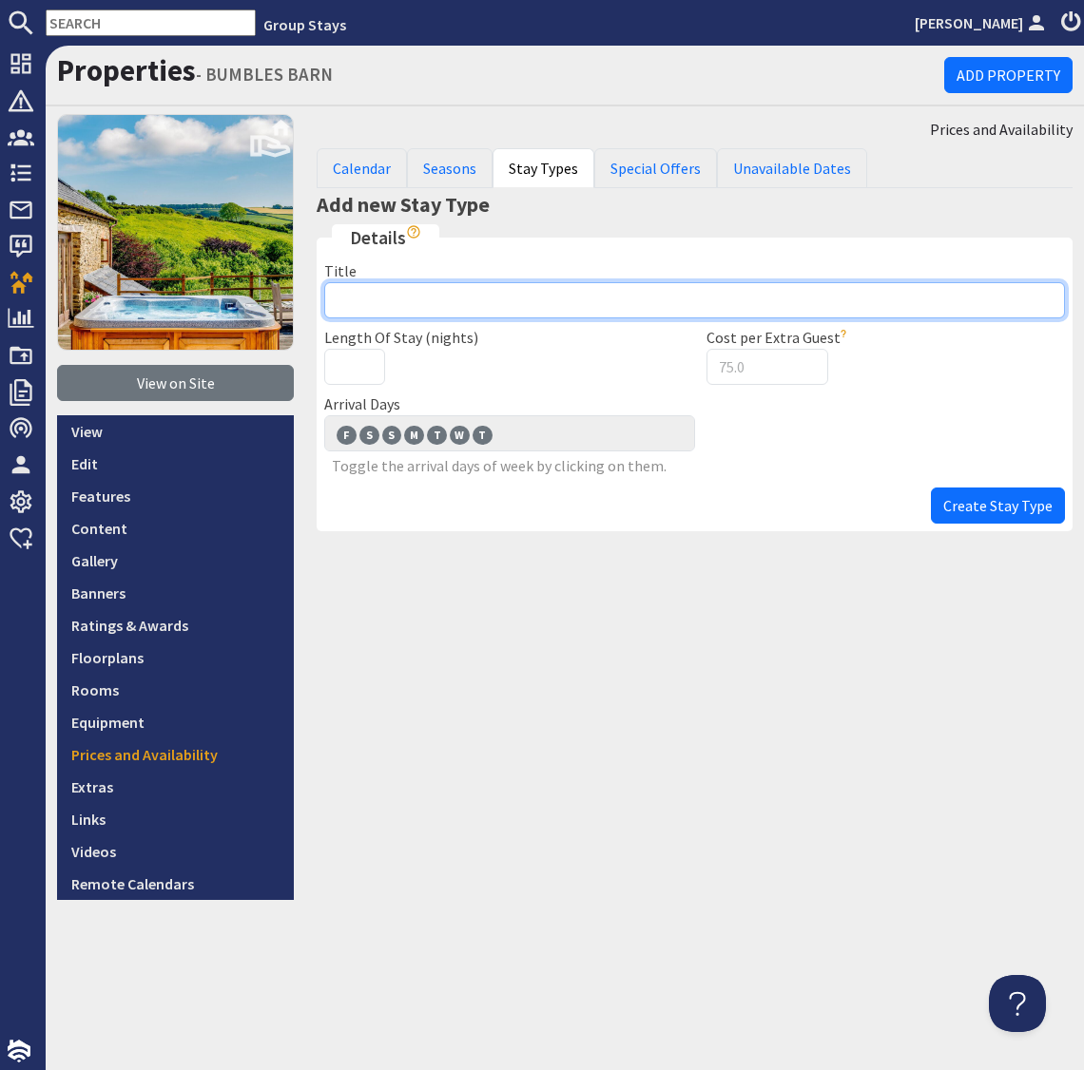
click at [394, 299] on input "Title" at bounding box center [694, 300] width 740 height 36
type input "7 NIGHTS from"
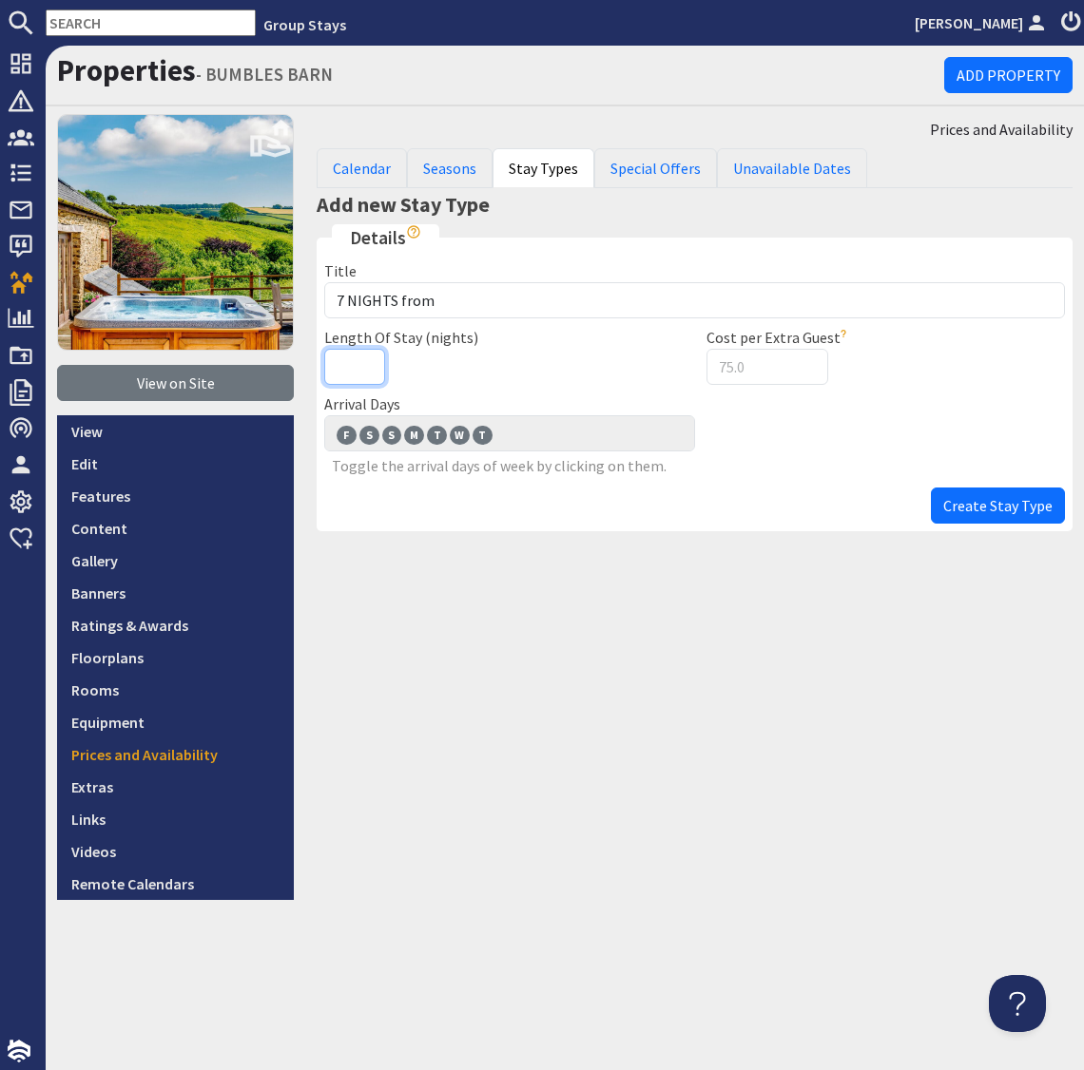
click at [349, 363] on input "Length Of Stay (nights)" at bounding box center [354, 367] width 61 height 36
type input "7"
drag, startPoint x: 415, startPoint y: 433, endPoint x: 434, endPoint y: 437, distance: 19.4
click at [415, 433] on span "M" at bounding box center [414, 435] width 20 height 19
click at [0, 0] on input "M M" at bounding box center [0, 0] width 0 height 0
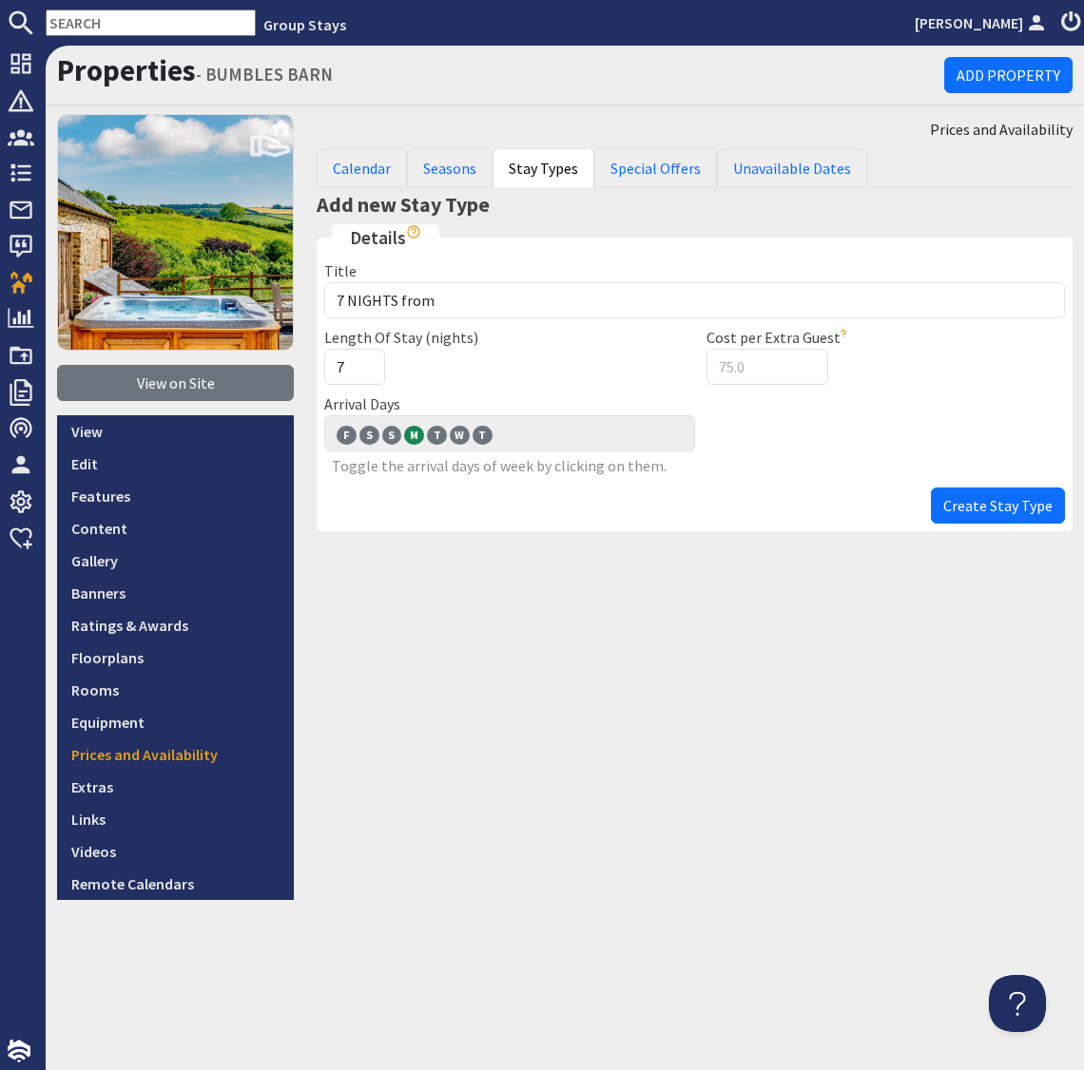
click at [968, 508] on span "Create Stay Type" at bounding box center [997, 505] width 109 height 19
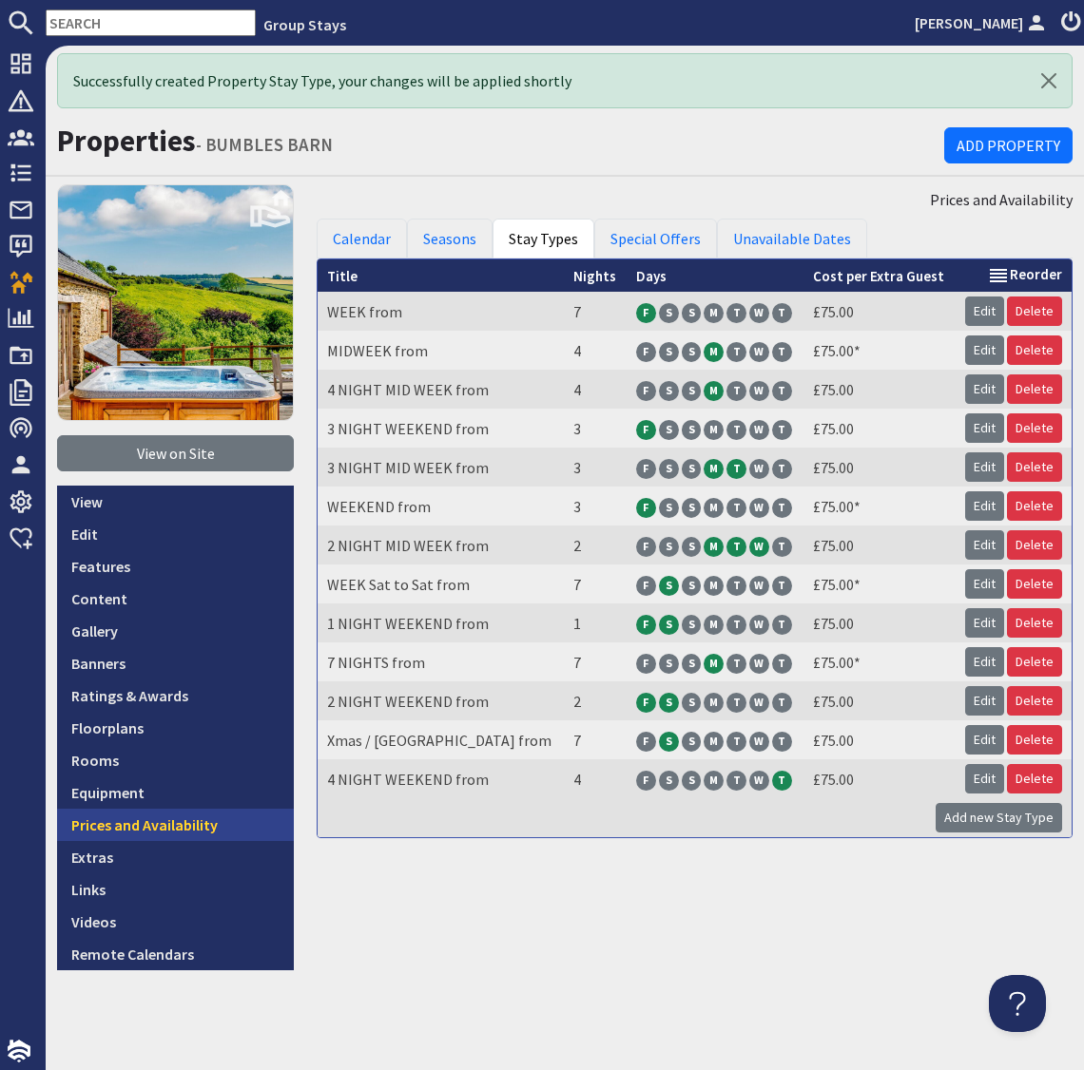
click at [202, 822] on link "Prices and Availability" at bounding box center [175, 825] width 237 height 32
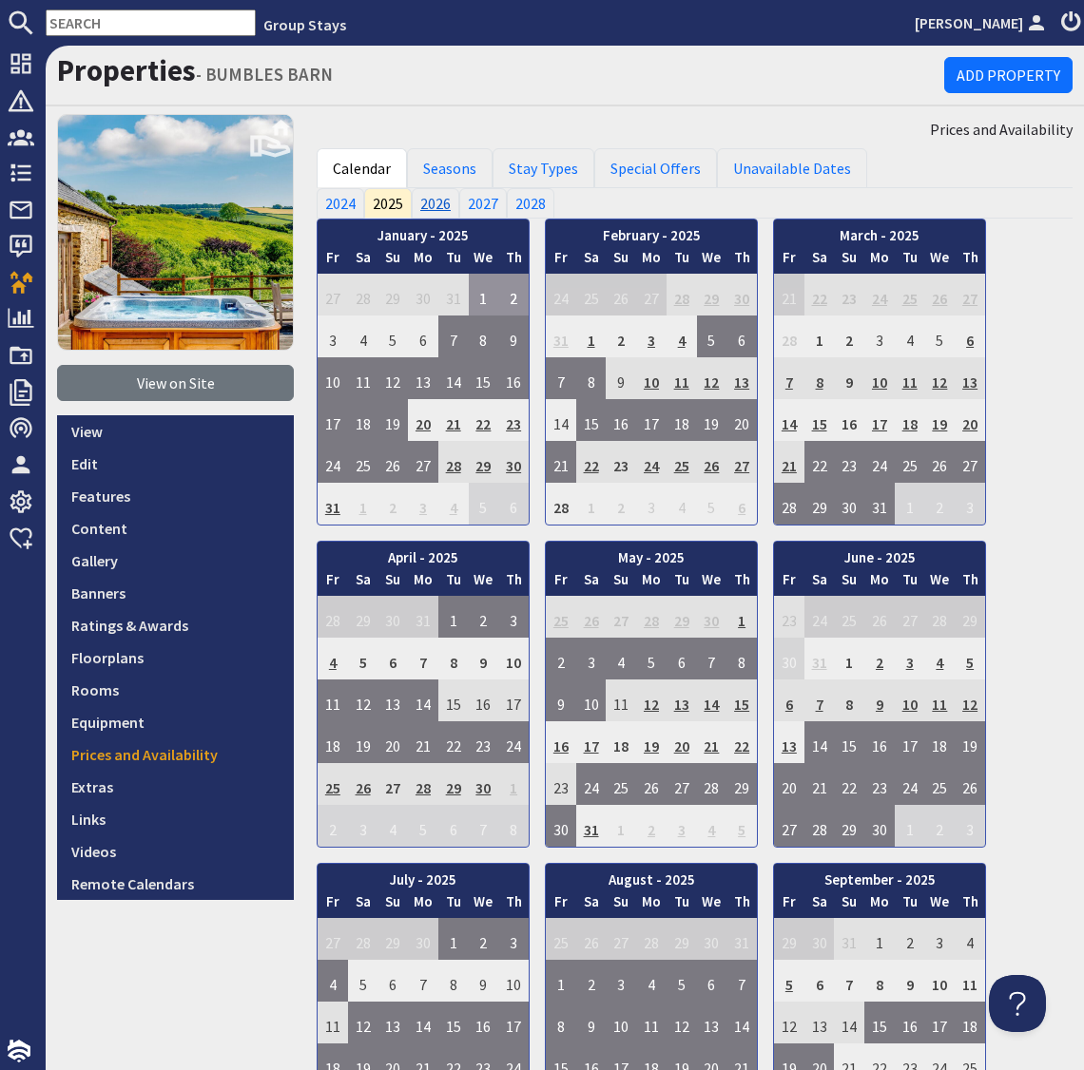
click at [438, 199] on link "2026" at bounding box center [436, 203] width 48 height 30
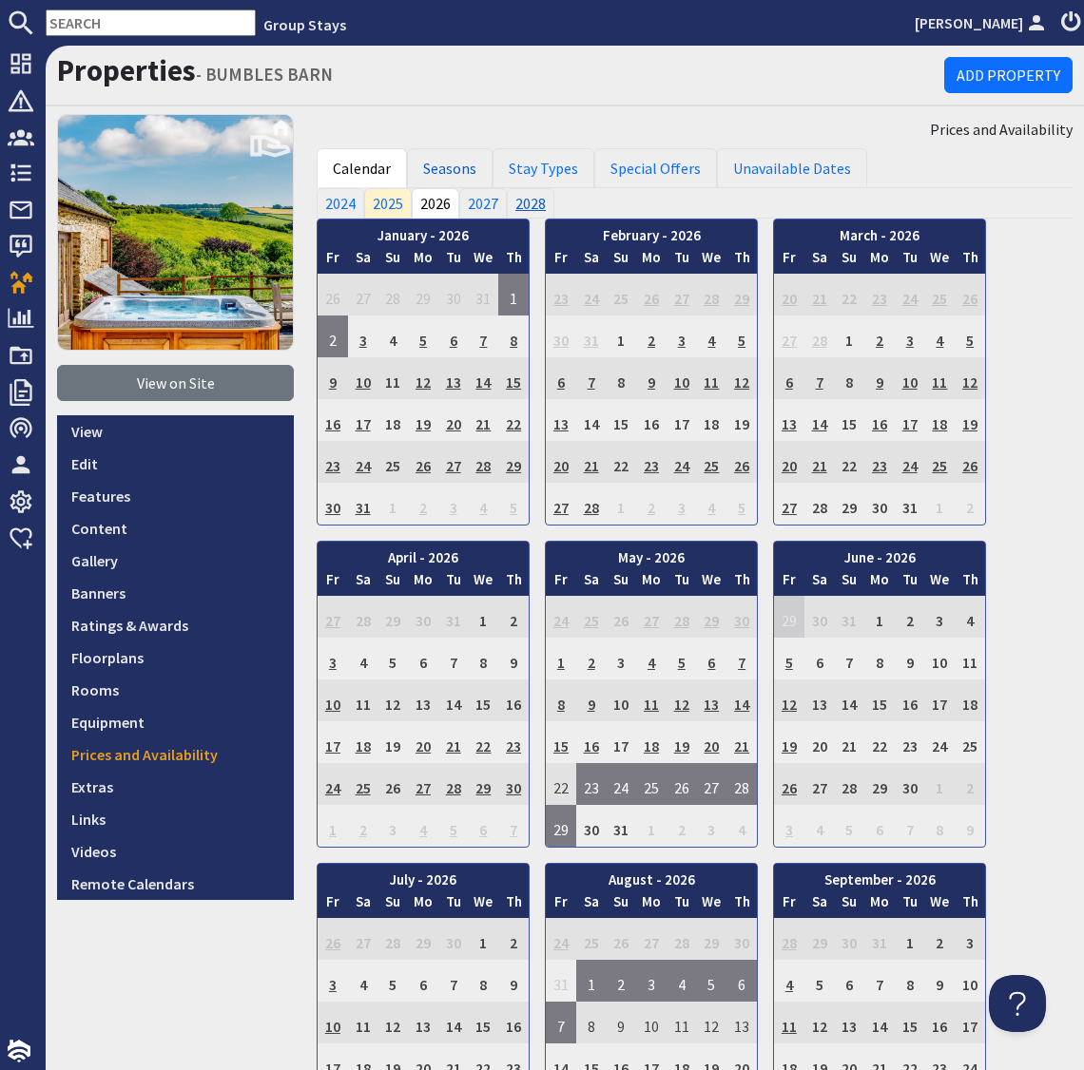
drag, startPoint x: 449, startPoint y: 163, endPoint x: 510, endPoint y: 217, distance: 81.5
click at [450, 163] on link "Seasons" at bounding box center [450, 168] width 86 height 40
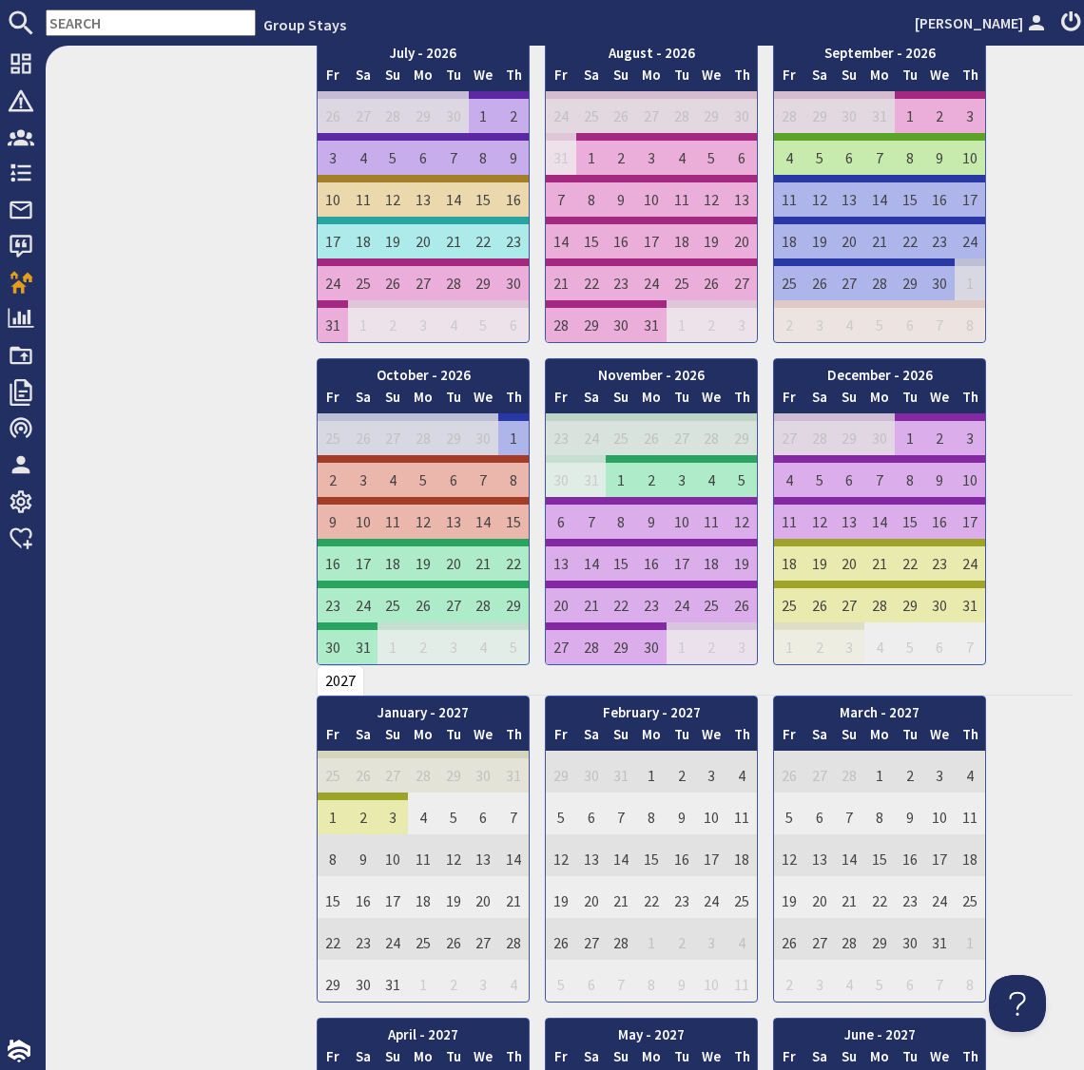
scroll to position [865, 0]
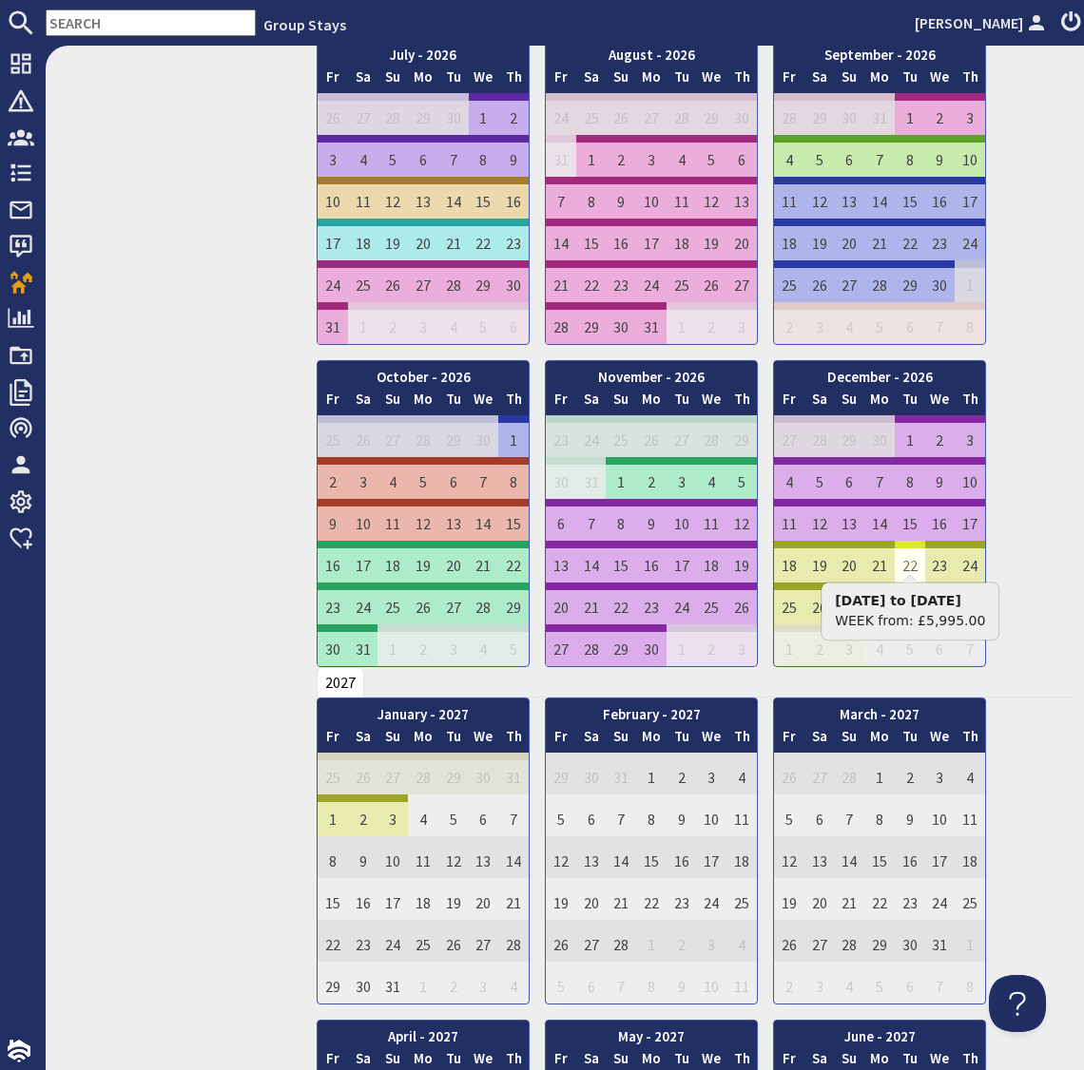
click at [904, 561] on td "22" at bounding box center [909, 562] width 30 height 42
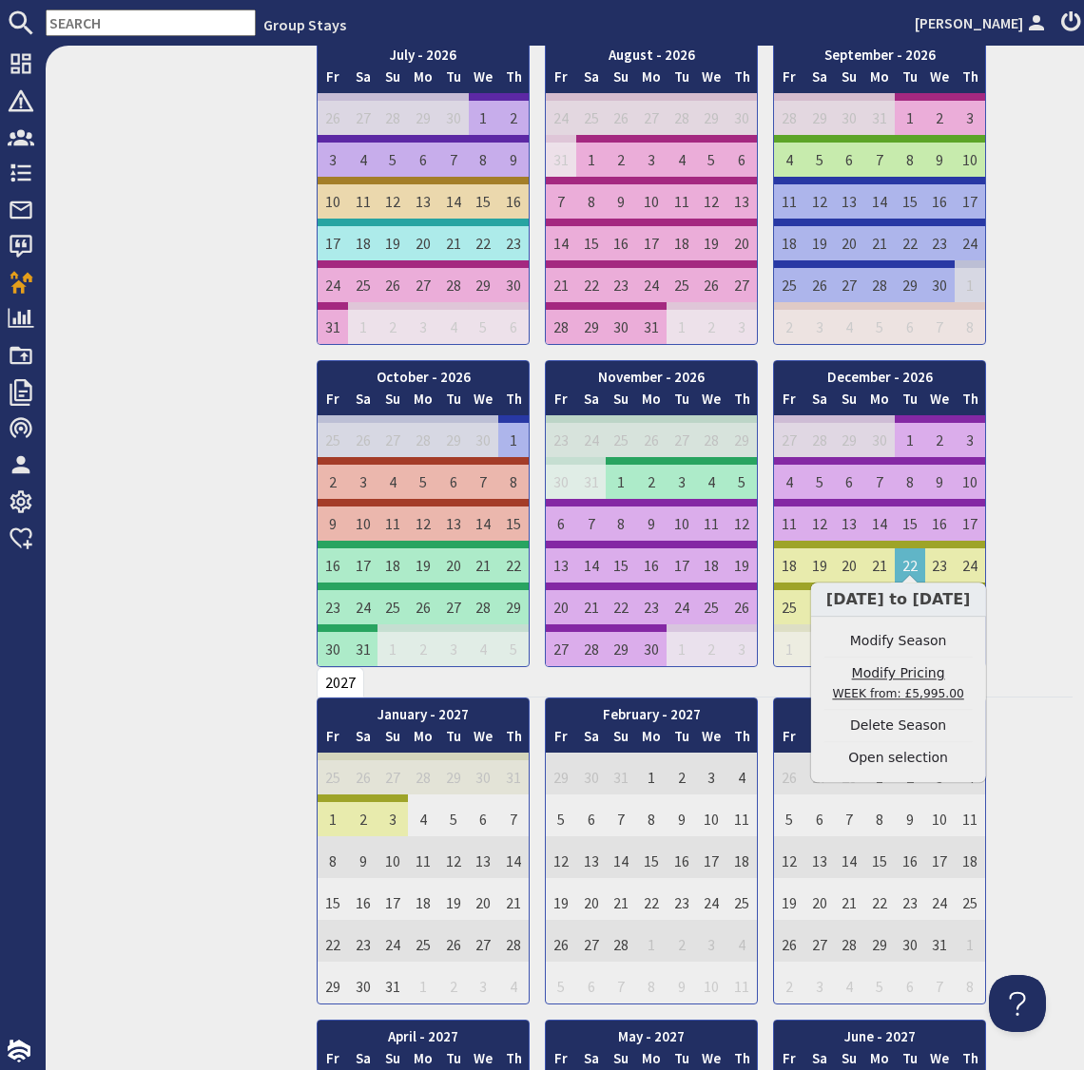
click at [910, 679] on link "Modify Pricing WEEK from: £5,995.00" at bounding box center [898, 683] width 148 height 40
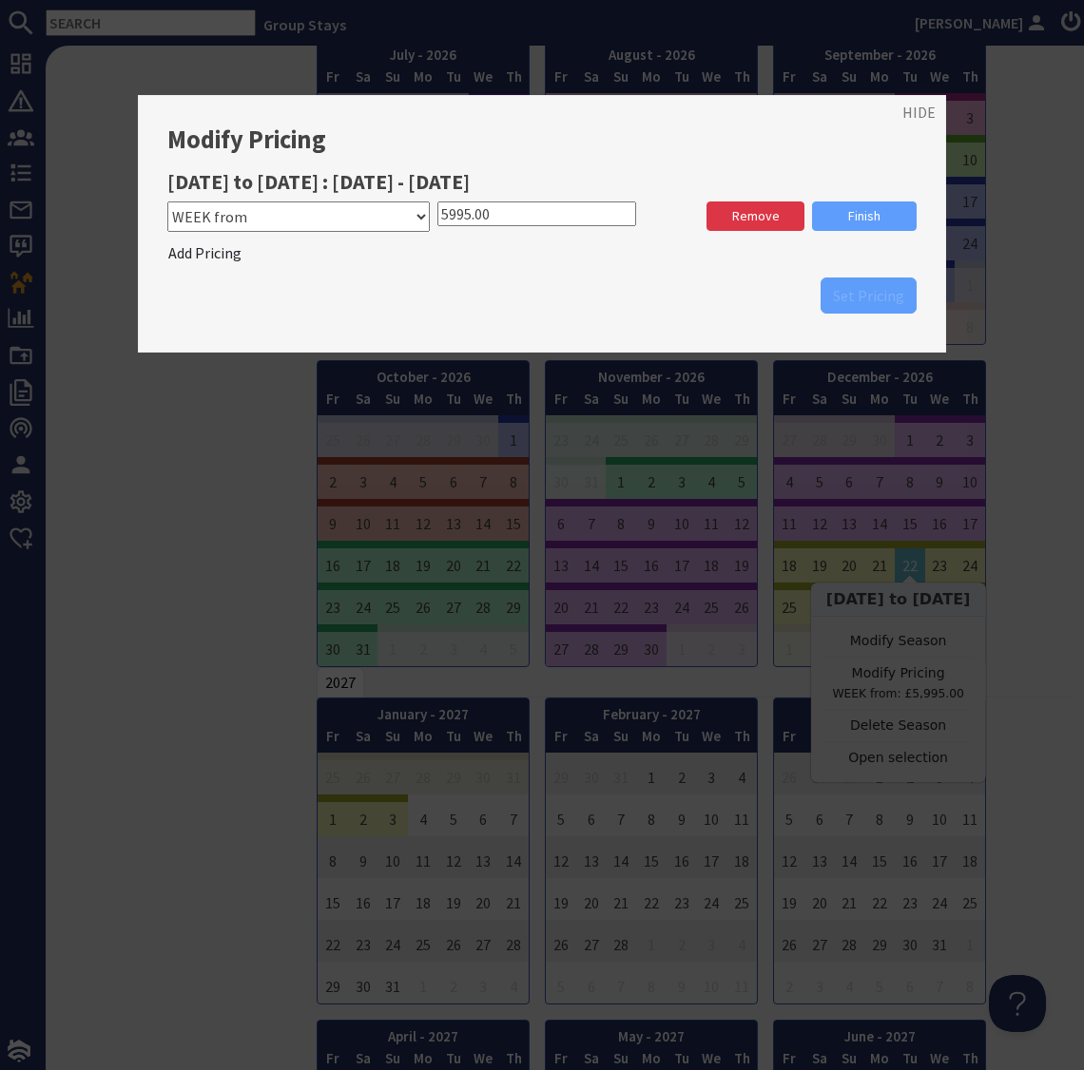
click at [419, 212] on select "Please select a stay type MIDWEEK from WEEK from WEEKEND from WEEK Sat to Sat f…" at bounding box center [298, 217] width 262 height 30
select select "11159"
click at [167, 202] on select "Please select a stay type MIDWEEK from WEEK from WEEKEND from WEEK Sat to Sat f…" at bounding box center [298, 217] width 262 height 30
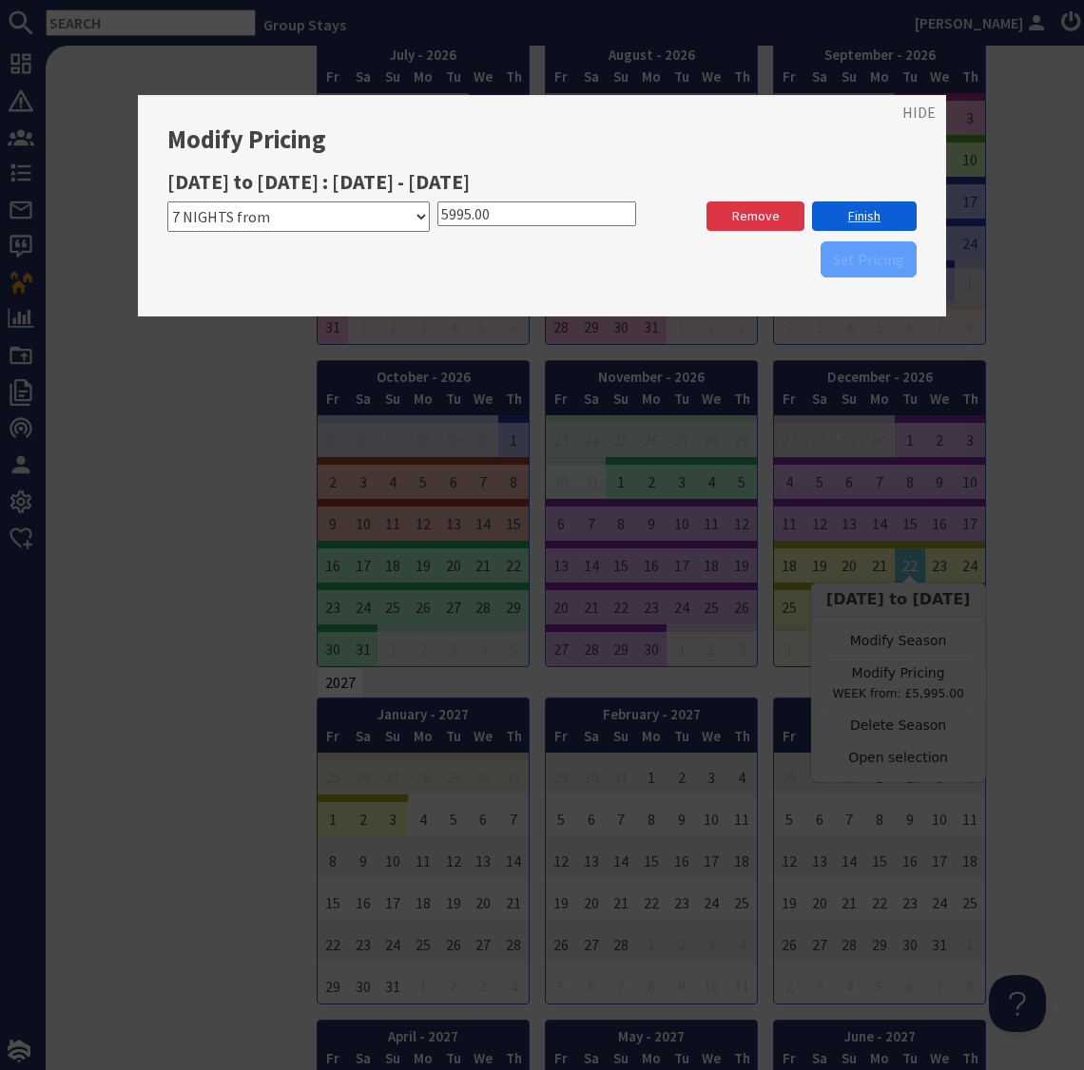
click at [877, 210] on link "Finish" at bounding box center [864, 216] width 105 height 29
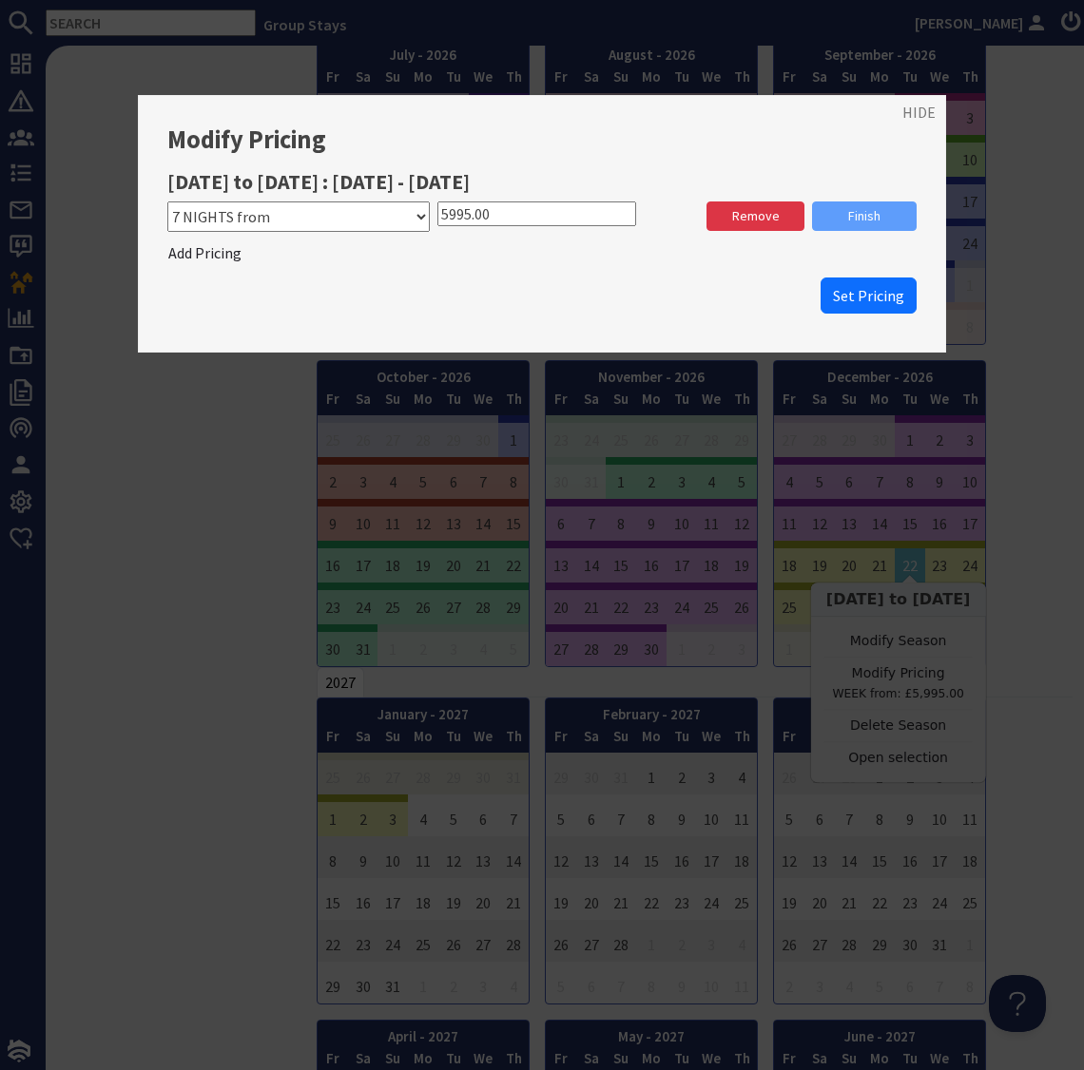
click at [868, 298] on span "Set Pricing" at bounding box center [868, 295] width 71 height 19
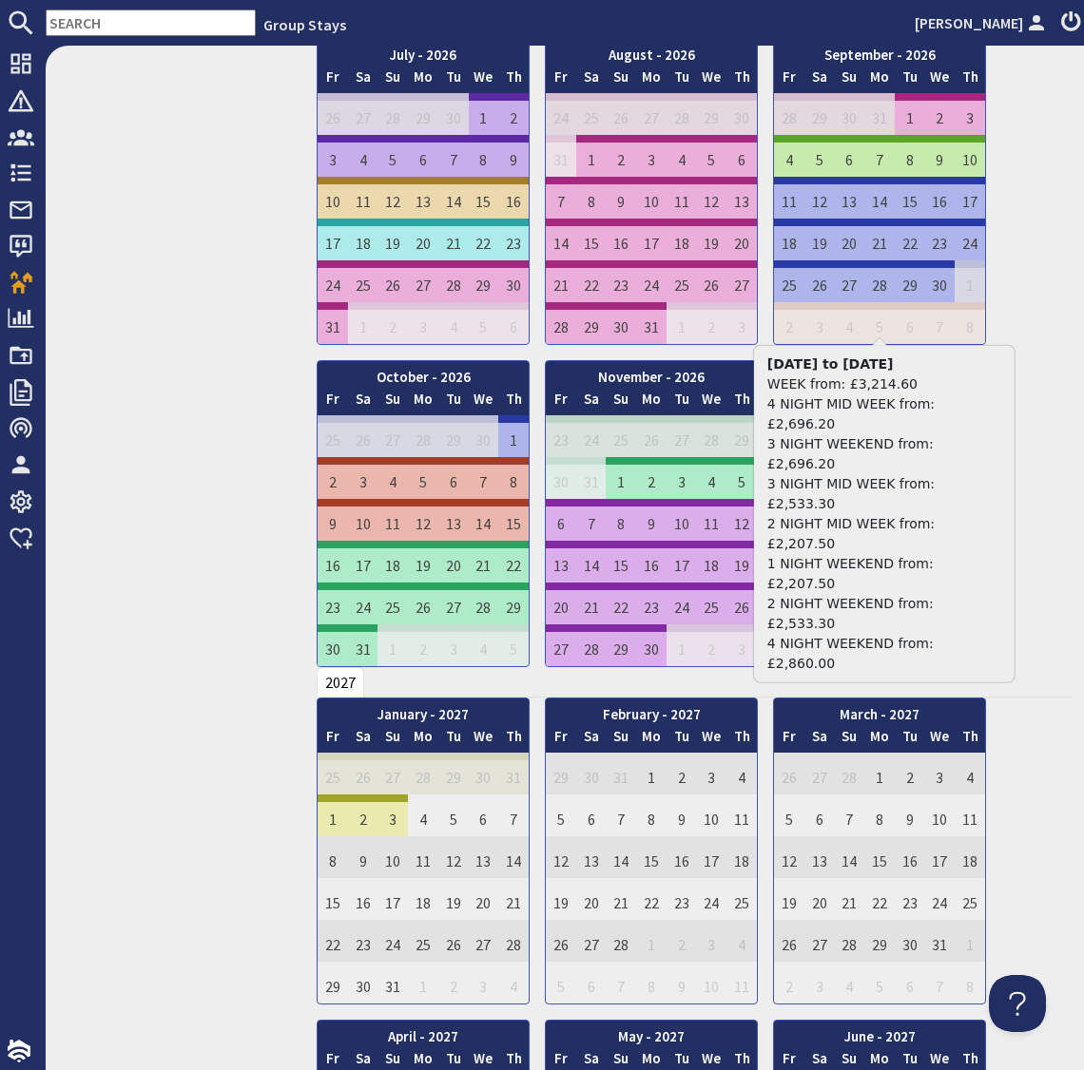
scroll to position [0, 0]
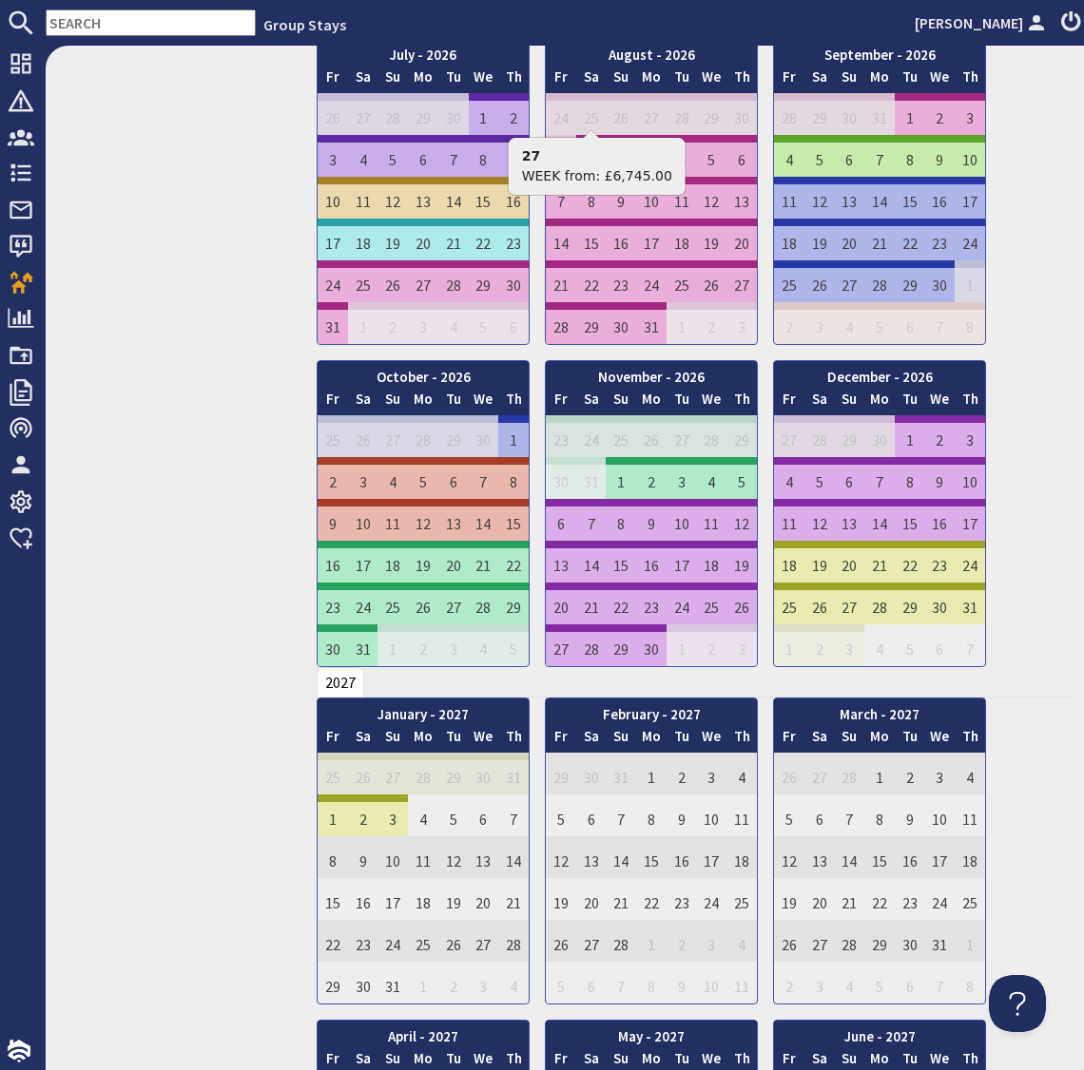
click at [105, 17] on input "text" at bounding box center [151, 23] width 210 height 27
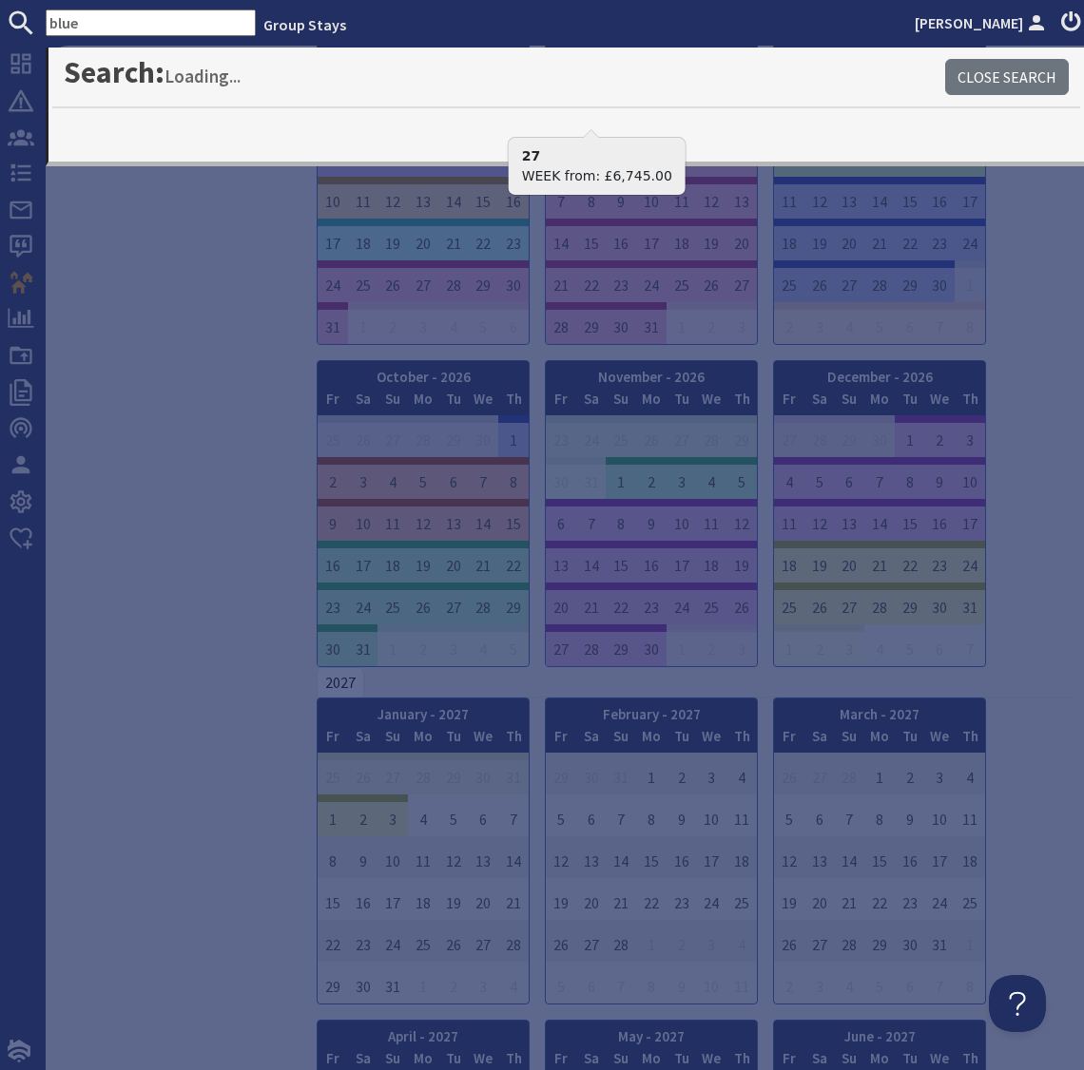
type input "blue"
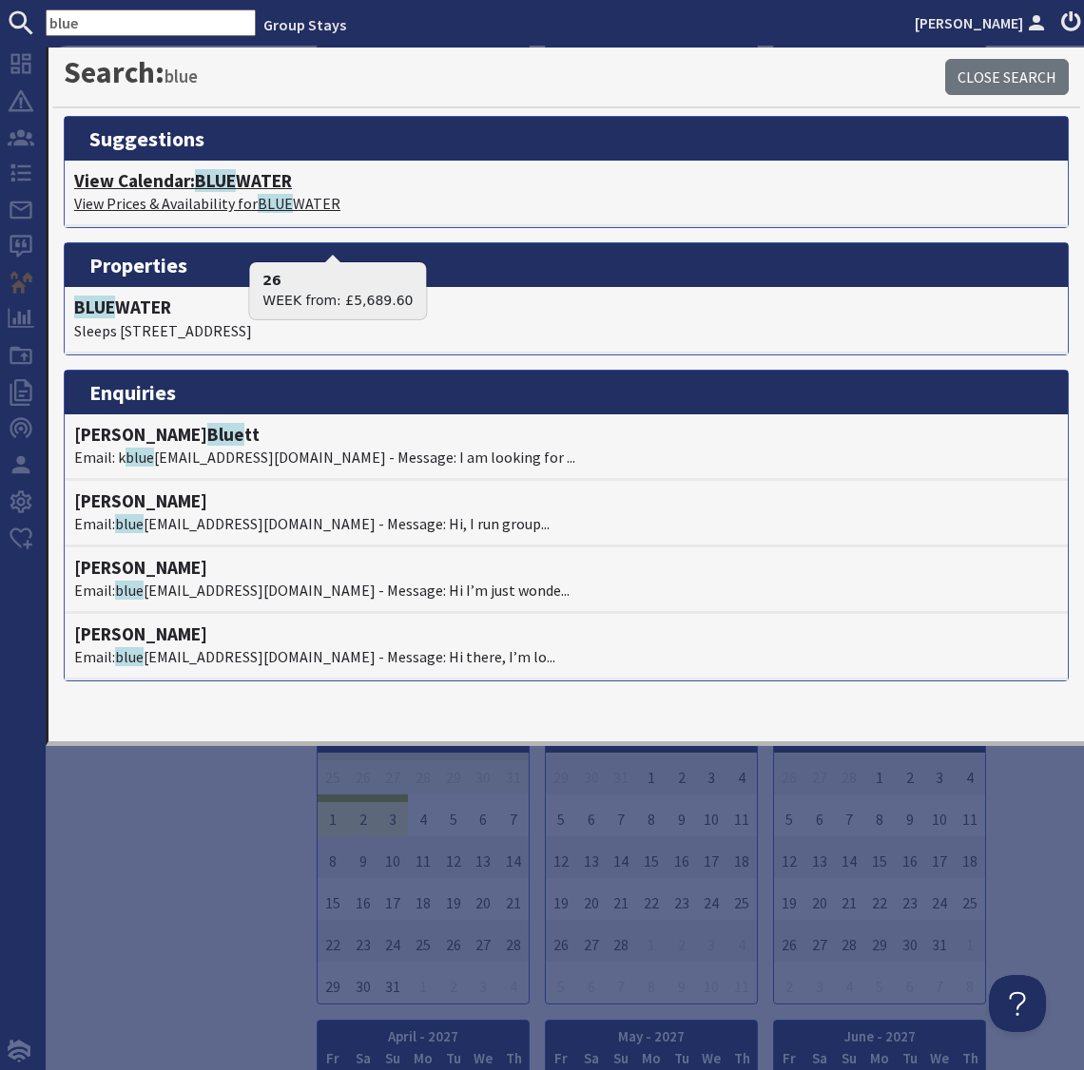
click at [253, 181] on h4 "View Calendar: BLUE WATER" at bounding box center [566, 181] width 984 height 22
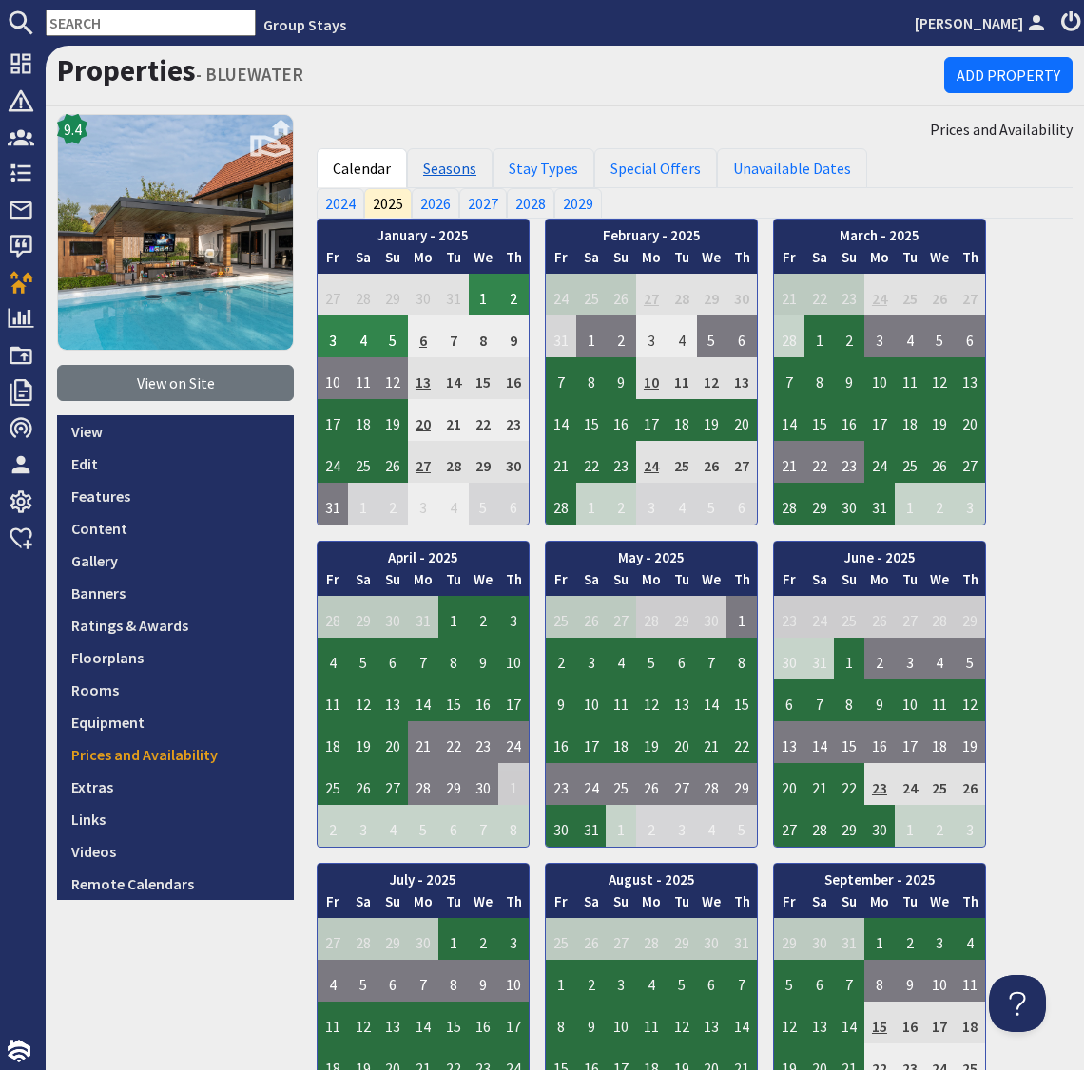
click at [439, 161] on link "Seasons" at bounding box center [450, 168] width 86 height 40
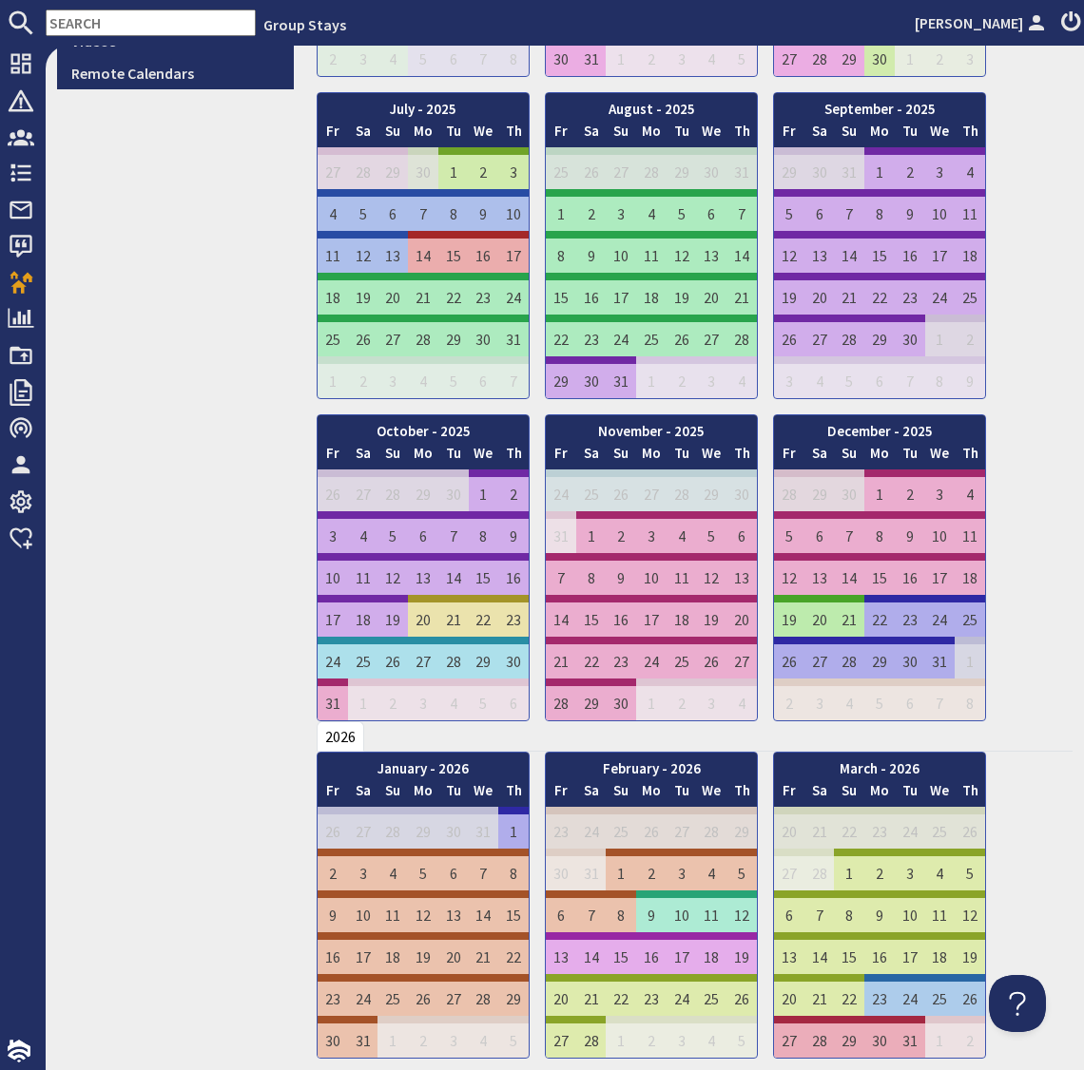
scroll to position [885, 0]
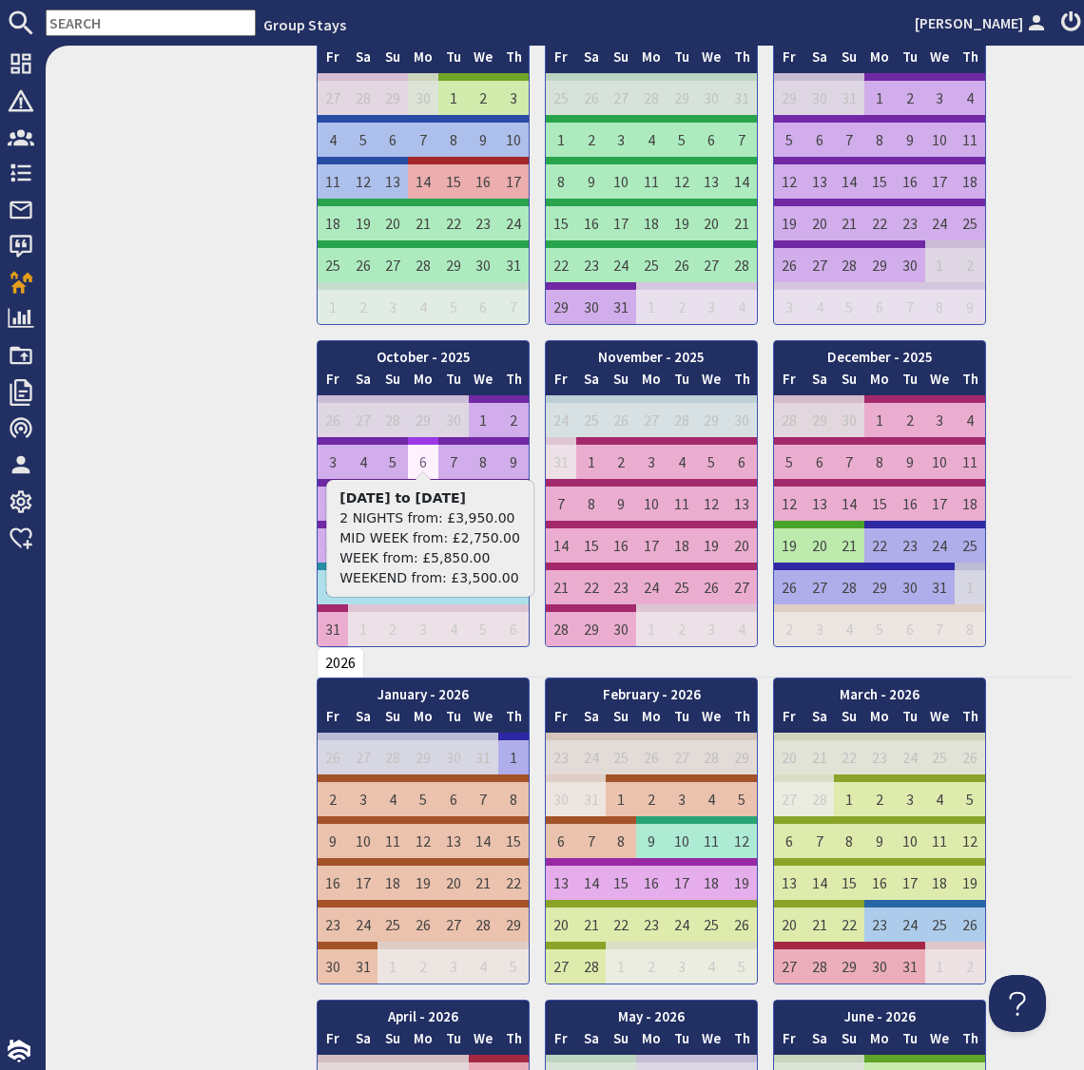
click at [411, 451] on td "6" at bounding box center [423, 458] width 30 height 42
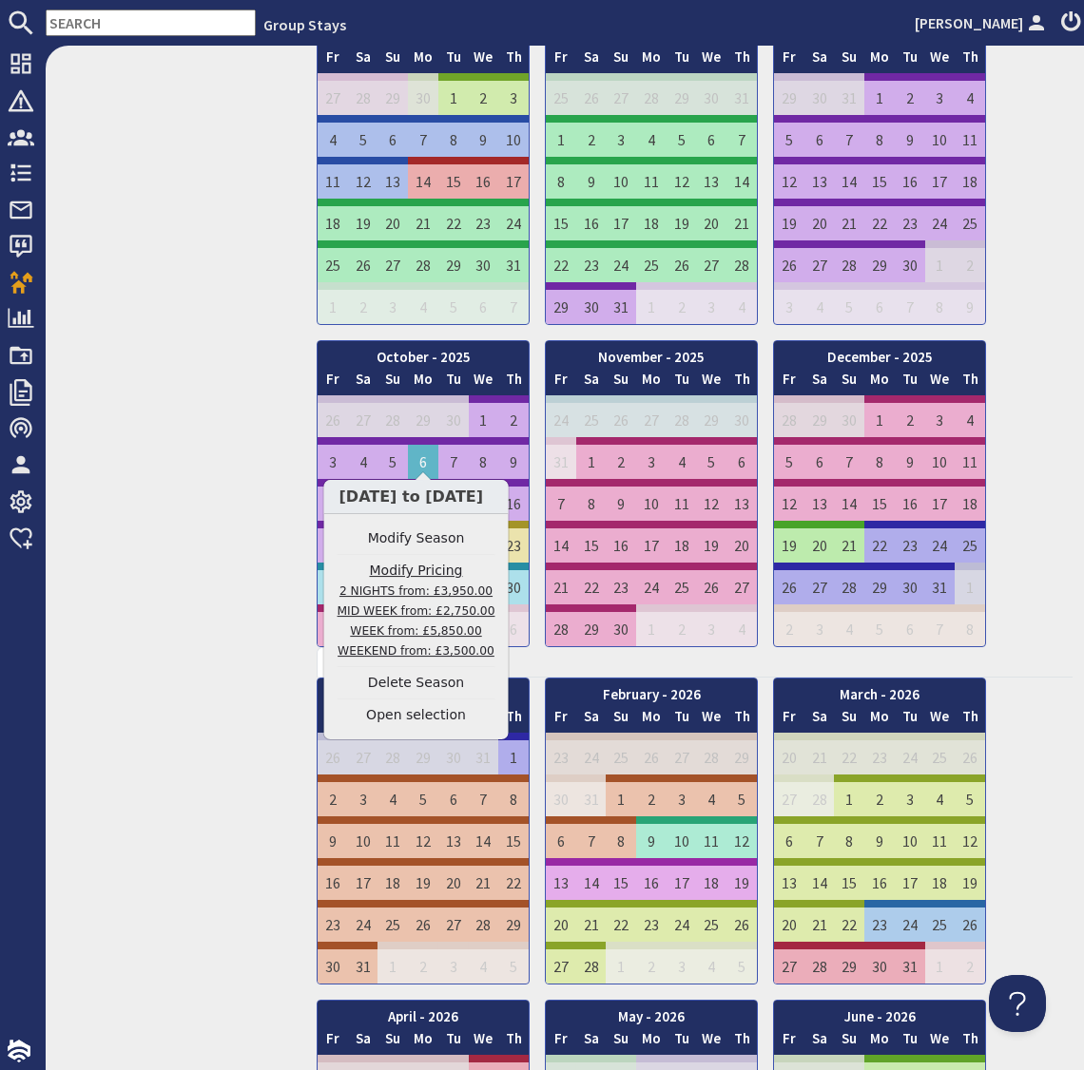
click at [412, 570] on link "Modify Pricing 2 NIGHTS from: £3,950.00 MID WEEK from: £2,750.00 WEEK from: £5,…" at bounding box center [416, 611] width 158 height 100
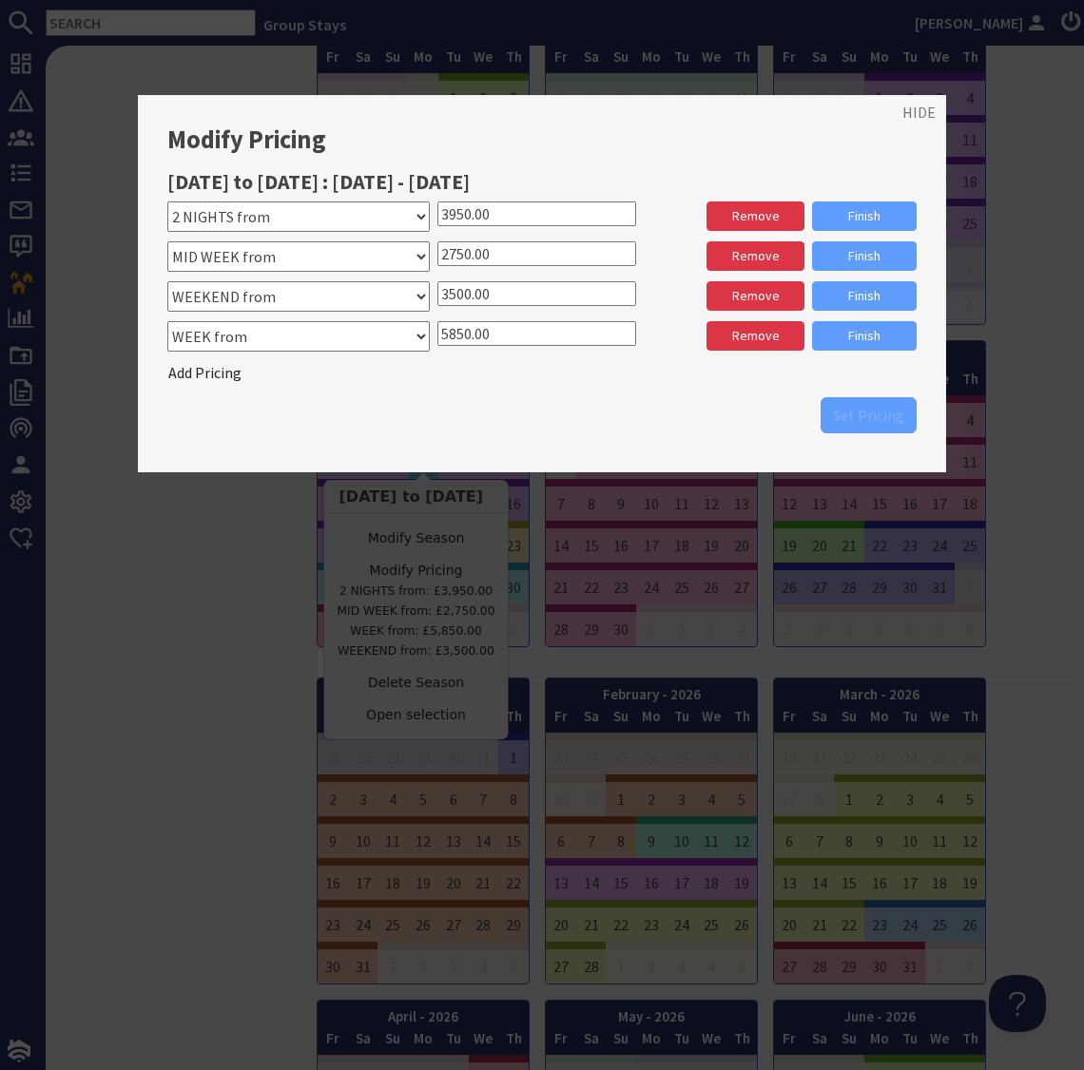
click at [453, 251] on input "2750.00" at bounding box center [536, 253] width 199 height 25
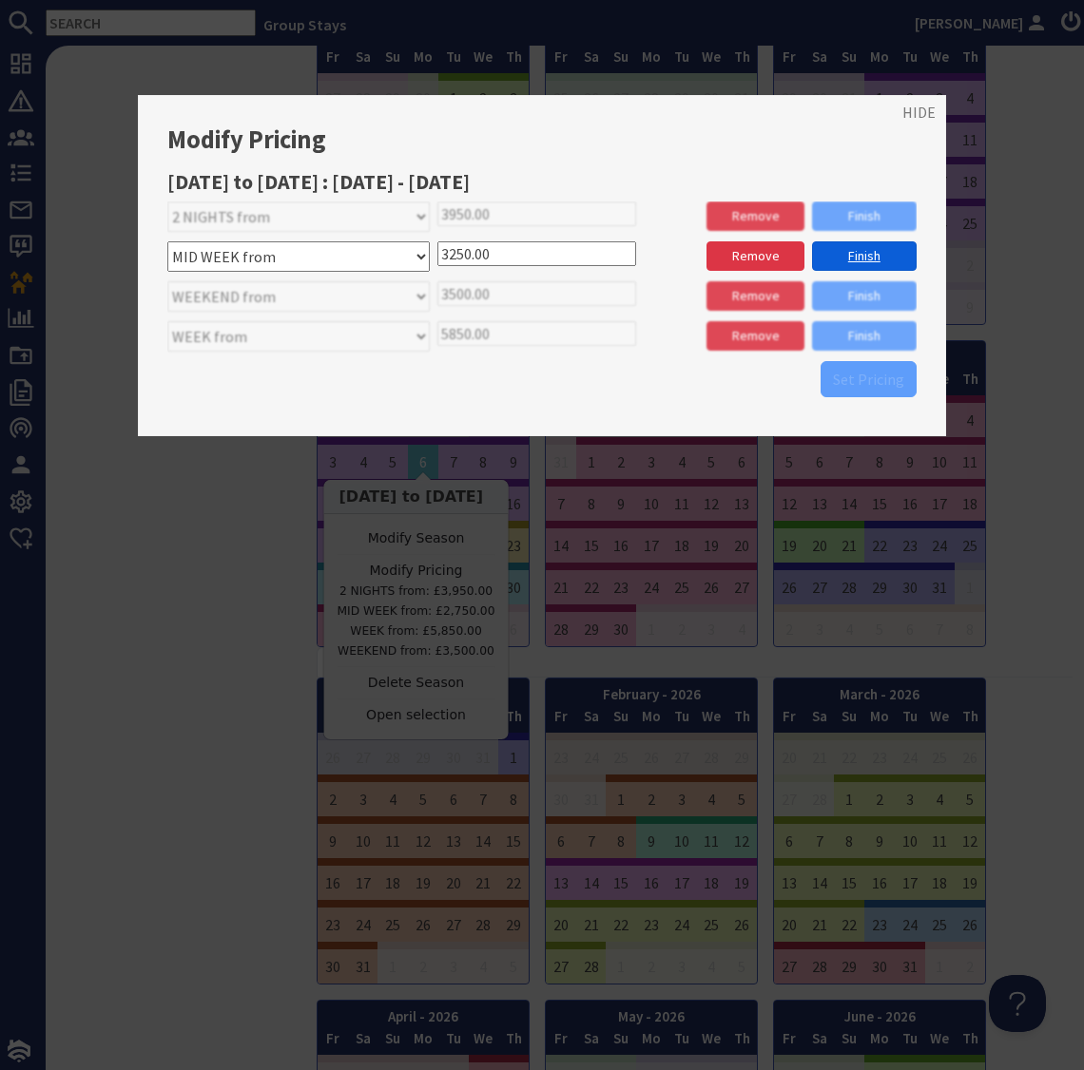
type input "3250.00"
click at [850, 259] on link "Finish" at bounding box center [864, 255] width 105 height 29
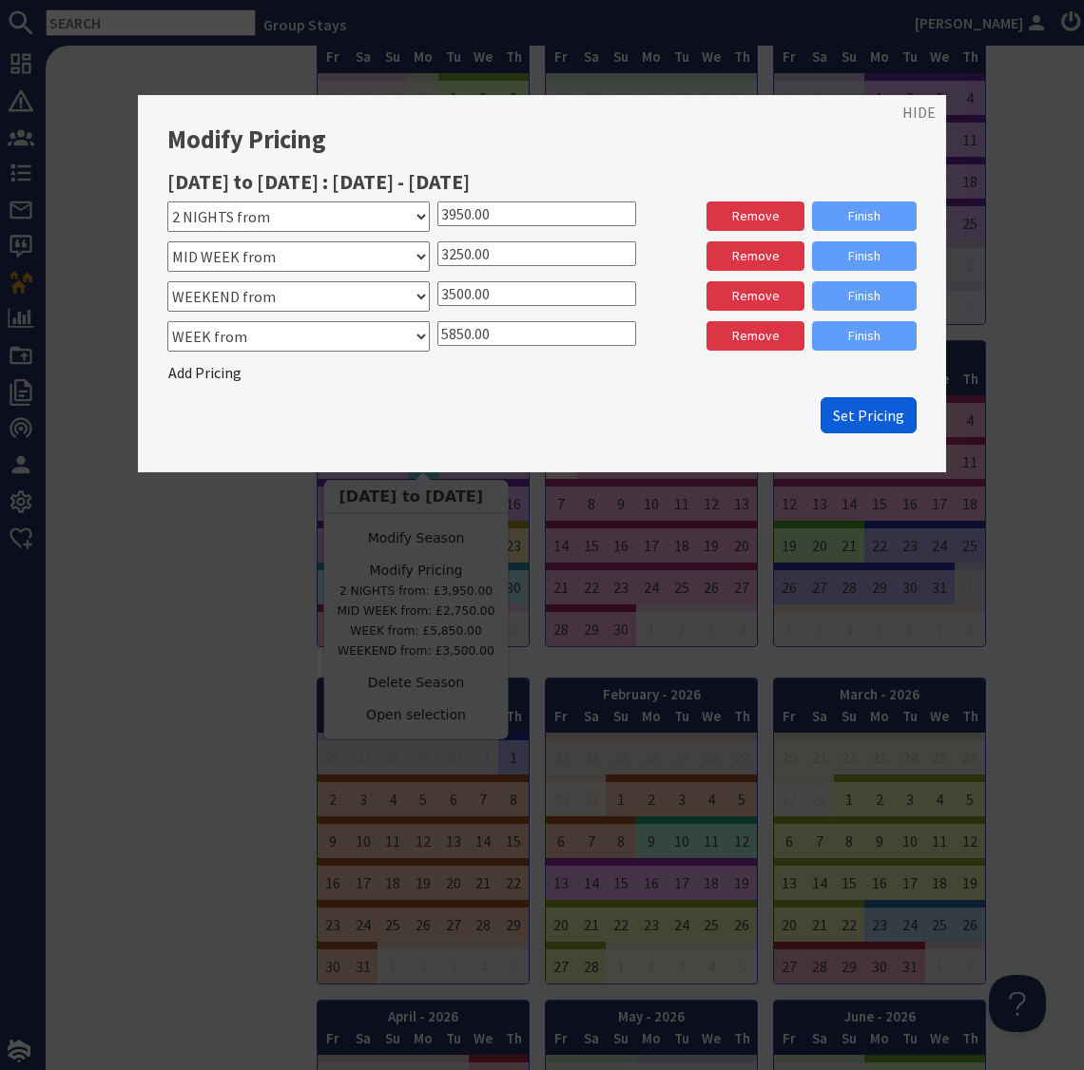
click at [866, 430] on button "Set Pricing" at bounding box center [868, 415] width 96 height 36
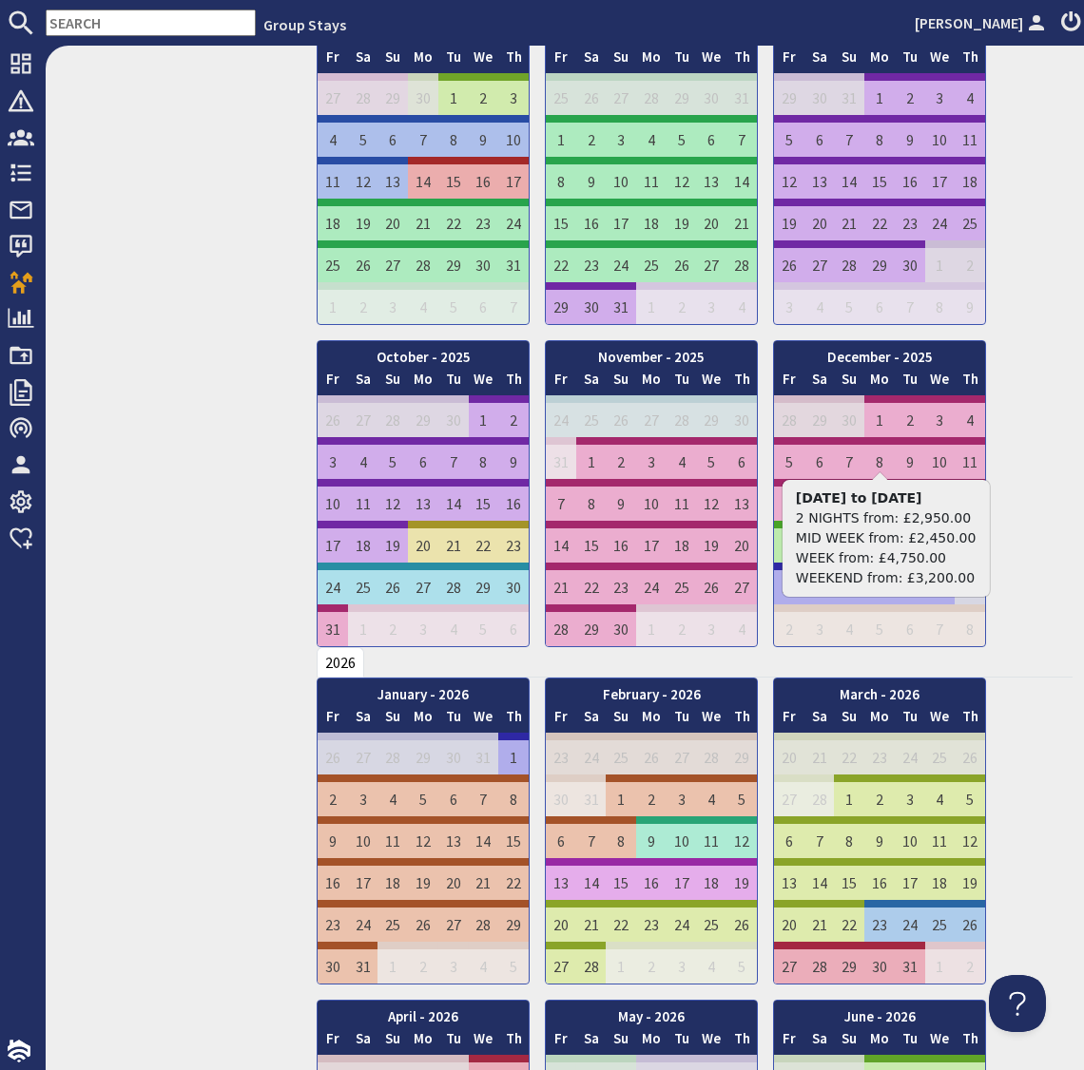
scroll to position [0, 0]
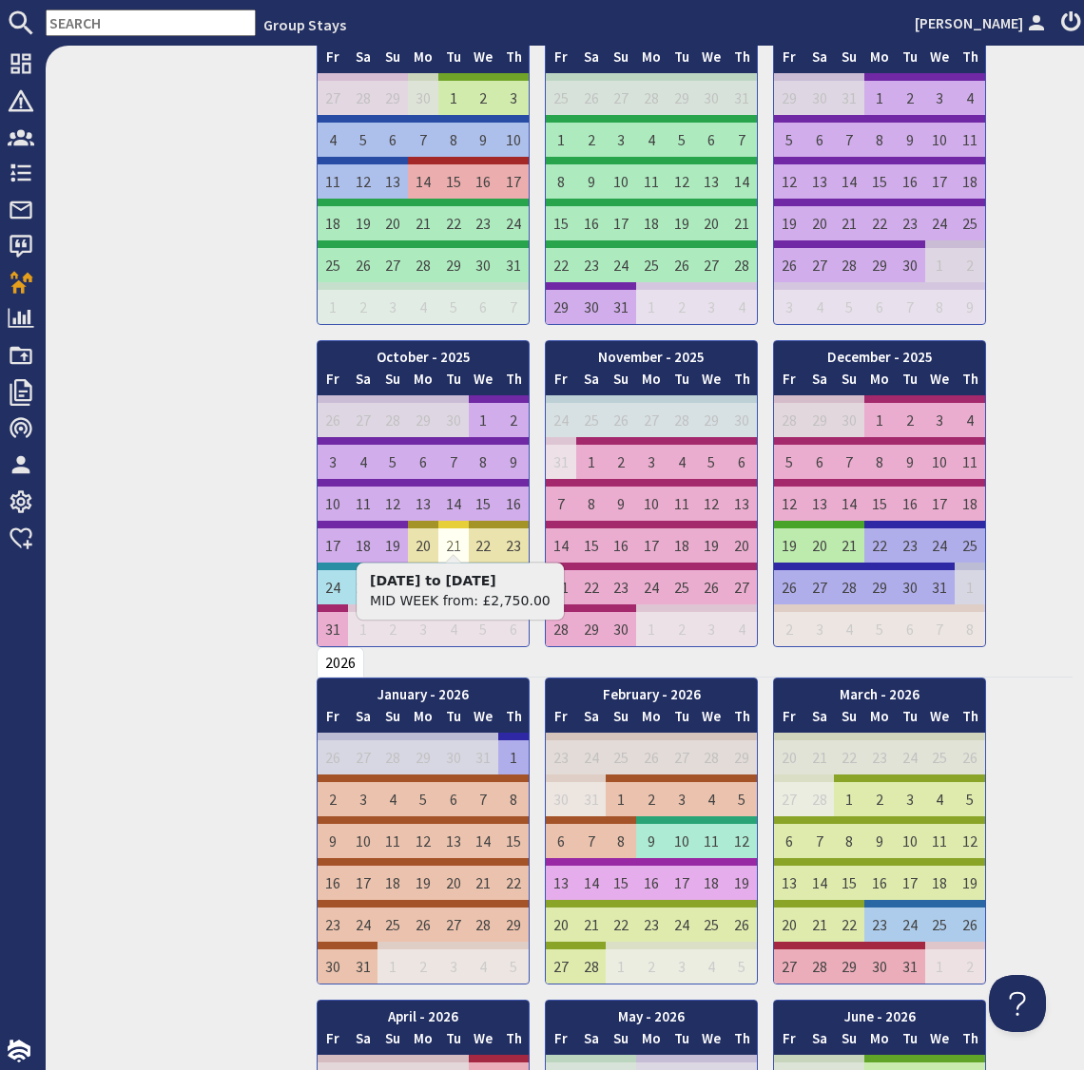
click at [451, 542] on td "21" at bounding box center [453, 542] width 30 height 42
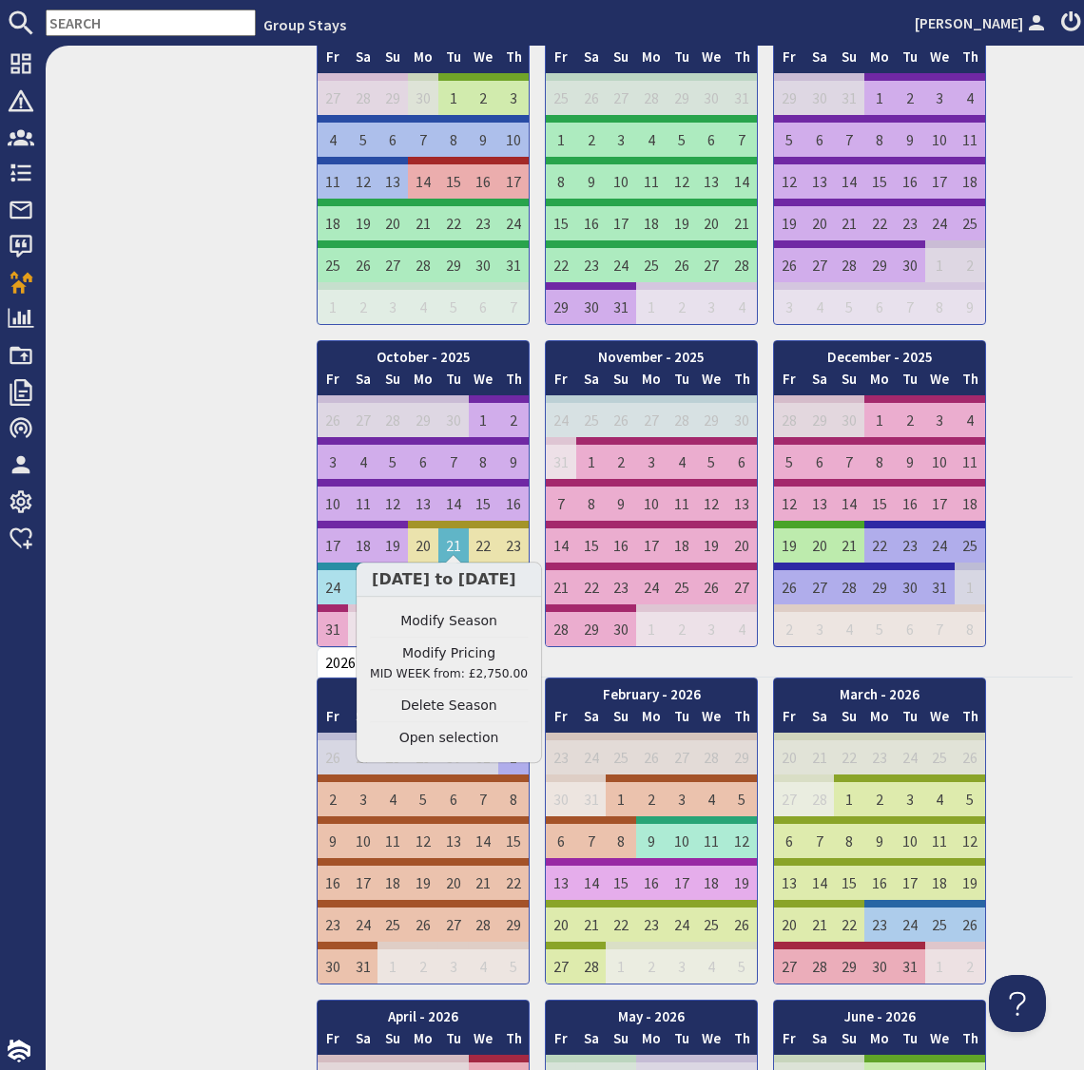
click at [467, 652] on link "Modify Pricing MID WEEK from: £2,750.00" at bounding box center [449, 664] width 158 height 40
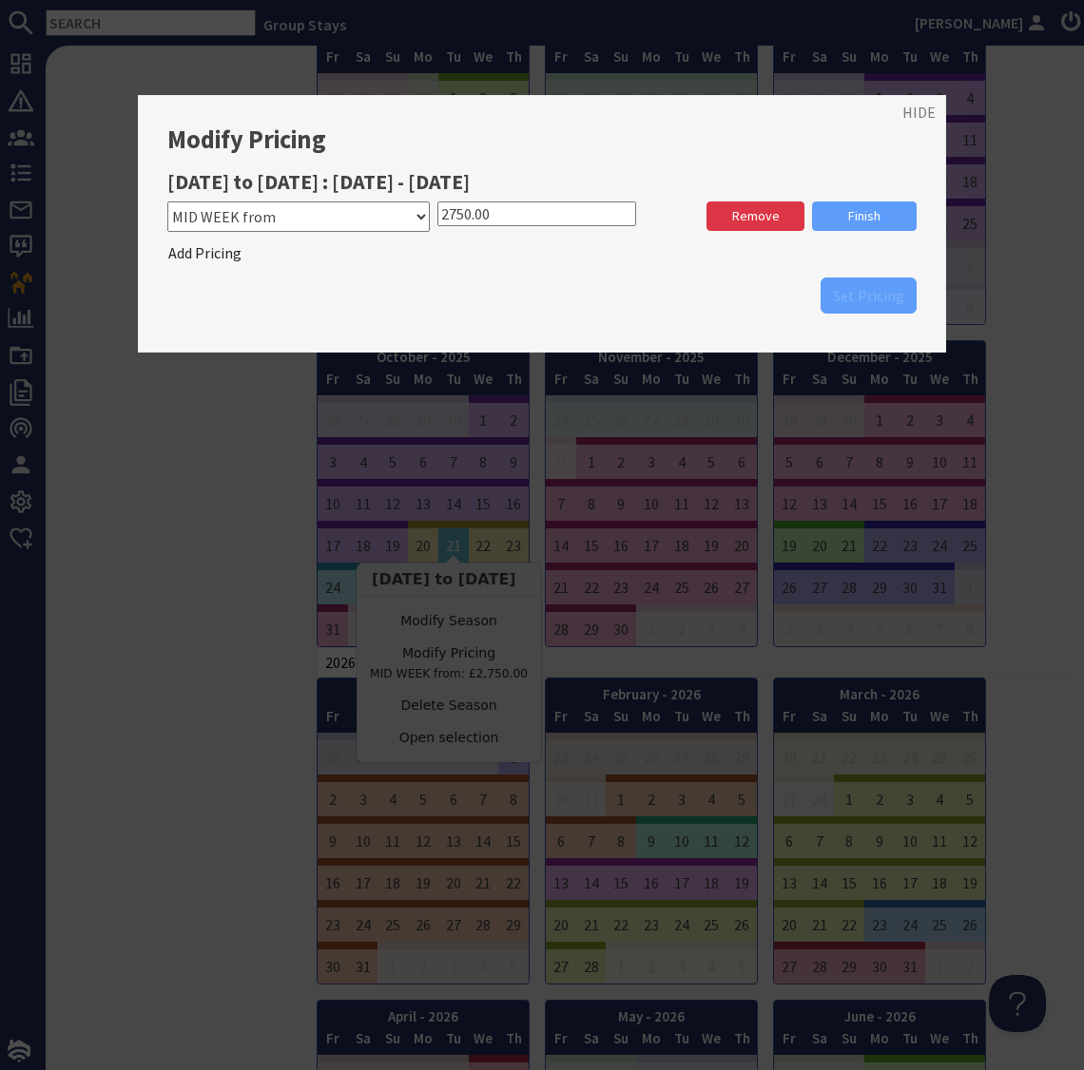
click at [457, 215] on input "2750.00" at bounding box center [536, 214] width 199 height 25
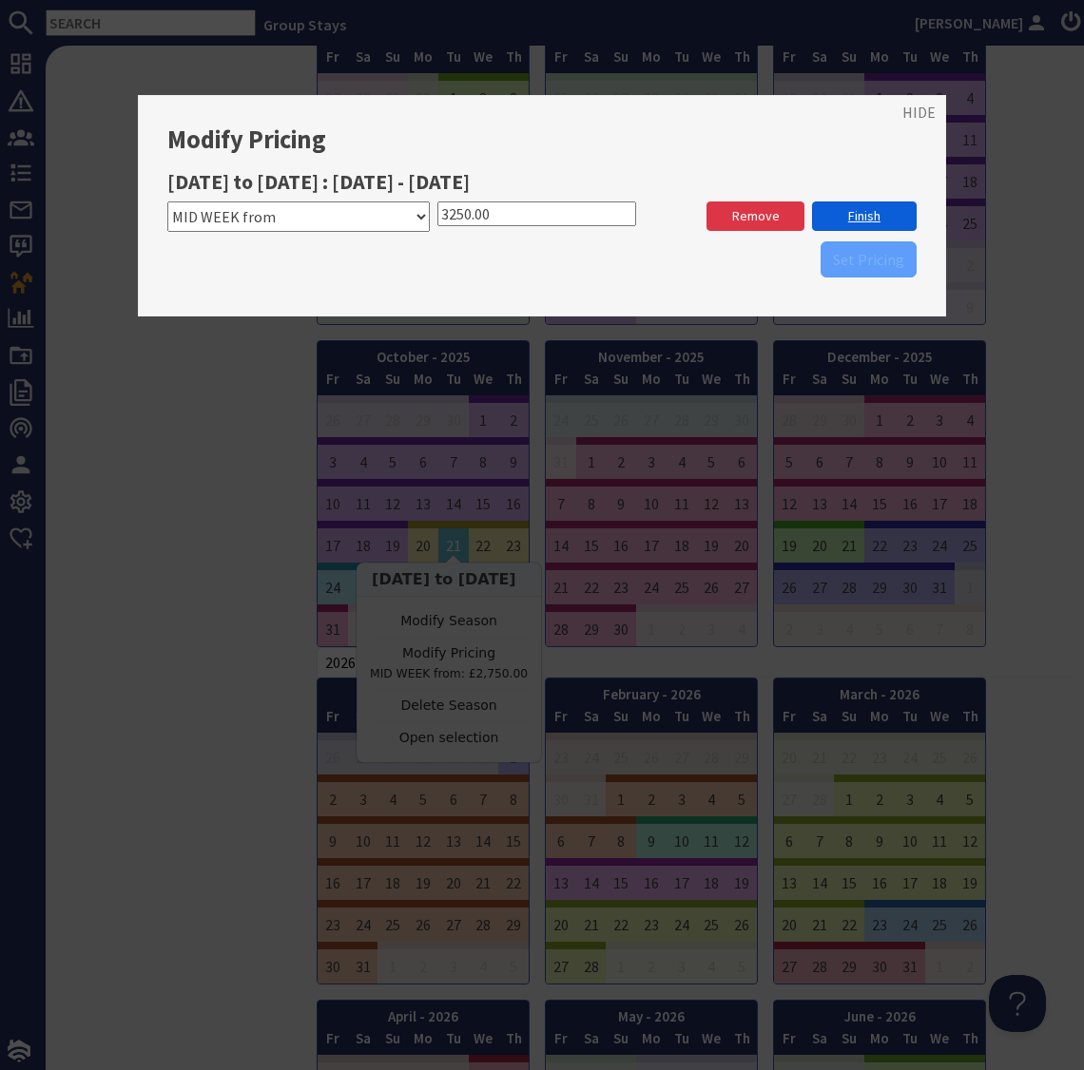
type input "3250.00"
click at [856, 208] on link "Finish" at bounding box center [864, 216] width 105 height 29
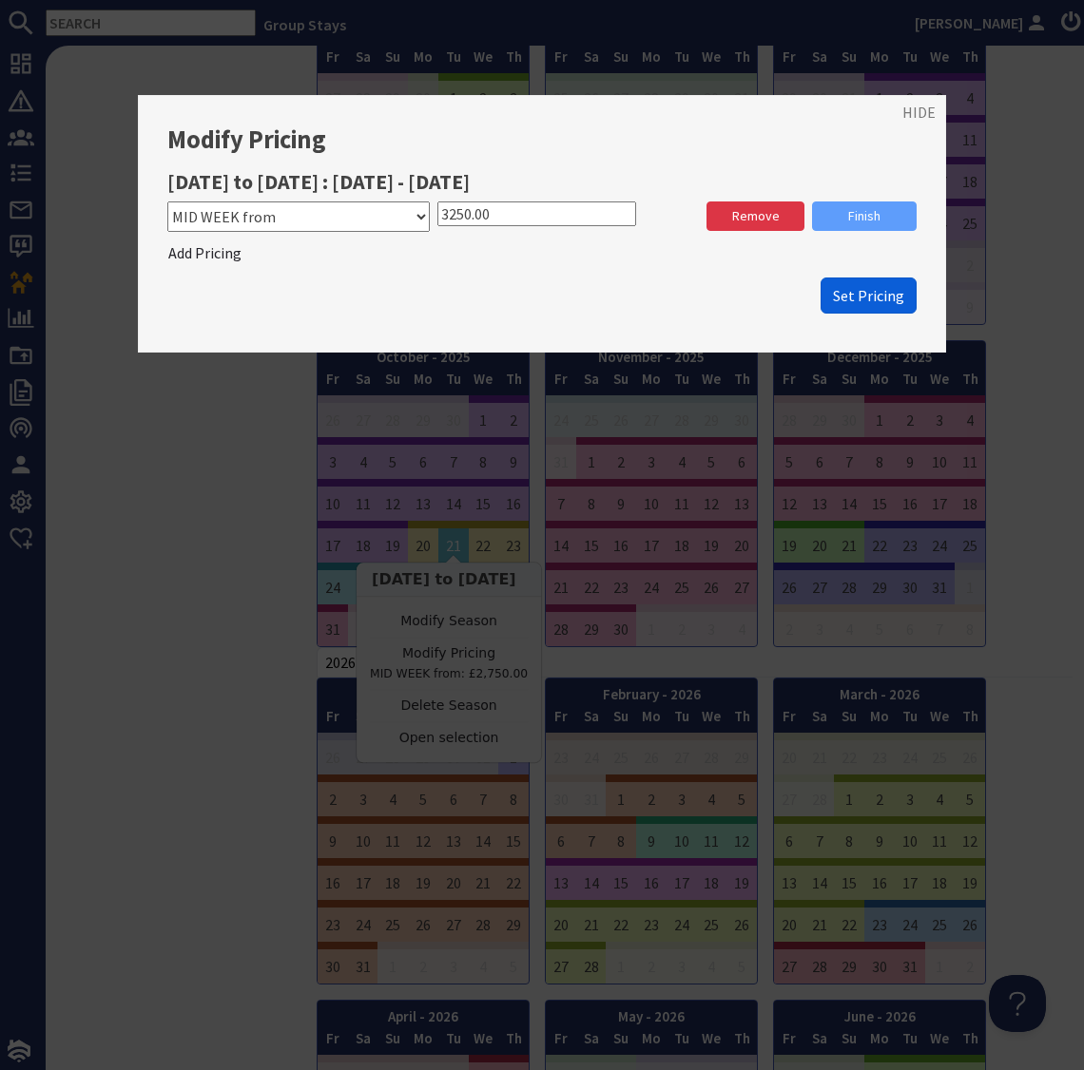
click at [863, 295] on span "Set Pricing" at bounding box center [868, 295] width 71 height 19
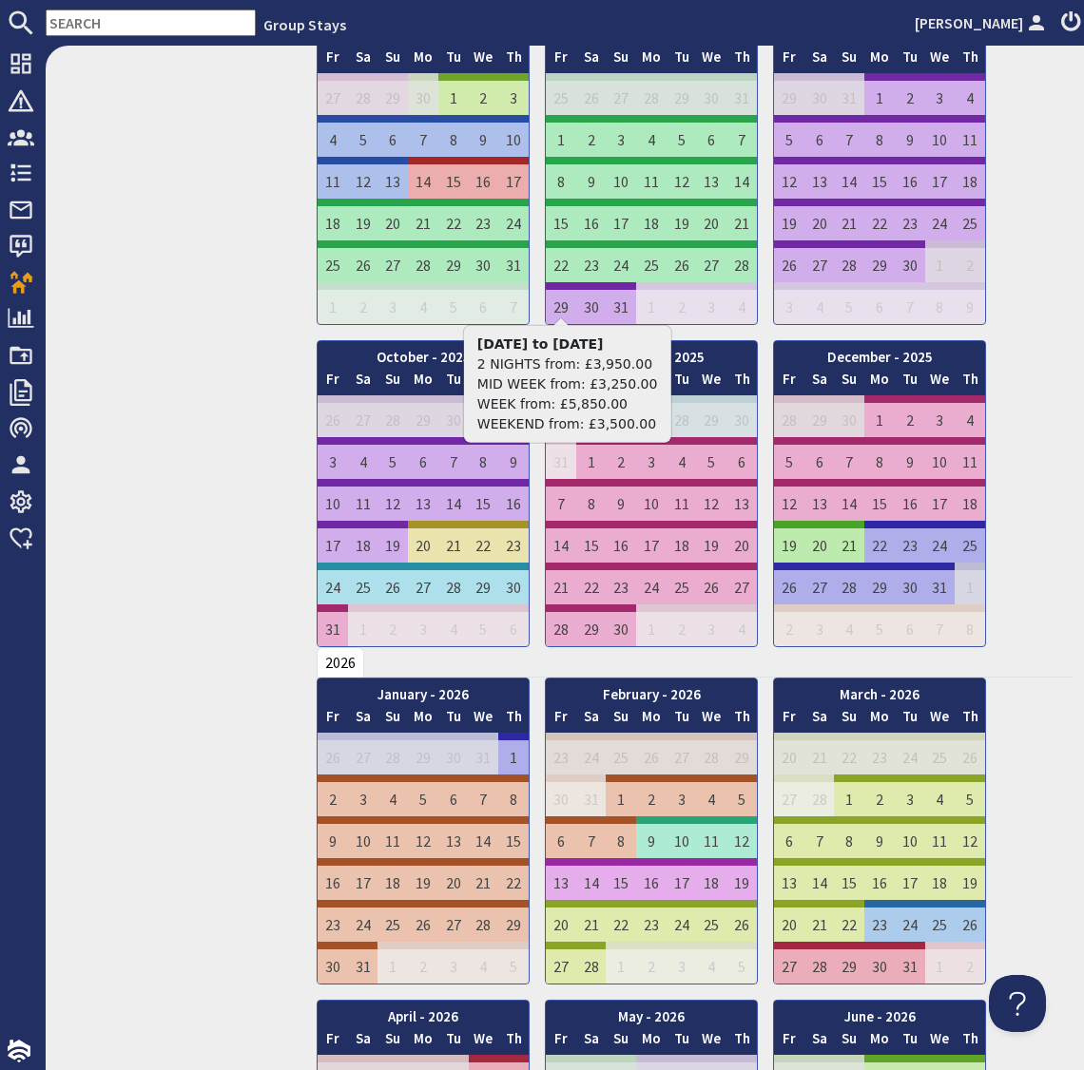
click at [195, 308] on div "9.4 View on Site View Edit Features Content Gallery Banners Ratings & Awards Fl…" at bounding box center [175, 699] width 259 height 2940
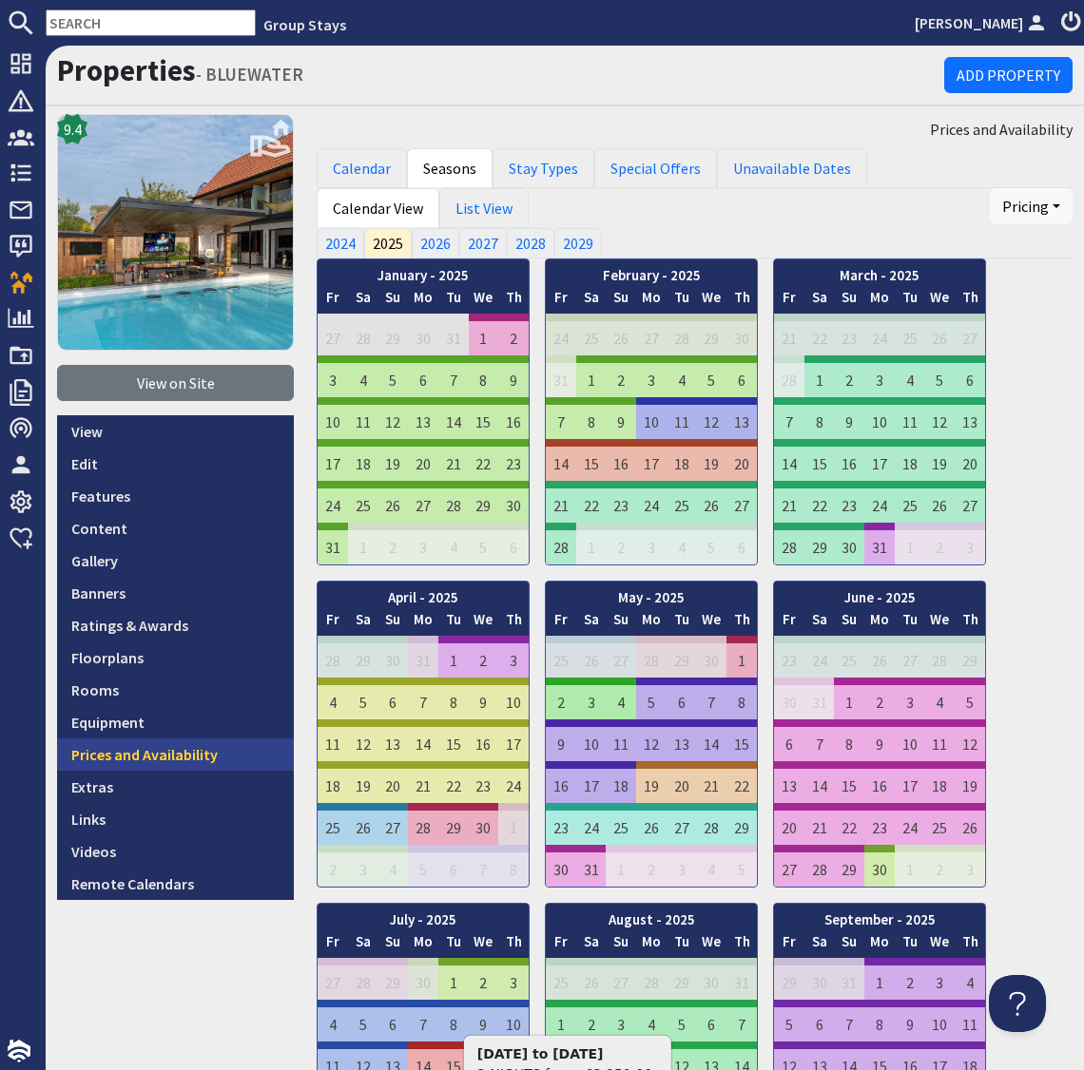
click at [186, 751] on link "Prices and Availability" at bounding box center [175, 755] width 237 height 32
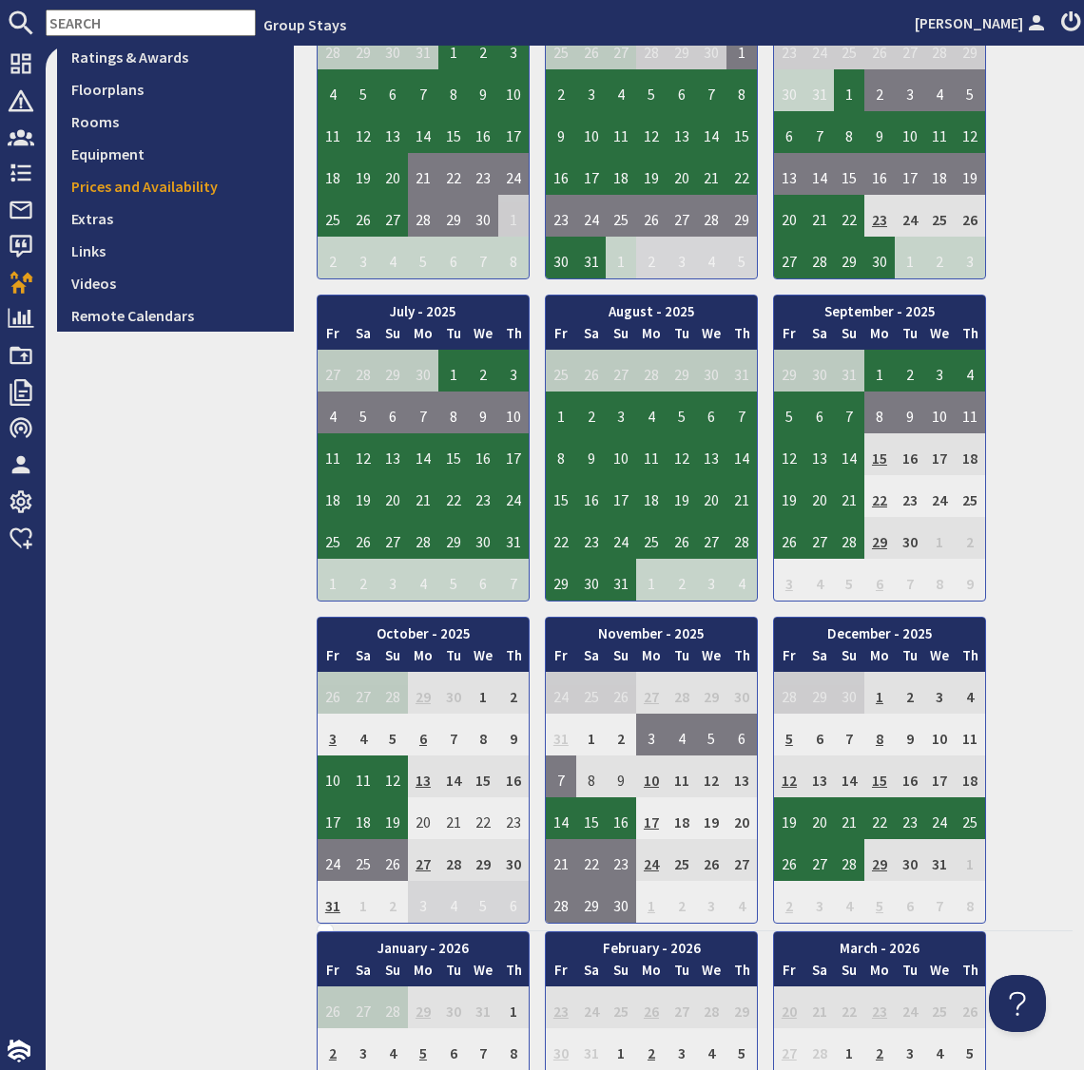
scroll to position [653, 0]
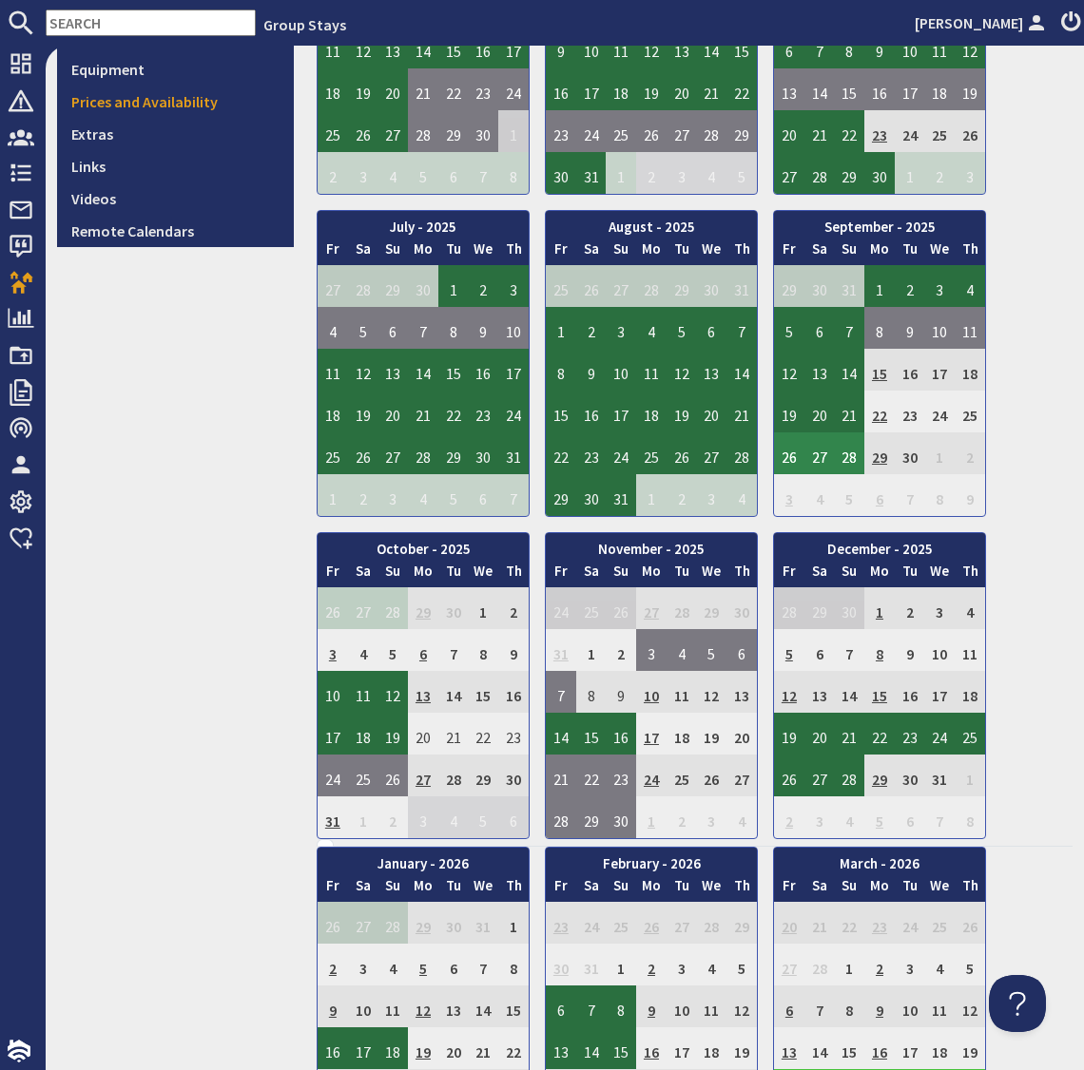
click at [274, 601] on div "9.4 View on Site View Edit Features Content Gallery Banners Ratings & Awards Fl…" at bounding box center [175, 931] width 259 height 2940
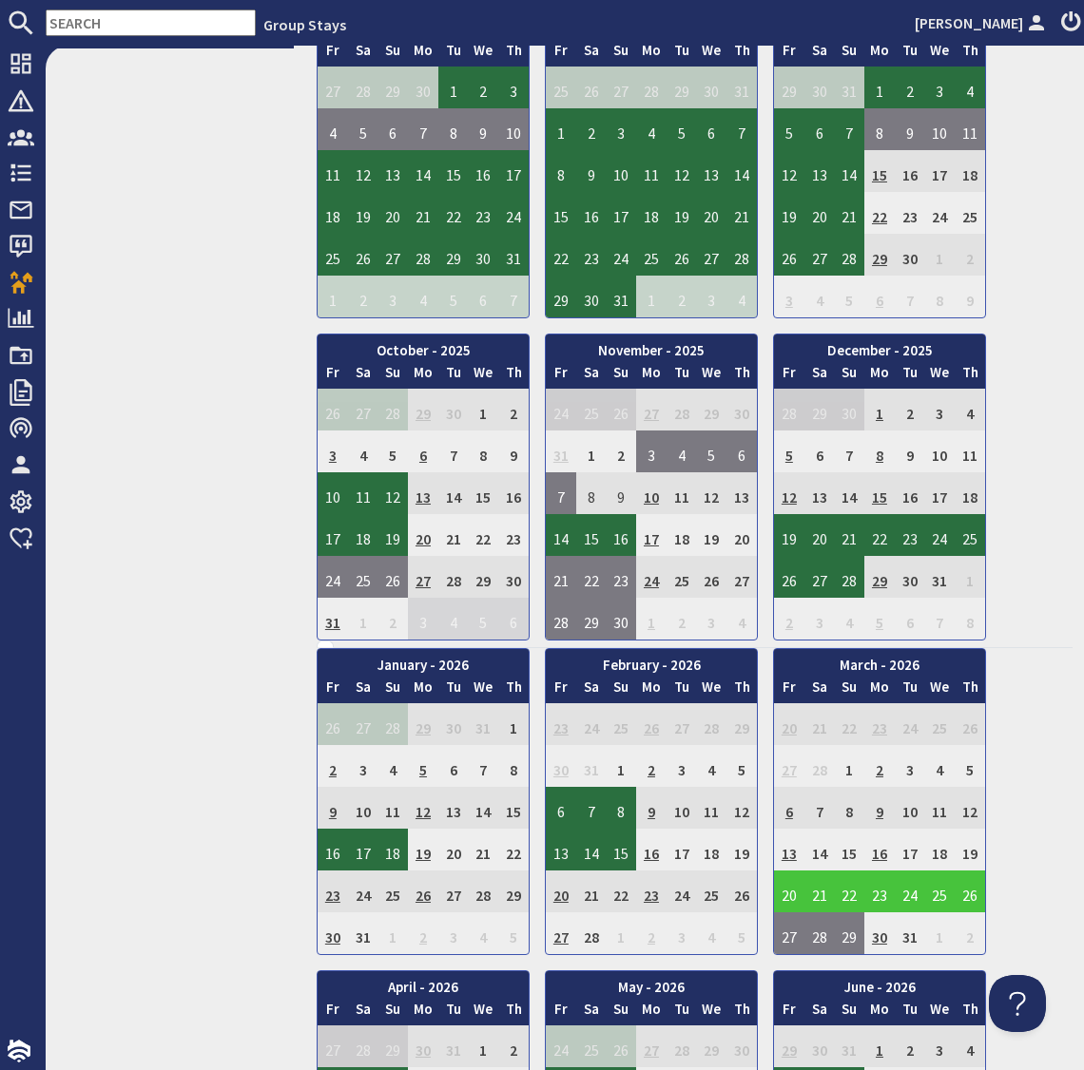
scroll to position [854, 0]
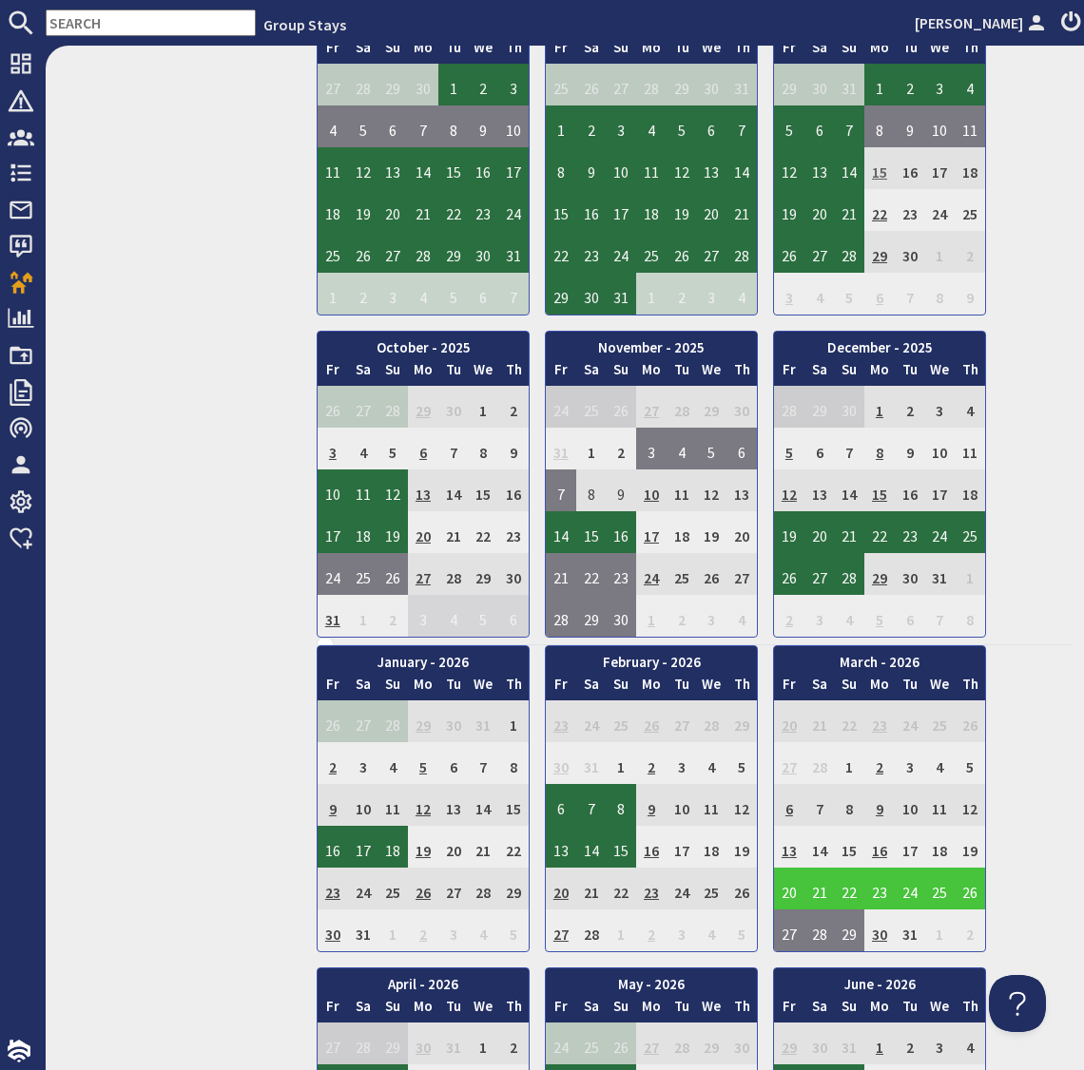
click at [881, 165] on td "15" at bounding box center [879, 168] width 30 height 42
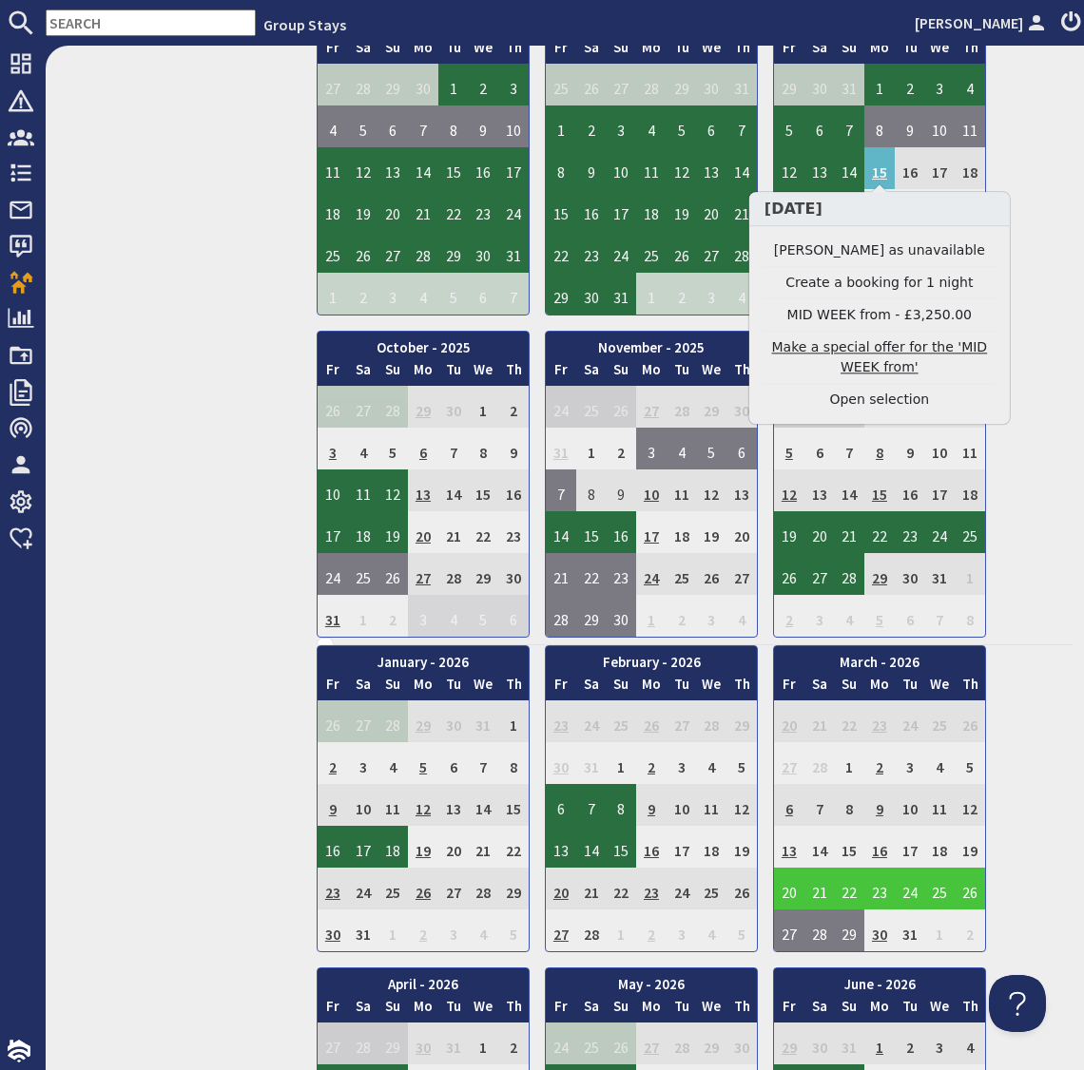
click at [878, 350] on link "Make a special offer for the 'MID WEEK from'" at bounding box center [879, 358] width 234 height 40
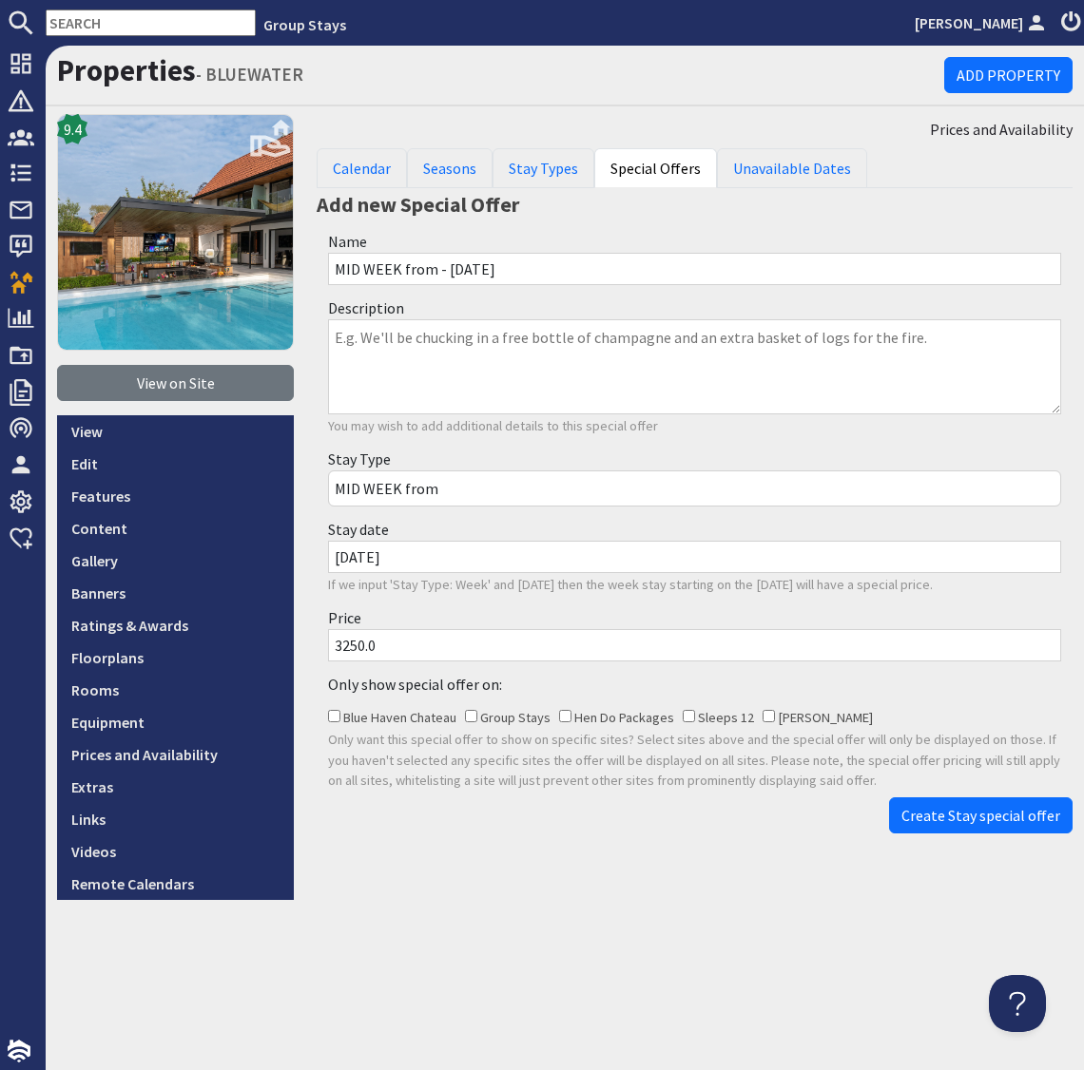
click at [347, 646] on input "3250.0" at bounding box center [694, 645] width 733 height 32
type input "2750.0"
click at [931, 829] on button "Create Stay special offer" at bounding box center [980, 815] width 183 height 36
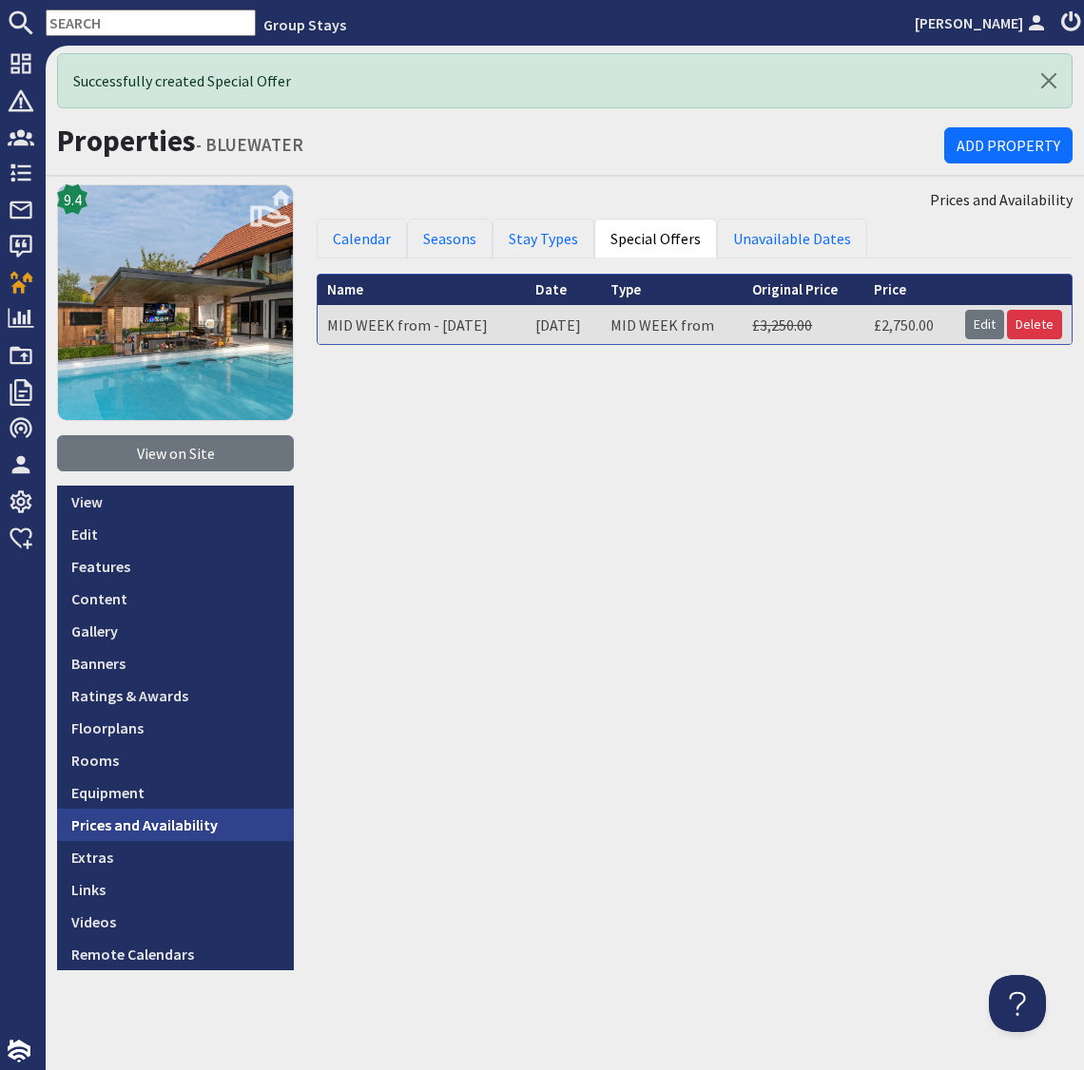
click at [198, 828] on link "Prices and Availability" at bounding box center [175, 825] width 237 height 32
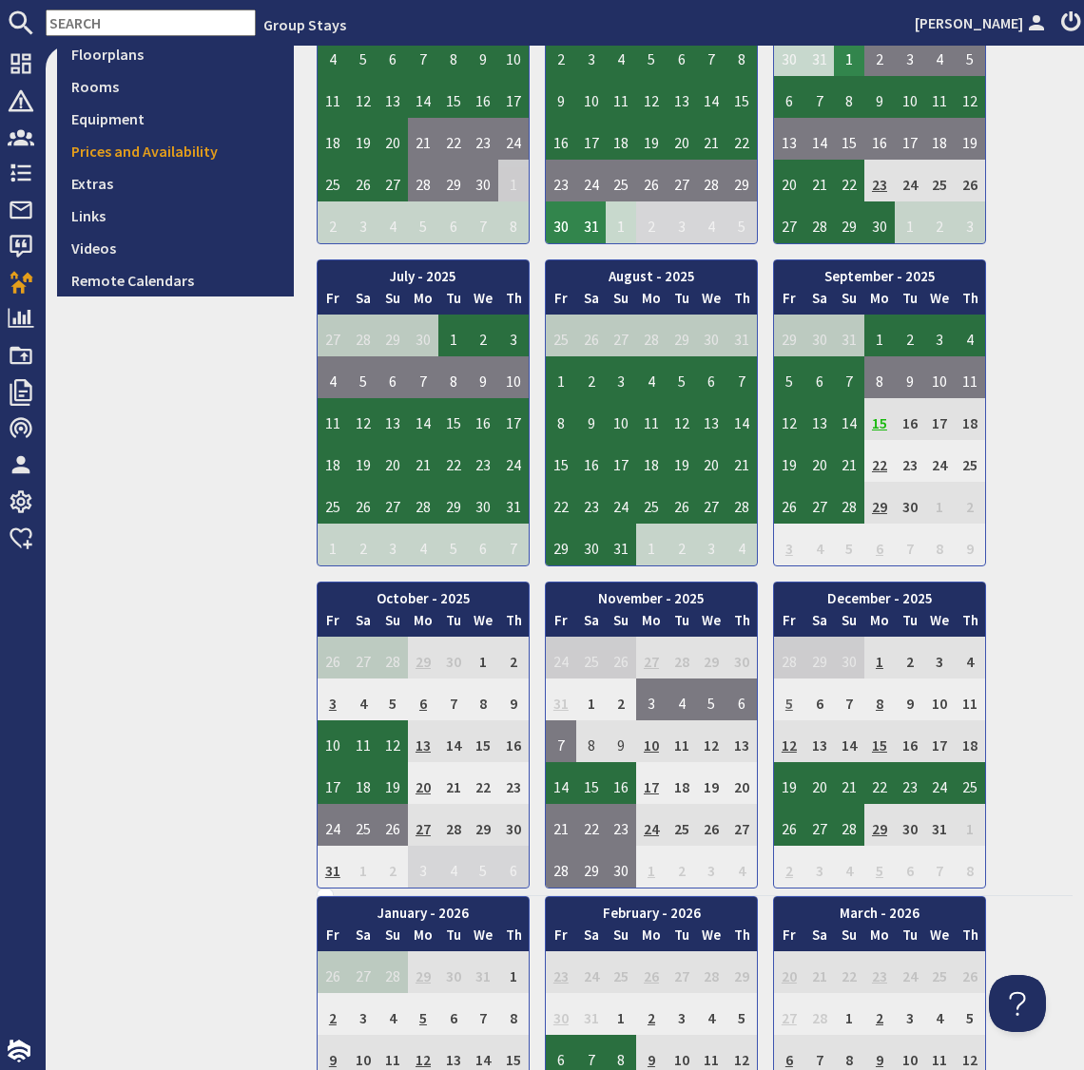
scroll to position [615, 0]
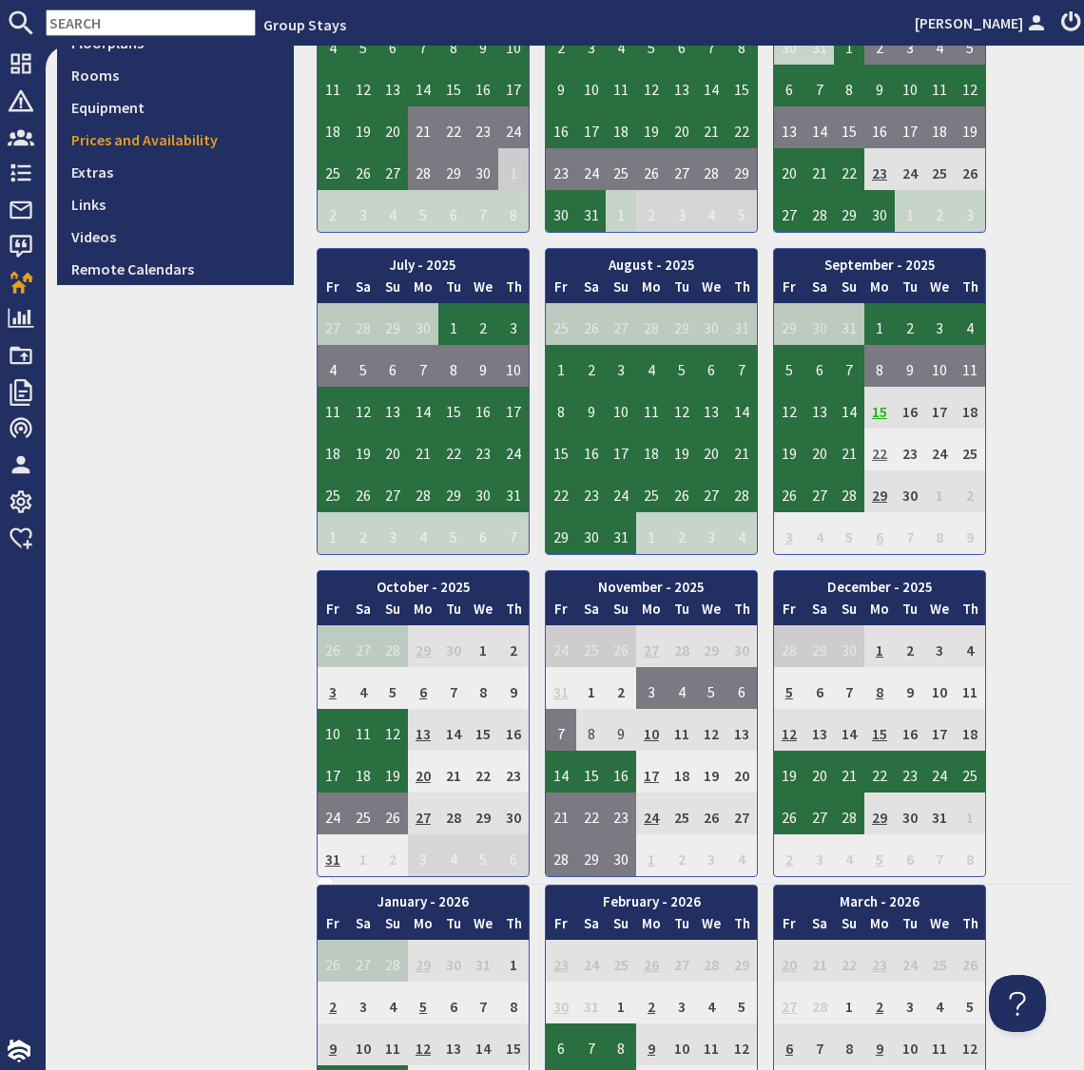
click at [878, 449] on td "22" at bounding box center [879, 450] width 30 height 42
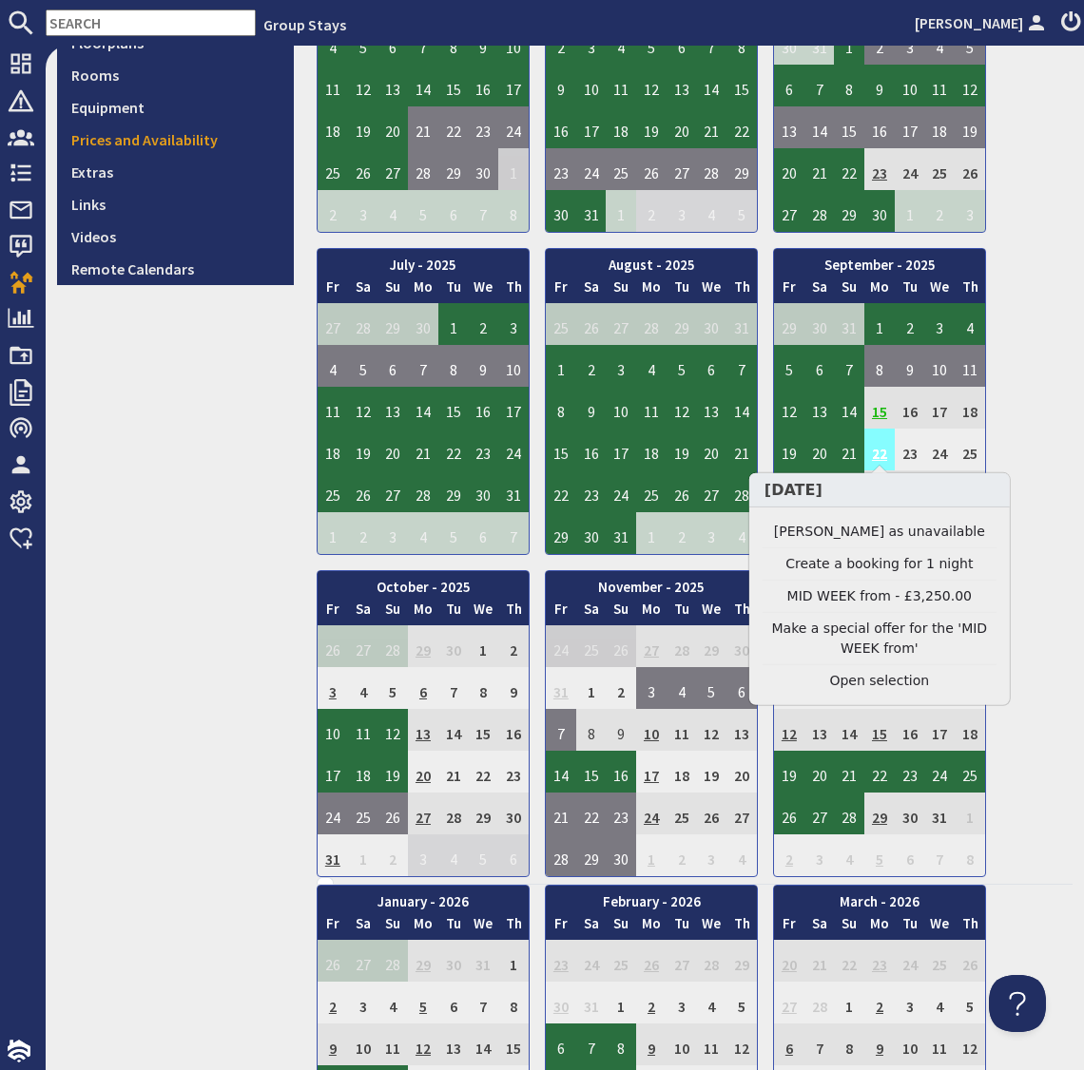
click at [876, 443] on td "22" at bounding box center [879, 450] width 30 height 42
click at [871, 651] on link "Make a special offer for the 'MID WEEK from'" at bounding box center [879, 639] width 234 height 40
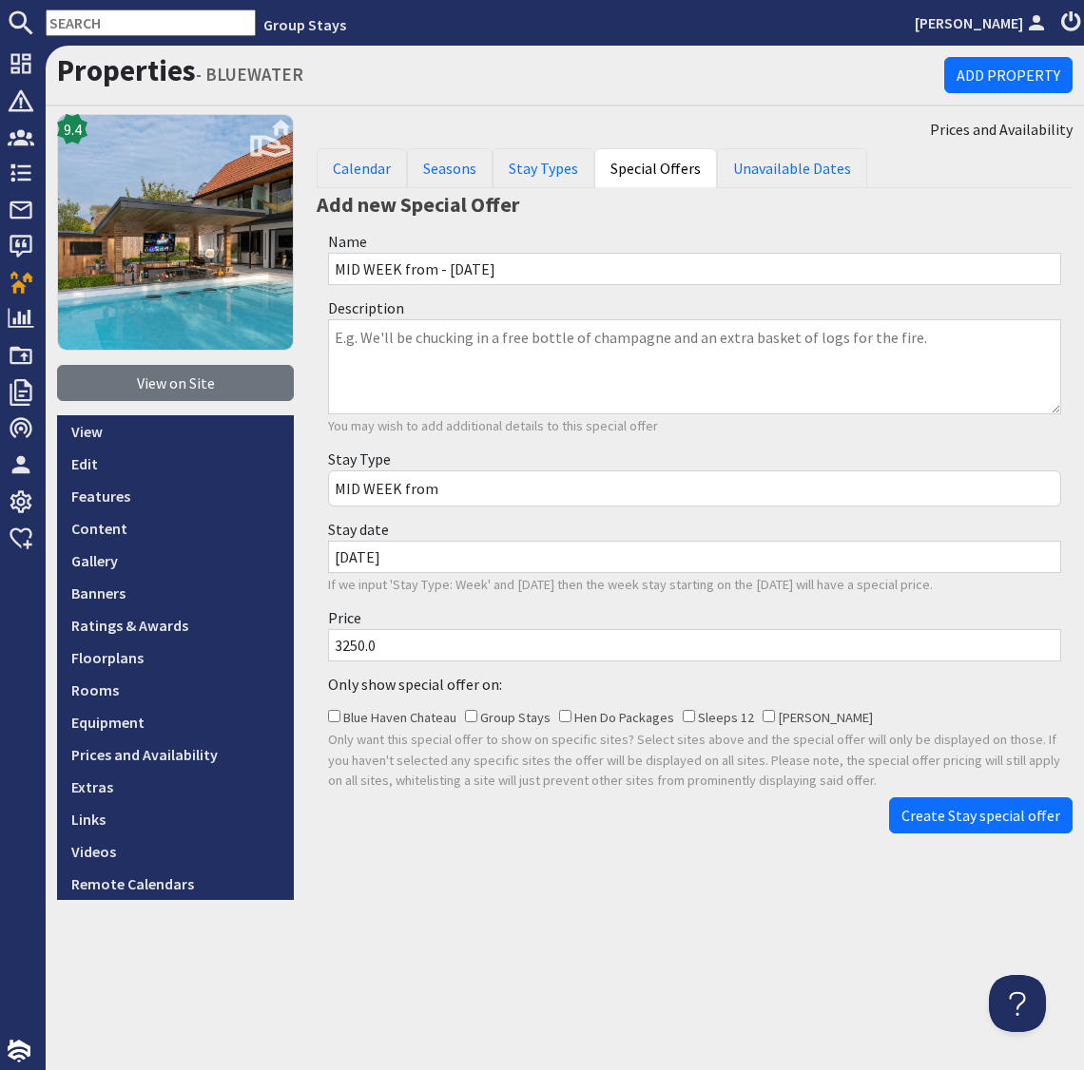
click at [352, 643] on input "3250.0" at bounding box center [694, 645] width 733 height 32
type input "2750.0"
click at [915, 802] on button "Create Stay special offer" at bounding box center [980, 815] width 183 height 36
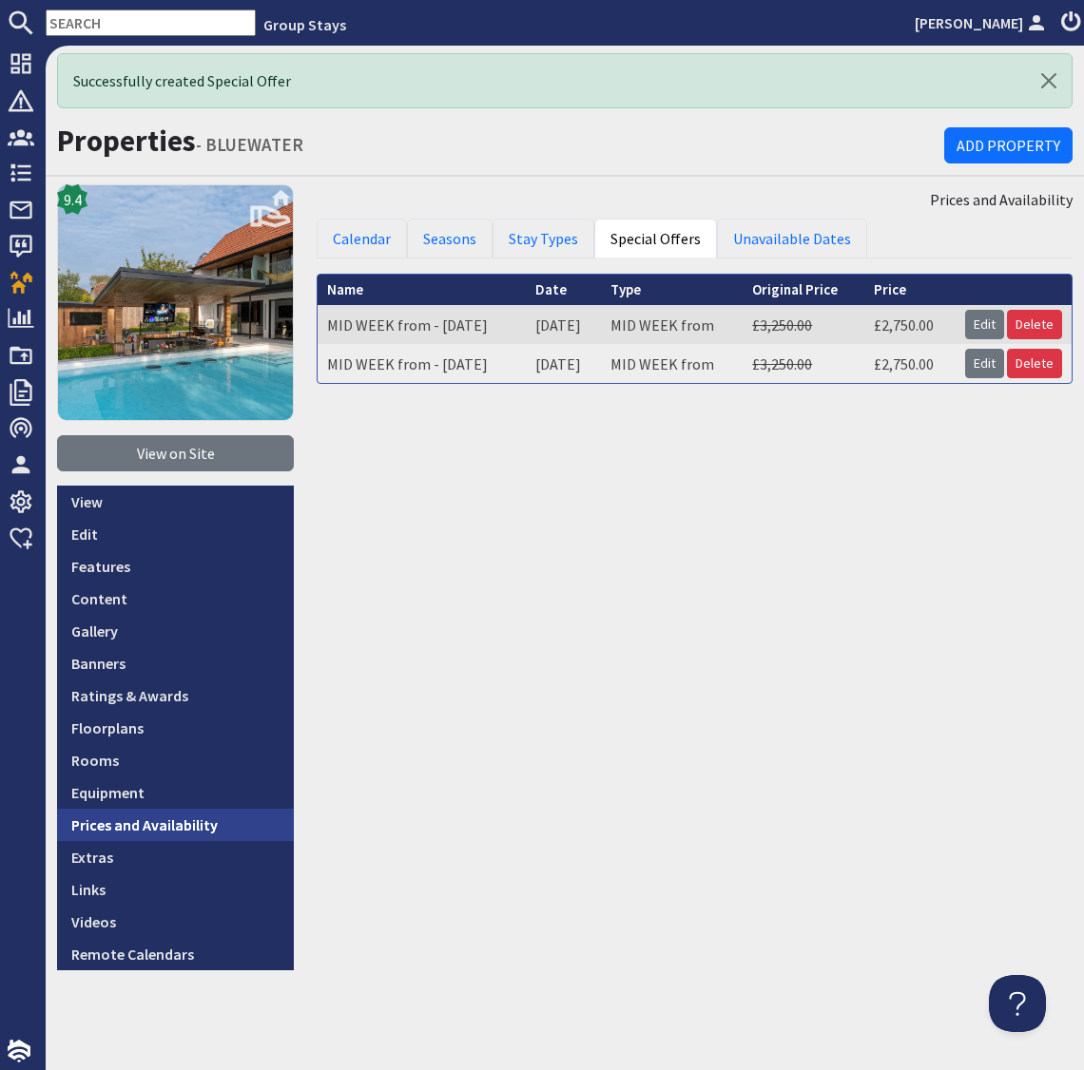
click at [198, 826] on link "Prices and Availability" at bounding box center [175, 825] width 237 height 32
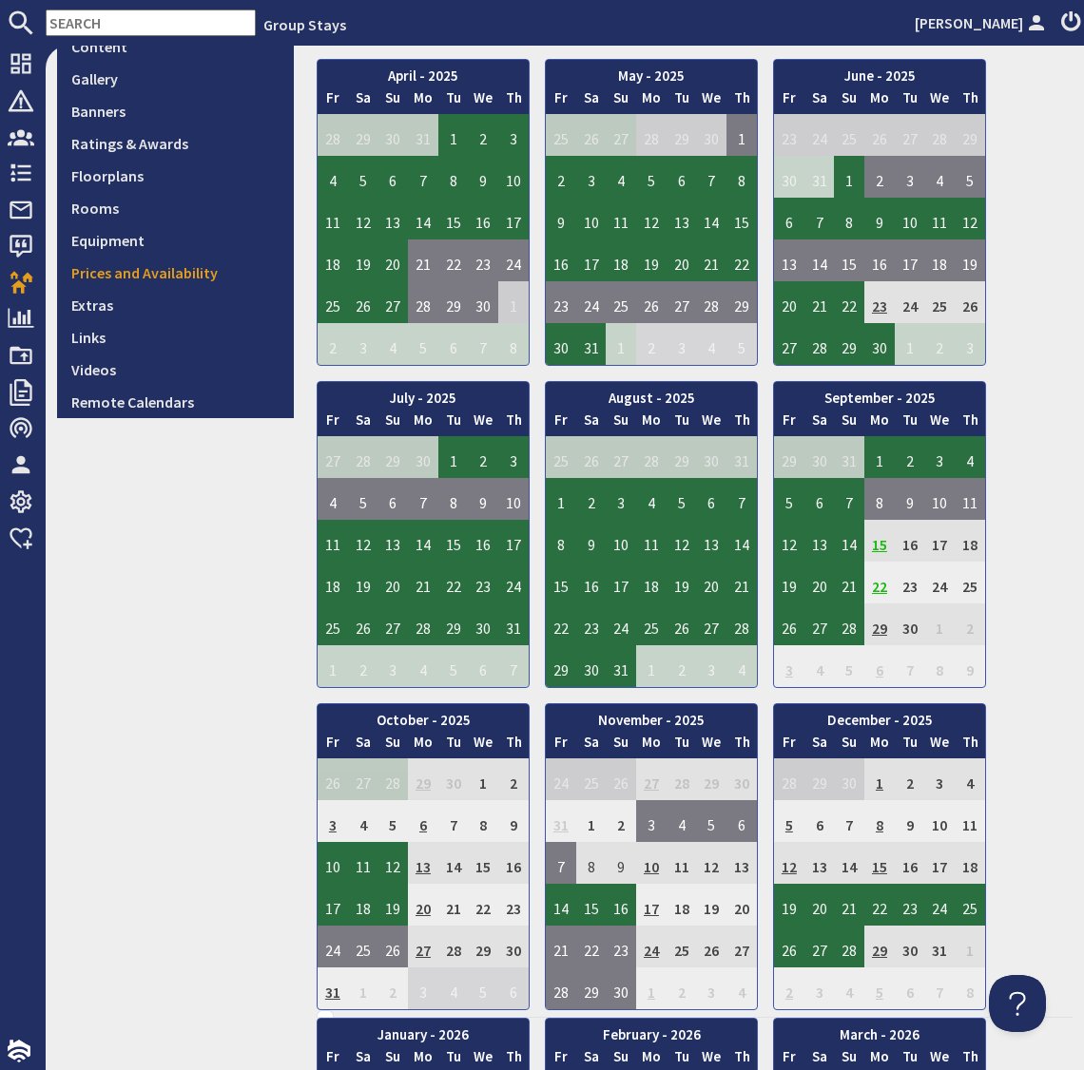
scroll to position [490, 0]
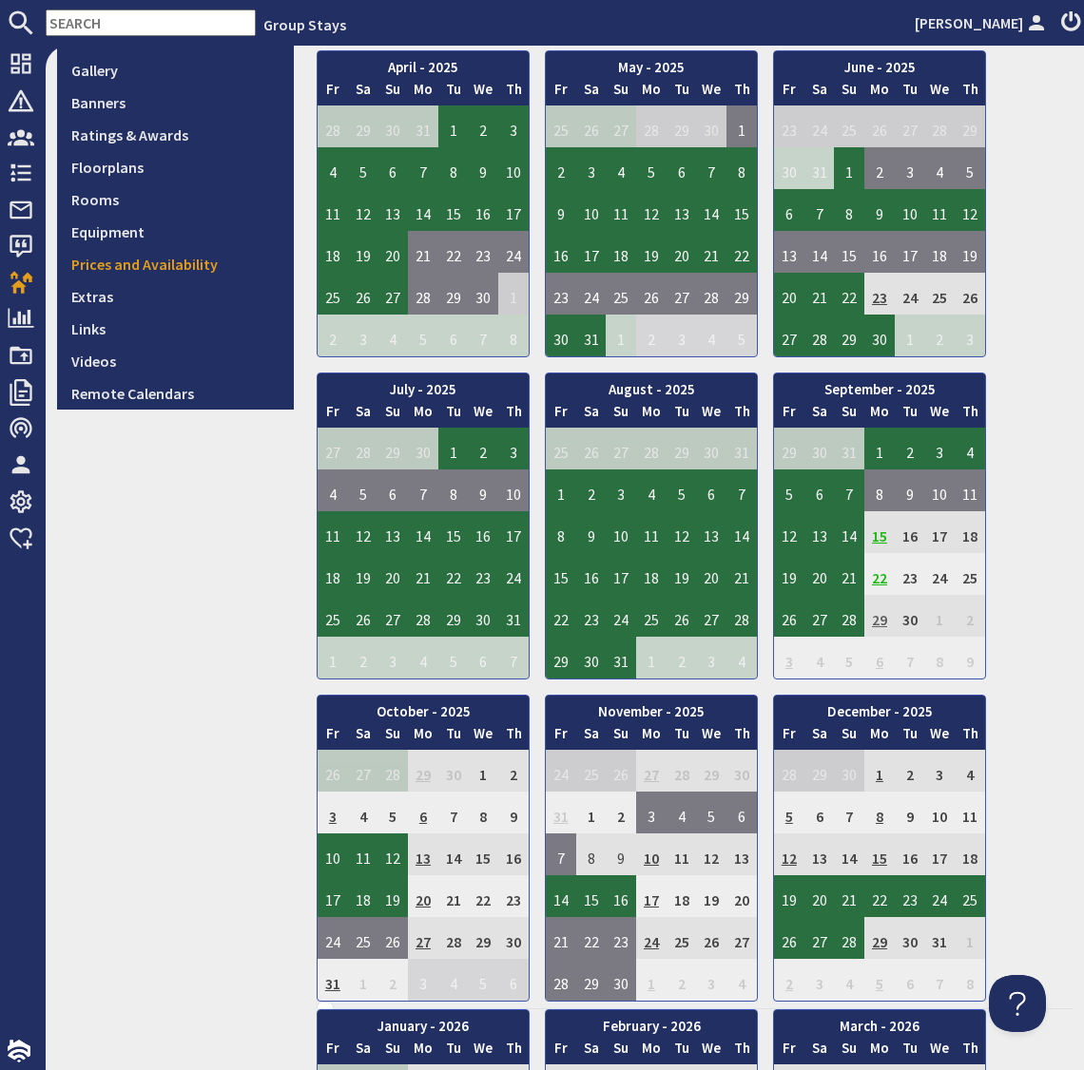
click at [881, 618] on td "29" at bounding box center [879, 616] width 30 height 42
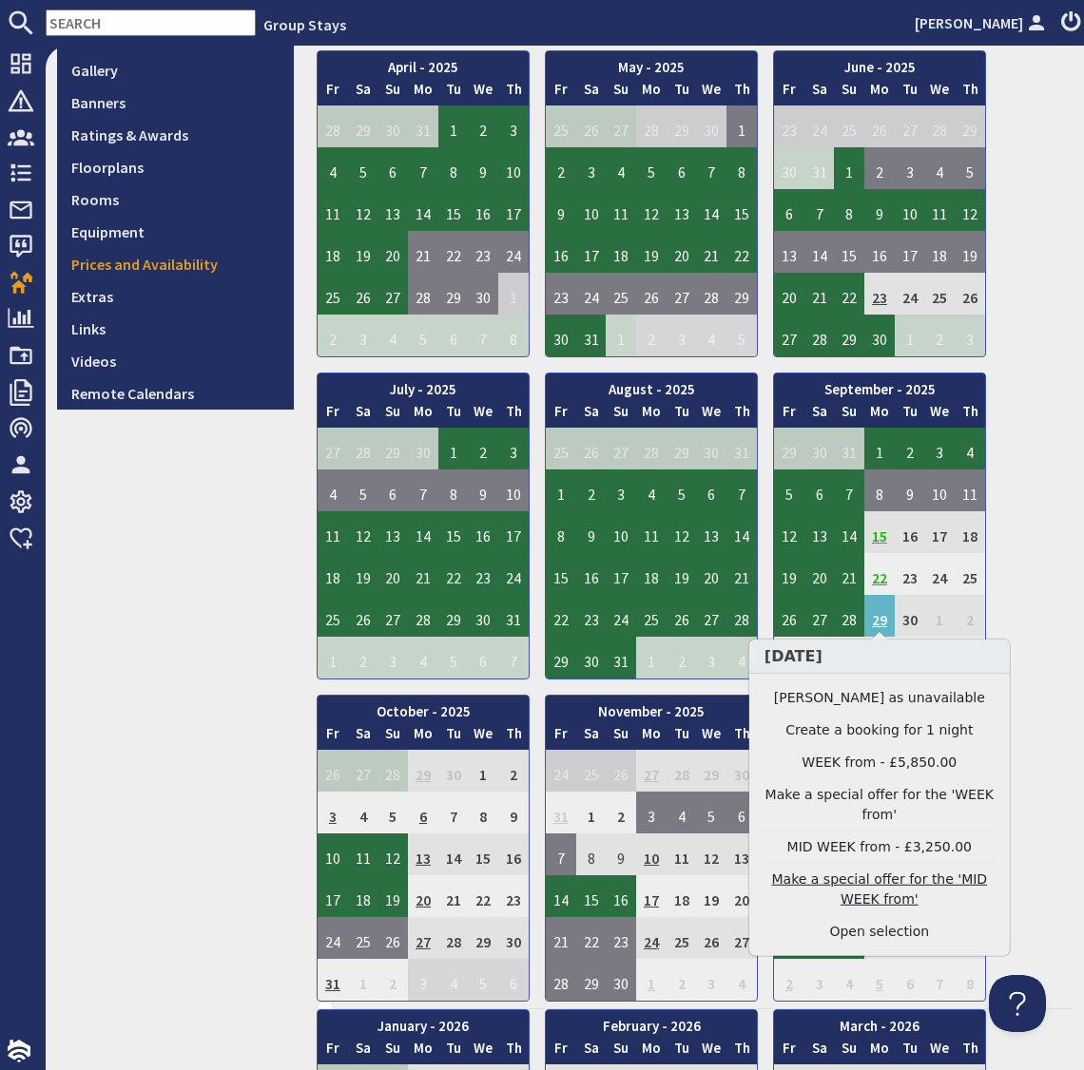
click at [891, 884] on link "Make a special offer for the 'MID WEEK from'" at bounding box center [879, 890] width 234 height 40
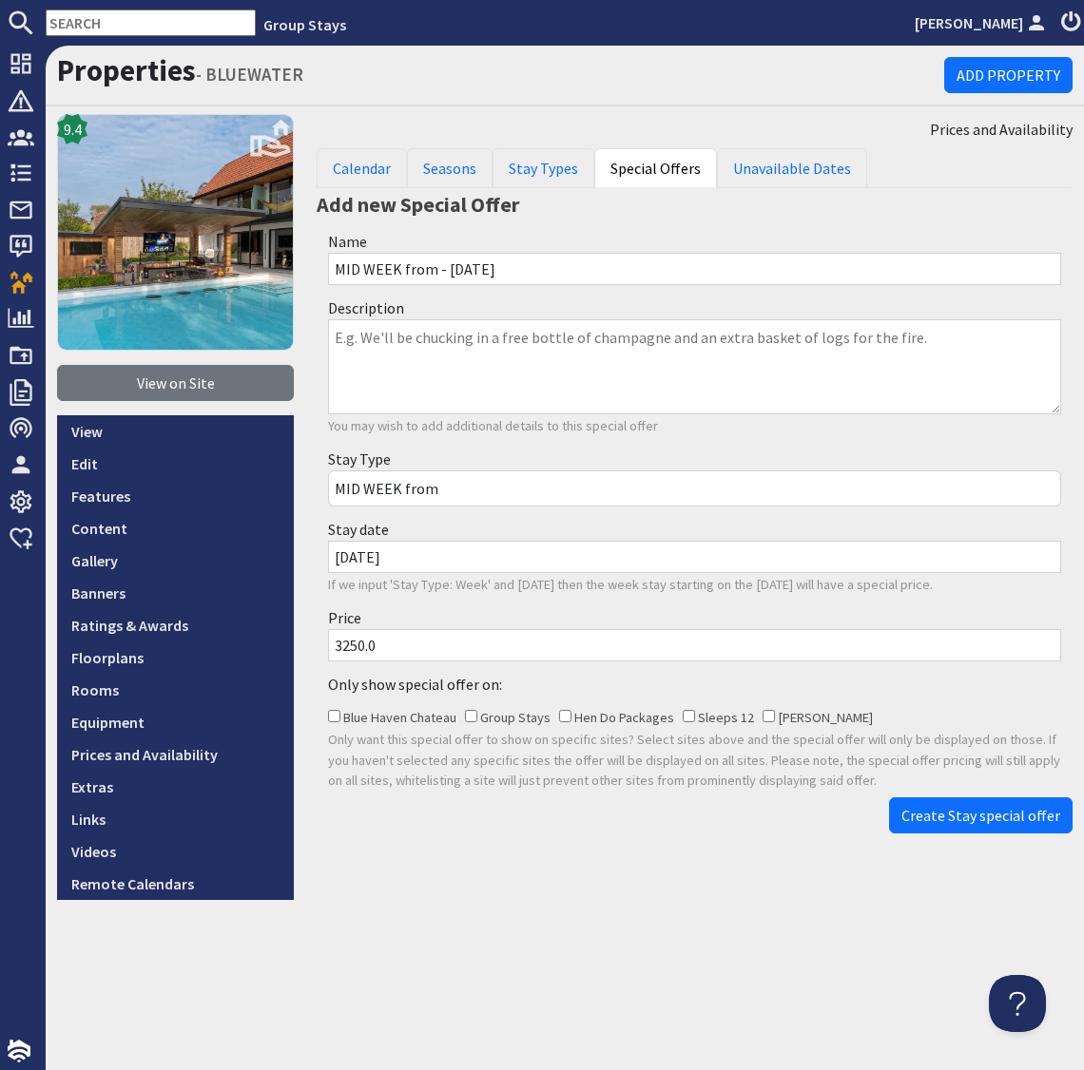
click at [350, 648] on input "3250.0" at bounding box center [694, 645] width 733 height 32
type input "2750.0"
click at [972, 817] on span "Create Stay special offer" at bounding box center [980, 815] width 159 height 19
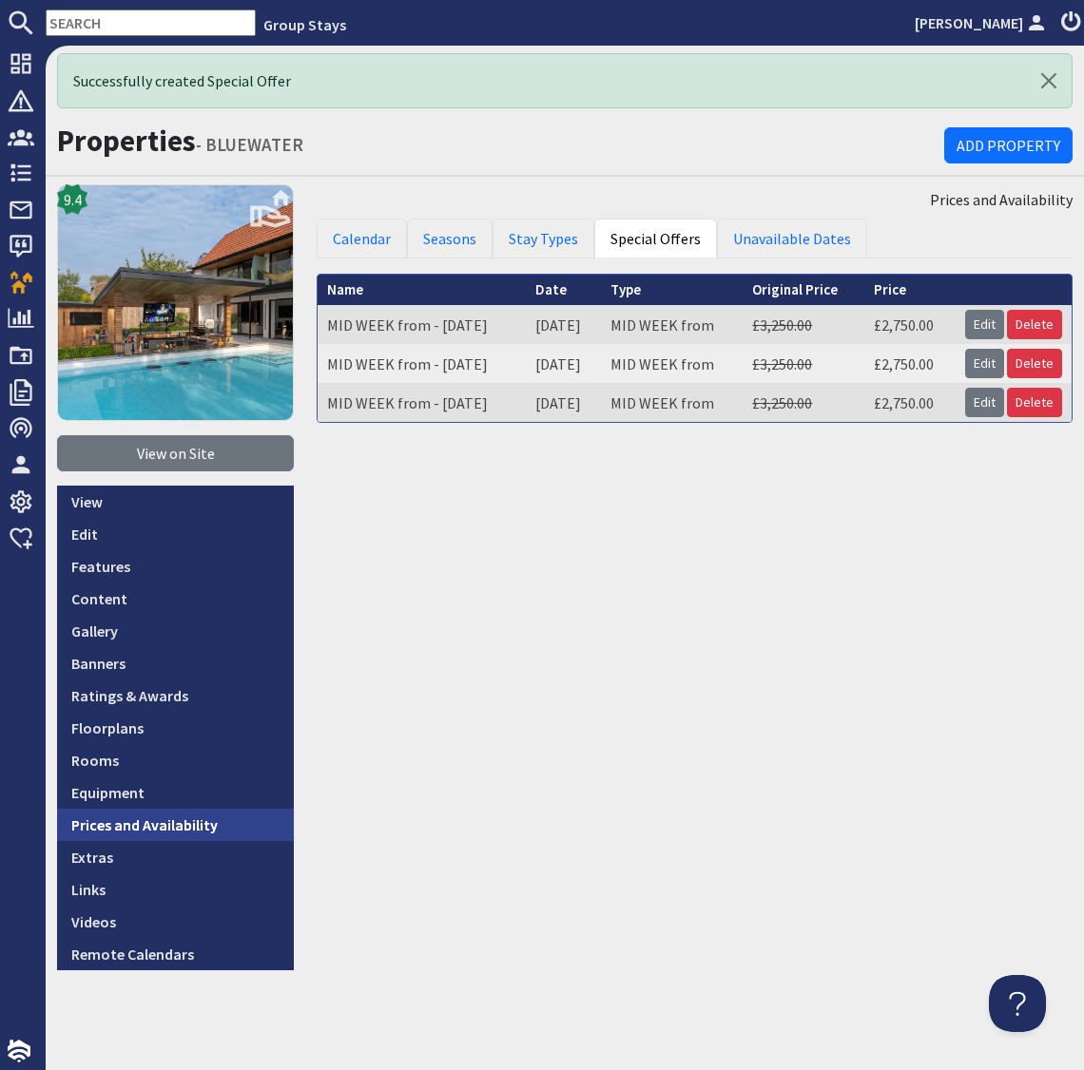
click at [174, 825] on link "Prices and Availability" at bounding box center [175, 825] width 237 height 32
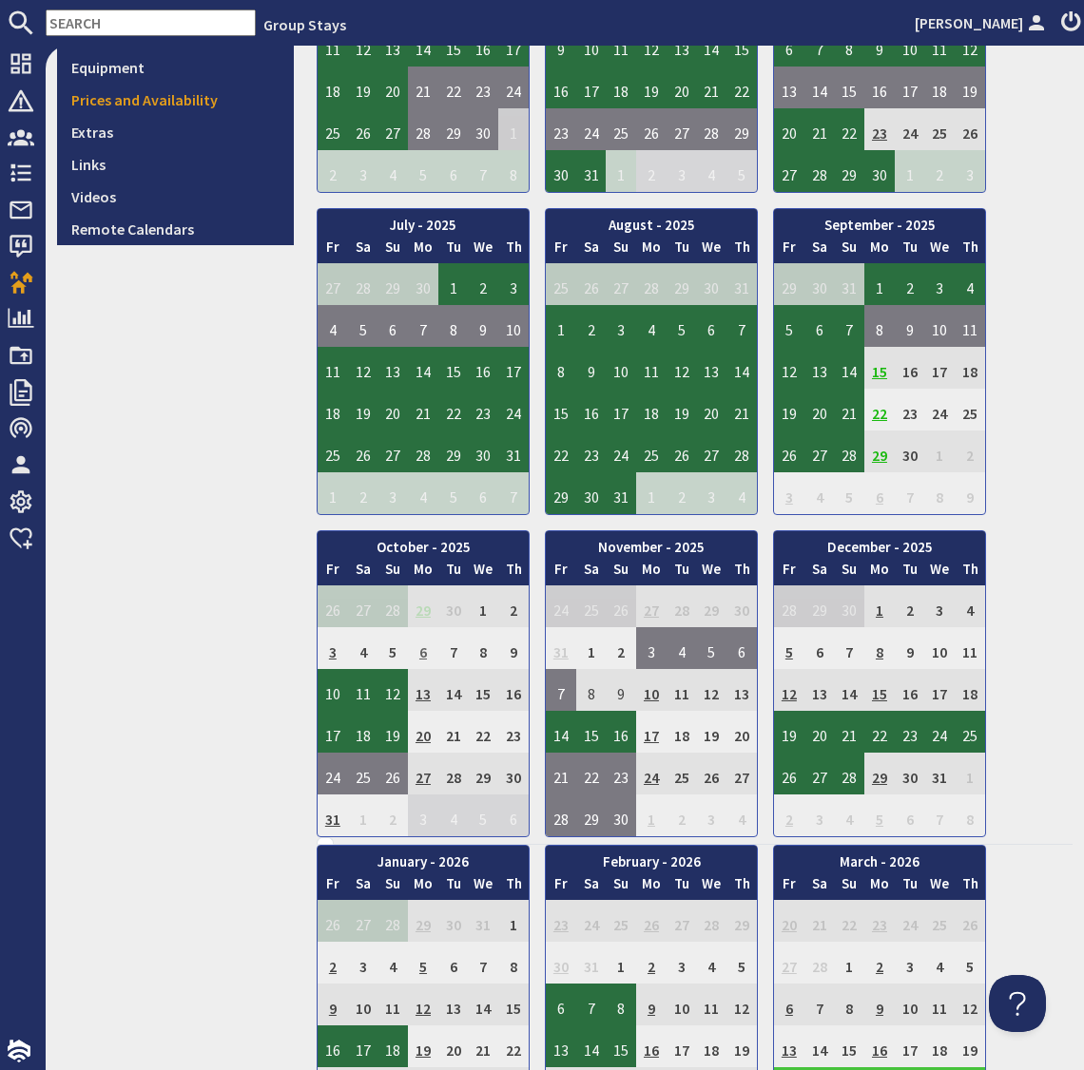
scroll to position [661, 0]
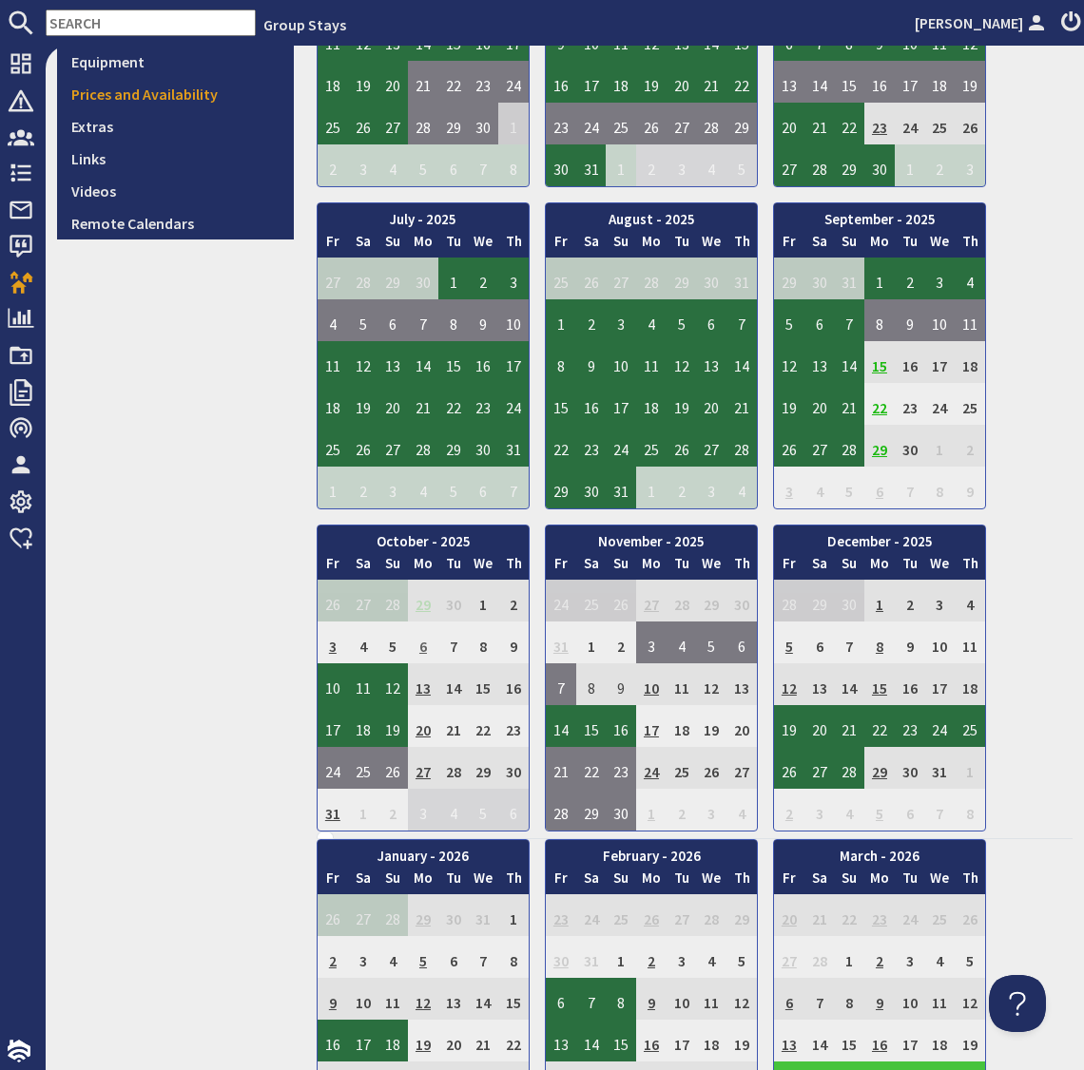
click at [425, 635] on td "6" at bounding box center [423, 643] width 30 height 42
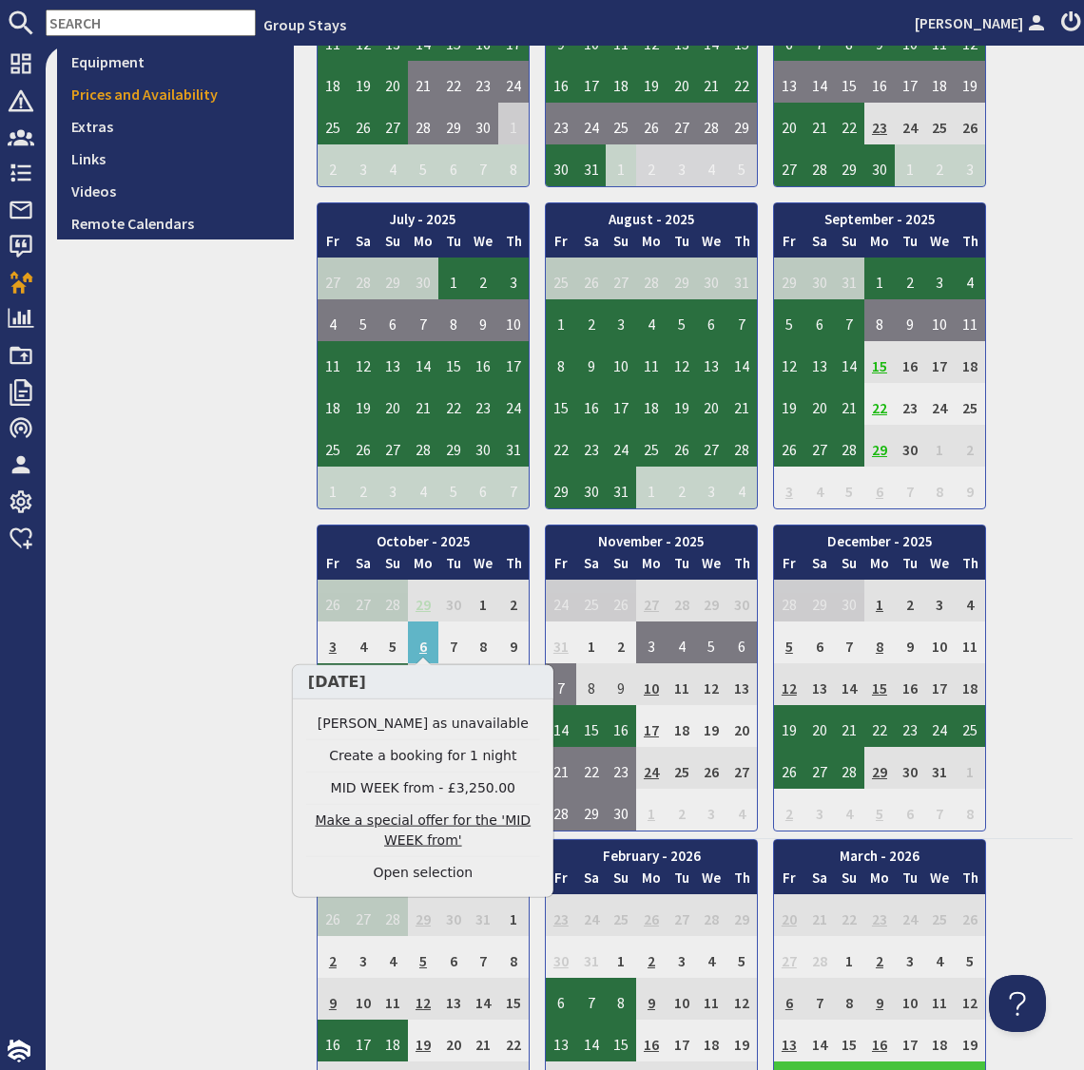
click at [432, 835] on link "Make a special offer for the 'MID WEEK from'" at bounding box center [423, 831] width 234 height 40
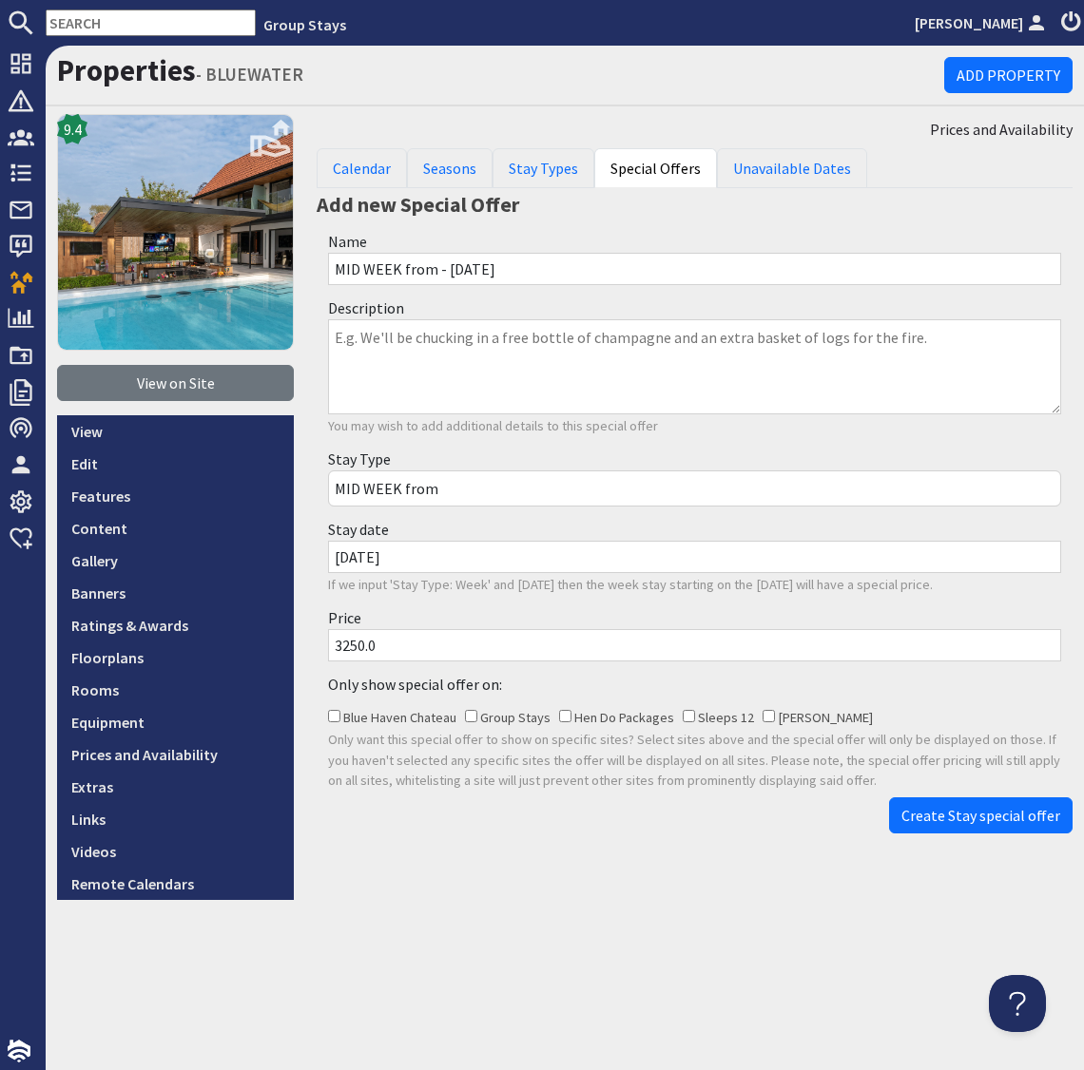
click at [352, 647] on input "3250.0" at bounding box center [694, 645] width 733 height 32
type input "2750.0"
click at [994, 812] on span "Create Stay special offer" at bounding box center [980, 815] width 159 height 19
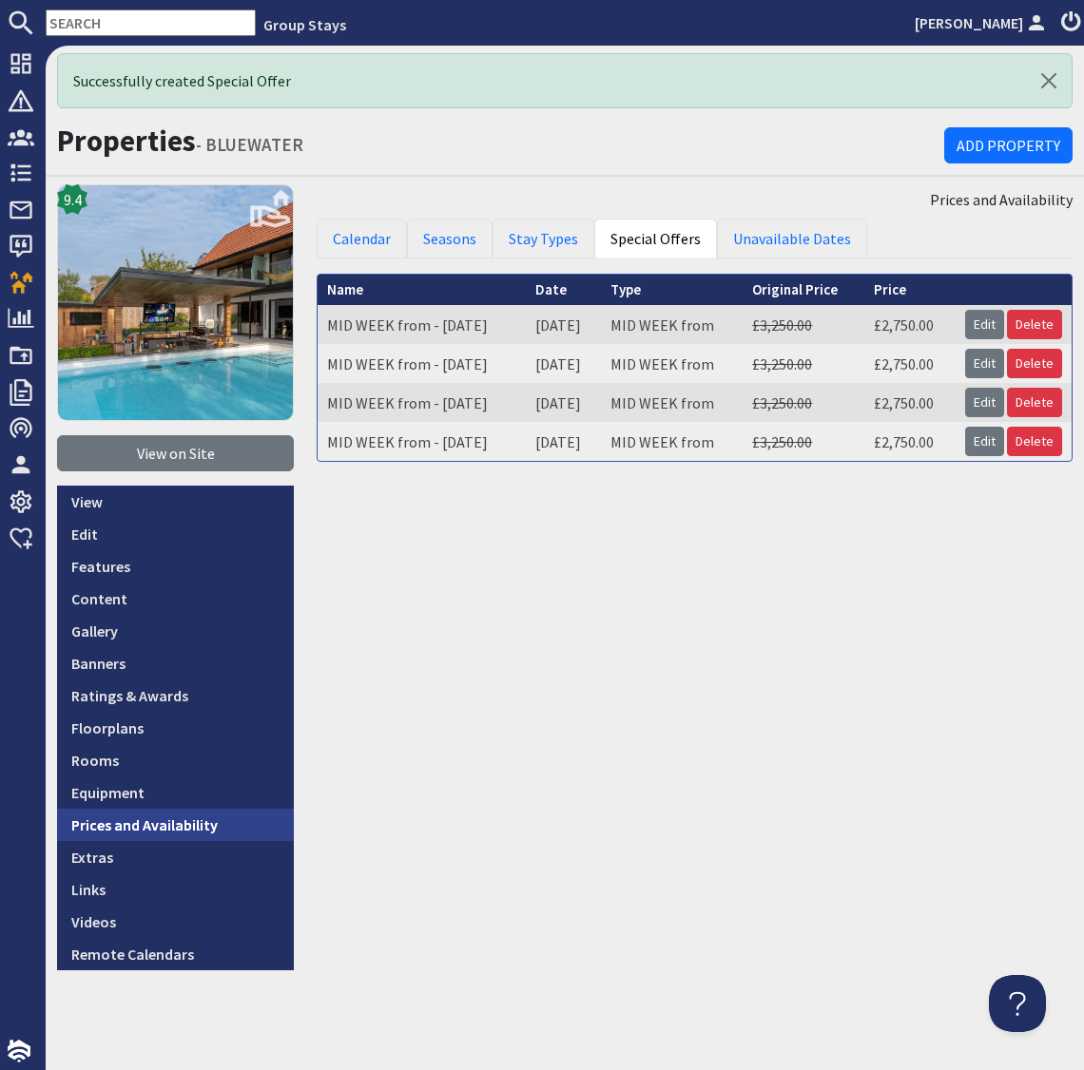
click at [196, 815] on link "Prices and Availability" at bounding box center [175, 825] width 237 height 32
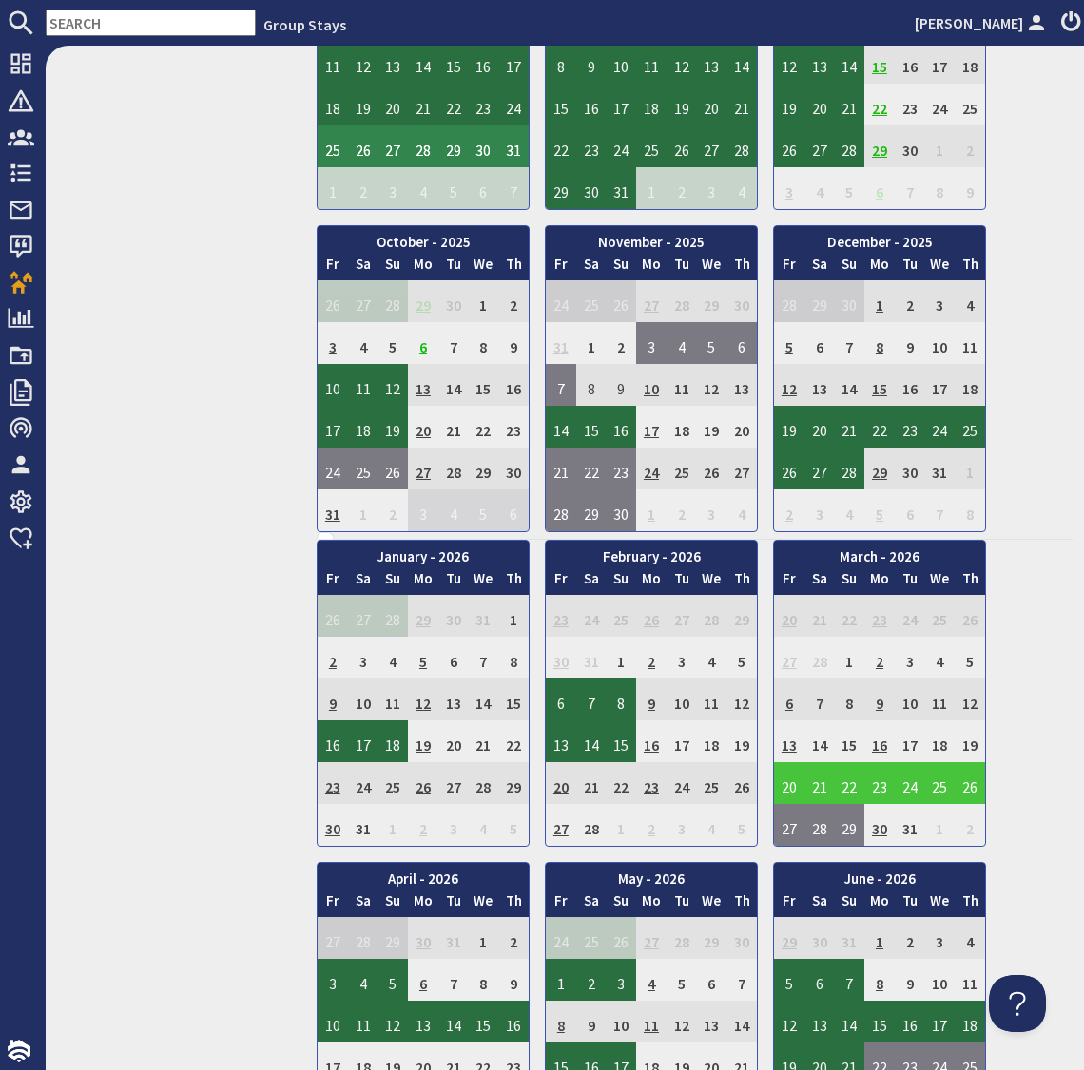
scroll to position [1125, 0]
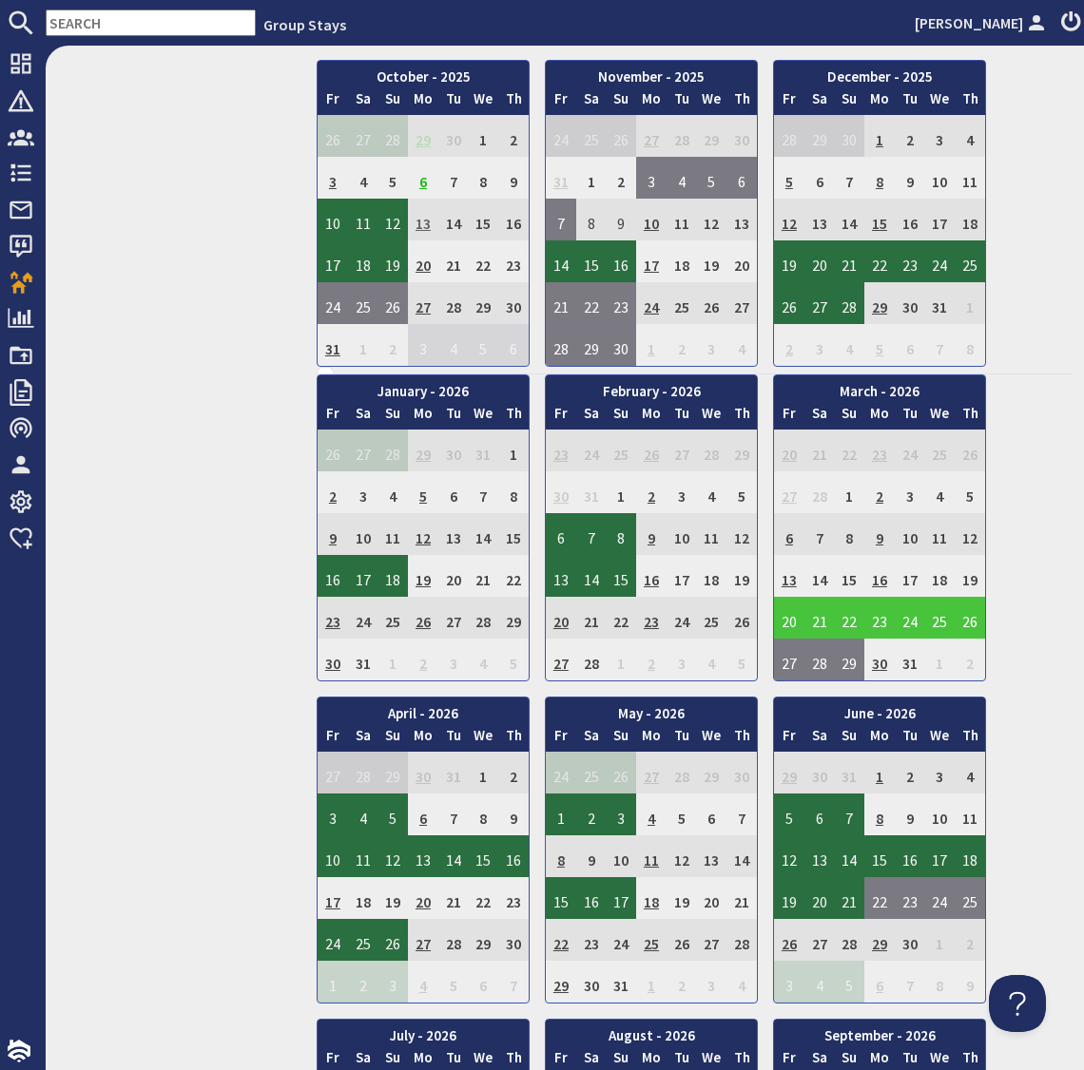
click at [426, 211] on td "13" at bounding box center [423, 220] width 30 height 42
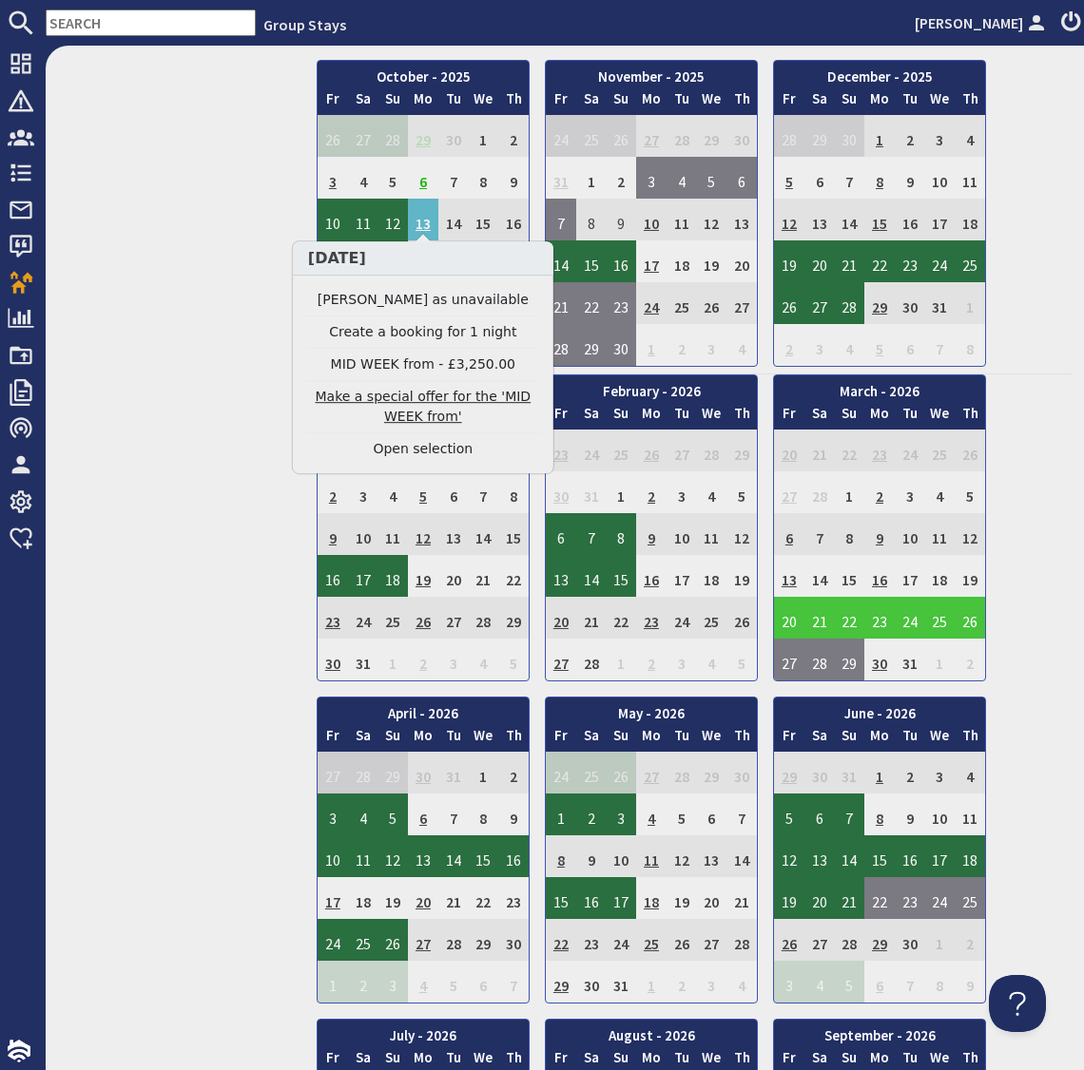
click at [434, 401] on link "Make a special offer for the 'MID WEEK from'" at bounding box center [423, 407] width 234 height 40
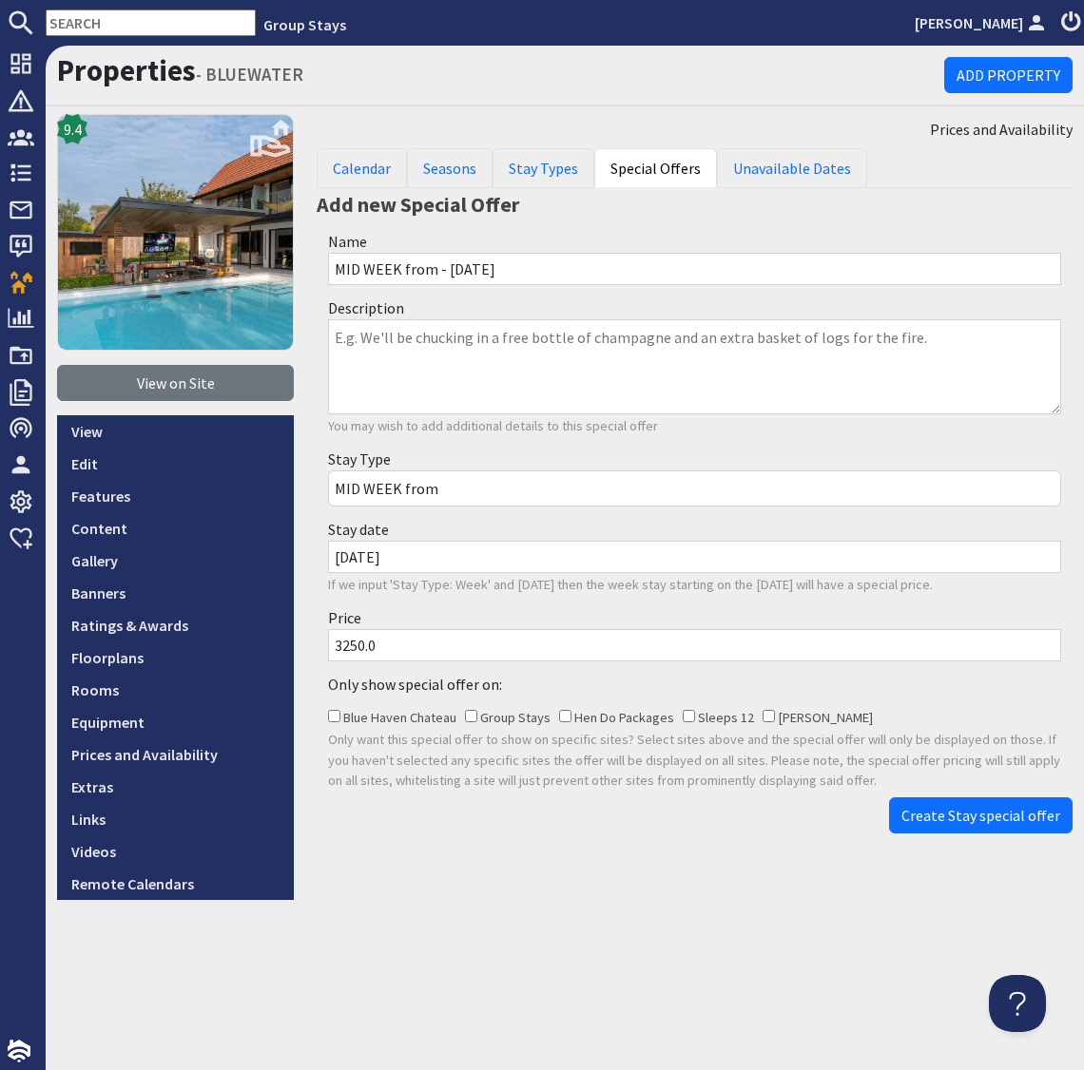
click at [350, 649] on input "3250.0" at bounding box center [694, 645] width 733 height 32
type input "2750.0"
click at [956, 816] on span "Create Stay special offer" at bounding box center [980, 815] width 159 height 19
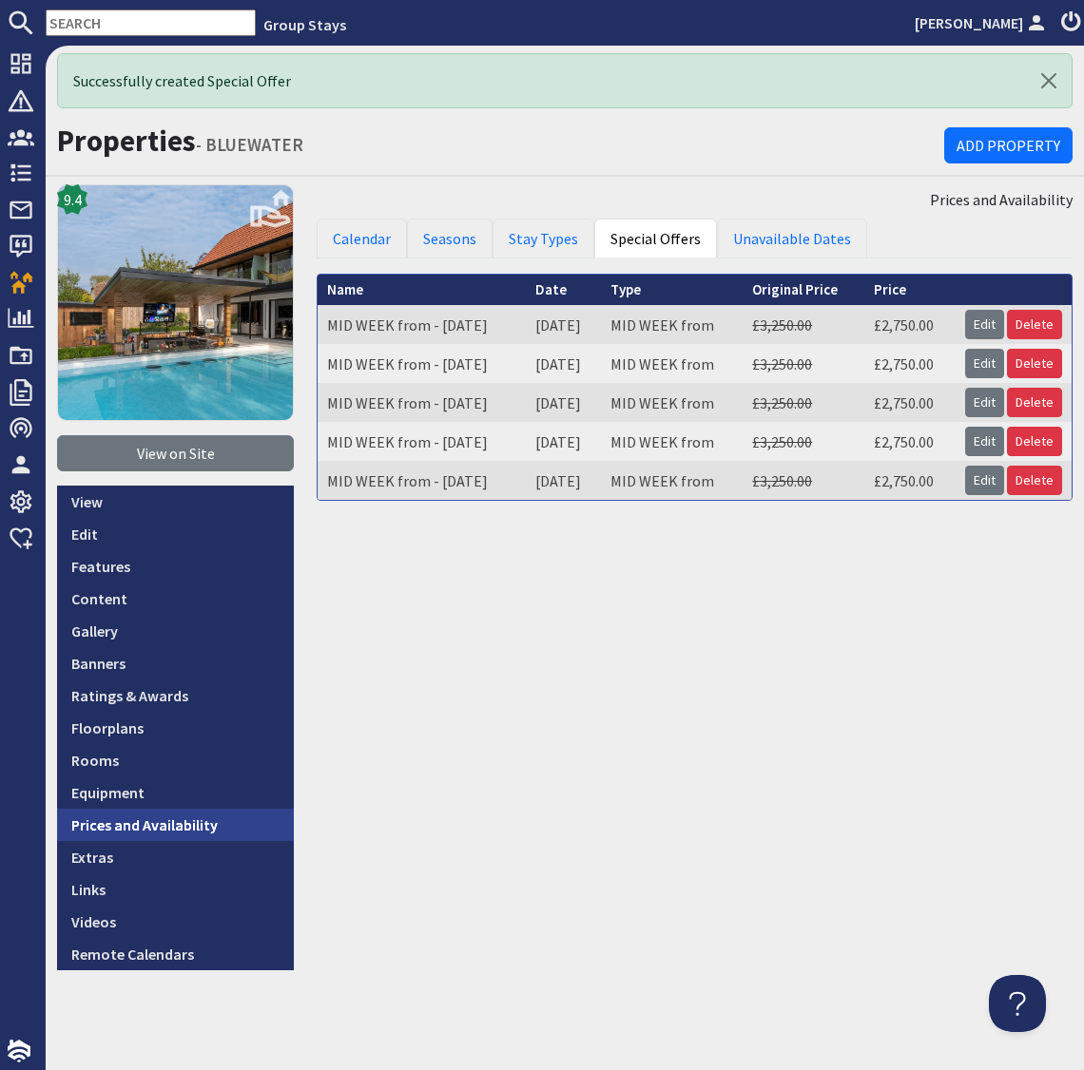
click at [201, 826] on link "Prices and Availability" at bounding box center [175, 825] width 237 height 32
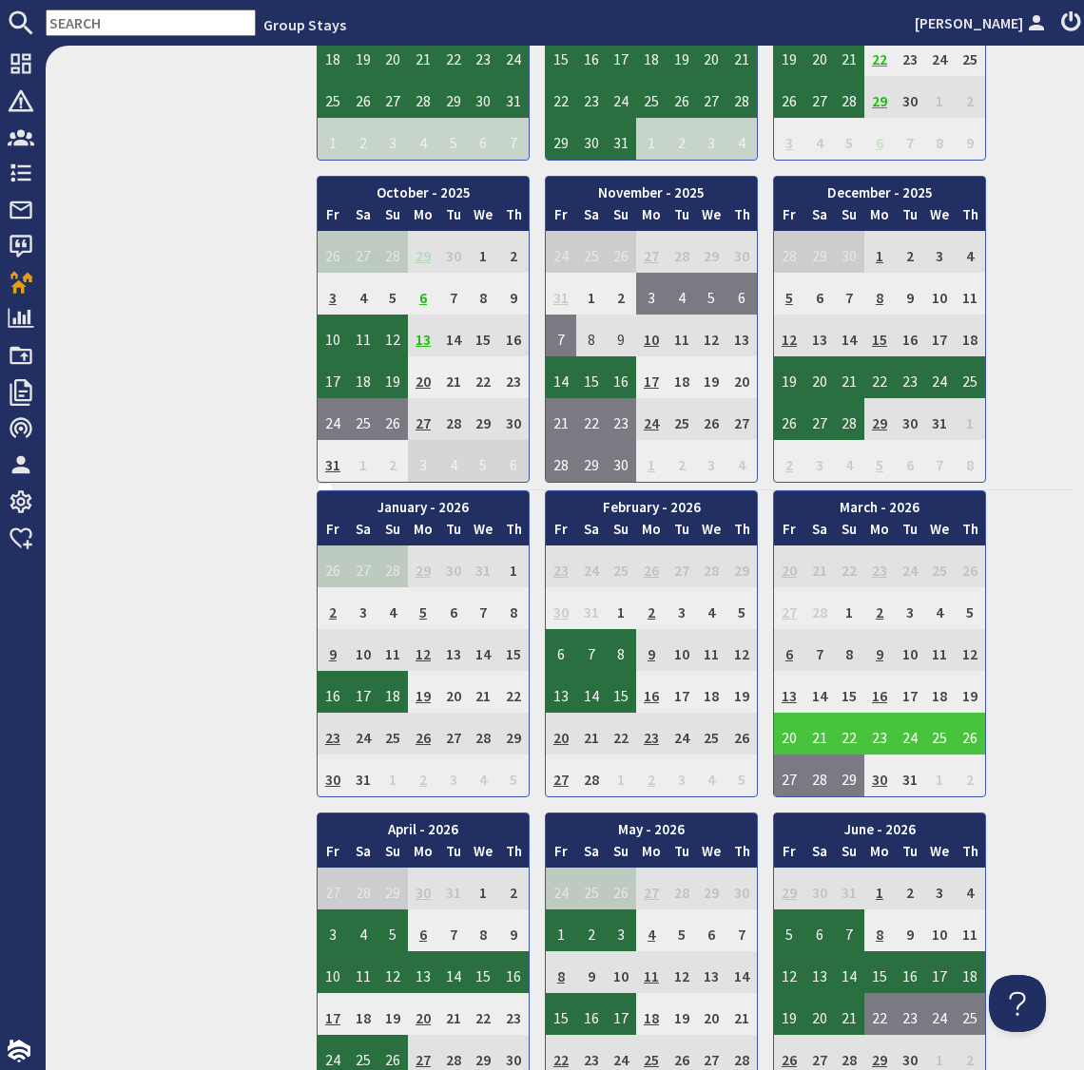
scroll to position [1021, 0]
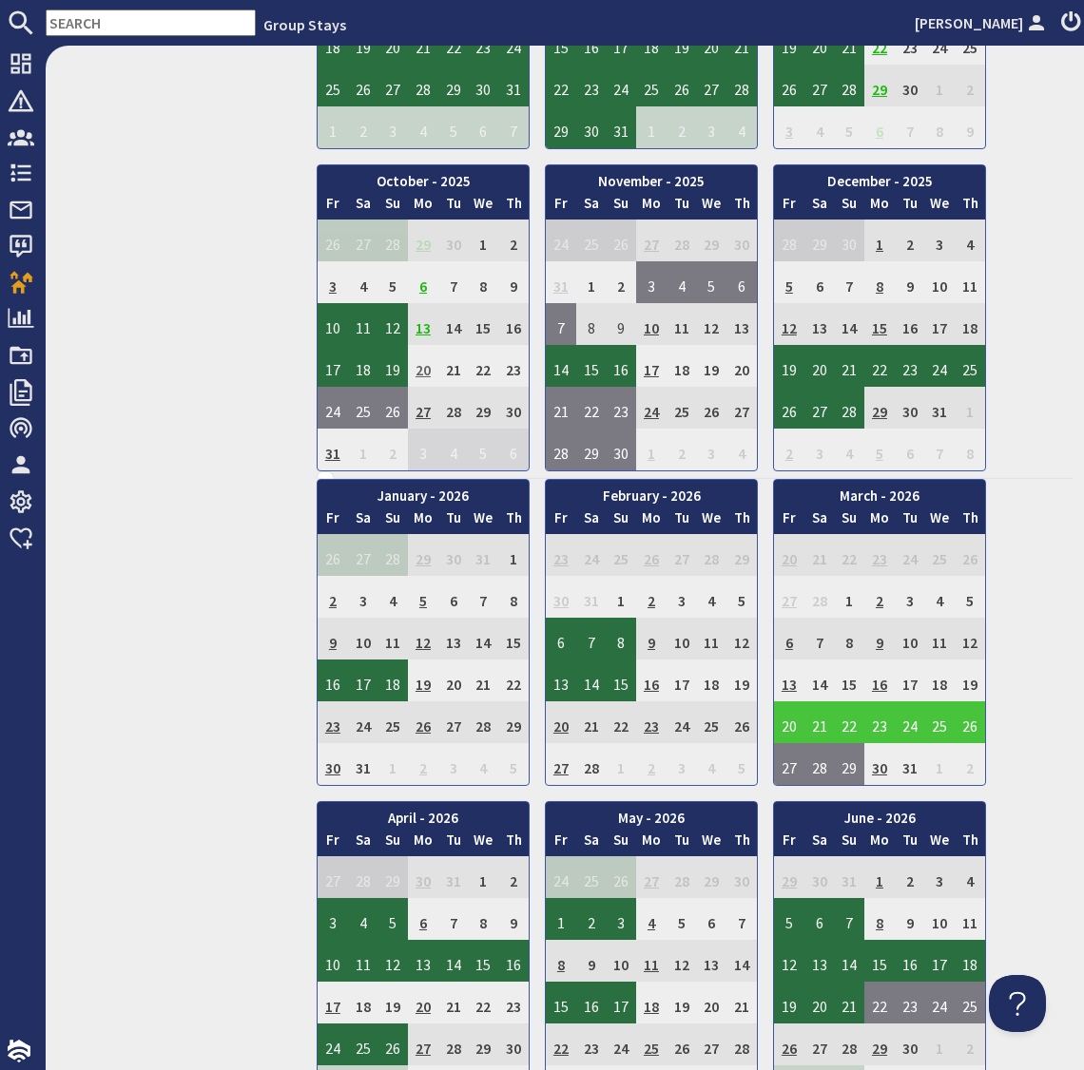
click at [417, 357] on td "20" at bounding box center [423, 366] width 30 height 42
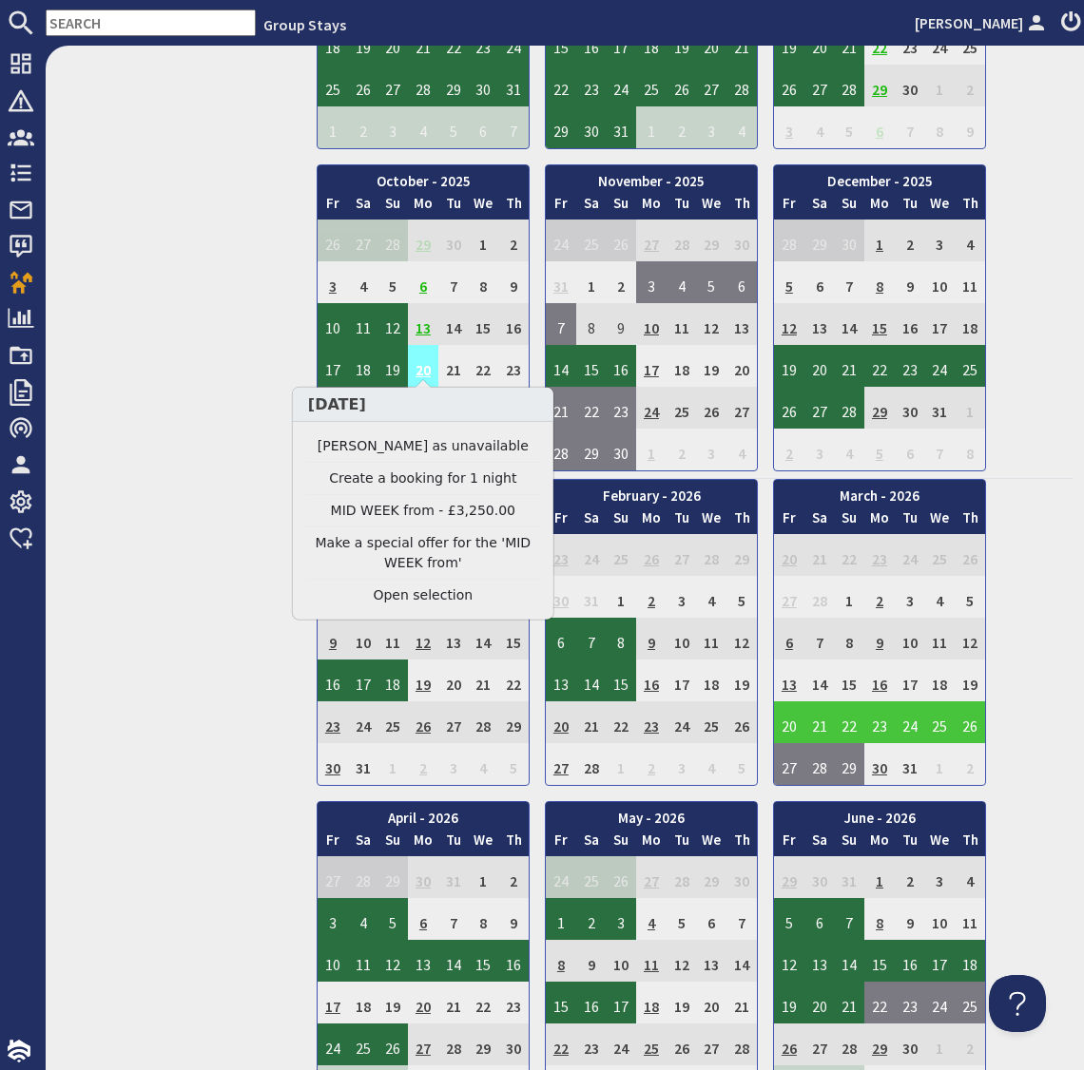
click at [424, 356] on td "20" at bounding box center [423, 366] width 30 height 42
click at [419, 547] on link "Make a special offer for the 'MID WEEK from'" at bounding box center [423, 553] width 234 height 40
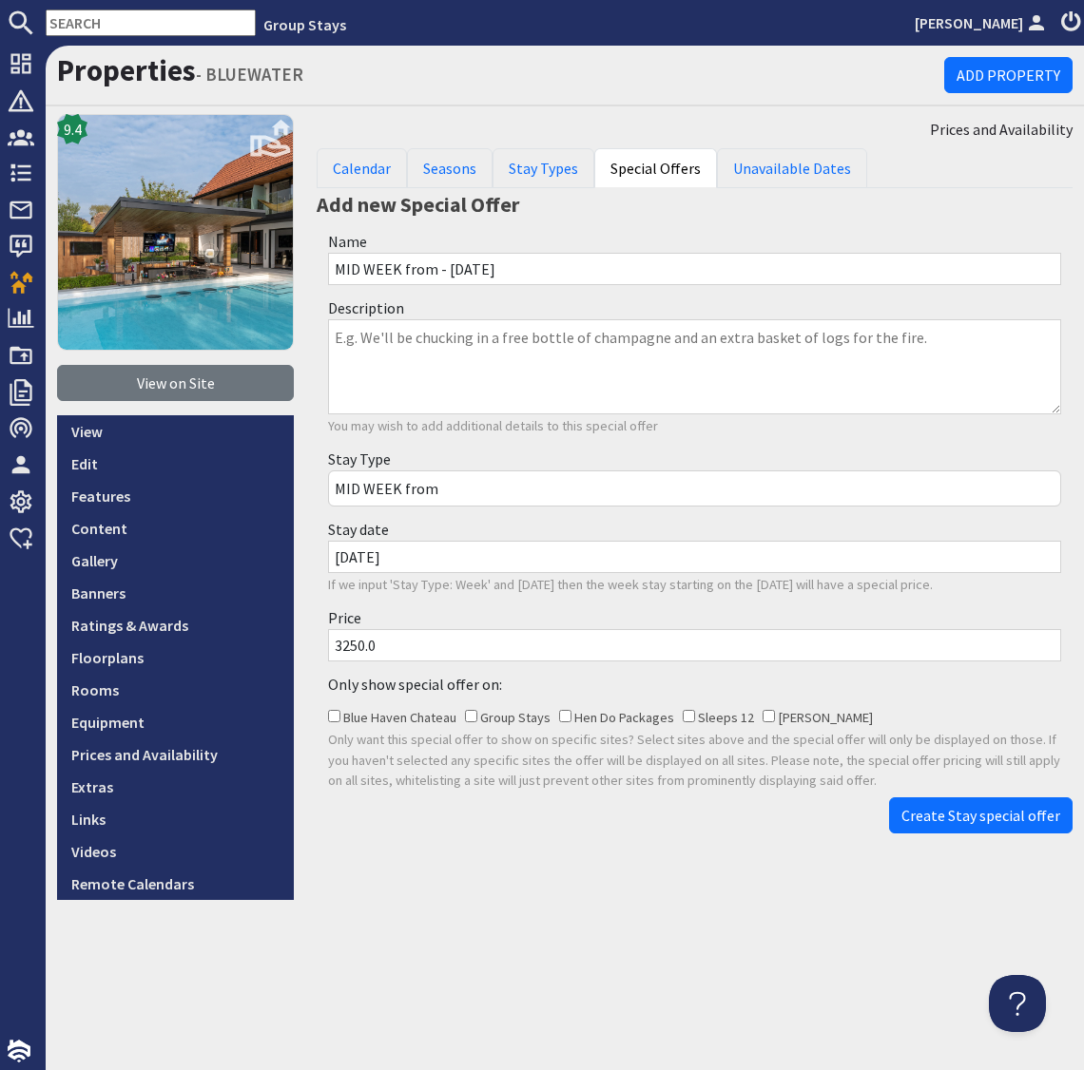
click at [350, 647] on input "3250.0" at bounding box center [694, 645] width 733 height 32
type input "2750.0"
click at [954, 821] on span "Create Stay special offer" at bounding box center [980, 815] width 159 height 19
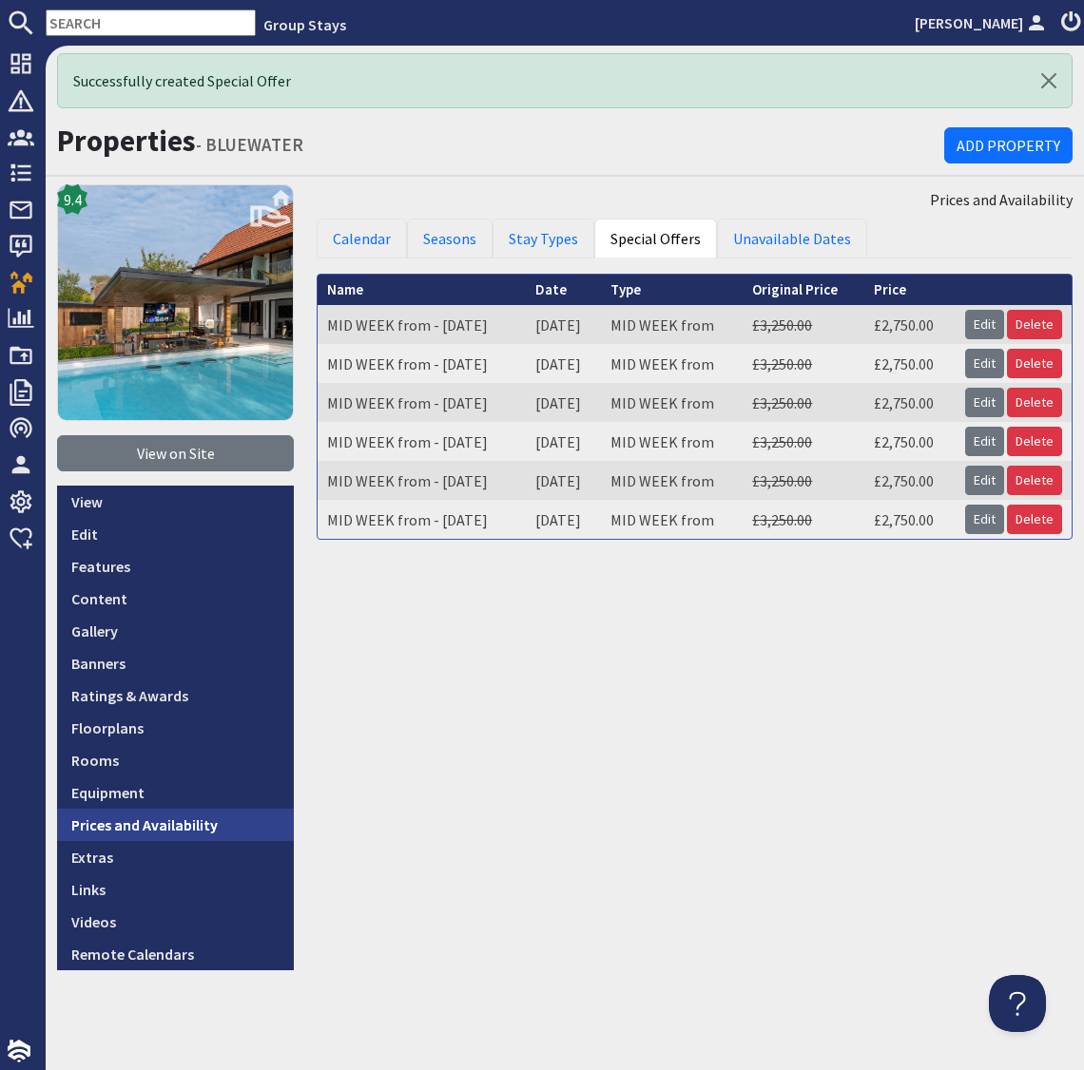
click at [162, 824] on link "Prices and Availability" at bounding box center [175, 825] width 237 height 32
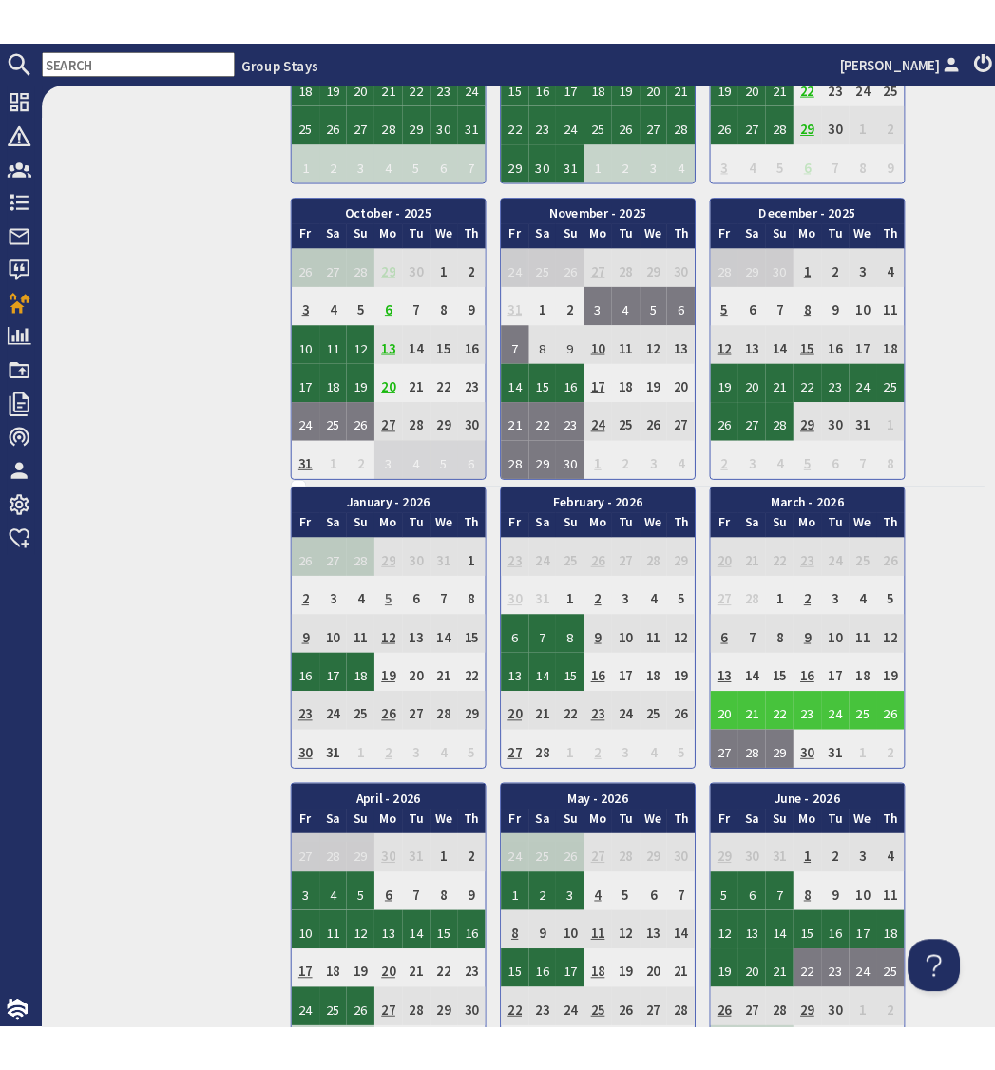
scroll to position [1026, 0]
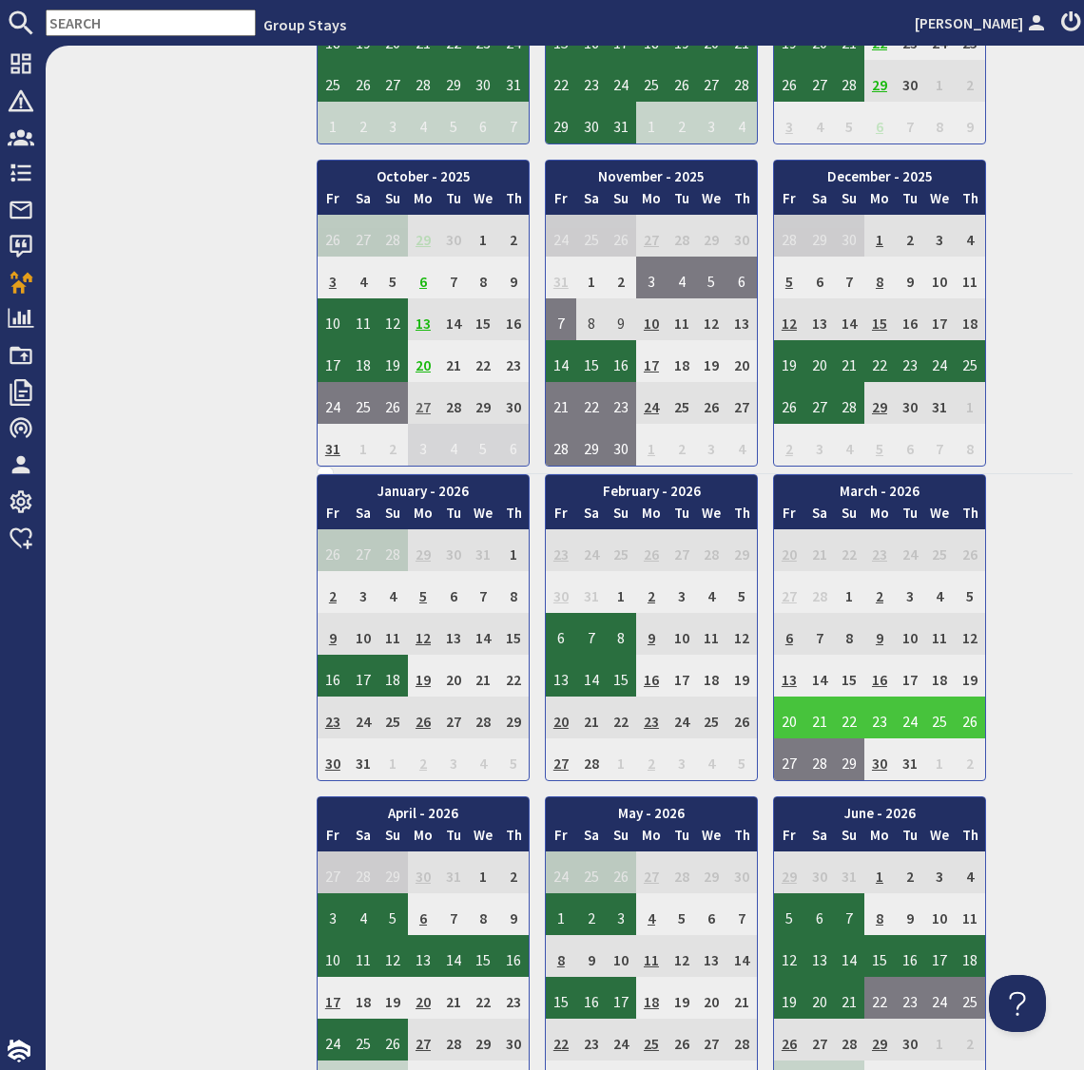
click at [421, 398] on td "27" at bounding box center [423, 403] width 30 height 42
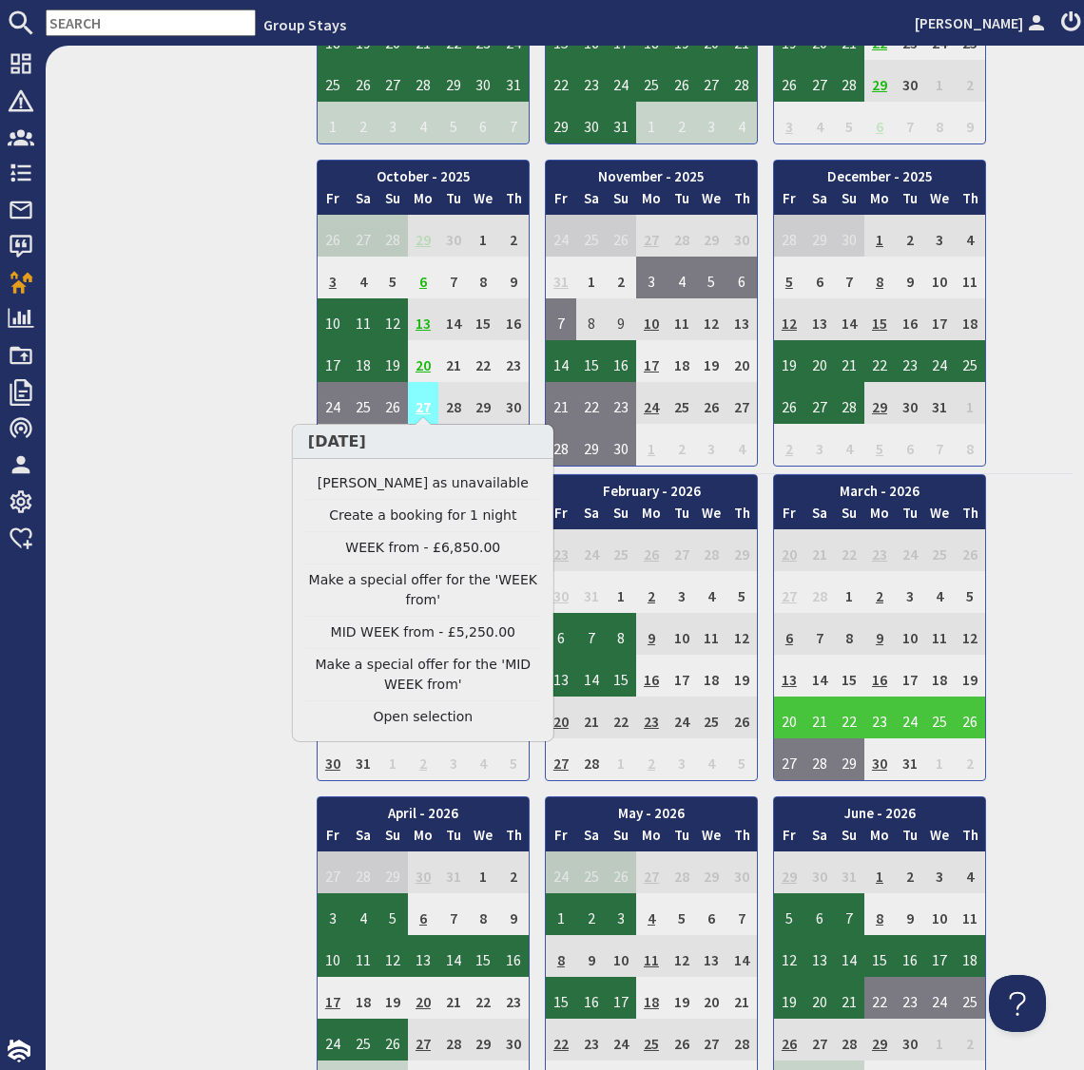
click at [421, 397] on td "27" at bounding box center [423, 403] width 30 height 42
click at [428, 719] on link "Clear selection" at bounding box center [423, 717] width 234 height 20
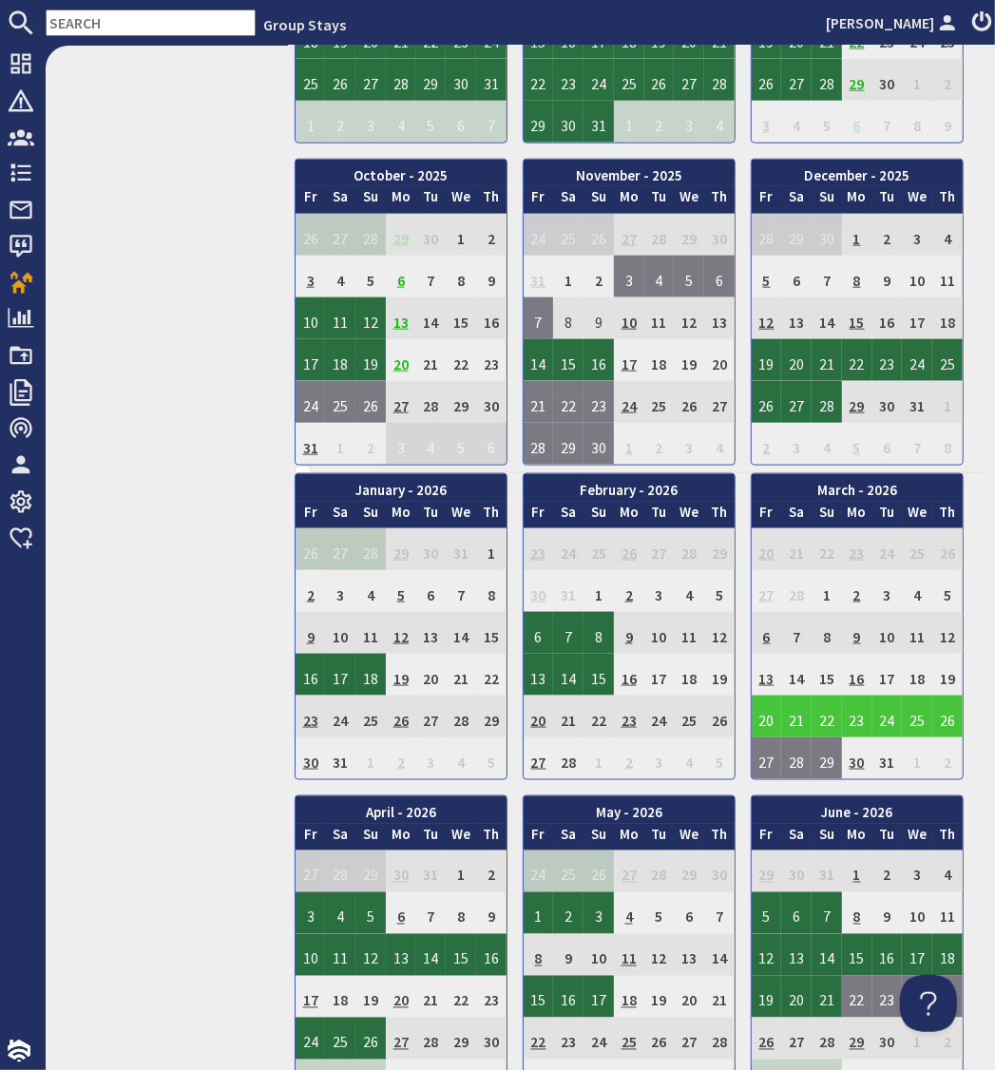
scroll to position [1025, 0]
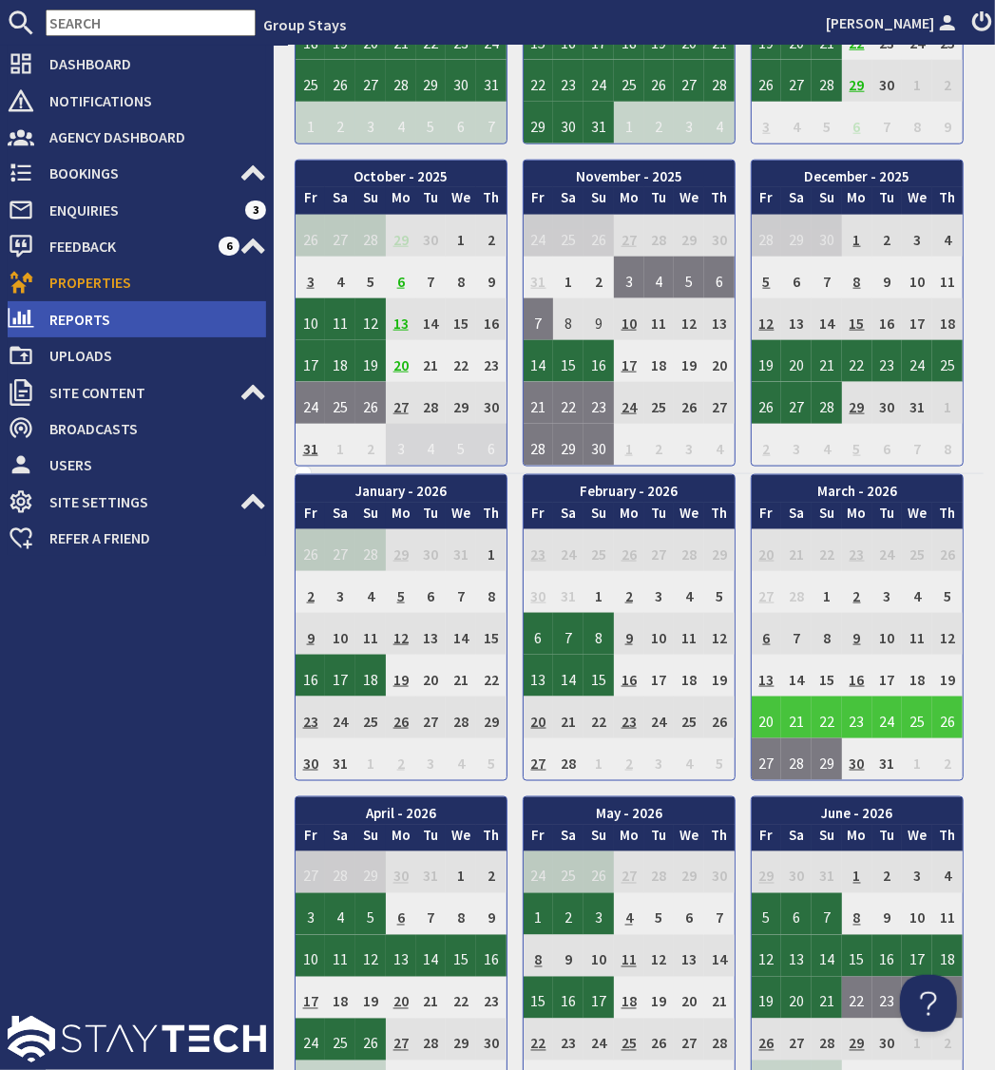
click at [79, 324] on span "Reports" at bounding box center [150, 319] width 232 height 30
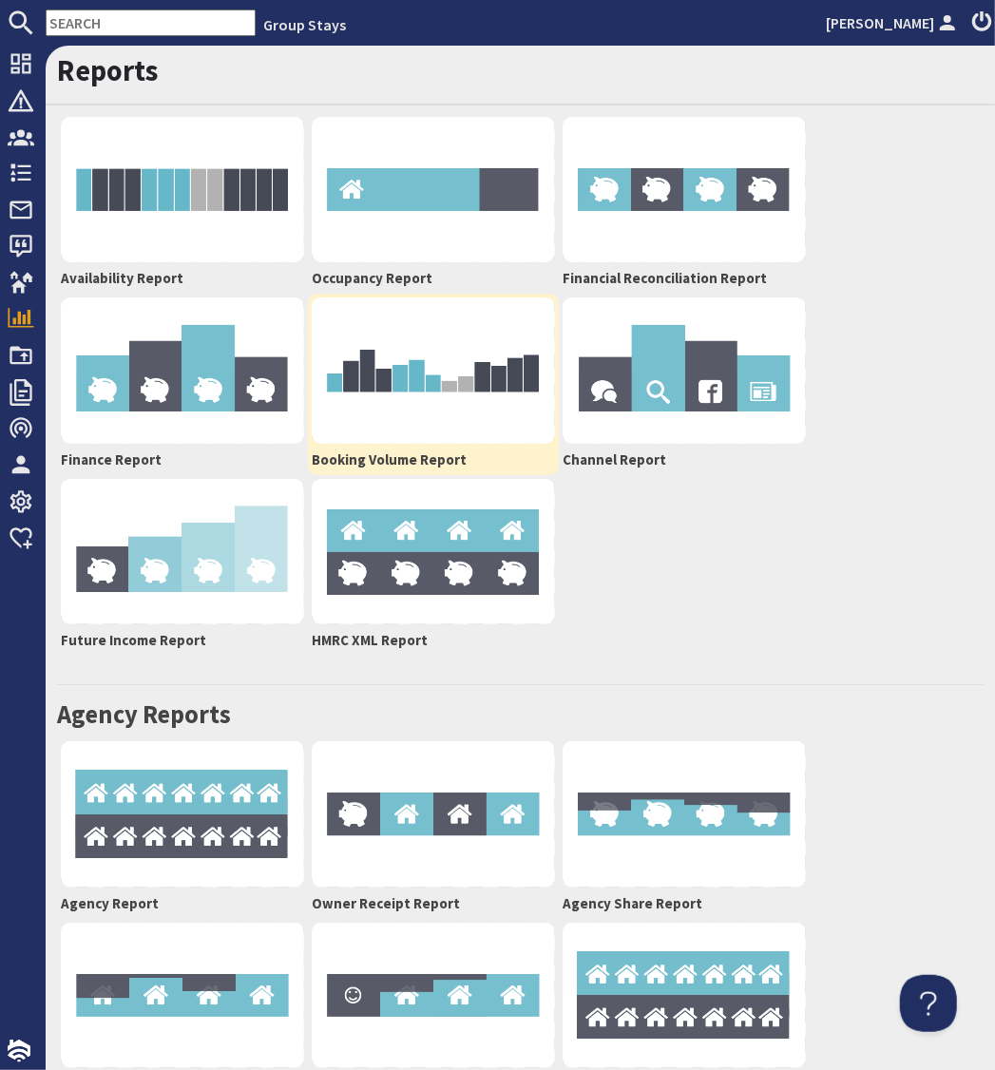
scroll to position [124, 0]
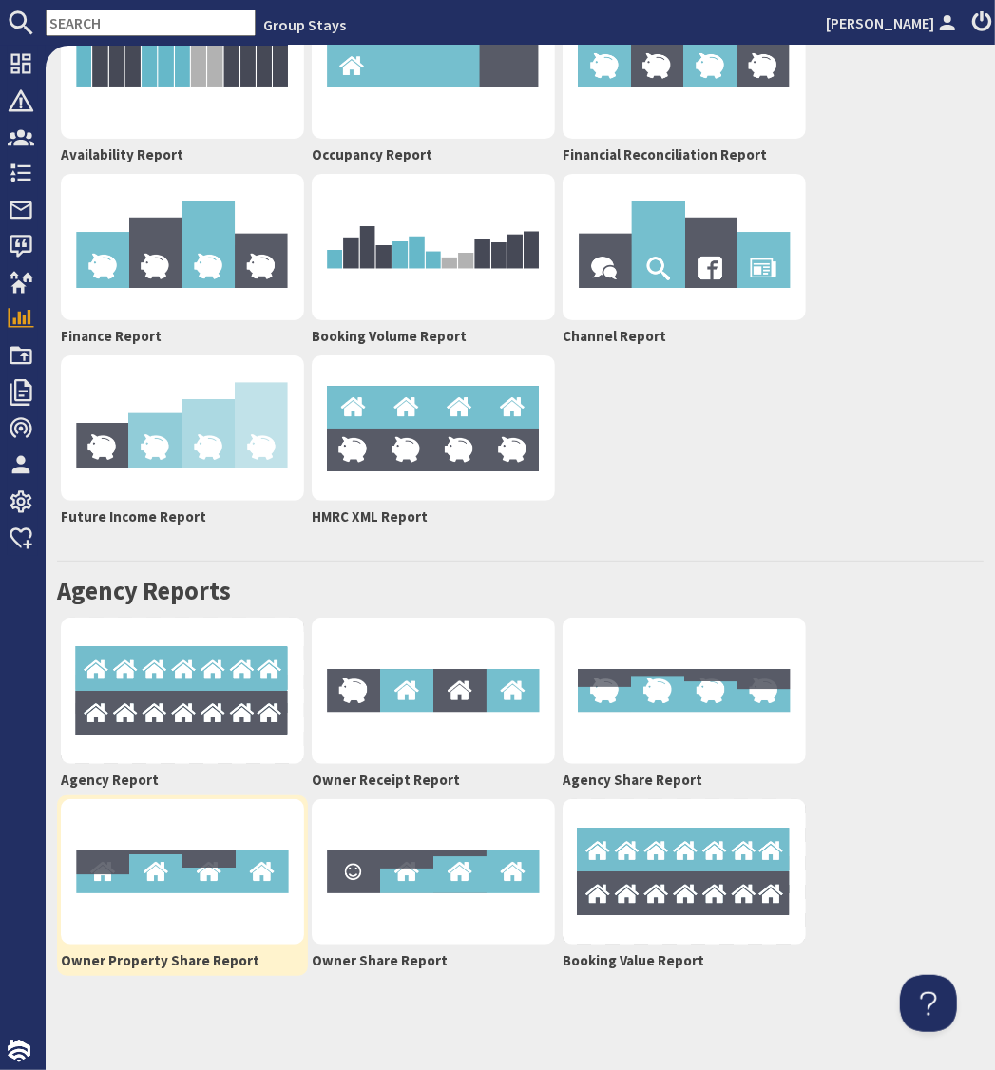
click at [192, 870] on img at bounding box center [182, 872] width 243 height 146
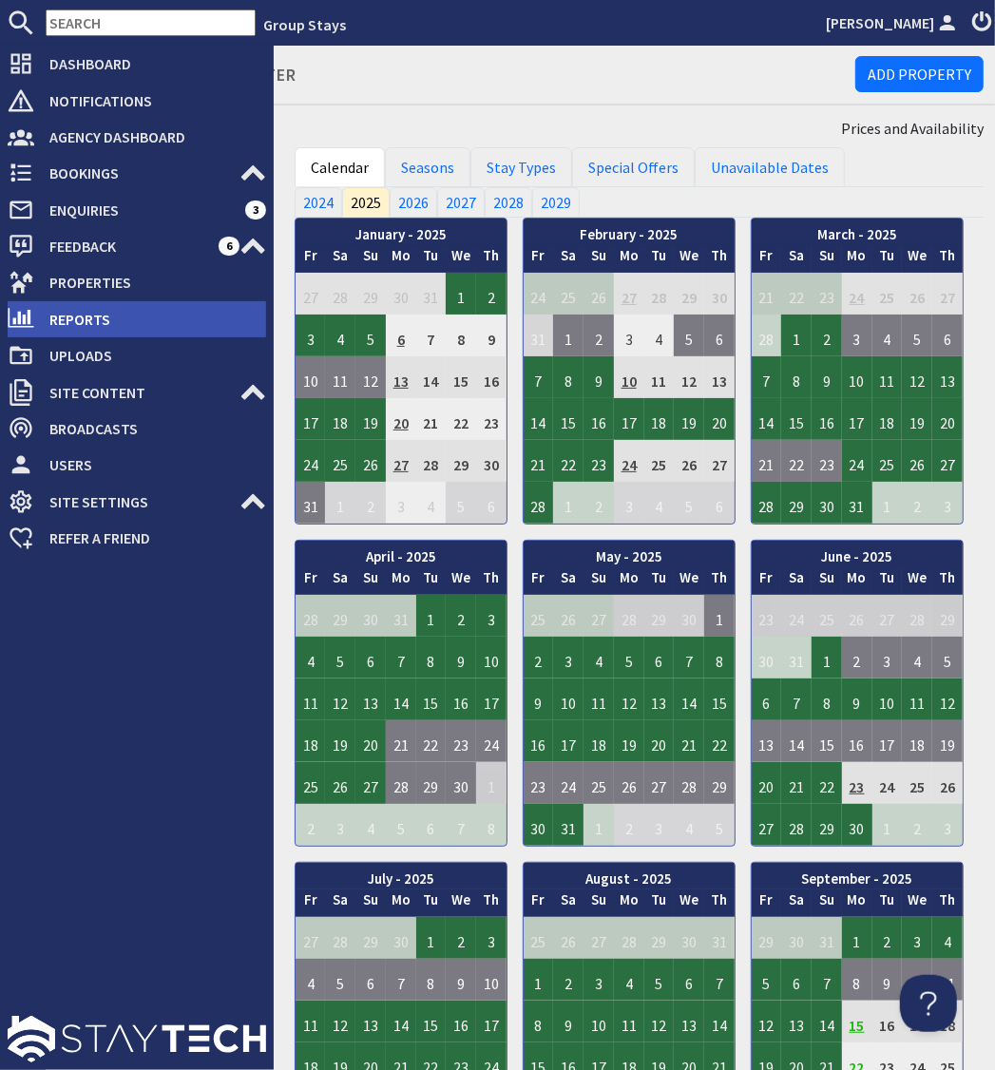
click at [85, 324] on span "Reports" at bounding box center [150, 319] width 232 height 30
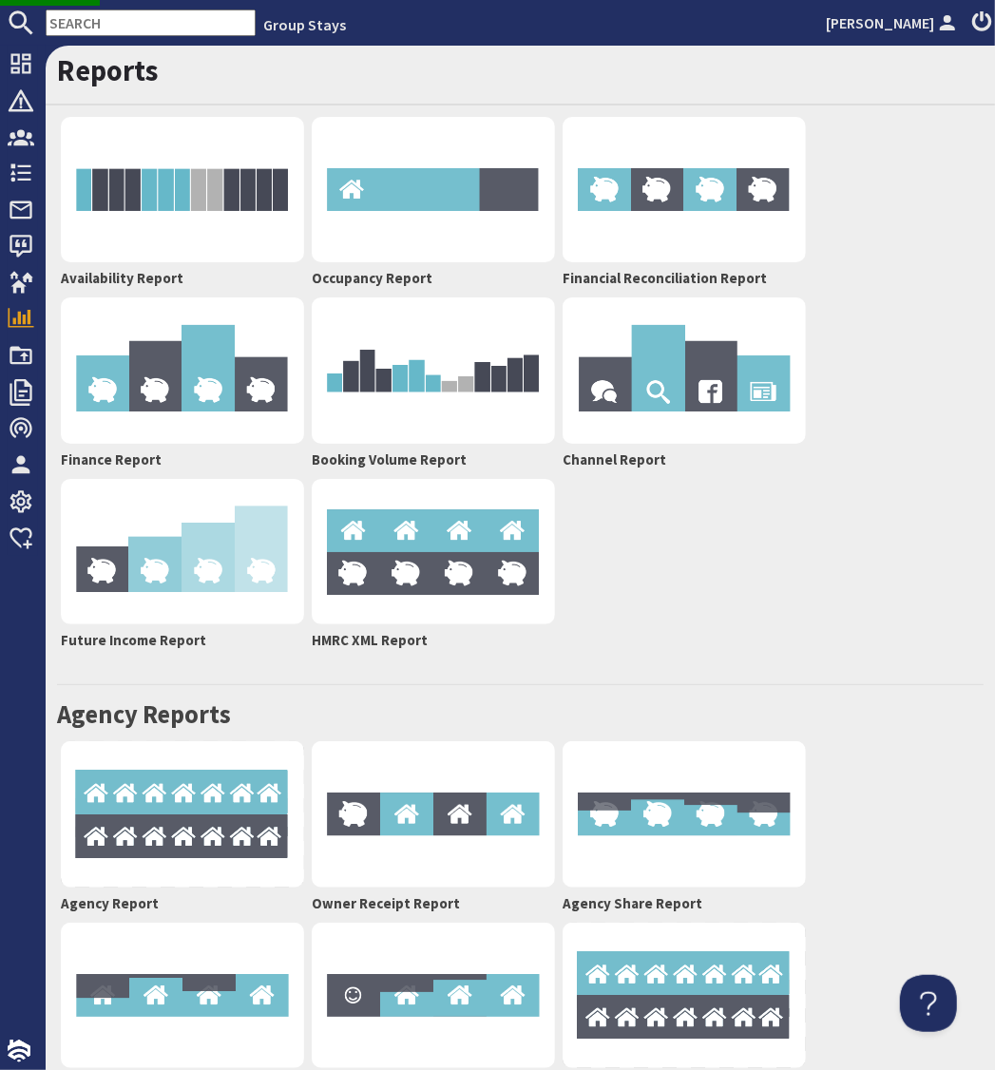
scroll to position [124, 0]
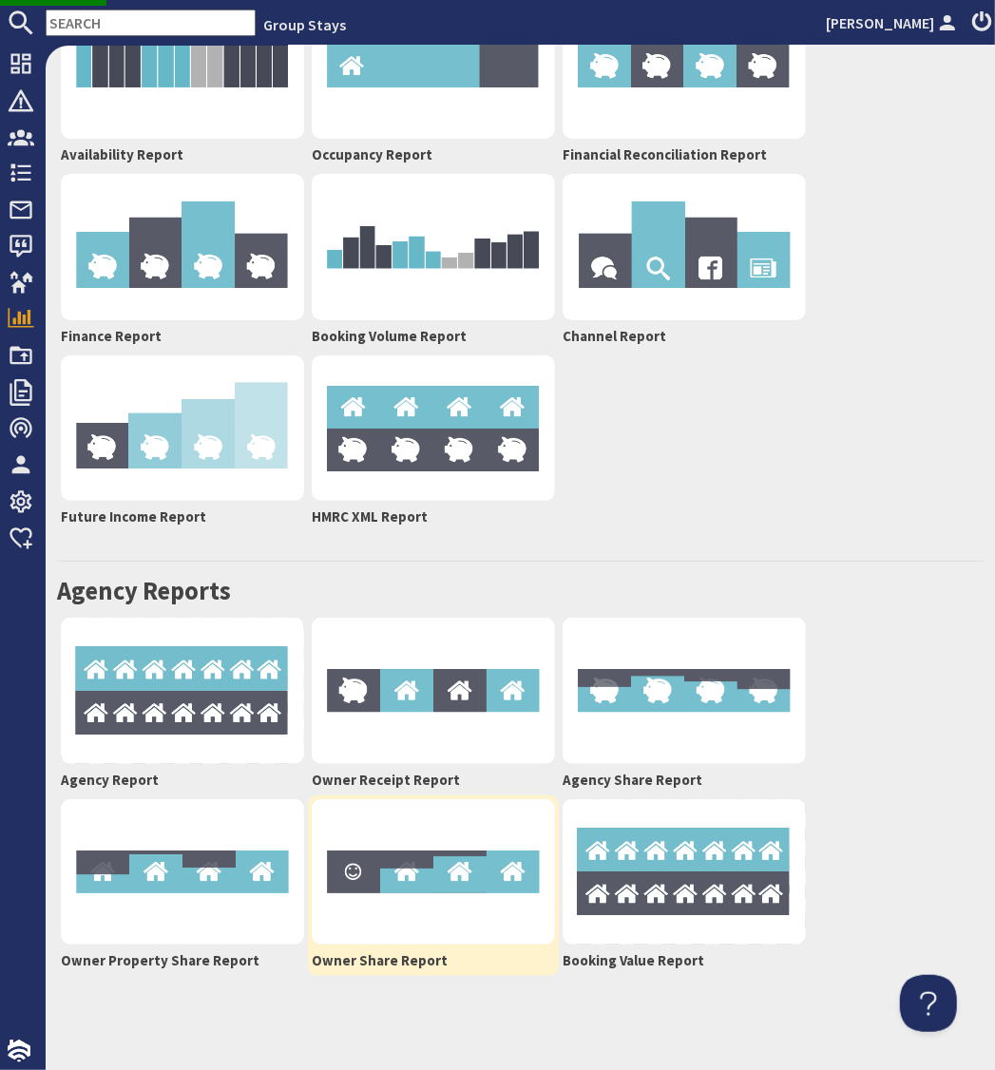
click at [417, 858] on img at bounding box center [433, 872] width 243 height 146
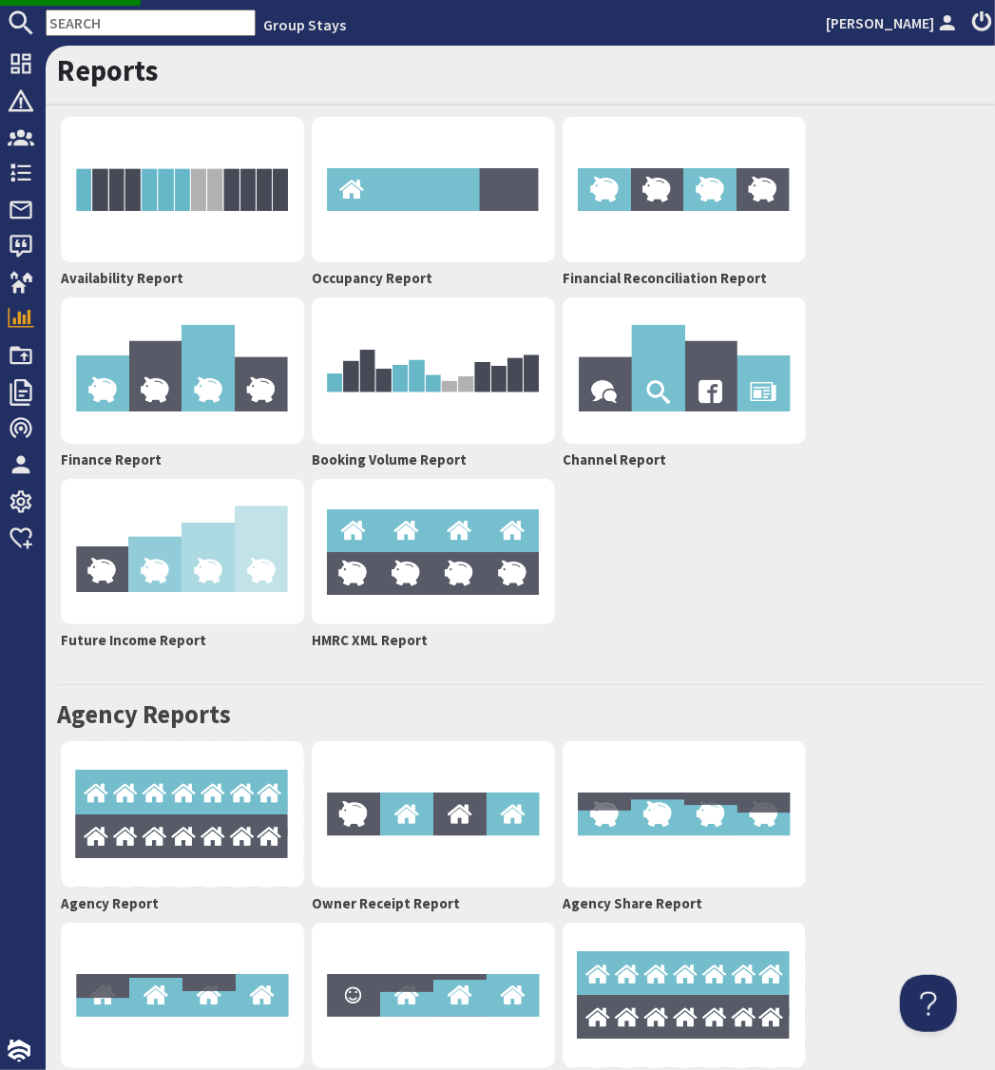
scroll to position [124, 0]
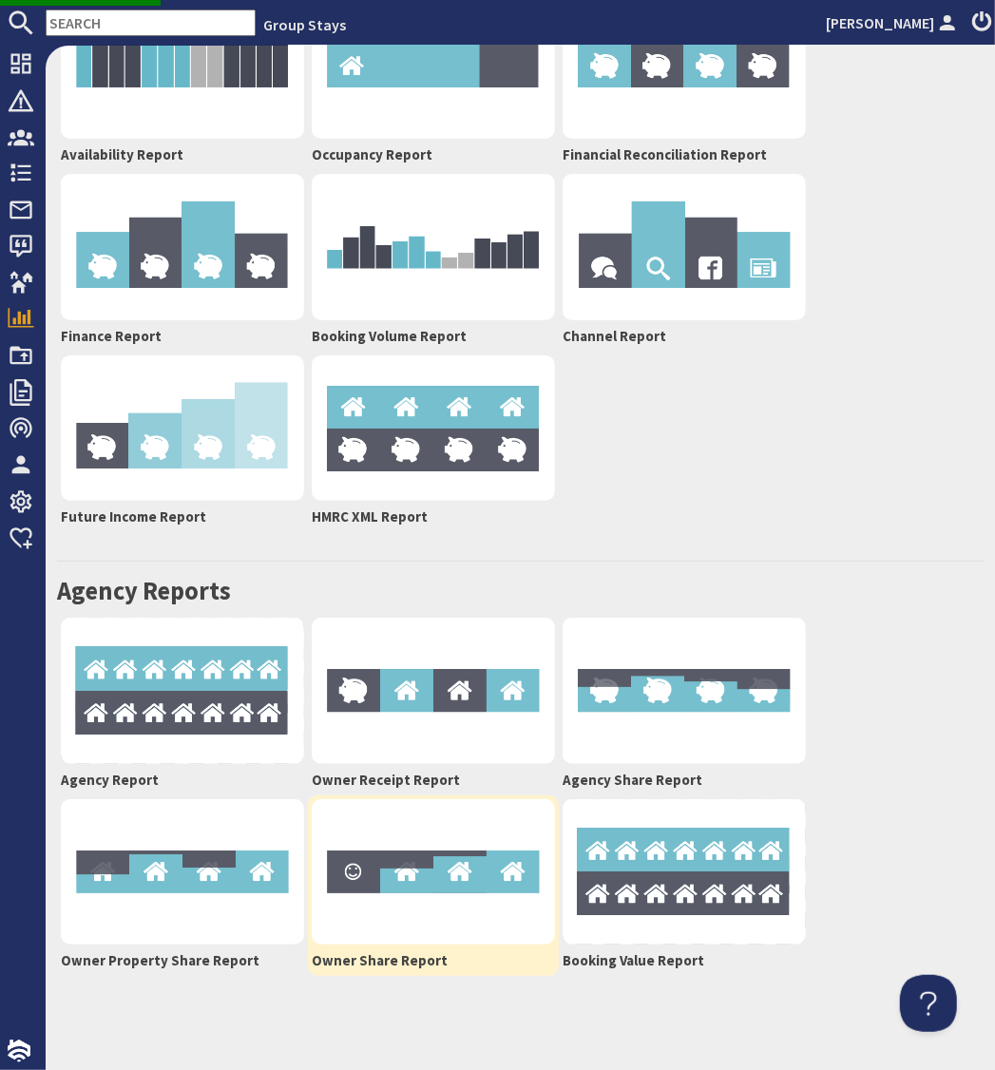
click at [432, 909] on img at bounding box center [433, 872] width 243 height 146
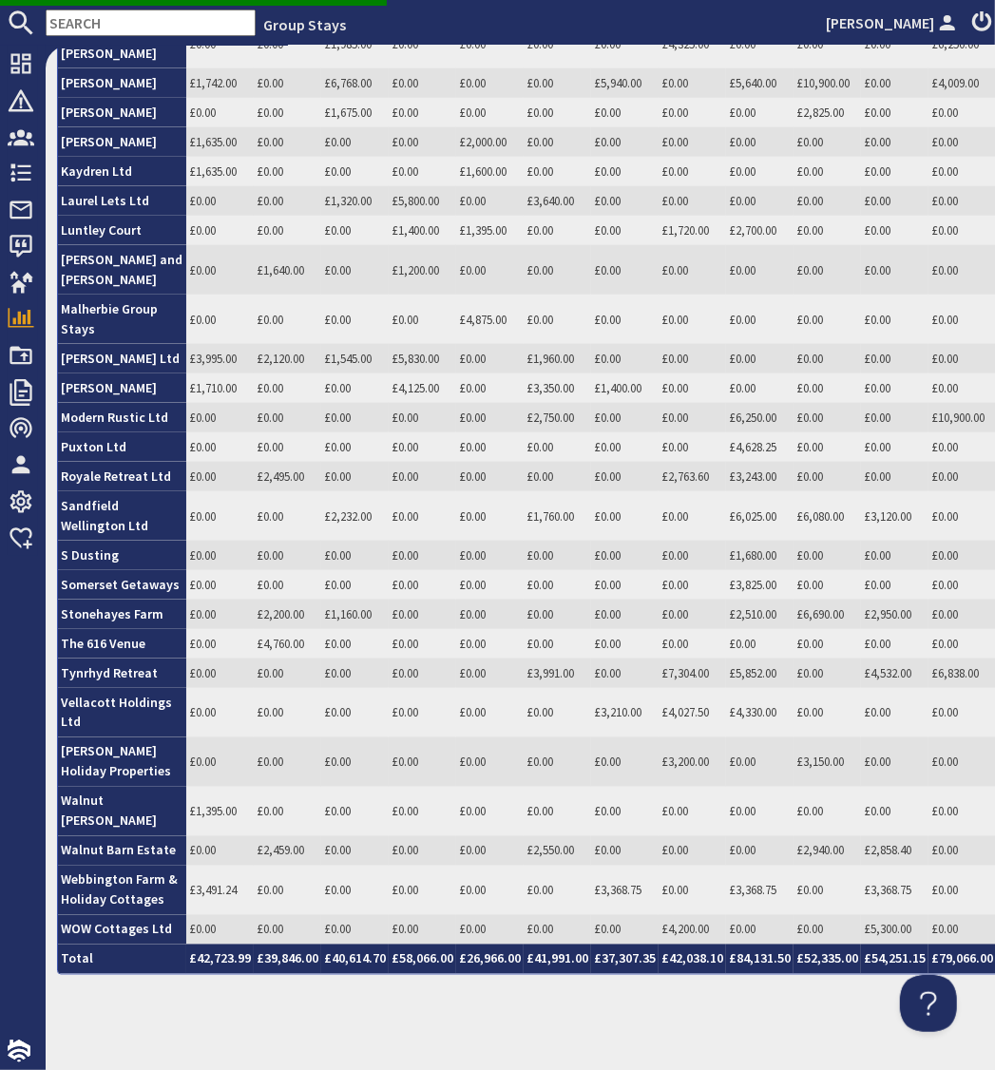
scroll to position [1633, 0]
